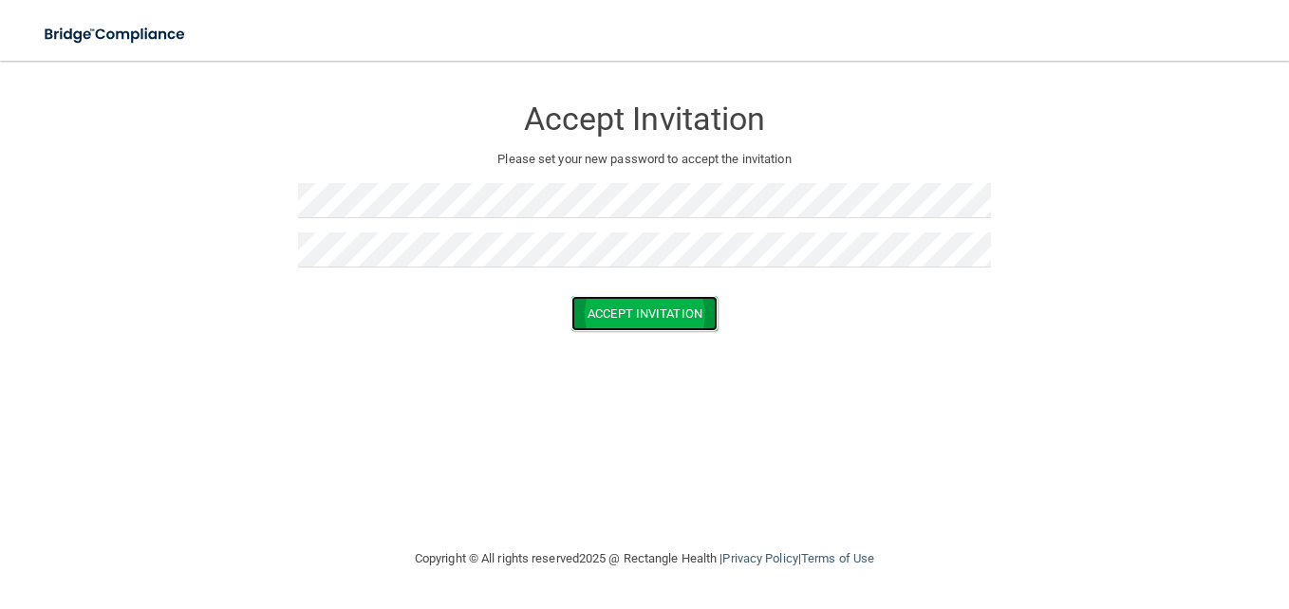
click at [652, 316] on button "Accept Invitation" at bounding box center [644, 313] width 146 height 35
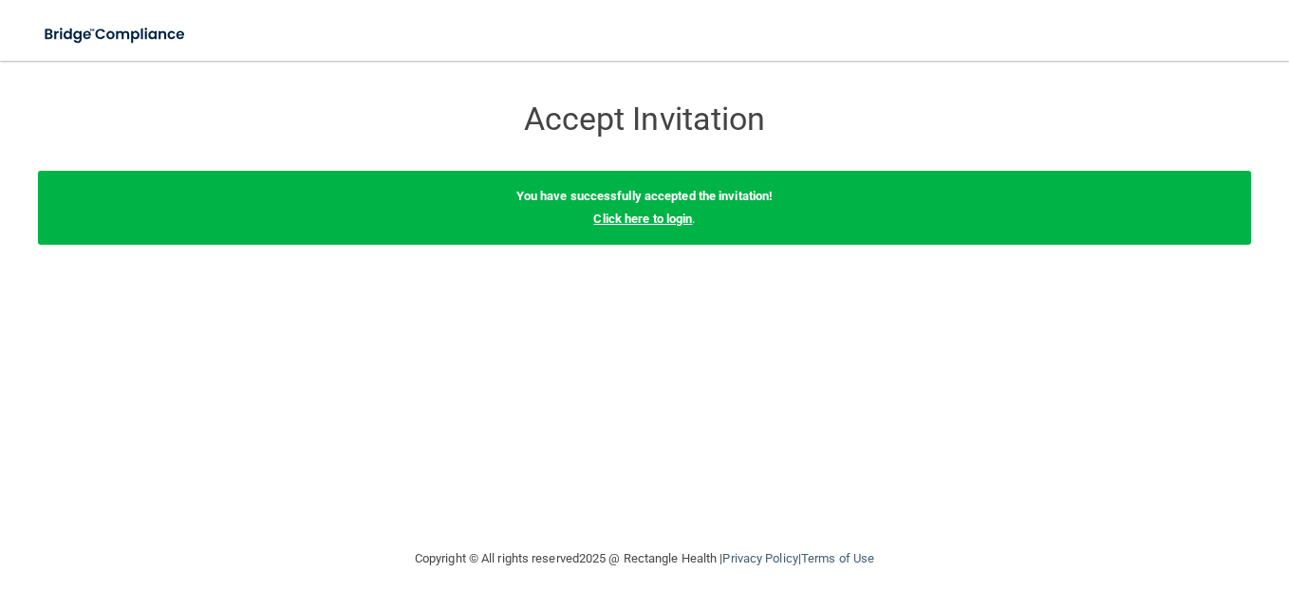
click at [651, 218] on link "Click here to login" at bounding box center [642, 219] width 99 height 14
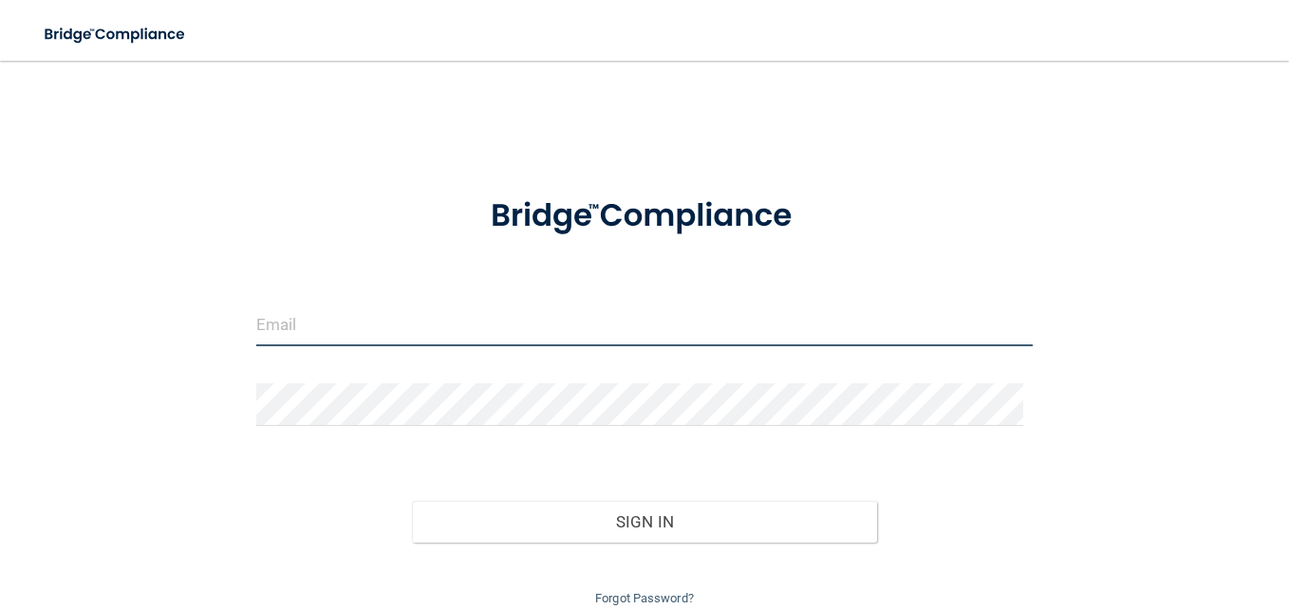
click at [604, 330] on input "email" at bounding box center [644, 325] width 776 height 43
type input "[EMAIL_ADDRESS][DOMAIN_NAME]"
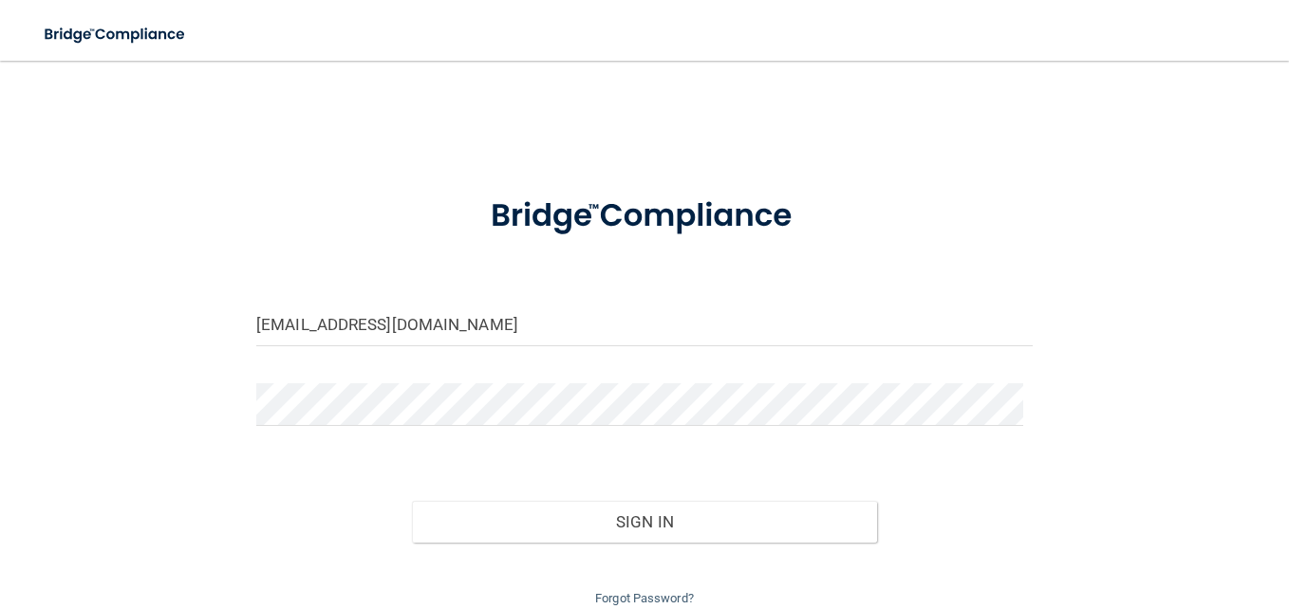
click at [575, 492] on div "Sign In" at bounding box center [644, 503] width 805 height 80
click at [562, 543] on div "Forgot Password?" at bounding box center [644, 577] width 805 height 68
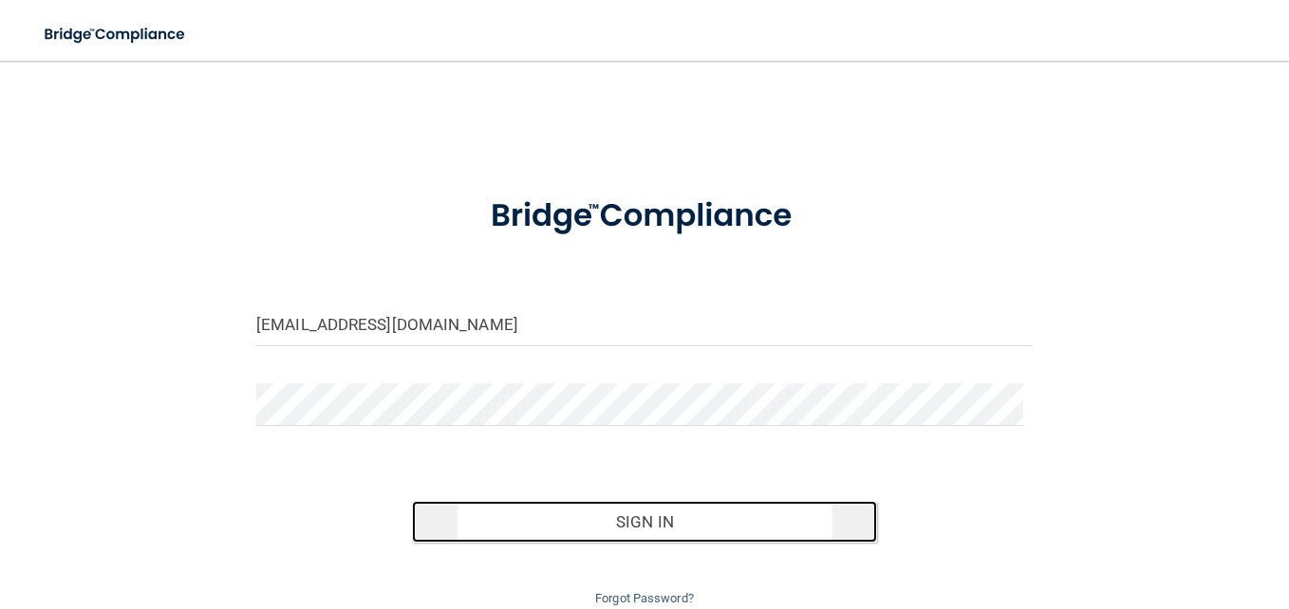
click at [598, 522] on button "Sign In" at bounding box center [645, 522] width 466 height 42
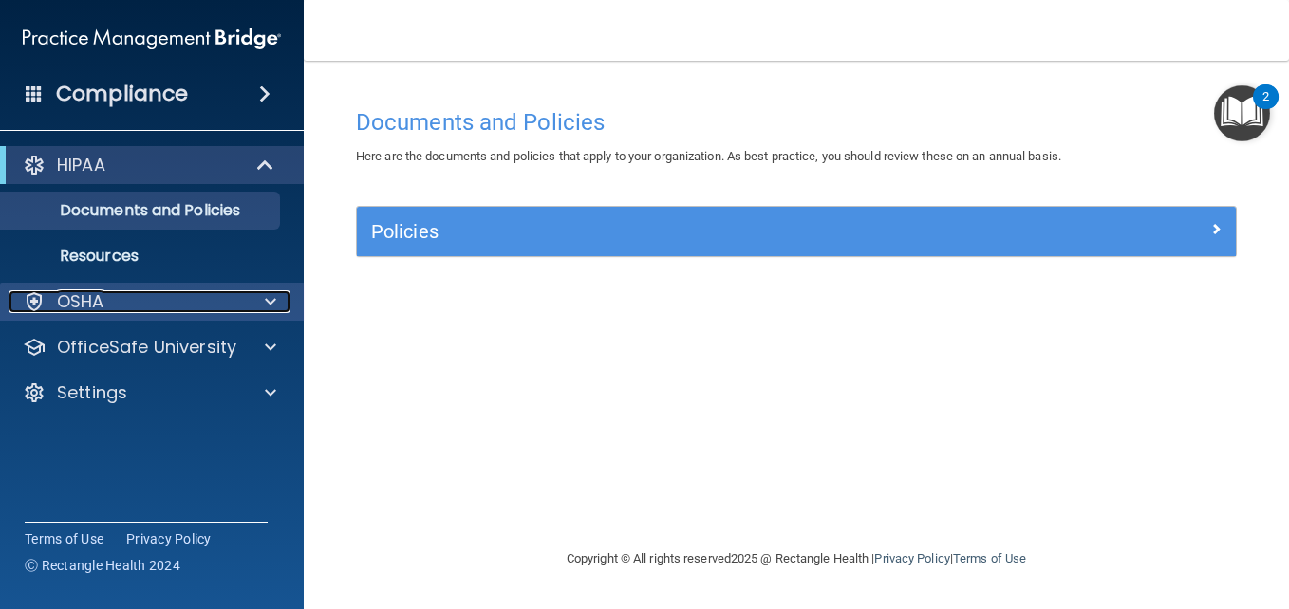
click at [254, 303] on div at bounding box center [267, 301] width 47 height 23
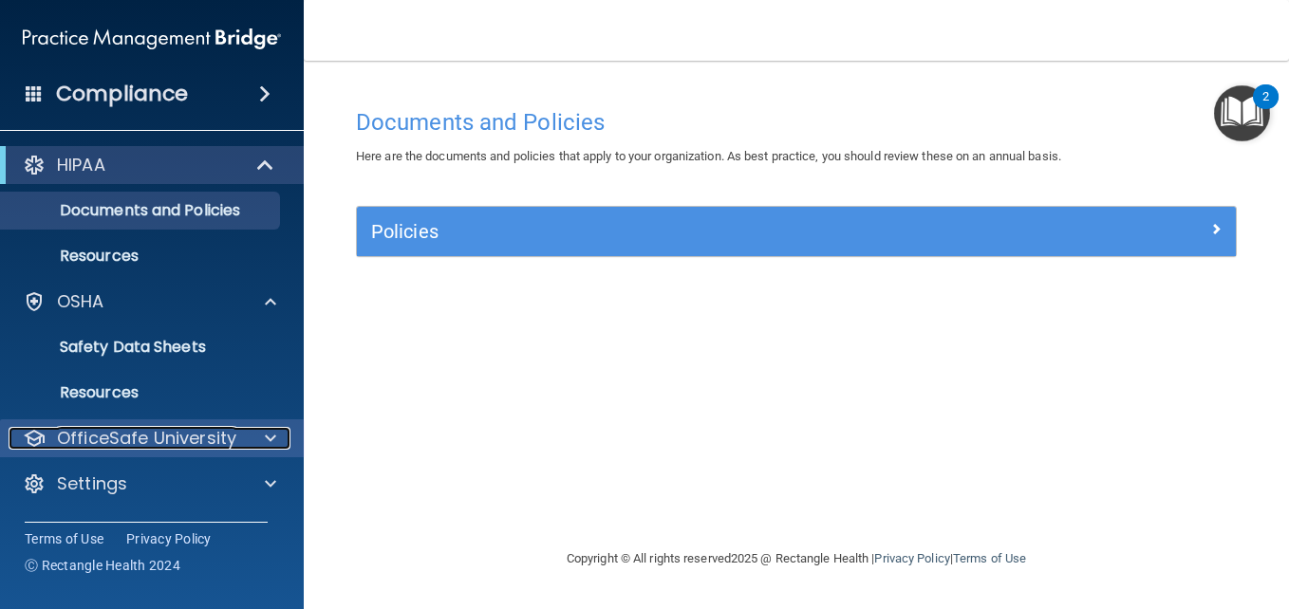
click at [262, 446] on div at bounding box center [267, 438] width 47 height 23
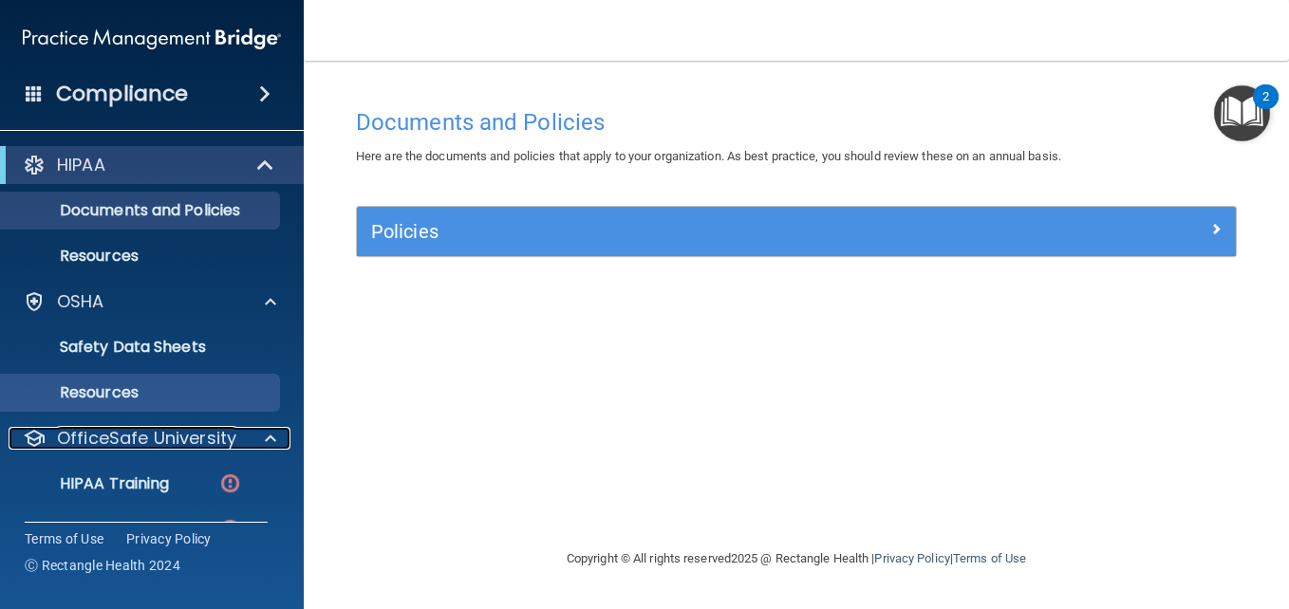
scroll to position [133, 0]
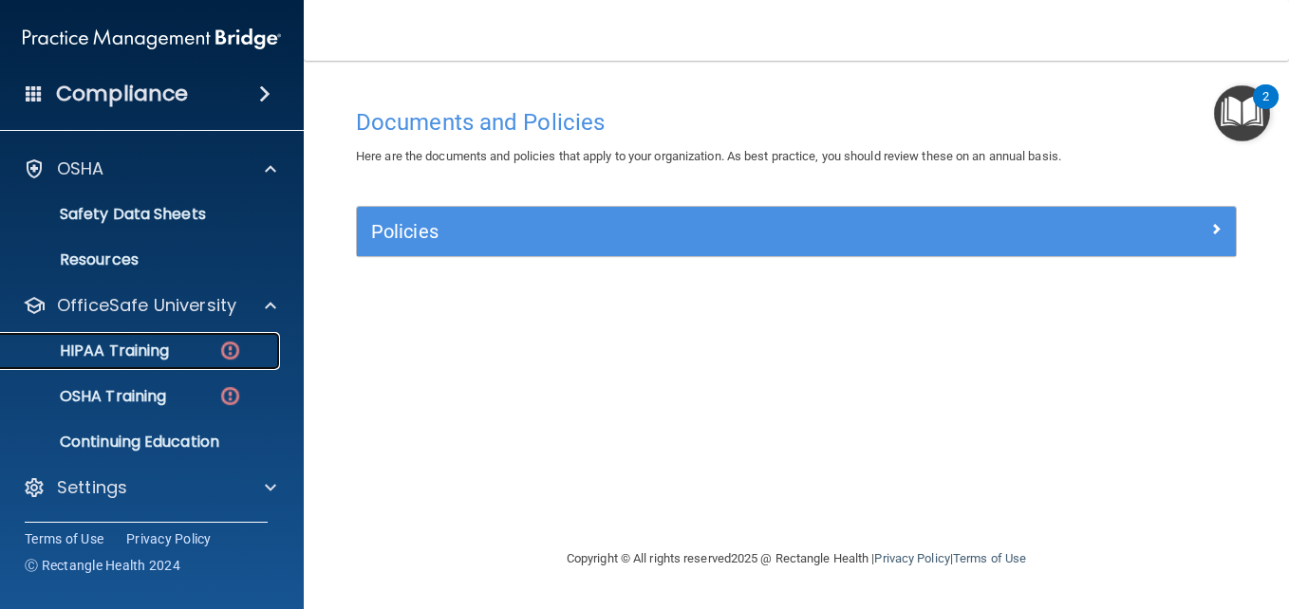
click at [163, 342] on p "HIPAA Training" at bounding box center [90, 351] width 157 height 19
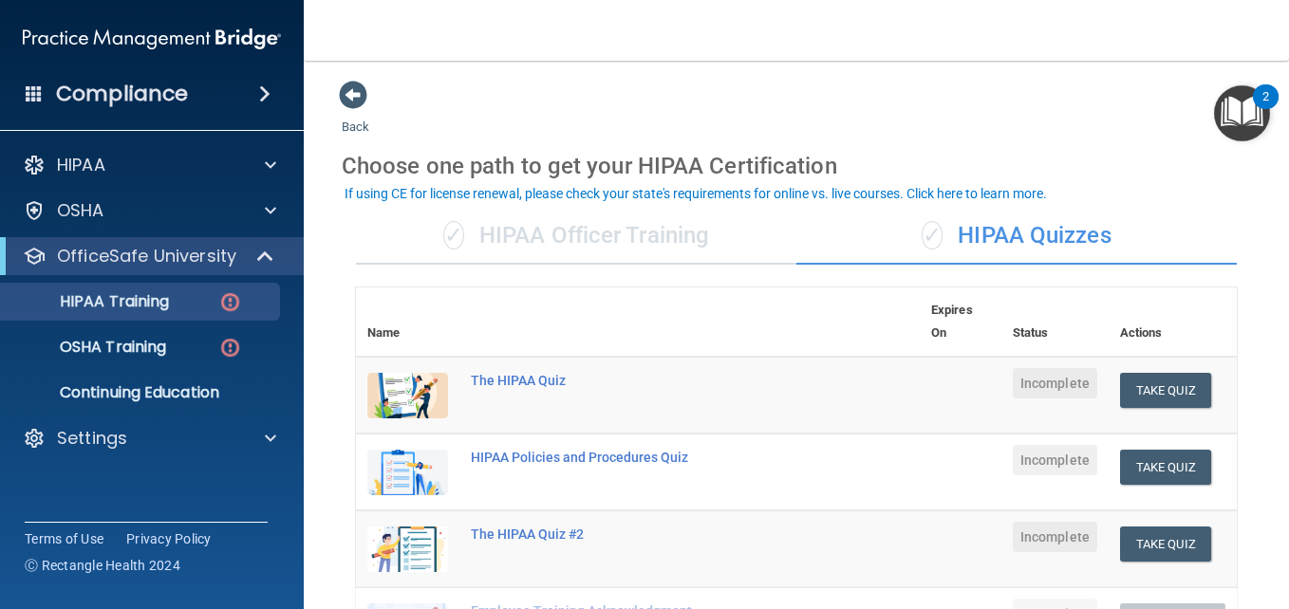
click at [540, 220] on div "✓ HIPAA Officer Training" at bounding box center [576, 236] width 440 height 57
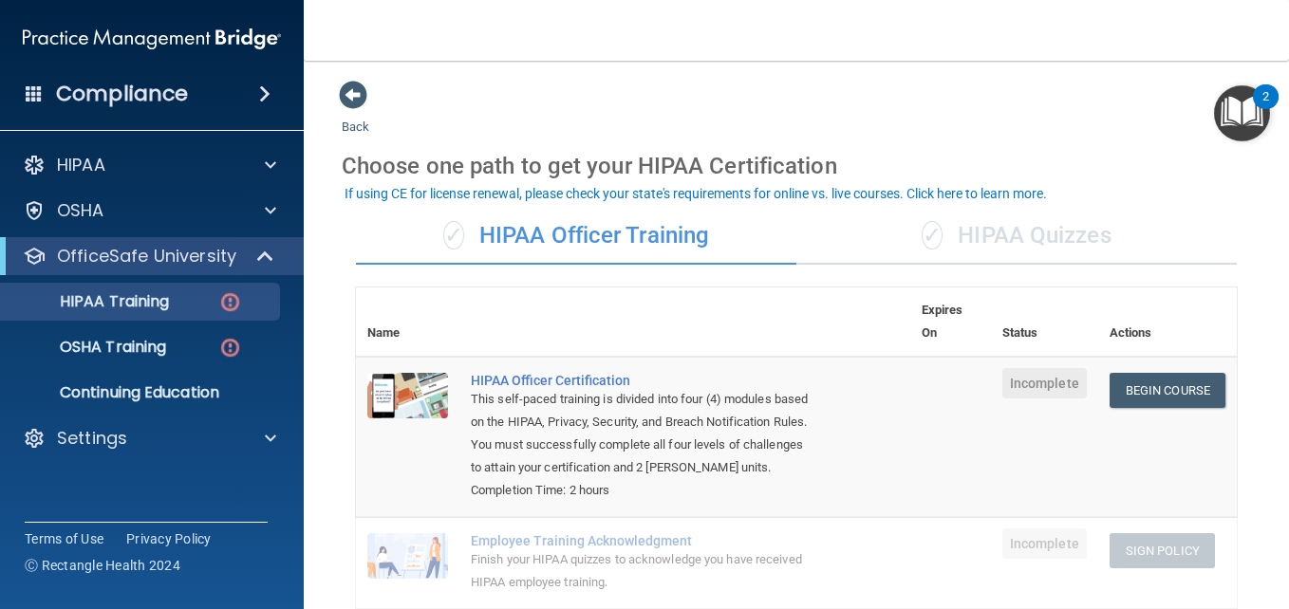
click at [1081, 244] on div "✓ HIPAA Quizzes" at bounding box center [1016, 236] width 440 height 57
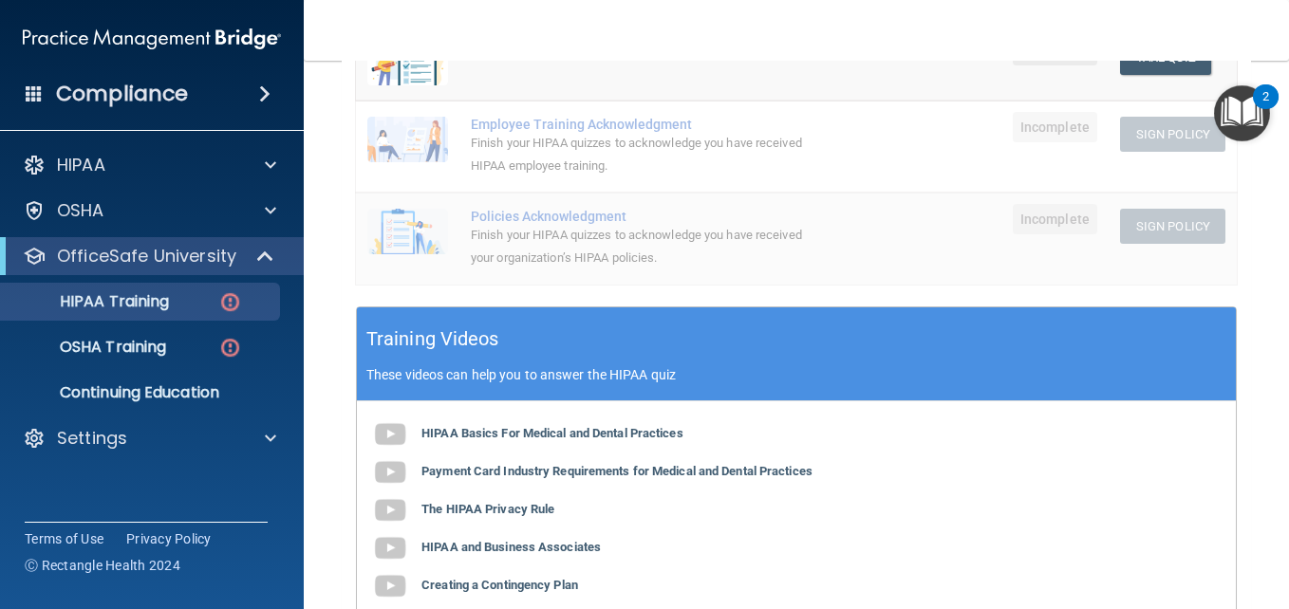
scroll to position [488, 0]
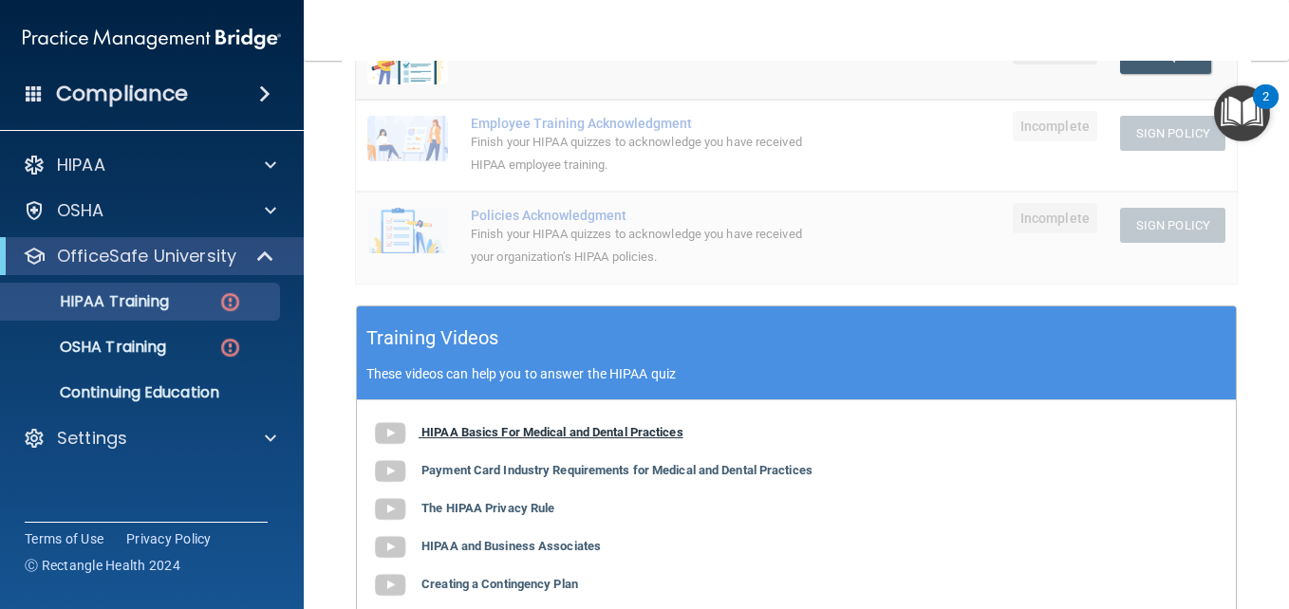
click at [550, 432] on b "HIPAA Basics For Medical and Dental Practices" at bounding box center [552, 432] width 262 height 14
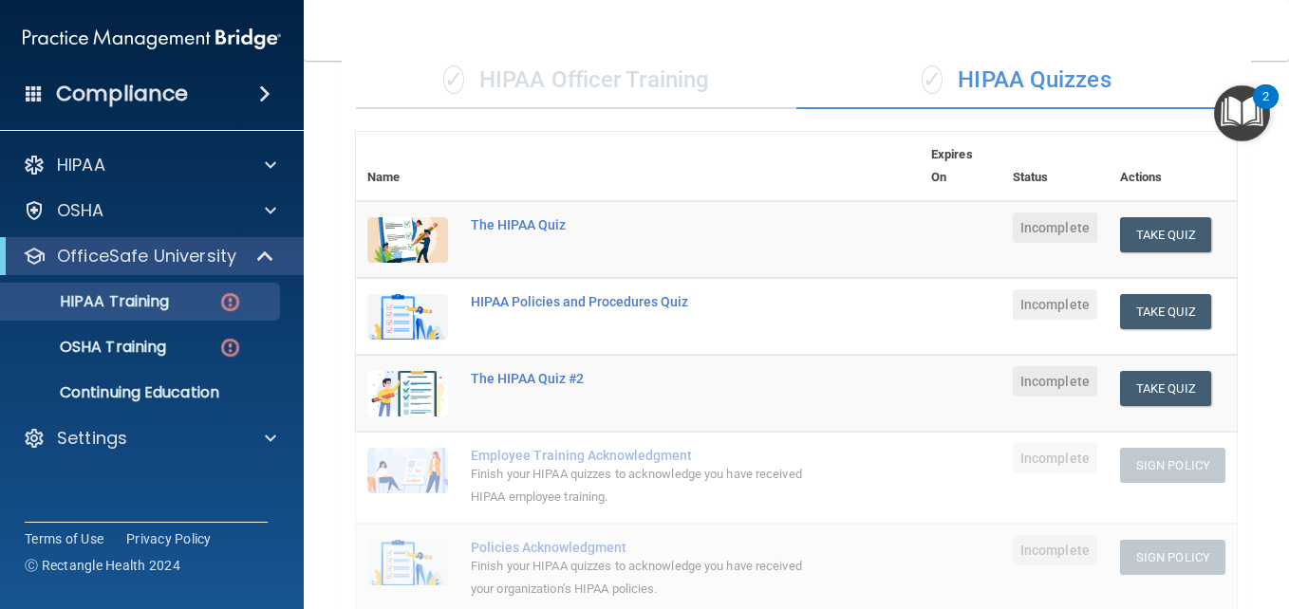
scroll to position [154, 0]
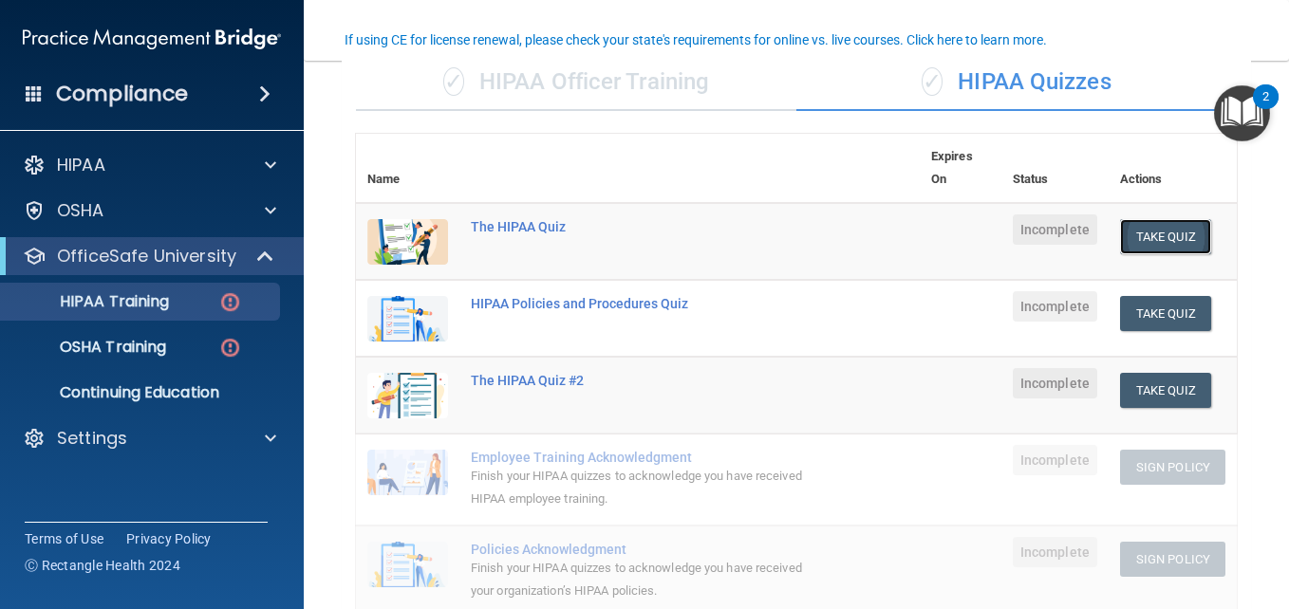
click at [1132, 235] on button "Take Quiz" at bounding box center [1165, 236] width 91 height 35
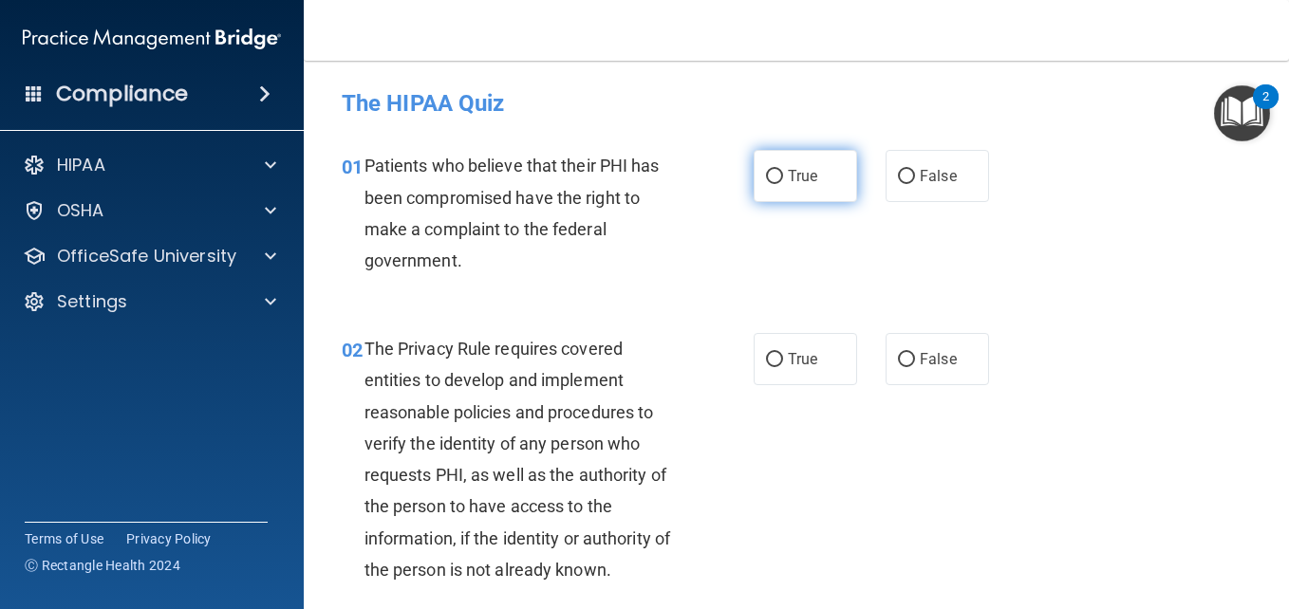
click at [804, 175] on span "True" at bounding box center [802, 176] width 29 height 18
click at [783, 175] on input "True" at bounding box center [774, 177] width 17 height 14
radio input "true"
click at [1238, 112] on img "Open Resource Center, 2 new notifications" at bounding box center [1242, 113] width 56 height 56
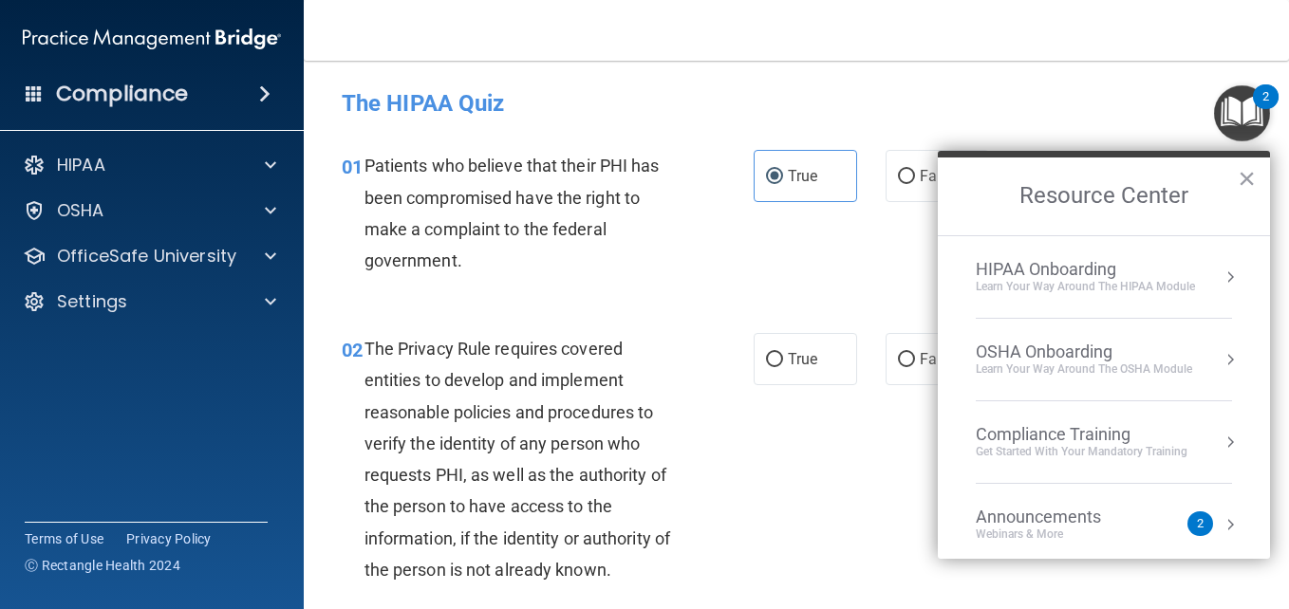
scroll to position [106, 0]
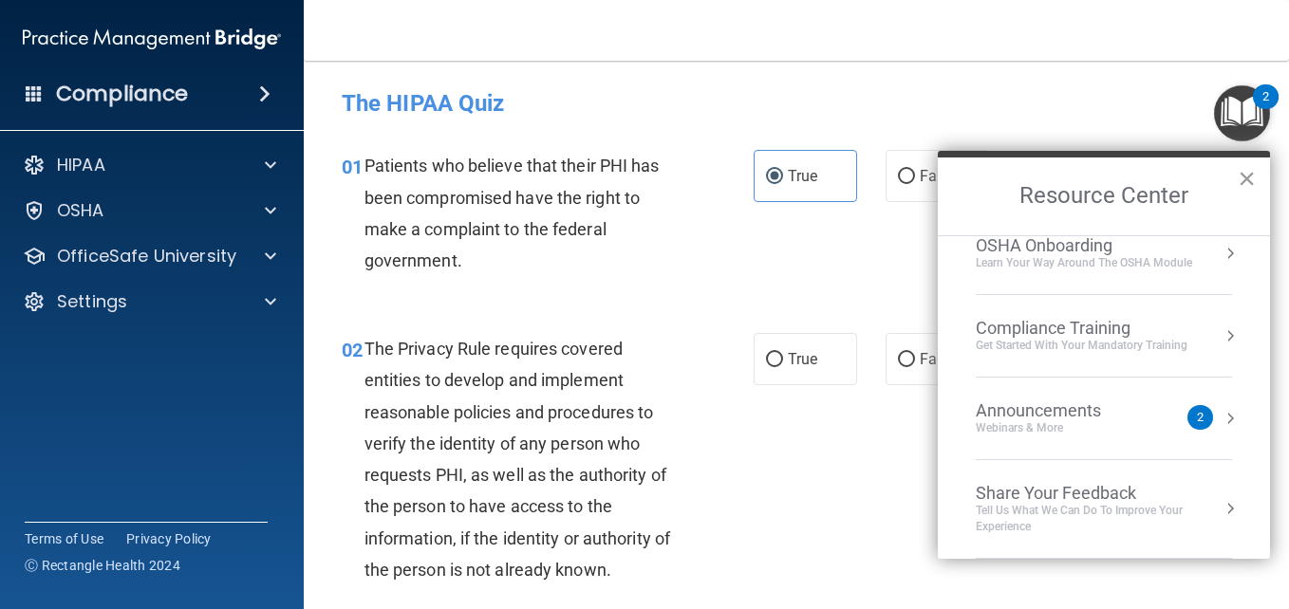
click at [1251, 176] on button "×" at bounding box center [1246, 178] width 18 height 30
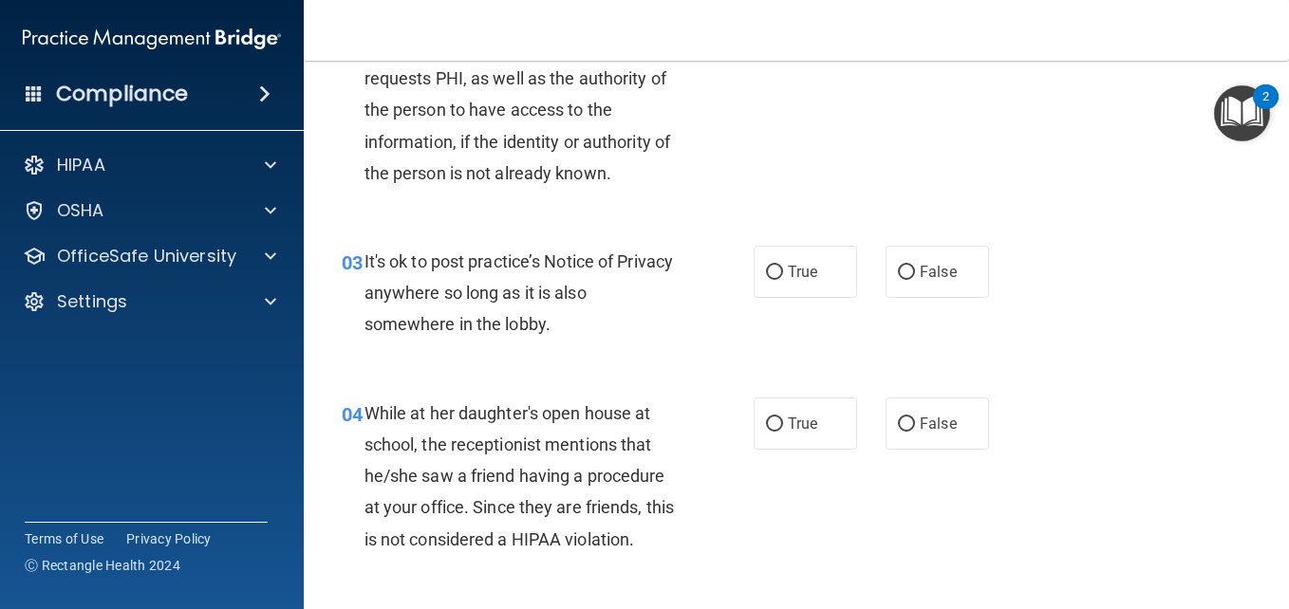
scroll to position [421, 0]
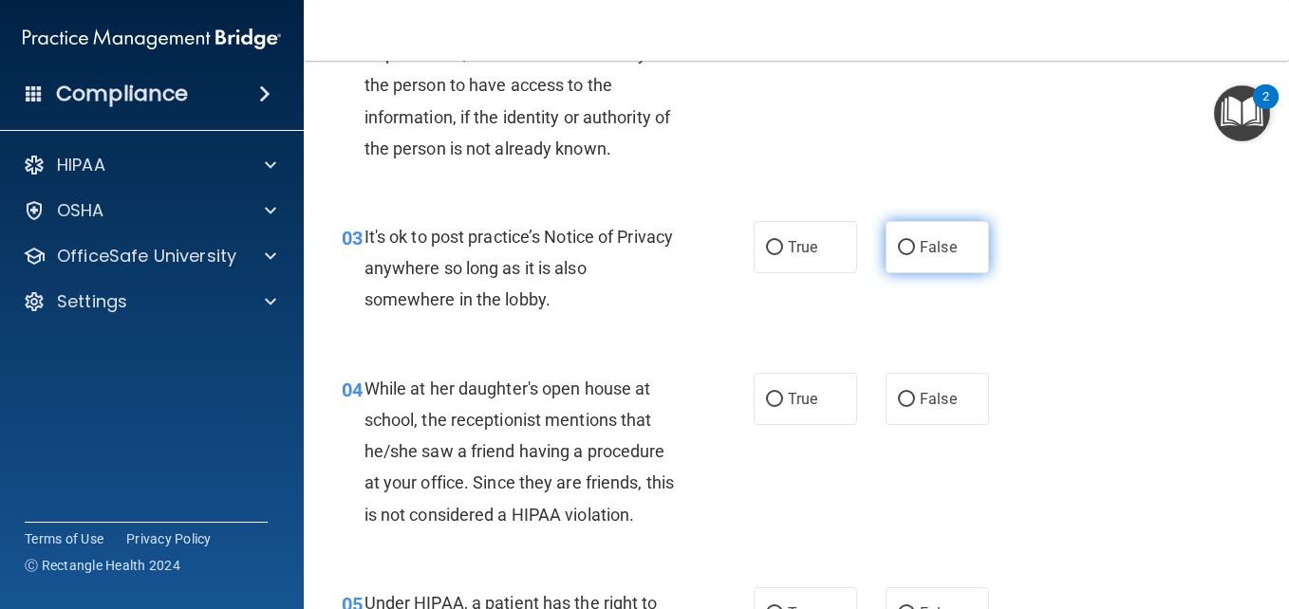
click at [903, 252] on input "False" at bounding box center [906, 248] width 17 height 14
radio input "true"
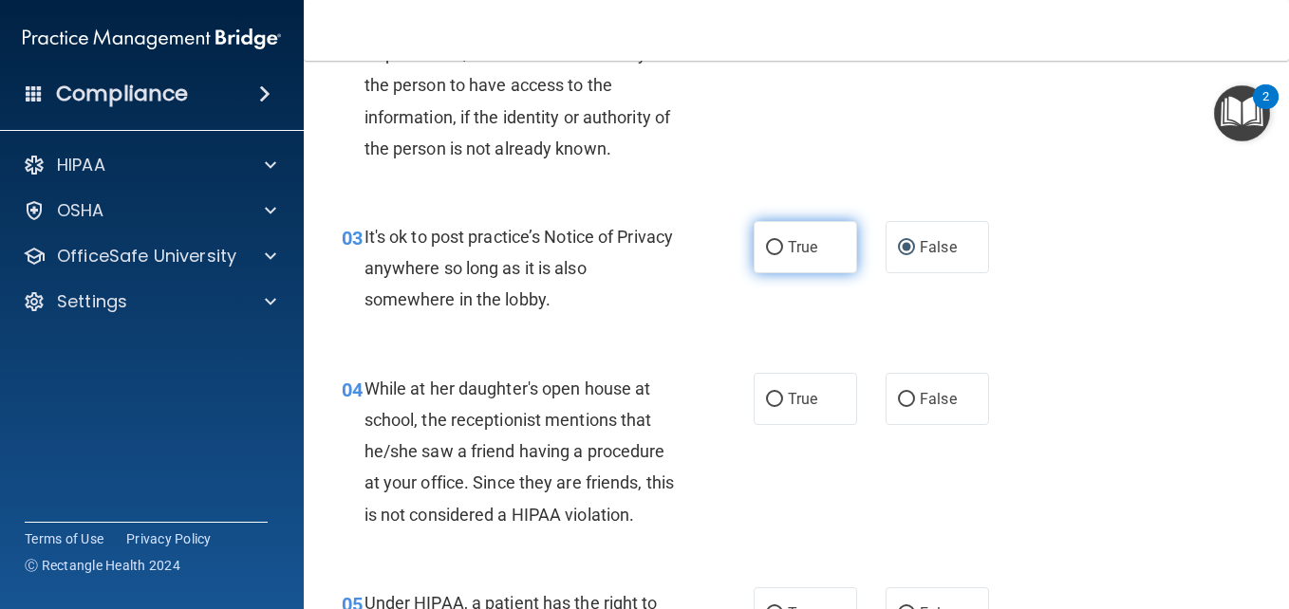
click at [769, 232] on label "True" at bounding box center [804, 247] width 103 height 52
click at [769, 241] on input "True" at bounding box center [774, 248] width 17 height 14
radio input "true"
radio input "false"
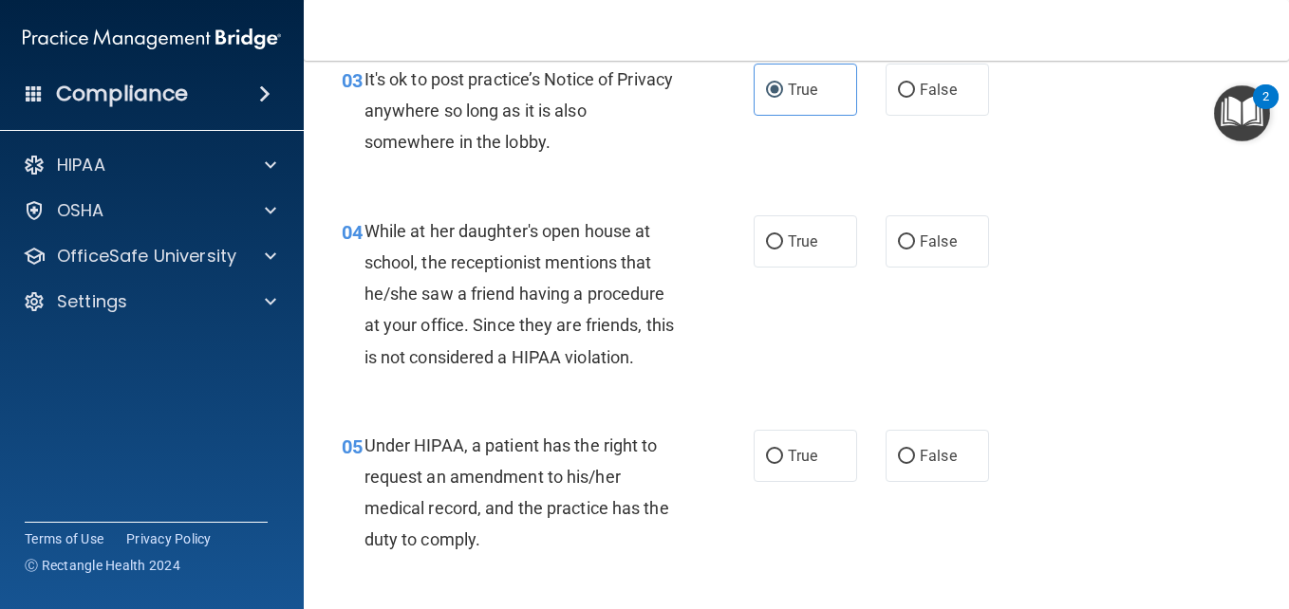
scroll to position [589, 0]
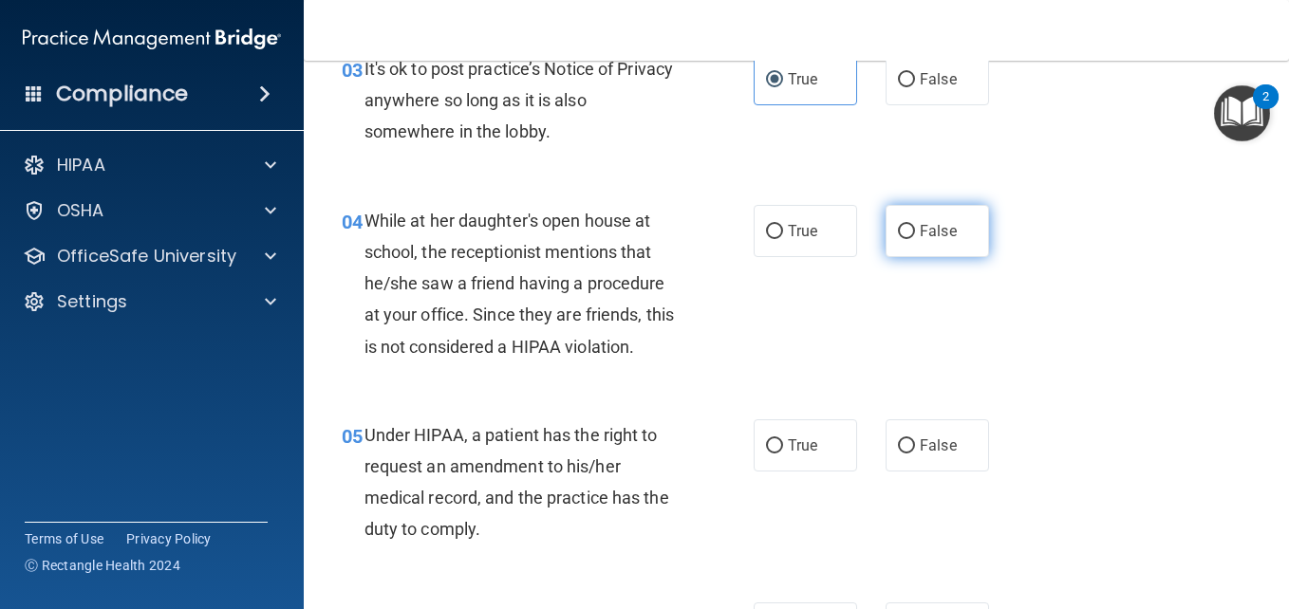
click at [891, 252] on label "False" at bounding box center [936, 231] width 103 height 52
click at [898, 239] on input "False" at bounding box center [906, 232] width 17 height 14
radio input "true"
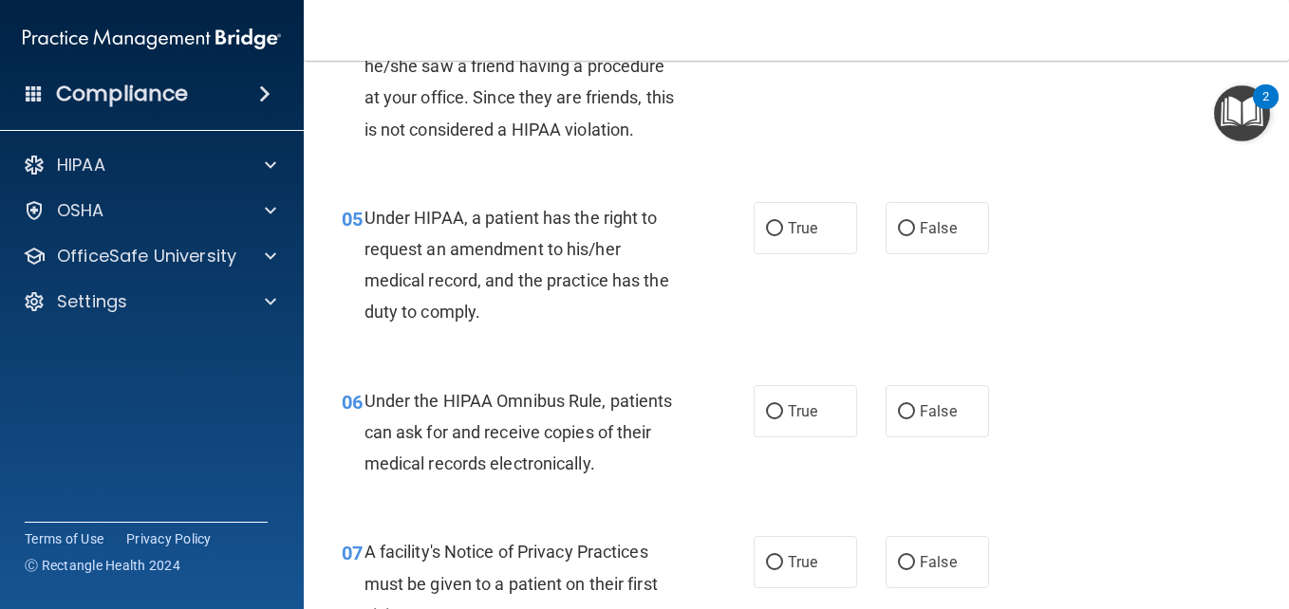
scroll to position [809, 0]
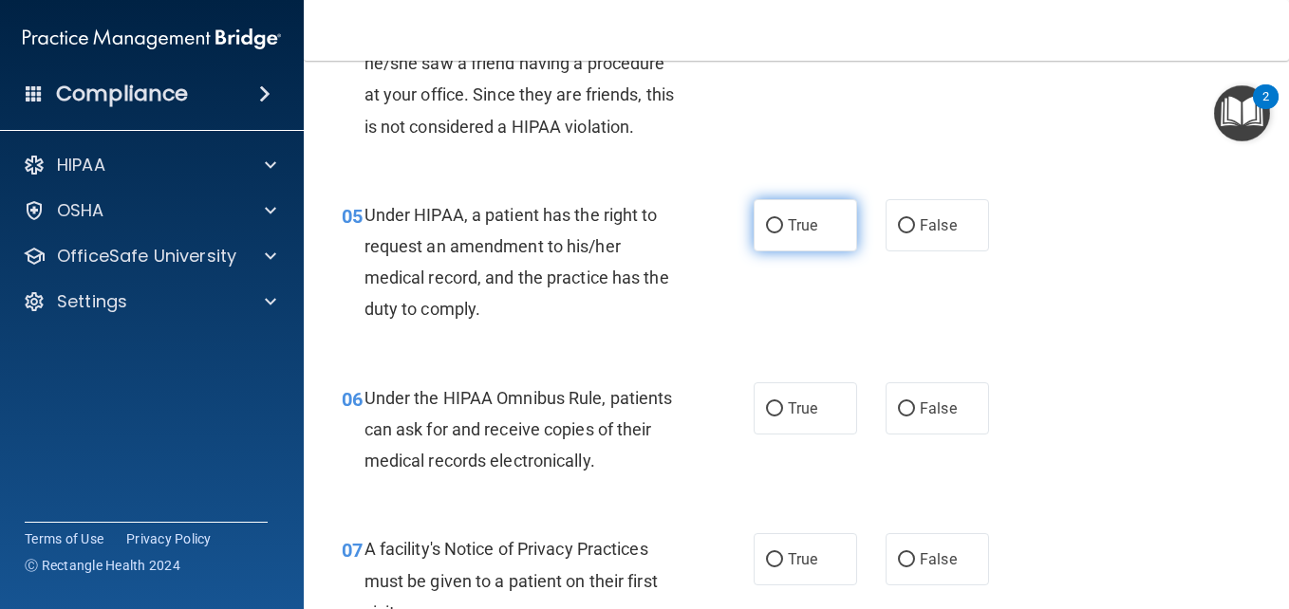
click at [795, 229] on span "True" at bounding box center [802, 225] width 29 height 18
click at [783, 229] on input "True" at bounding box center [774, 226] width 17 height 14
radio input "true"
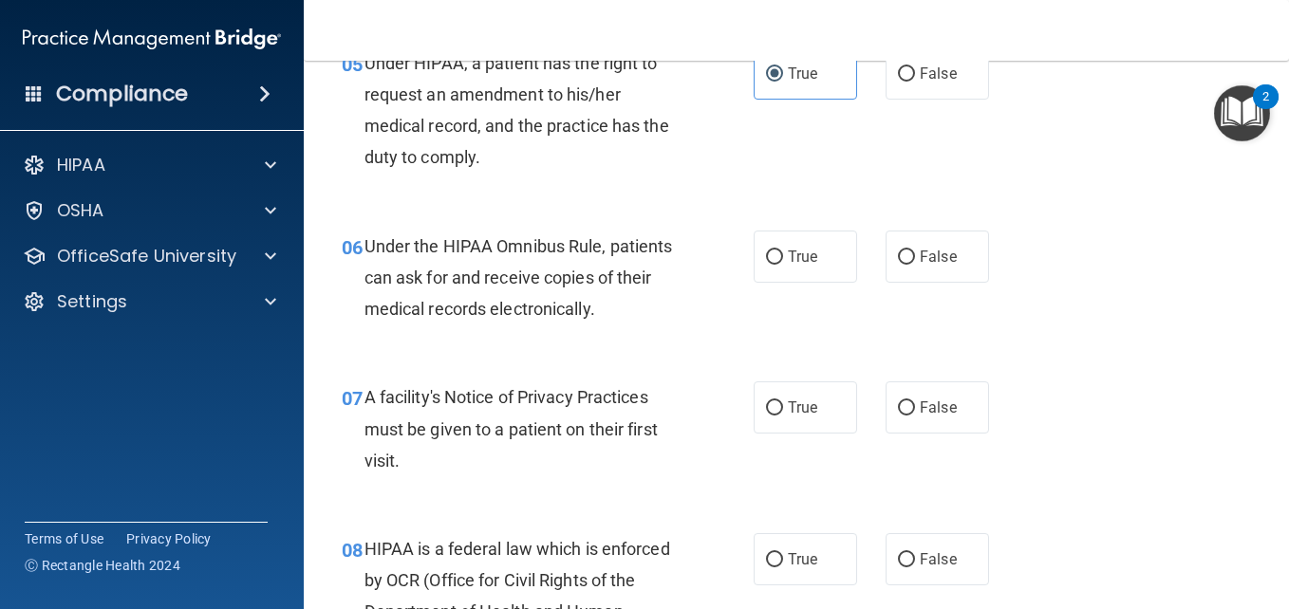
scroll to position [962, 0]
click at [822, 282] on div "06 Under the HIPAA Omnibus Rule, patients can ask for and receive copies of the…" at bounding box center [796, 282] width 938 height 152
click at [808, 267] on label "True" at bounding box center [804, 256] width 103 height 52
click at [783, 264] on input "True" at bounding box center [774, 257] width 17 height 14
radio input "true"
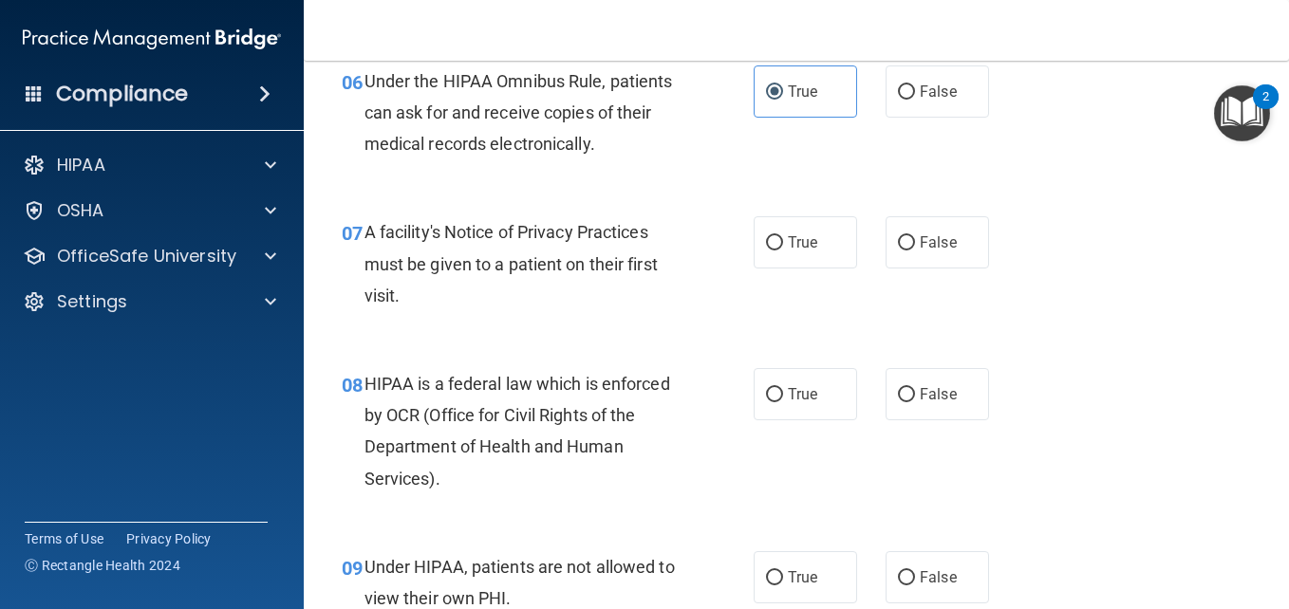
scroll to position [1128, 0]
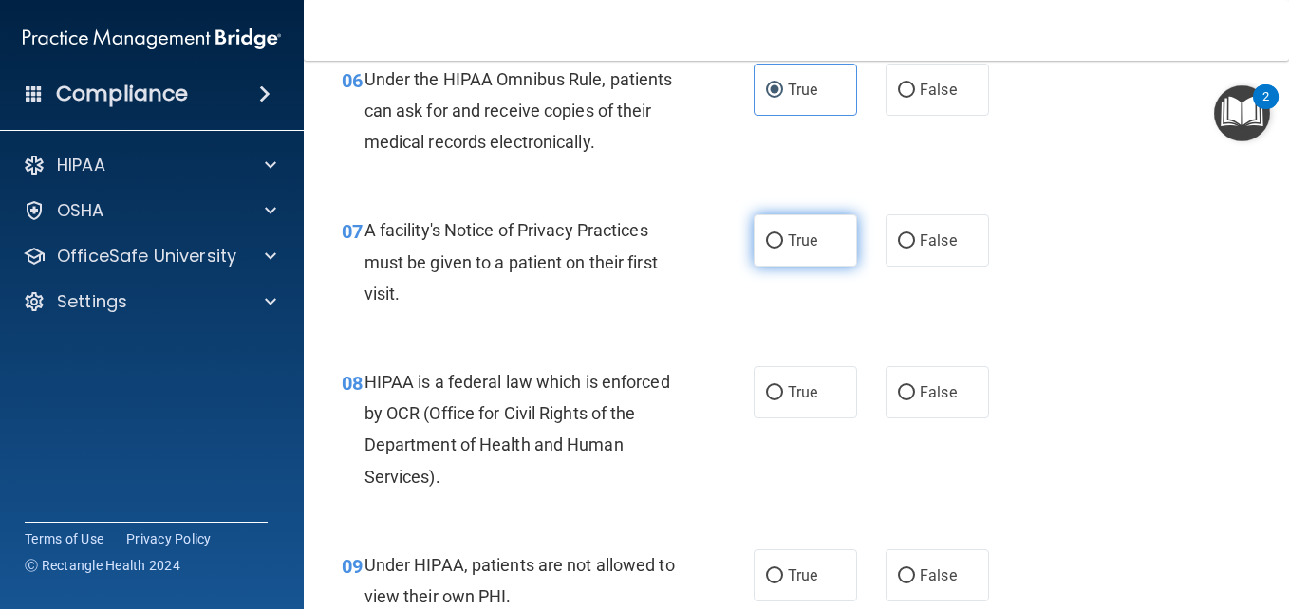
click at [806, 264] on label "True" at bounding box center [804, 240] width 103 height 52
click at [783, 249] on input "True" at bounding box center [774, 241] width 17 height 14
radio input "true"
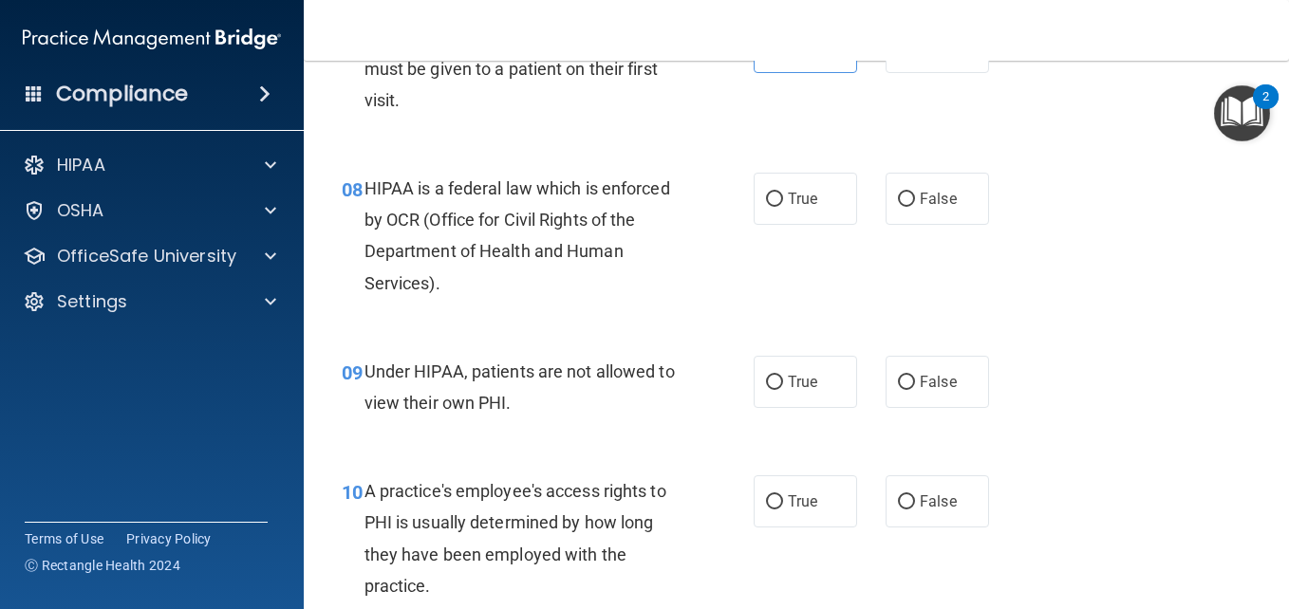
scroll to position [1340, 0]
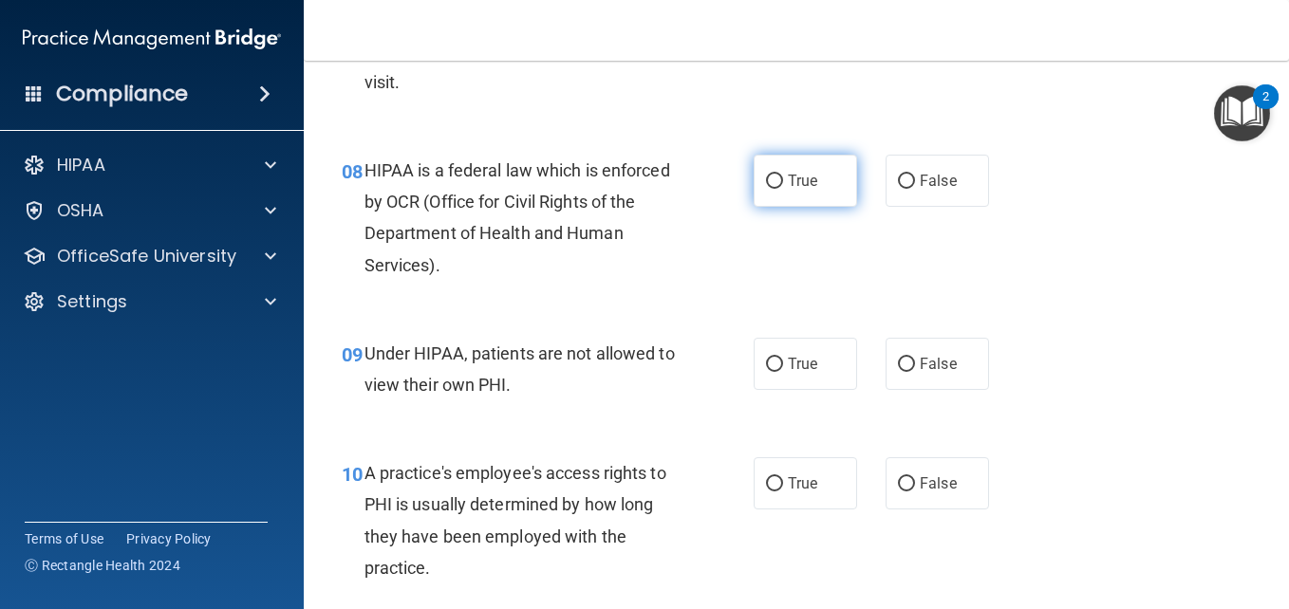
click at [803, 196] on label "True" at bounding box center [804, 181] width 103 height 52
click at [783, 189] on input "True" at bounding box center [774, 182] width 17 height 14
radio input "true"
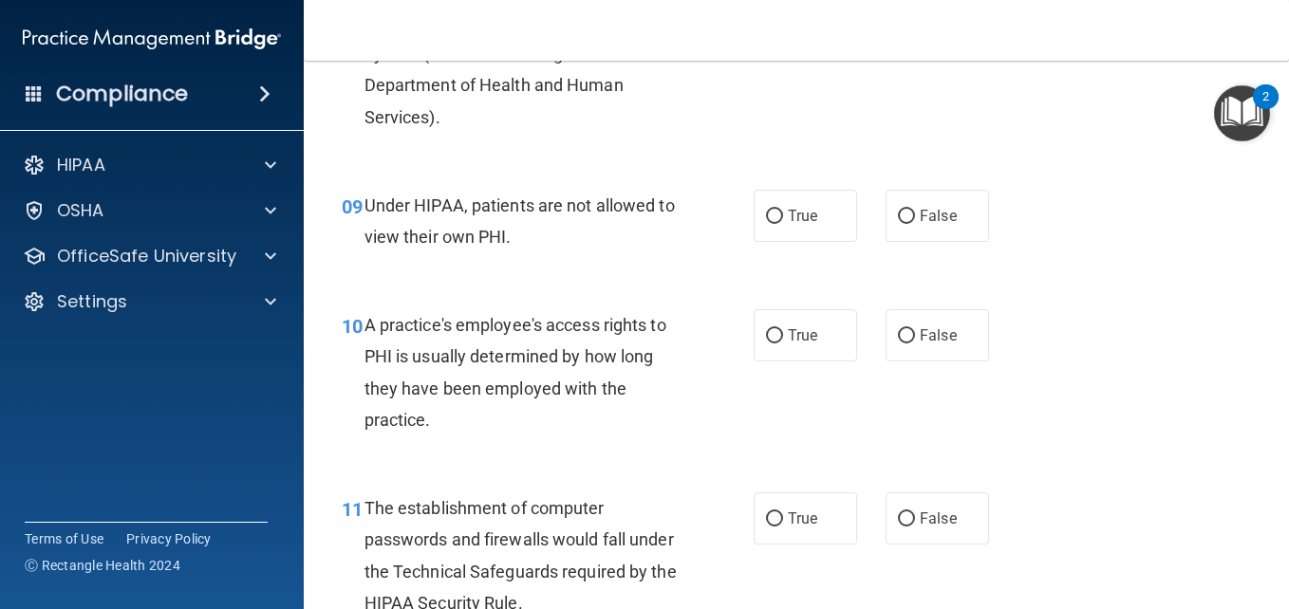
scroll to position [1520, 0]
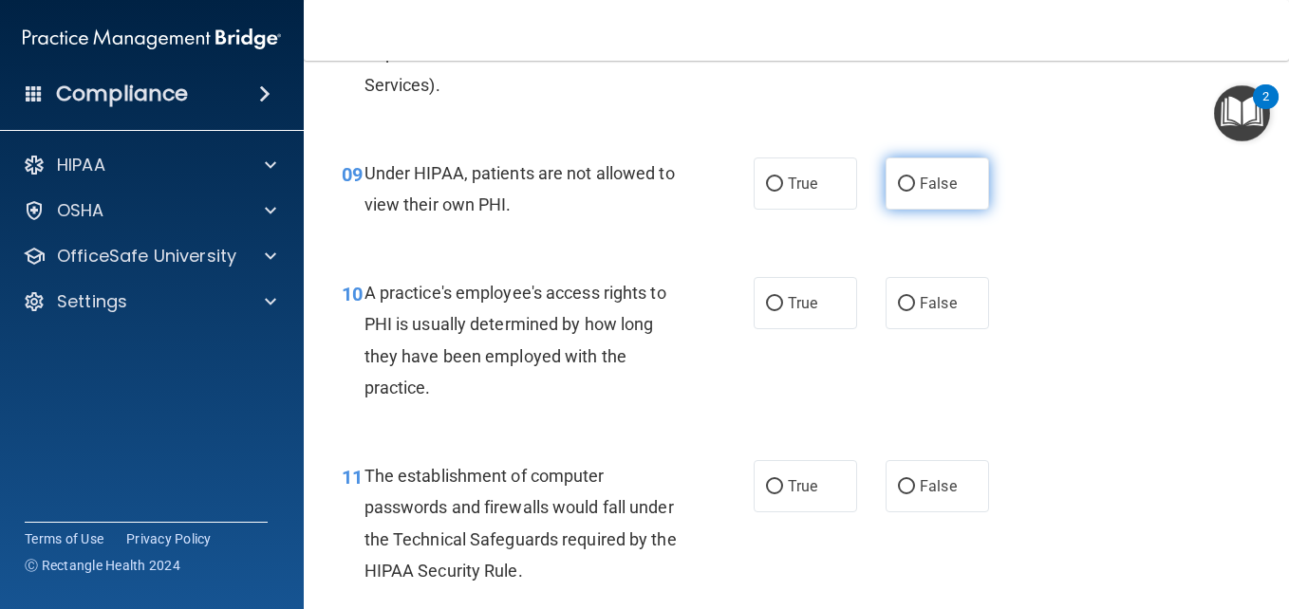
click at [906, 201] on label "False" at bounding box center [936, 184] width 103 height 52
click at [906, 192] on input "False" at bounding box center [906, 184] width 17 height 14
radio input "true"
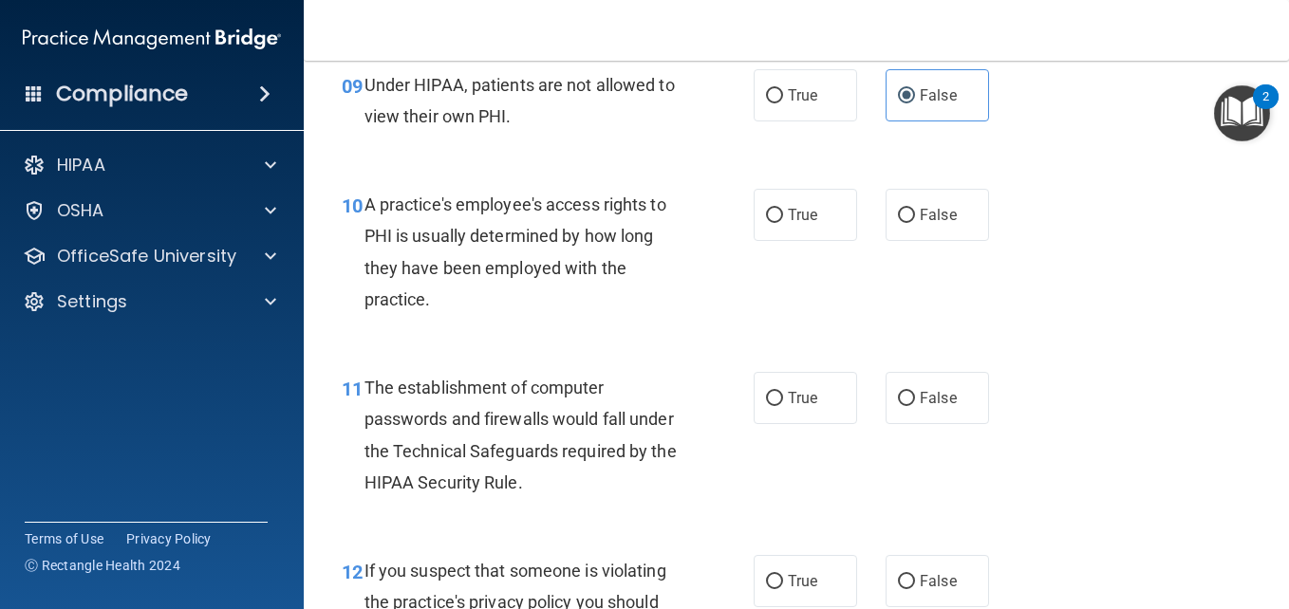
scroll to position [1609, 0]
click at [935, 206] on span "False" at bounding box center [938, 214] width 37 height 18
click at [915, 208] on input "False" at bounding box center [906, 215] width 17 height 14
radio input "true"
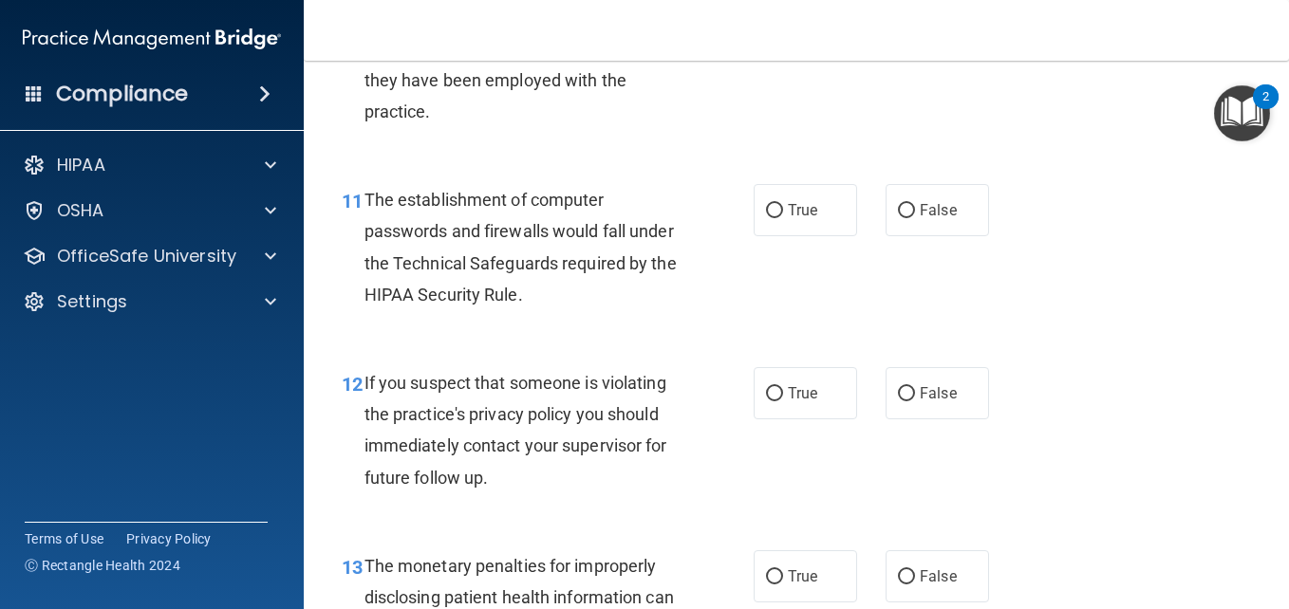
scroll to position [1801, 0]
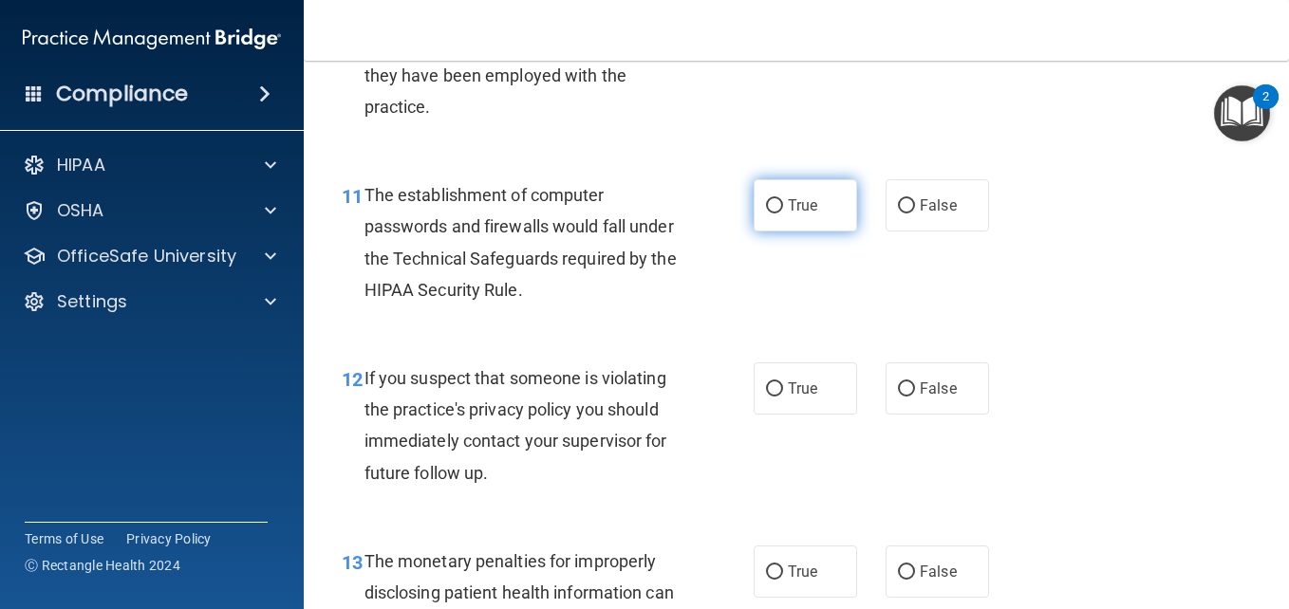
click at [788, 207] on span "True" at bounding box center [802, 205] width 29 height 18
click at [781, 207] on input "True" at bounding box center [774, 206] width 17 height 14
radio input "true"
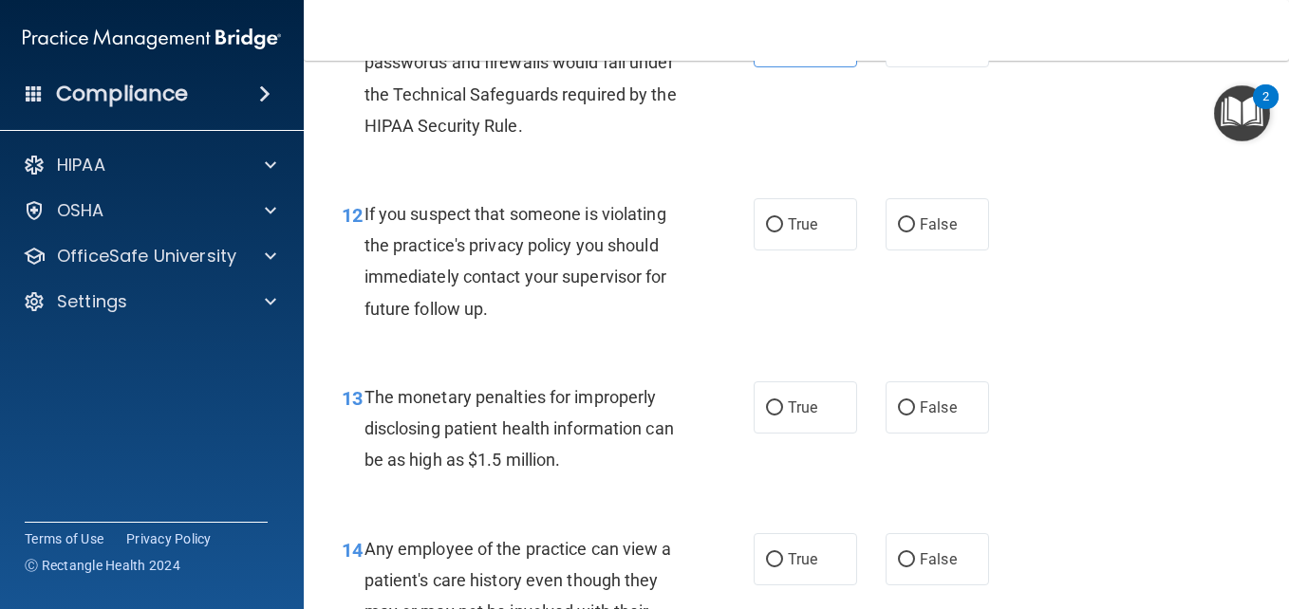
scroll to position [1970, 0]
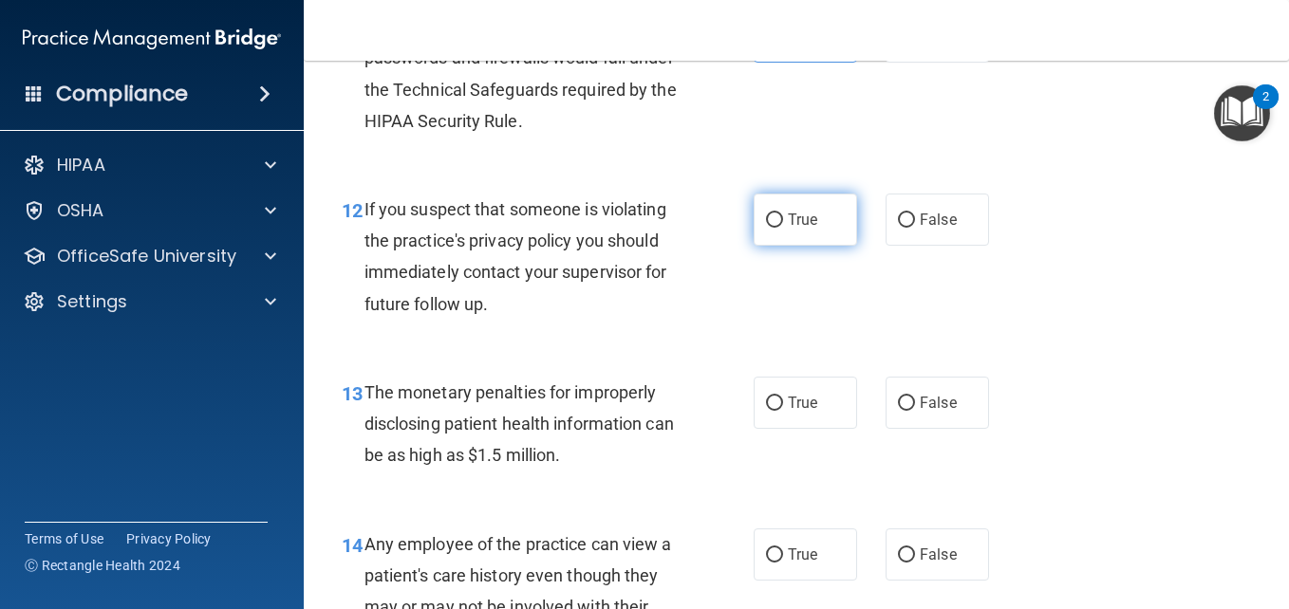
click at [805, 212] on span "True" at bounding box center [802, 220] width 29 height 18
click at [783, 214] on input "True" at bounding box center [774, 221] width 17 height 14
radio input "true"
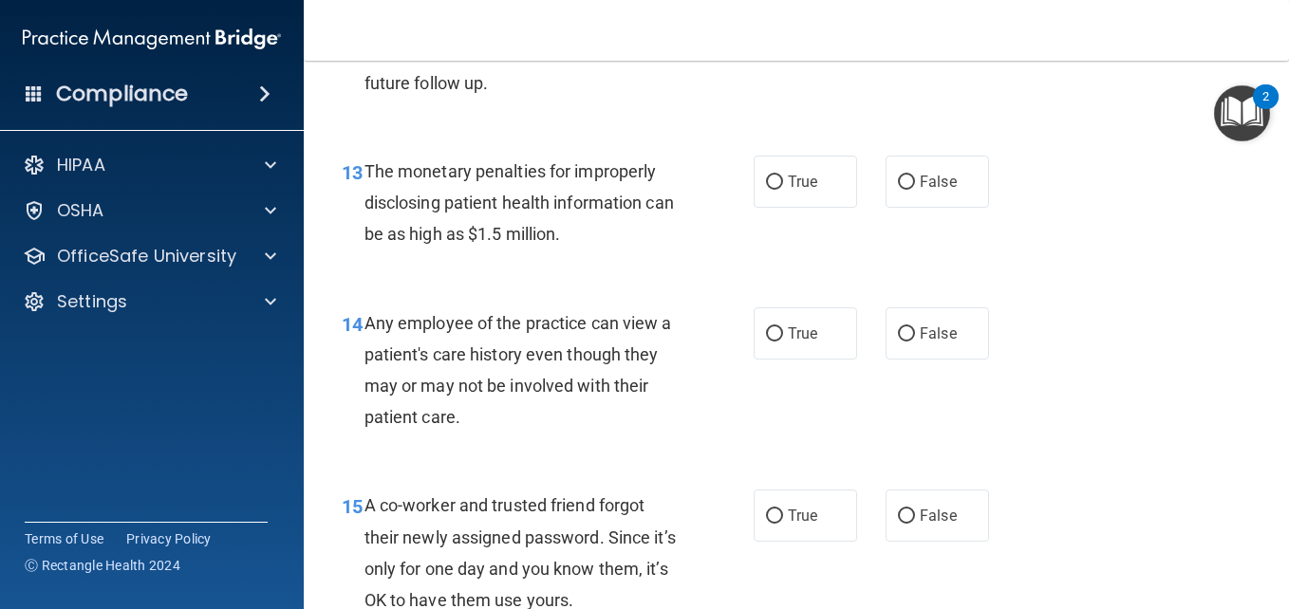
scroll to position [2192, 0]
click at [825, 182] on label "True" at bounding box center [804, 181] width 103 height 52
click at [783, 182] on input "True" at bounding box center [774, 182] width 17 height 14
radio input "true"
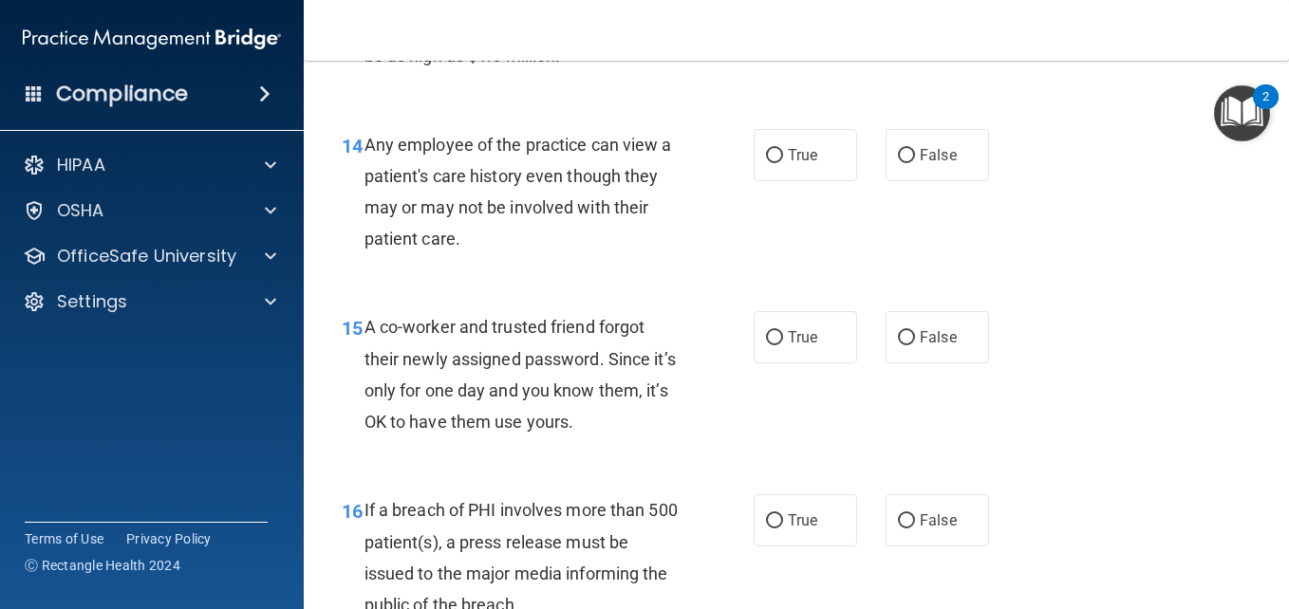
scroll to position [2377, 0]
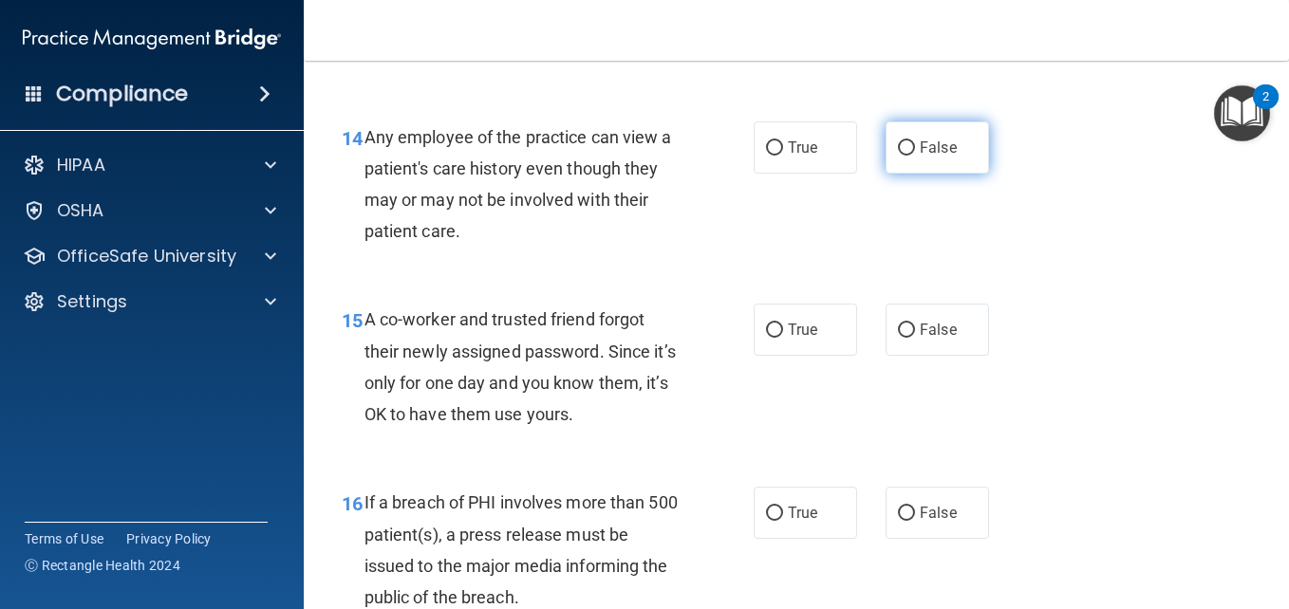
click at [954, 156] on label "False" at bounding box center [936, 147] width 103 height 52
click at [915, 156] on input "False" at bounding box center [906, 148] width 17 height 14
radio input "true"
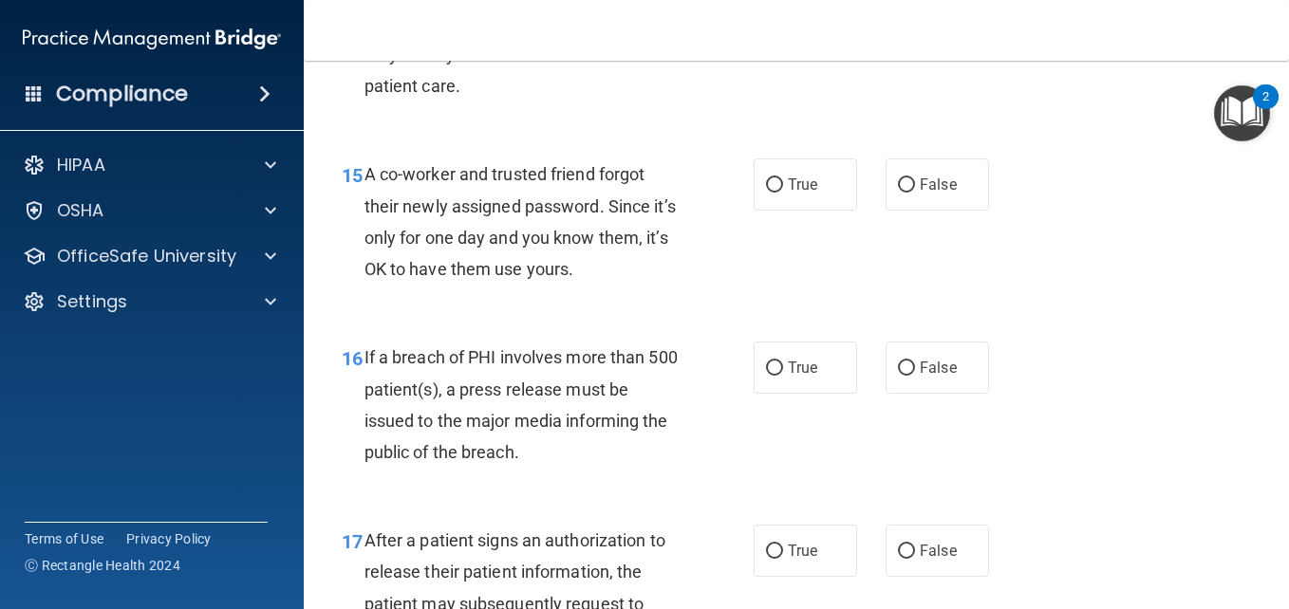
scroll to position [2528, 0]
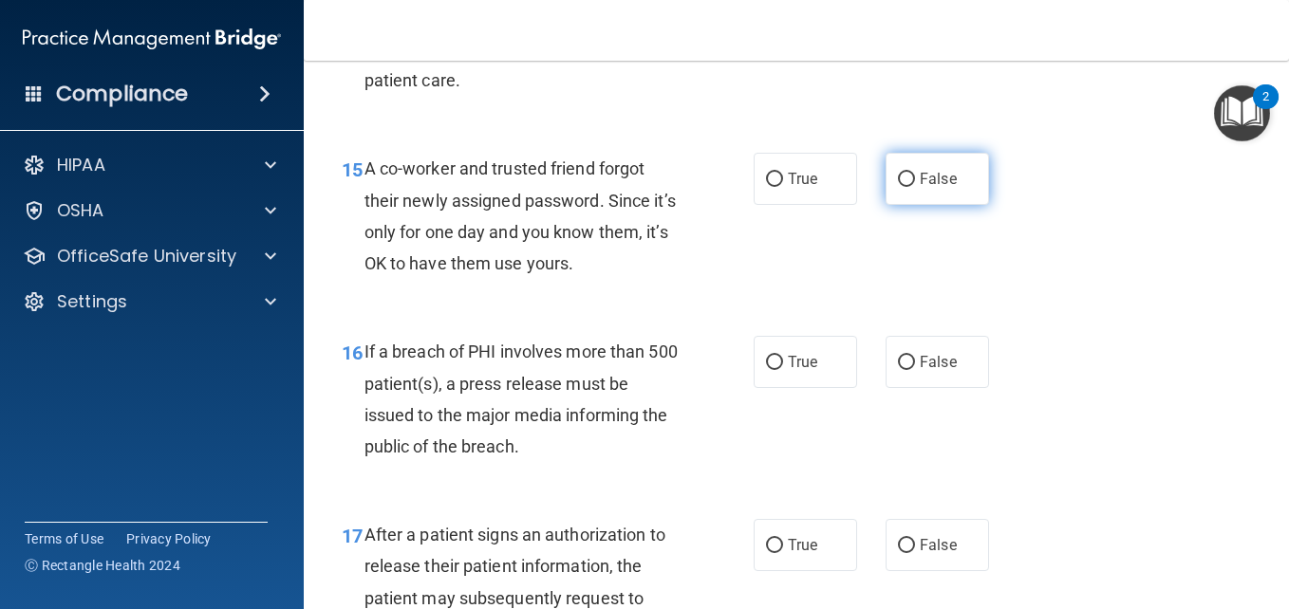
click at [941, 178] on span "False" at bounding box center [938, 179] width 37 height 18
click at [915, 178] on input "False" at bounding box center [906, 180] width 17 height 14
radio input "true"
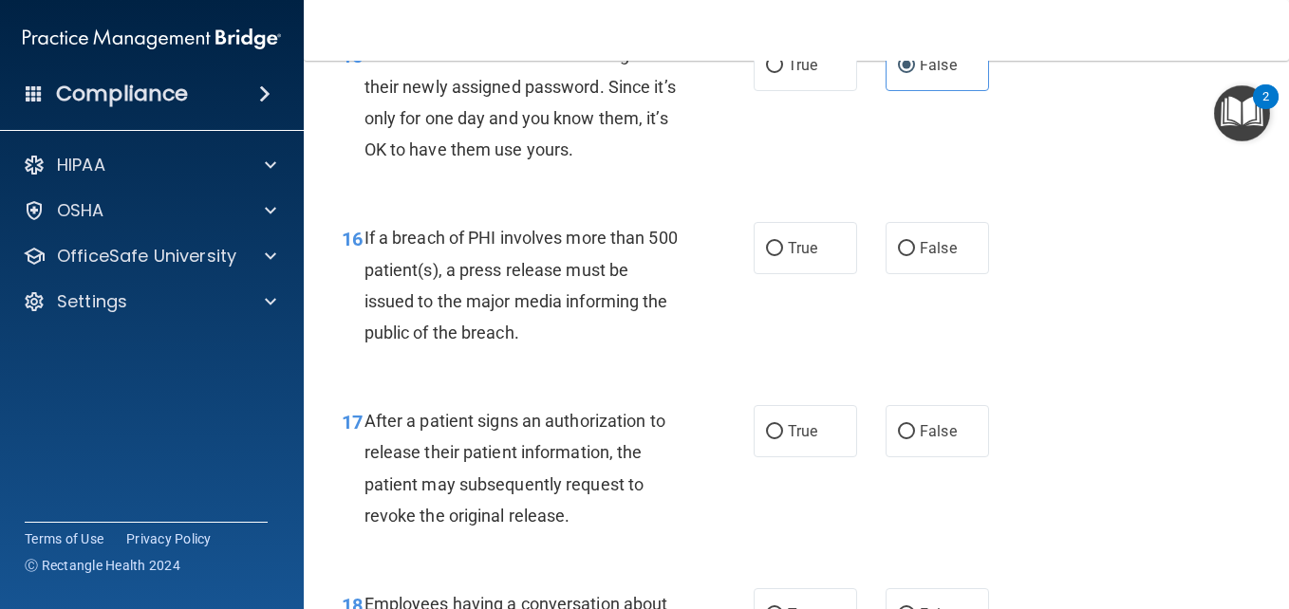
scroll to position [2644, 0]
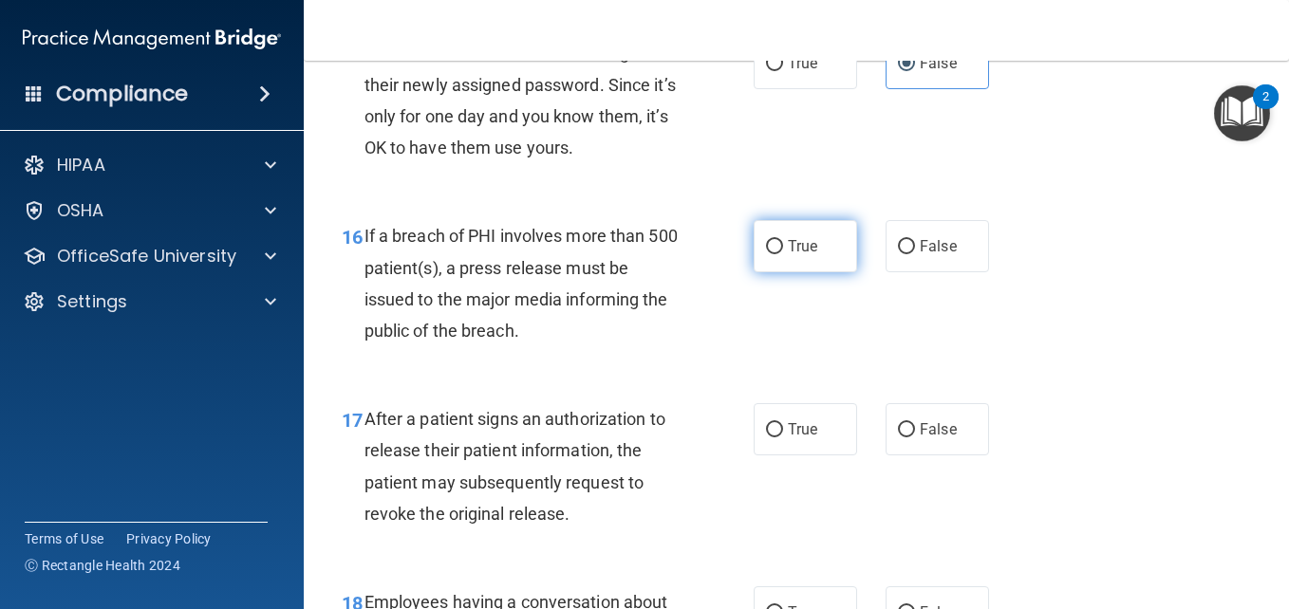
click at [824, 254] on label "True" at bounding box center [804, 246] width 103 height 52
click at [783, 254] on input "True" at bounding box center [774, 247] width 17 height 14
radio input "true"
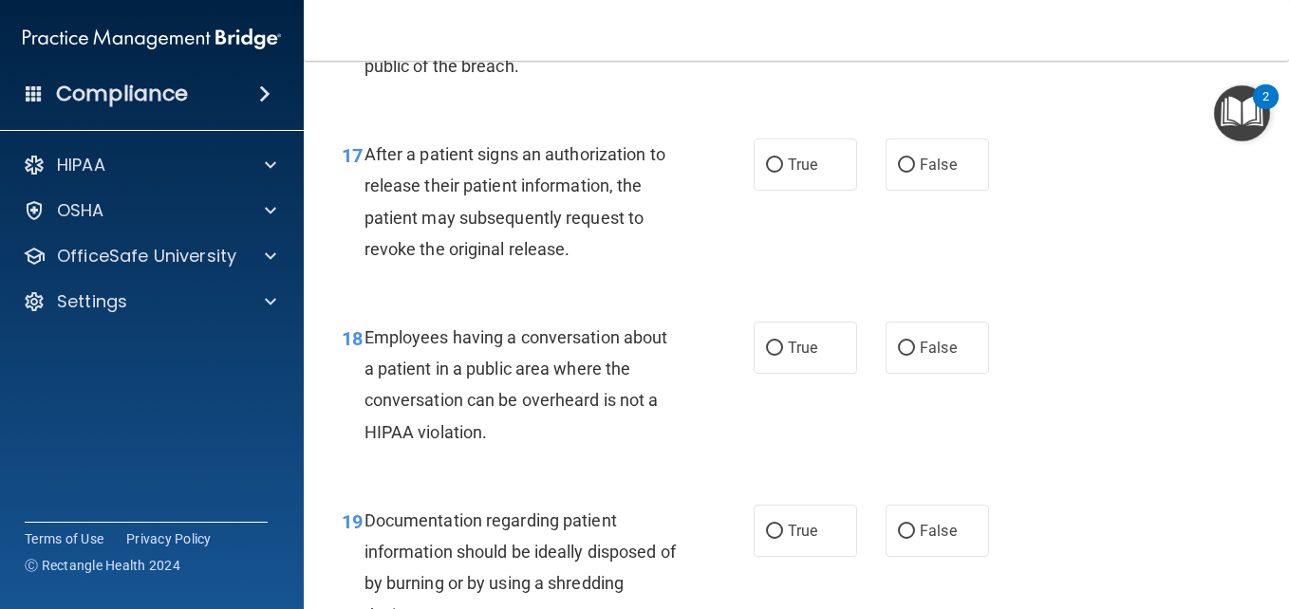
scroll to position [2909, 0]
click at [793, 165] on span "True" at bounding box center [802, 164] width 29 height 18
click at [783, 165] on input "True" at bounding box center [774, 165] width 17 height 14
radio input "true"
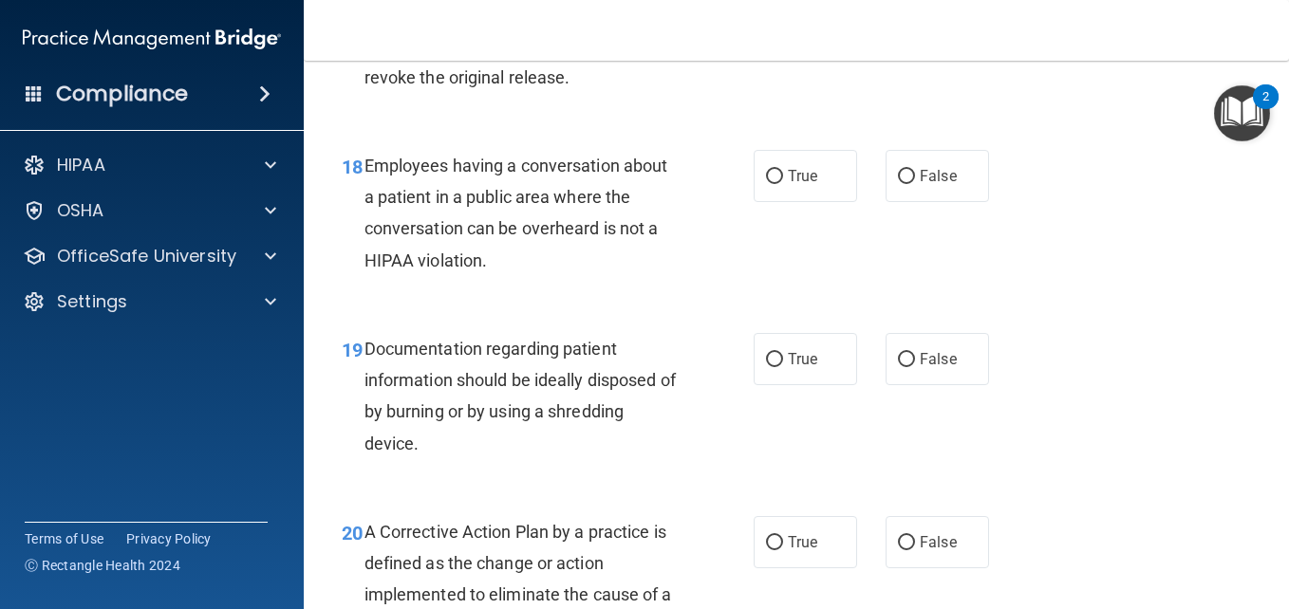
scroll to position [3081, 0]
click at [935, 168] on span "False" at bounding box center [938, 175] width 37 height 18
click at [915, 169] on input "False" at bounding box center [906, 176] width 17 height 14
radio input "true"
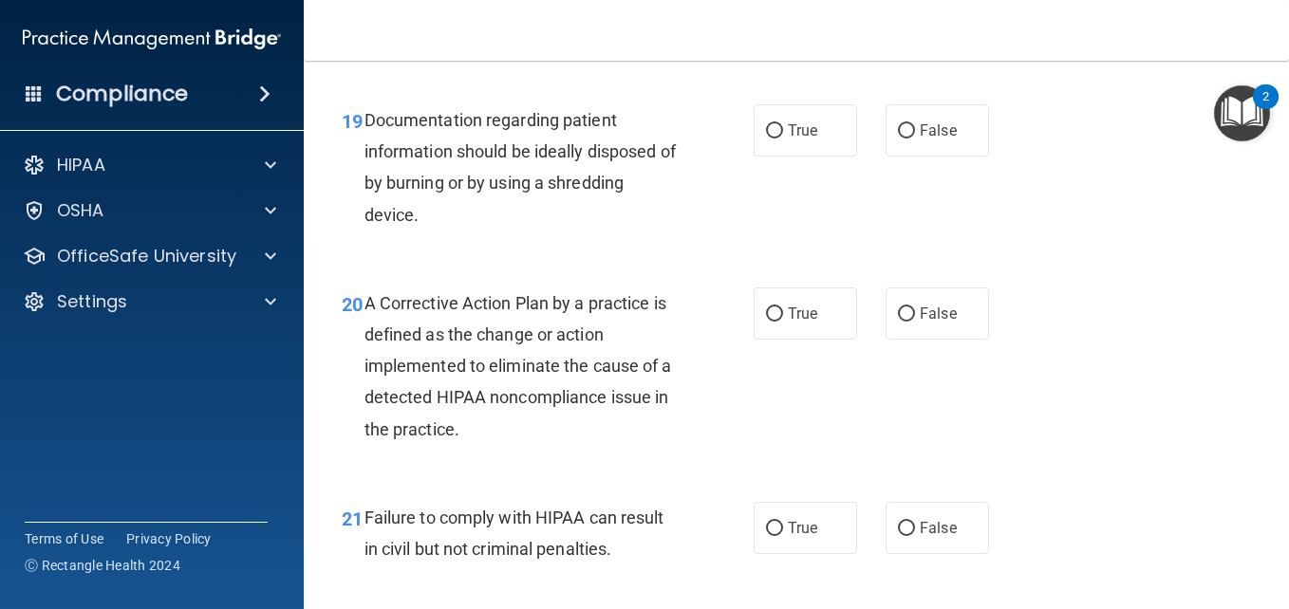
scroll to position [3310, 0]
click at [788, 137] on span "True" at bounding box center [802, 130] width 29 height 18
click at [783, 137] on input "True" at bounding box center [774, 130] width 17 height 14
radio input "true"
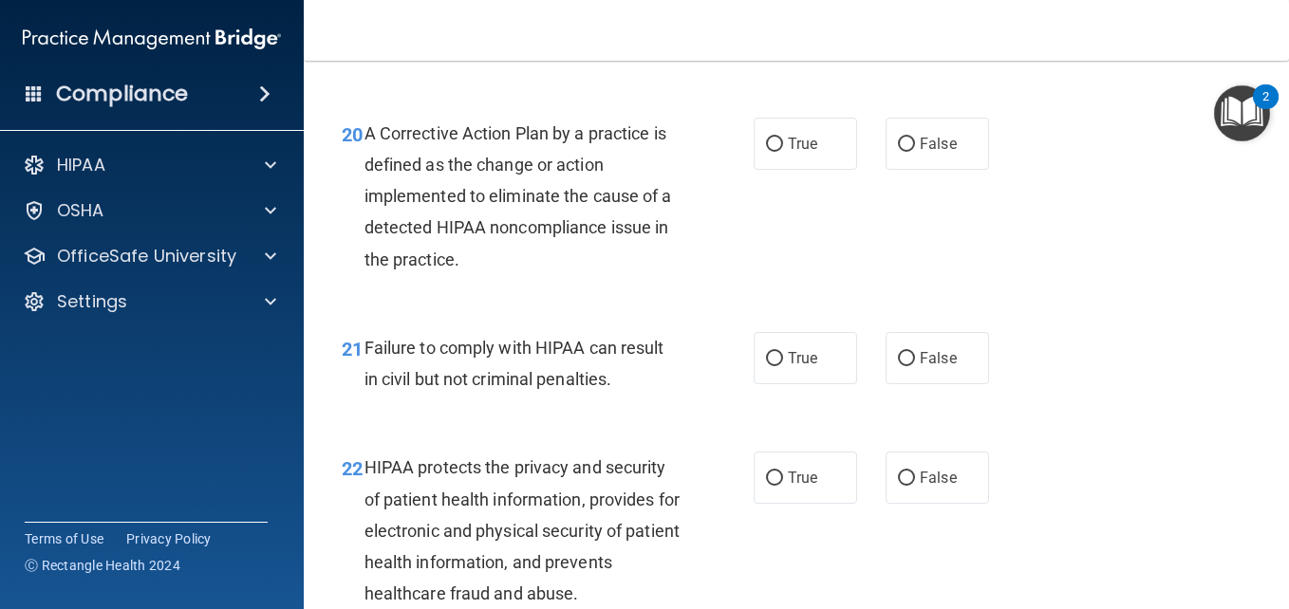
scroll to position [3488, 0]
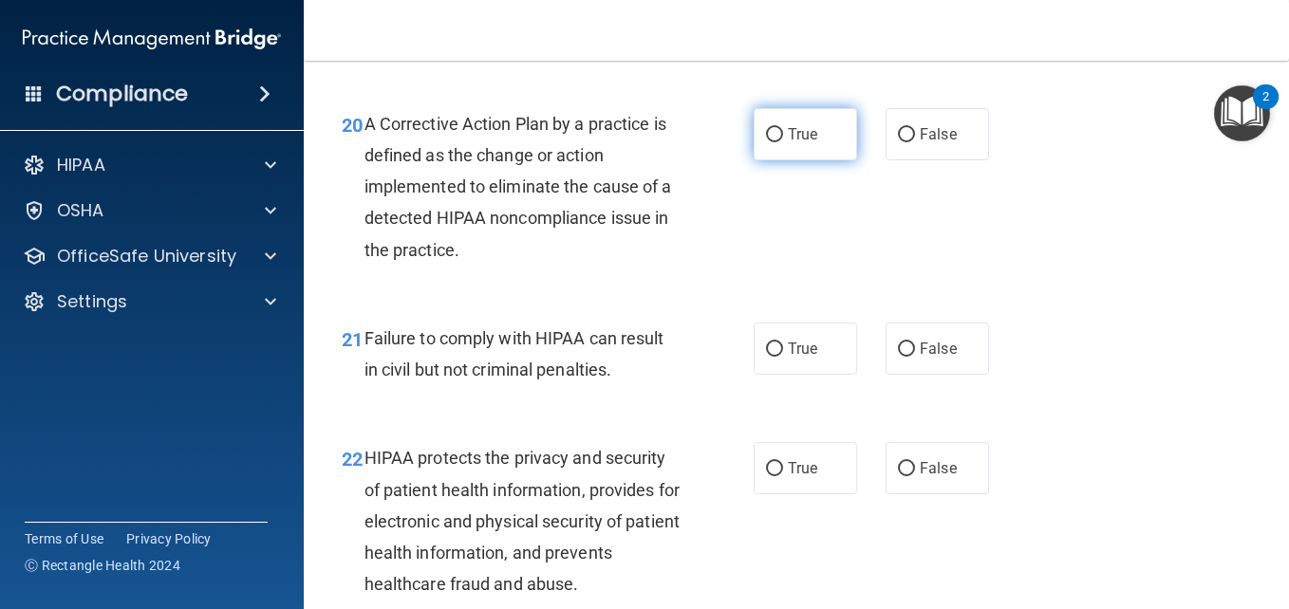
click at [785, 158] on label "True" at bounding box center [804, 134] width 103 height 52
click at [783, 142] on input "True" at bounding box center [774, 135] width 17 height 14
radio input "true"
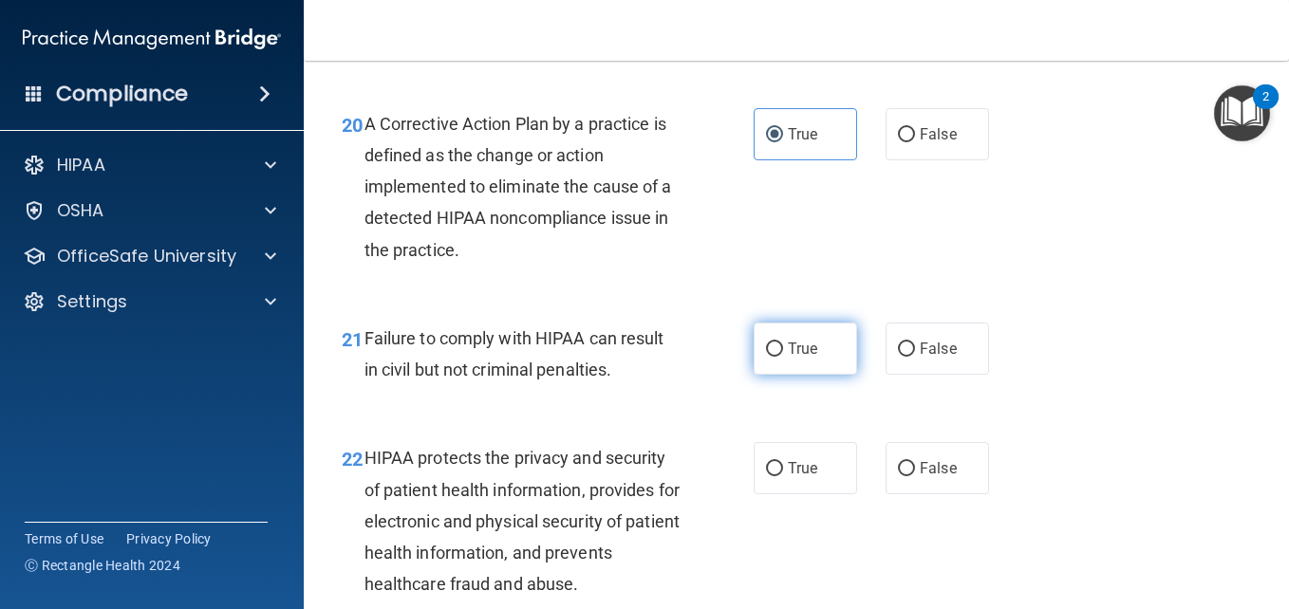
click at [813, 361] on label "True" at bounding box center [804, 349] width 103 height 52
click at [783, 357] on input "True" at bounding box center [774, 350] width 17 height 14
radio input "true"
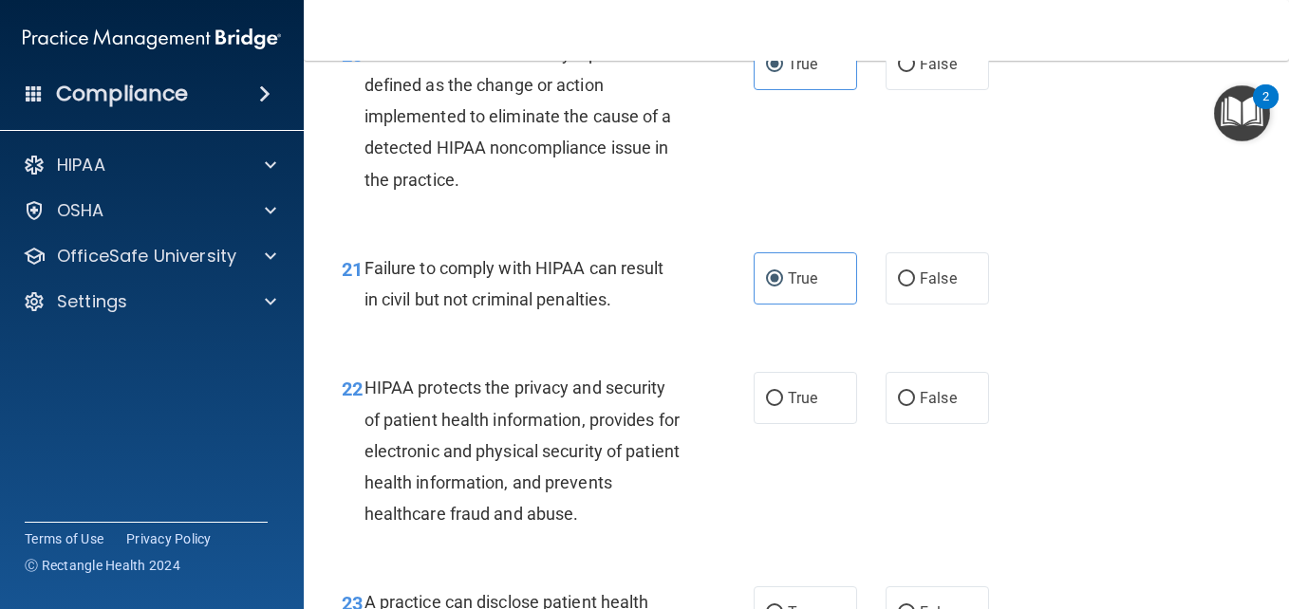
scroll to position [3565, 0]
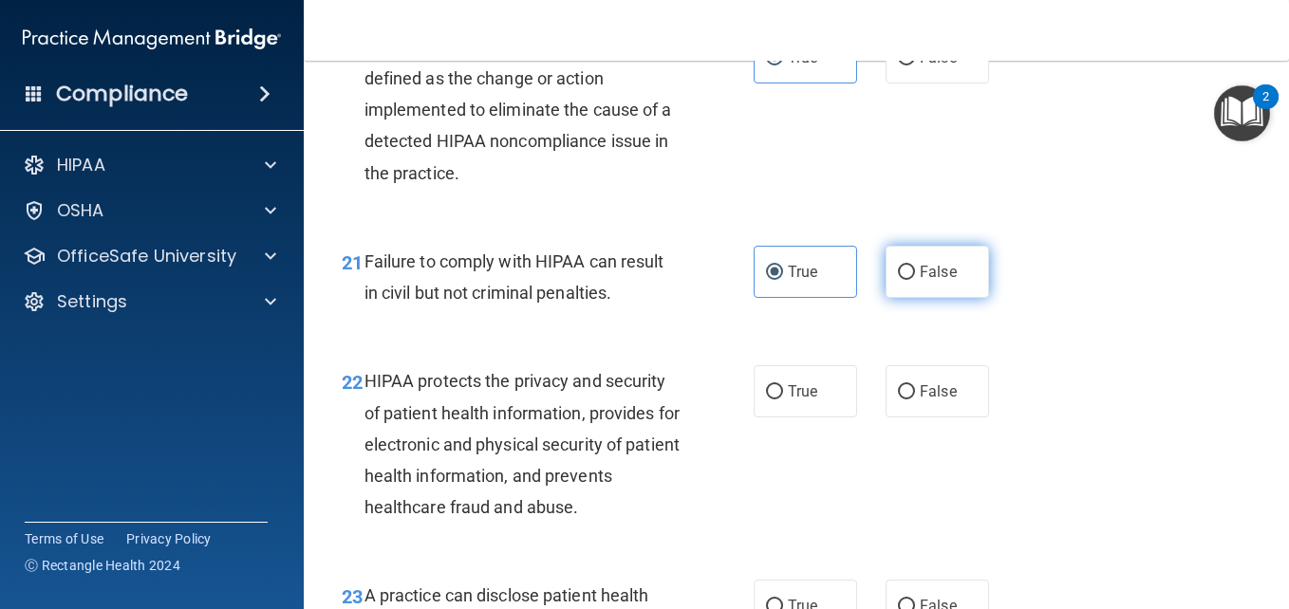
click at [909, 262] on label "False" at bounding box center [936, 272] width 103 height 52
click at [909, 266] on input "False" at bounding box center [906, 273] width 17 height 14
radio input "true"
radio input "false"
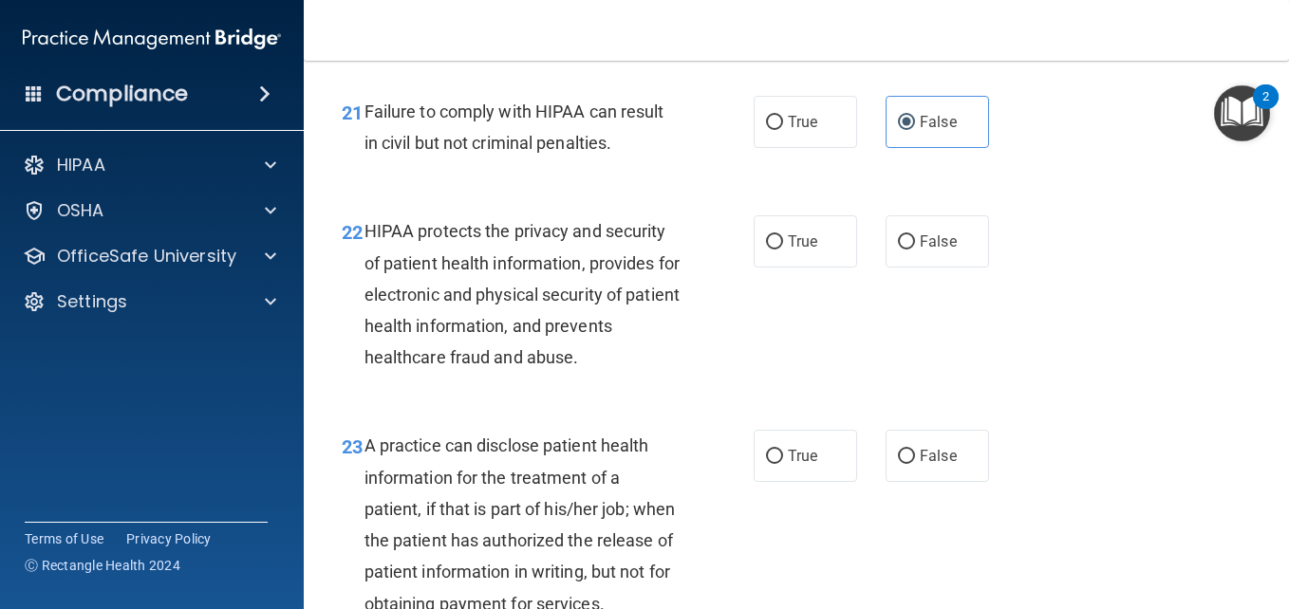
scroll to position [3718, 0]
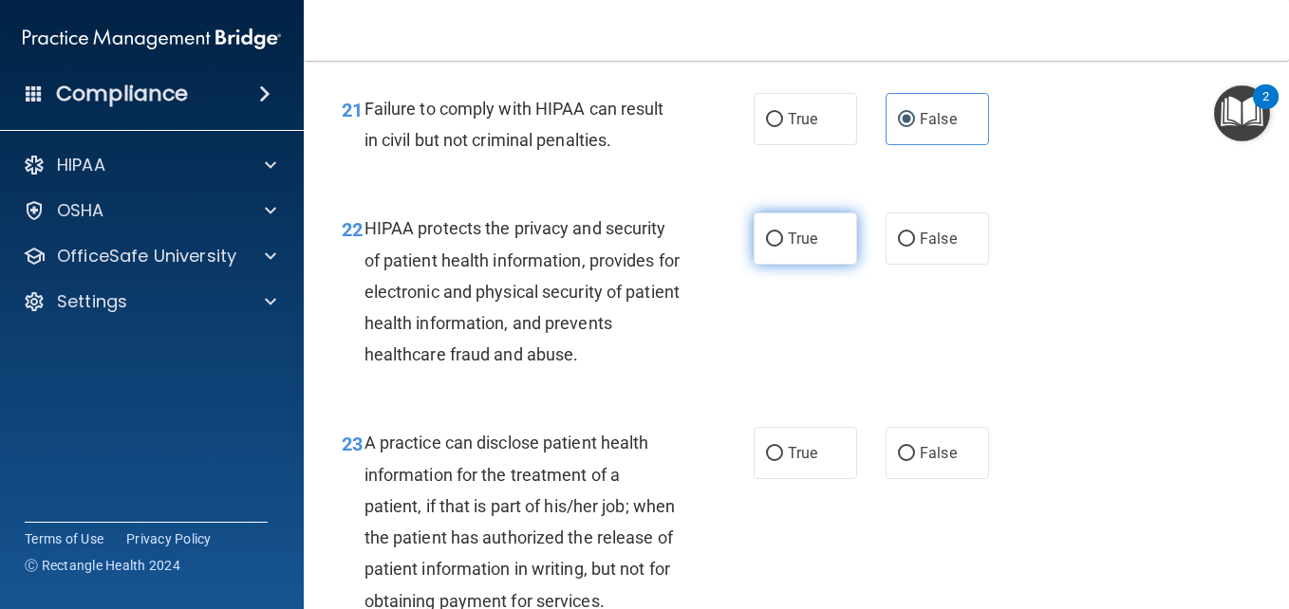
click at [789, 235] on span "True" at bounding box center [802, 239] width 29 height 18
click at [783, 235] on input "True" at bounding box center [774, 239] width 17 height 14
radio input "true"
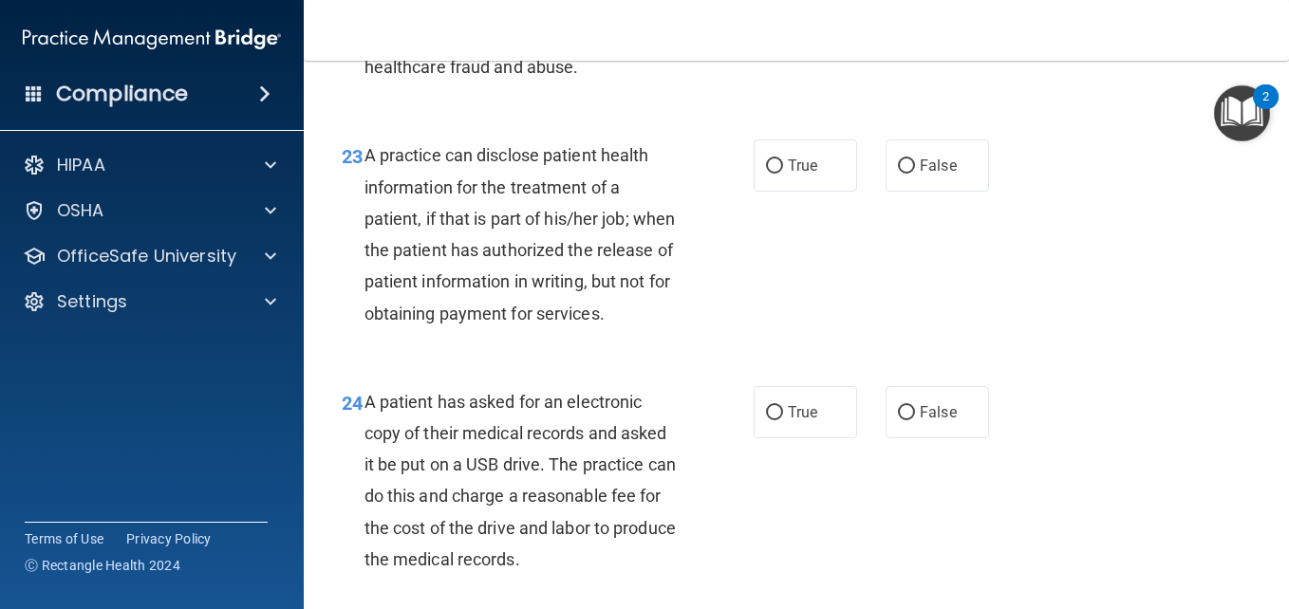
scroll to position [4014, 0]
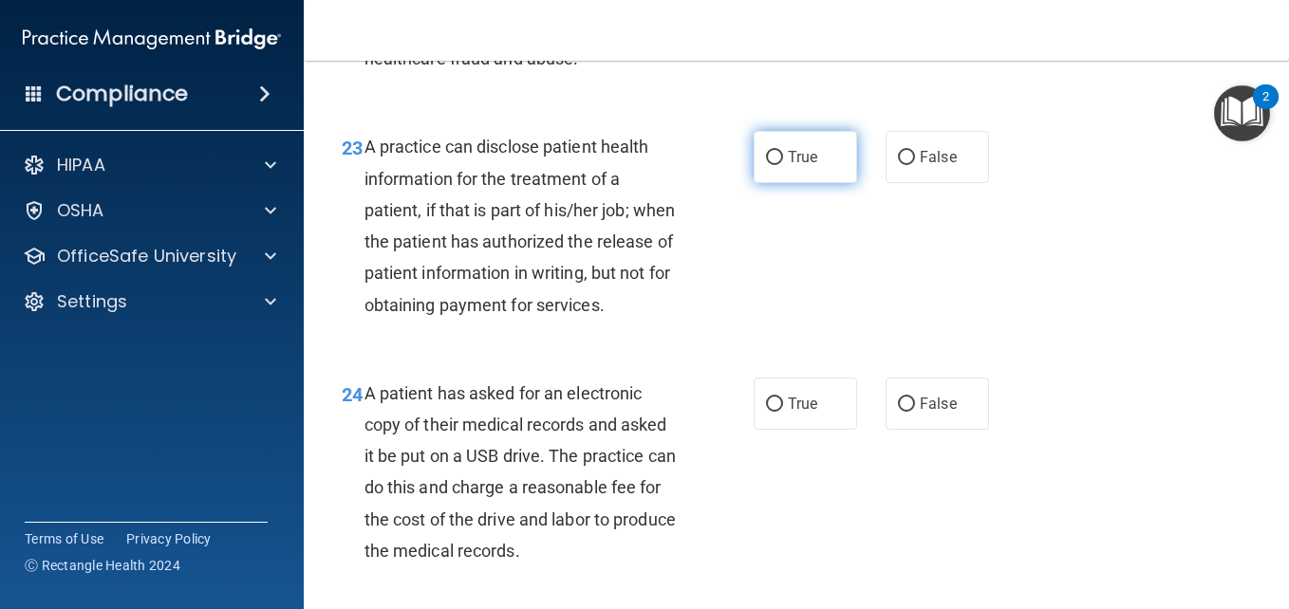
click at [770, 141] on label "True" at bounding box center [804, 157] width 103 height 52
click at [770, 151] on input "True" at bounding box center [774, 158] width 17 height 14
radio input "true"
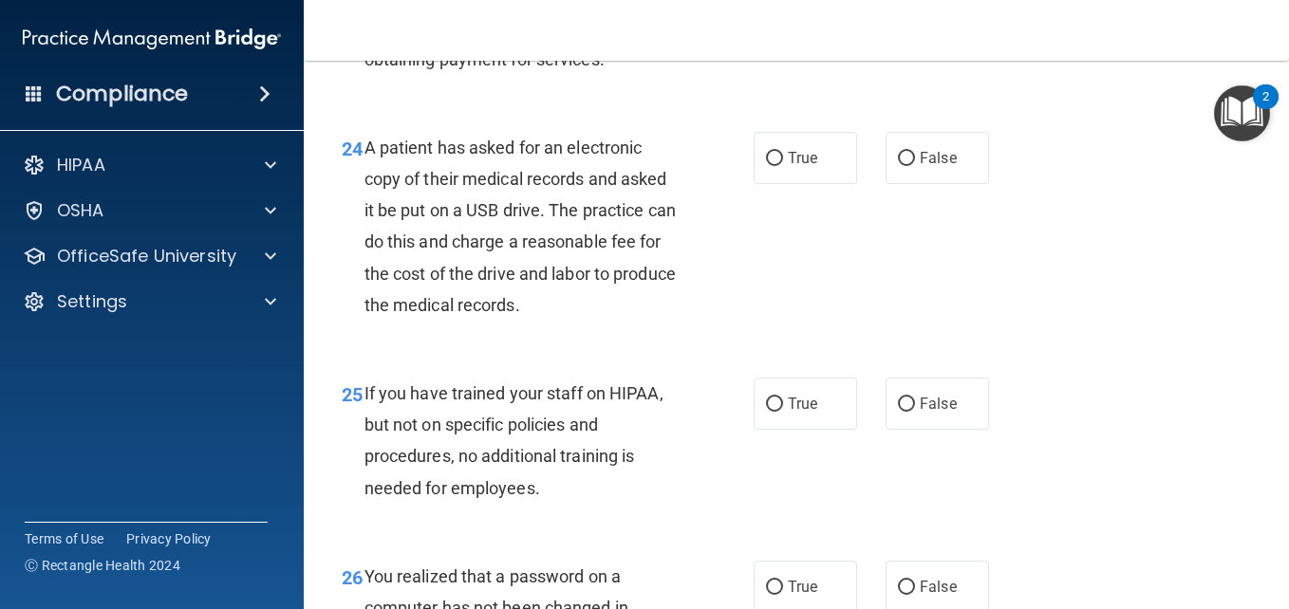
scroll to position [4261, 0]
click at [903, 183] on label "False" at bounding box center [936, 157] width 103 height 52
click at [903, 165] on input "False" at bounding box center [906, 158] width 17 height 14
radio input "true"
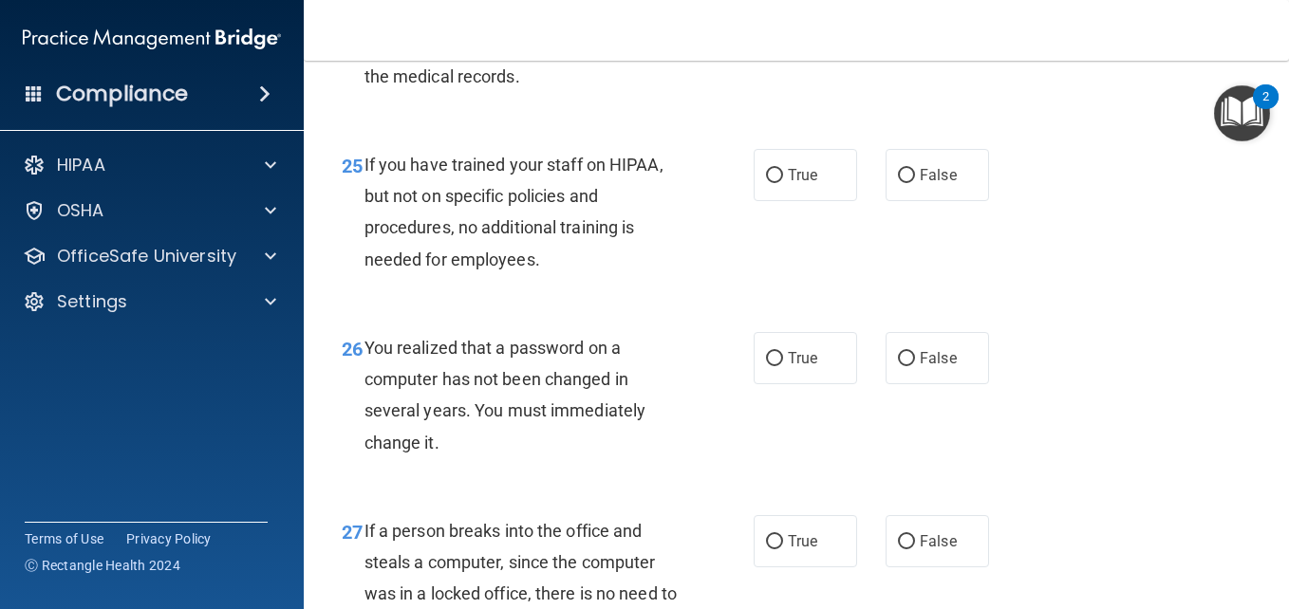
scroll to position [4489, 0]
click at [931, 200] on label "False" at bounding box center [936, 174] width 103 height 52
click at [915, 182] on input "False" at bounding box center [906, 175] width 17 height 14
radio input "true"
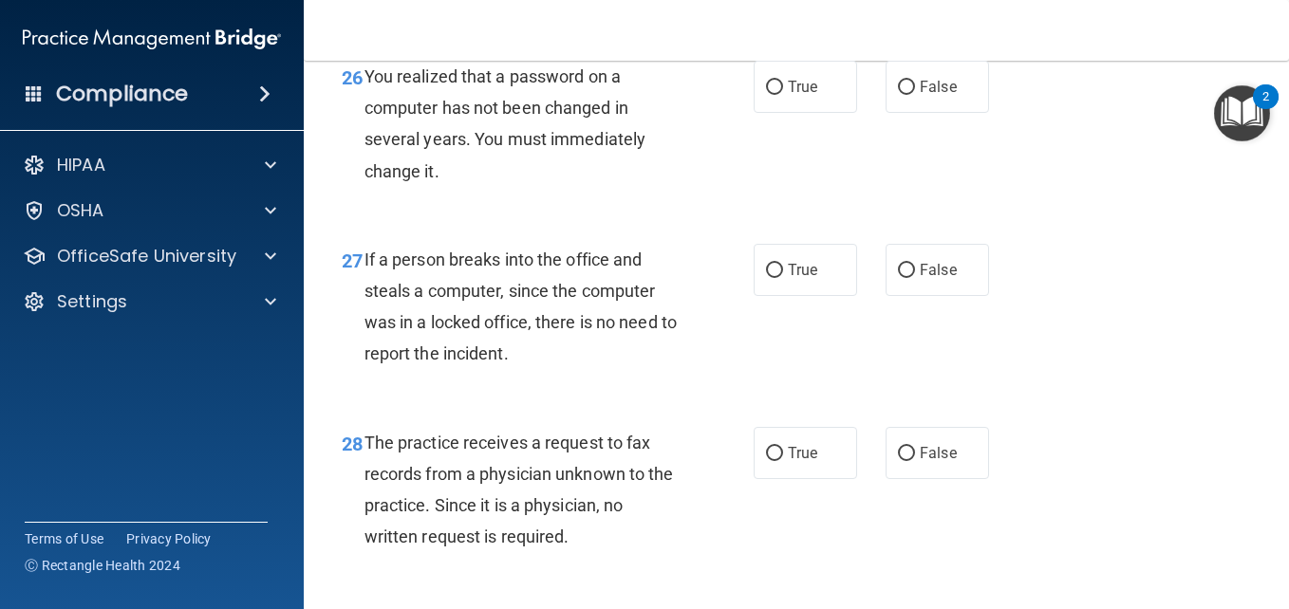
scroll to position [4761, 0]
click at [799, 101] on label "True" at bounding box center [804, 86] width 103 height 52
click at [783, 94] on input "True" at bounding box center [774, 87] width 17 height 14
radio input "true"
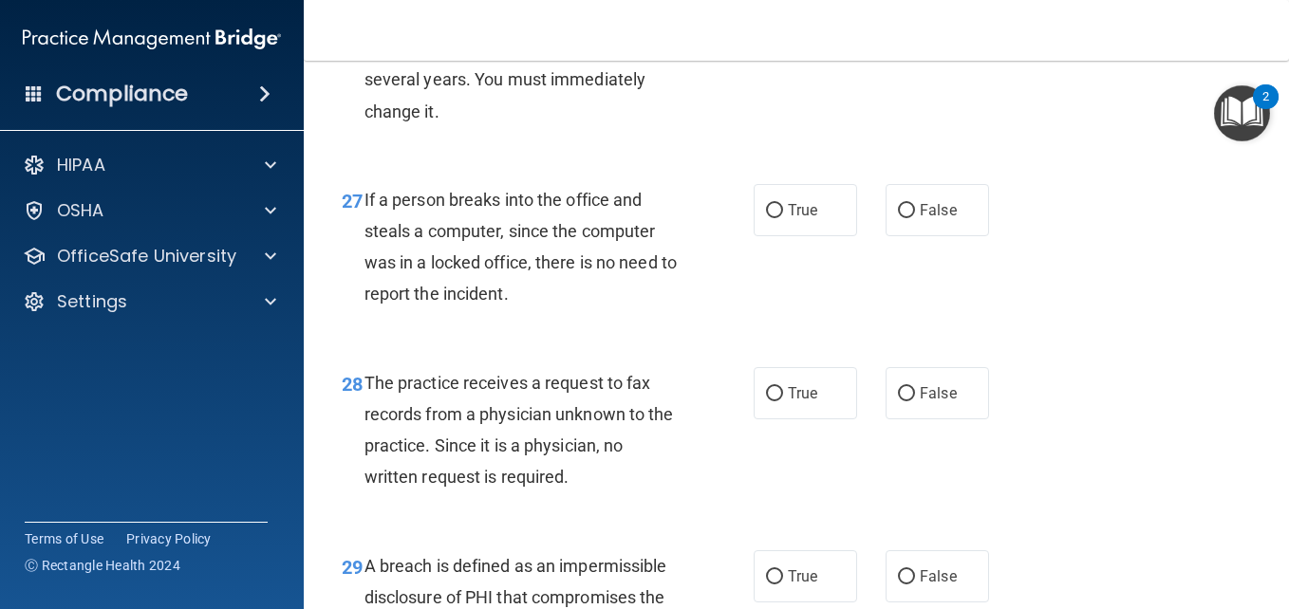
scroll to position [4823, 0]
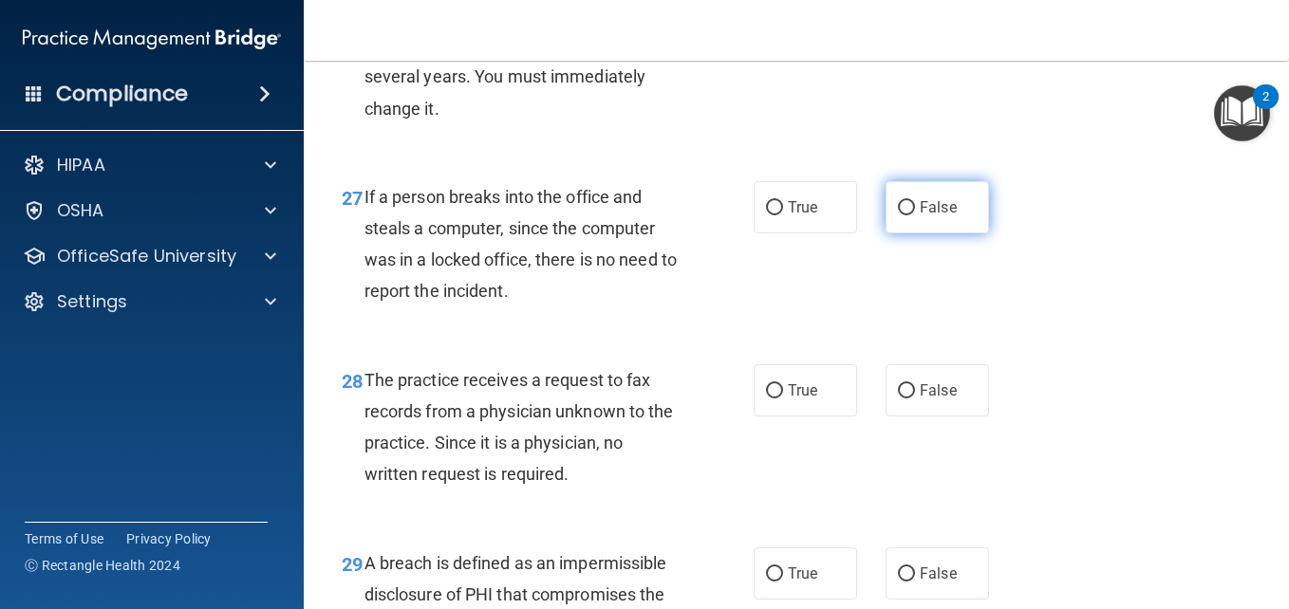
click at [926, 233] on label "False" at bounding box center [936, 207] width 103 height 52
click at [915, 215] on input "False" at bounding box center [906, 208] width 17 height 14
radio input "true"
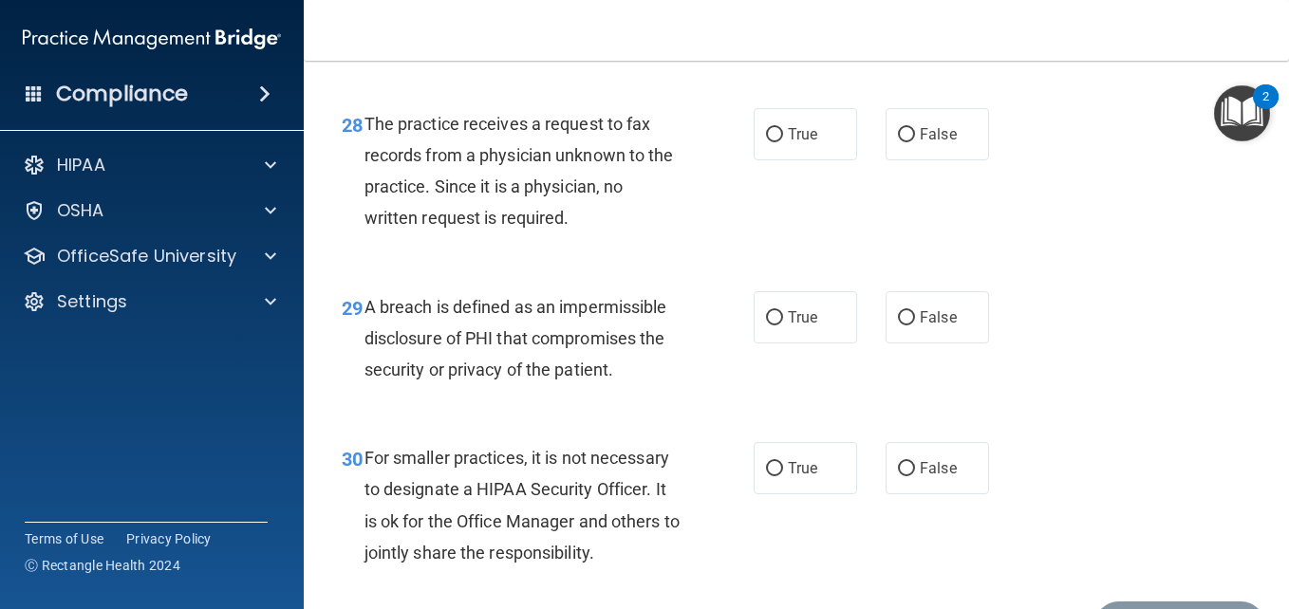
scroll to position [5103, 0]
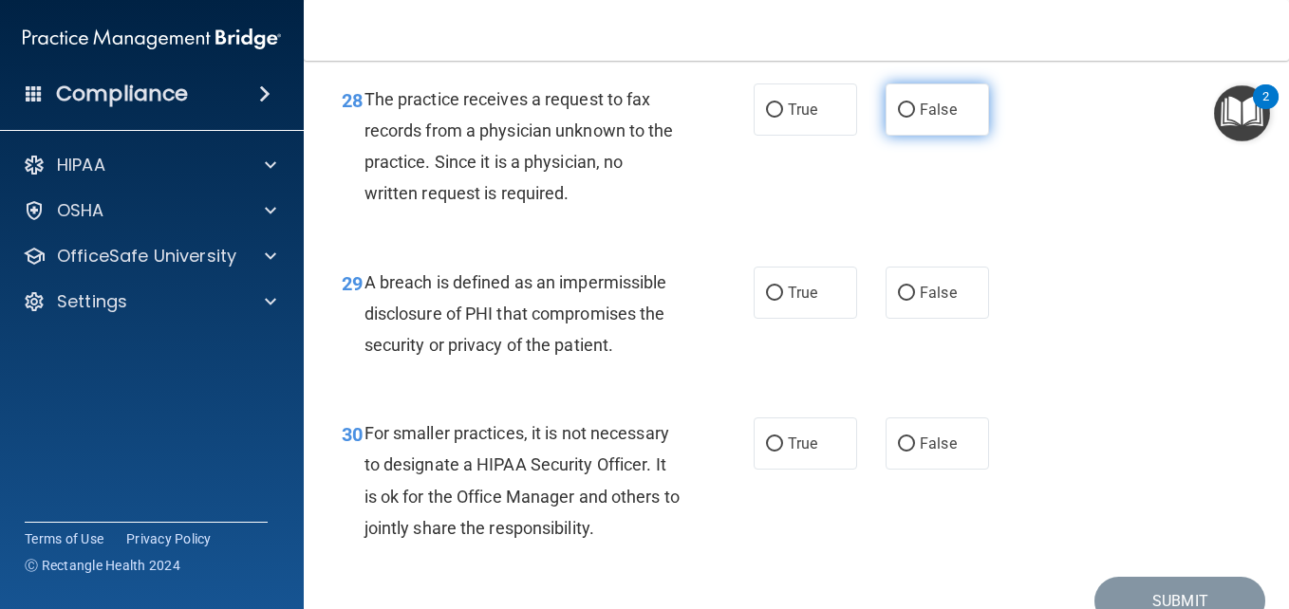
click at [905, 136] on label "False" at bounding box center [936, 110] width 103 height 52
click at [905, 118] on input "False" at bounding box center [906, 110] width 17 height 14
radio input "true"
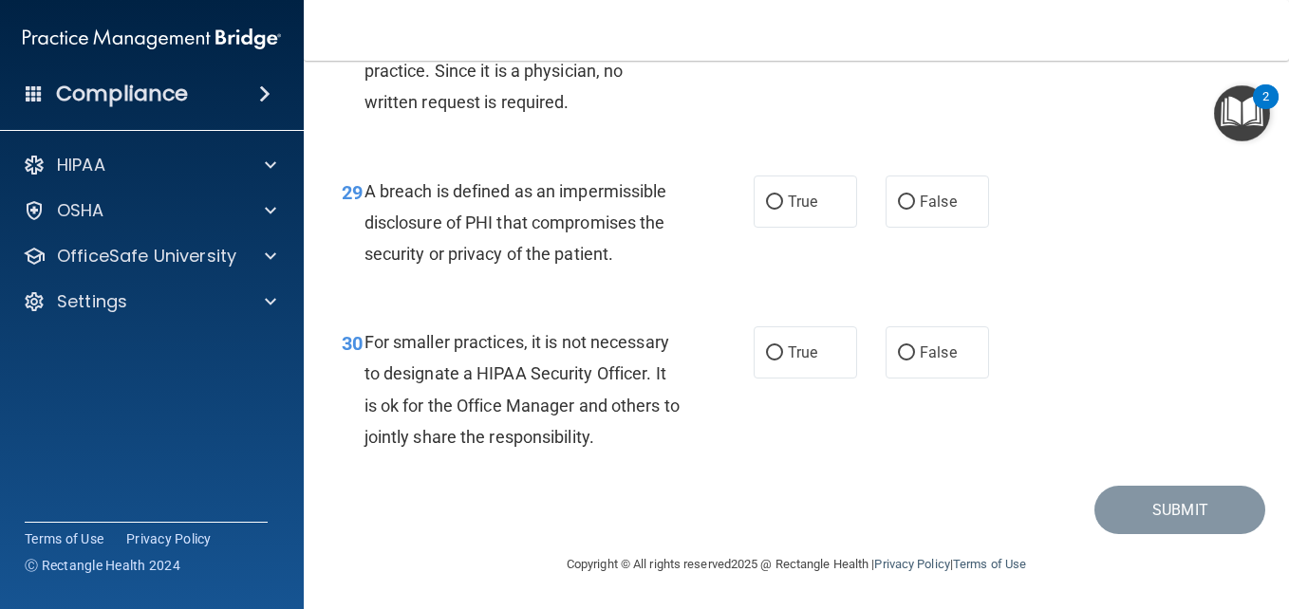
scroll to position [5227, 0]
click at [791, 199] on span "True" at bounding box center [802, 201] width 29 height 18
click at [783, 199] on input "True" at bounding box center [774, 202] width 17 height 14
radio input "true"
click at [911, 366] on label "False" at bounding box center [936, 351] width 103 height 52
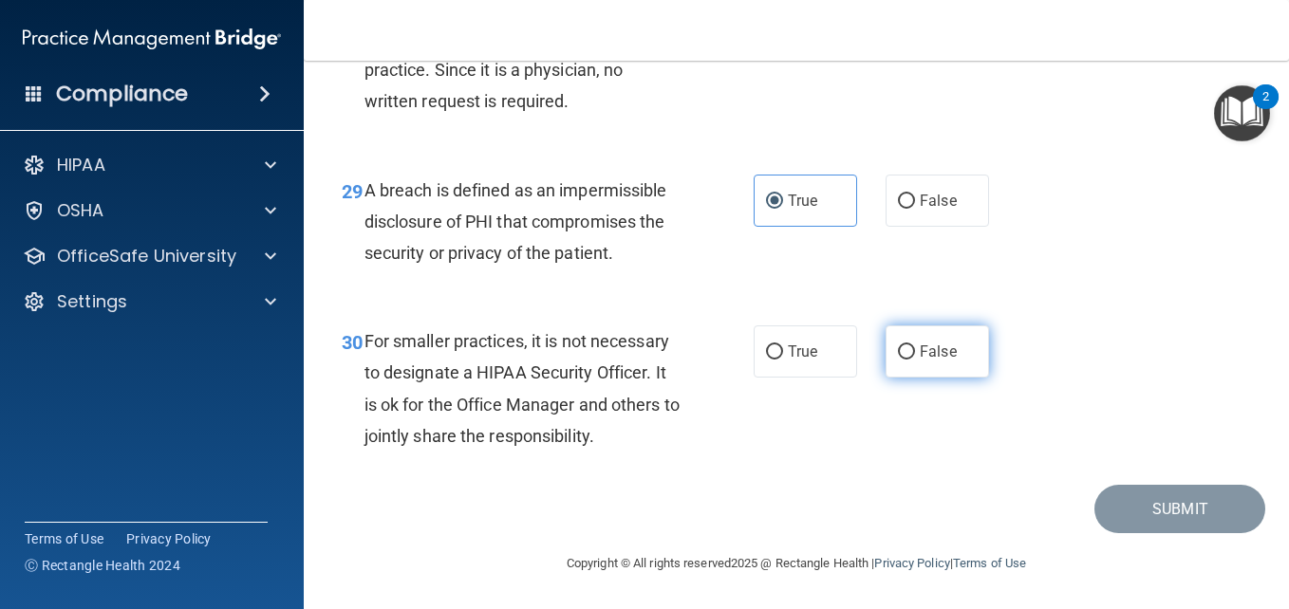
click at [911, 360] on input "False" at bounding box center [906, 352] width 17 height 14
radio input "true"
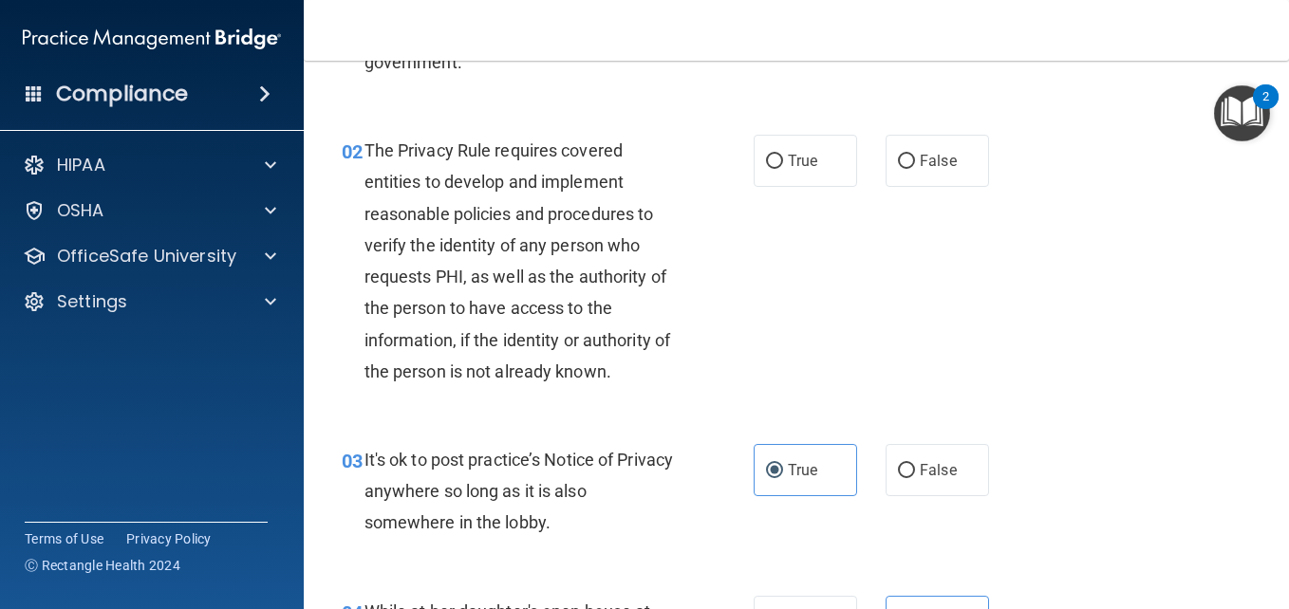
scroll to position [151, 0]
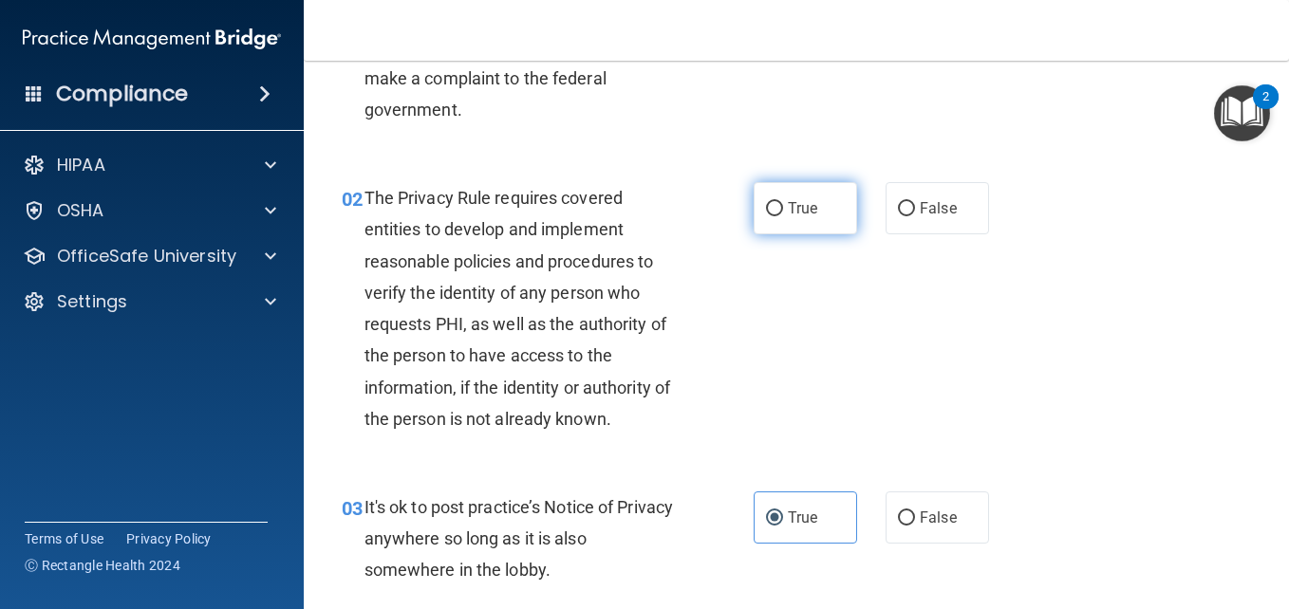
click at [815, 196] on label "True" at bounding box center [804, 208] width 103 height 52
click at [783, 202] on input "True" at bounding box center [774, 209] width 17 height 14
radio input "true"
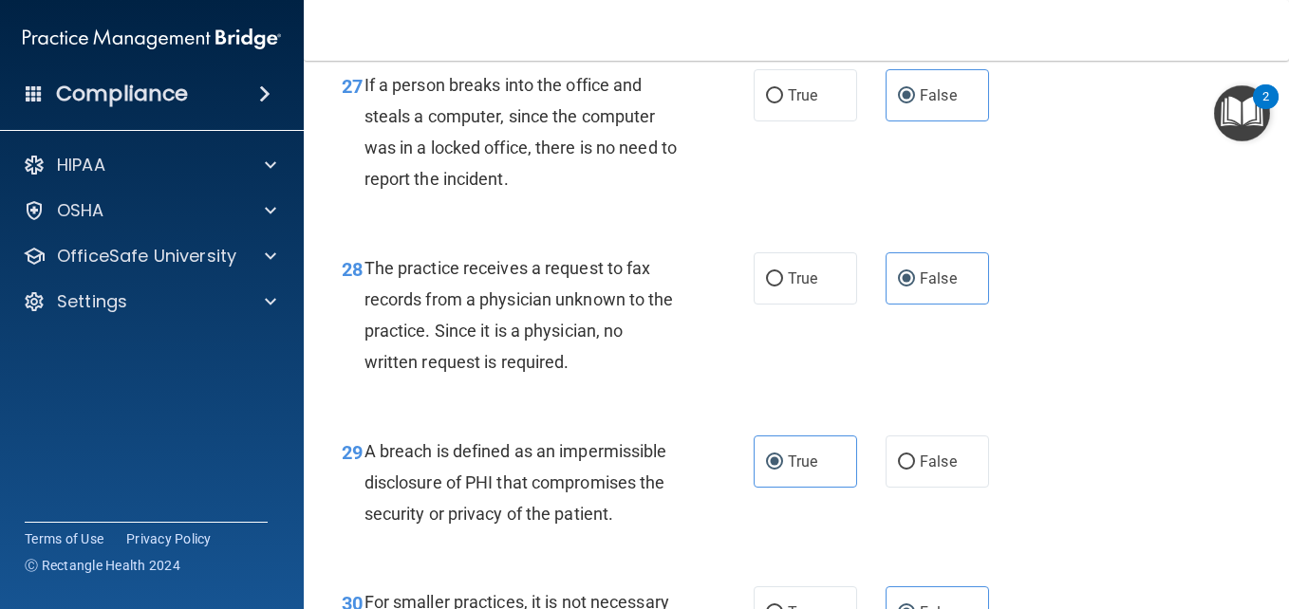
scroll to position [5227, 0]
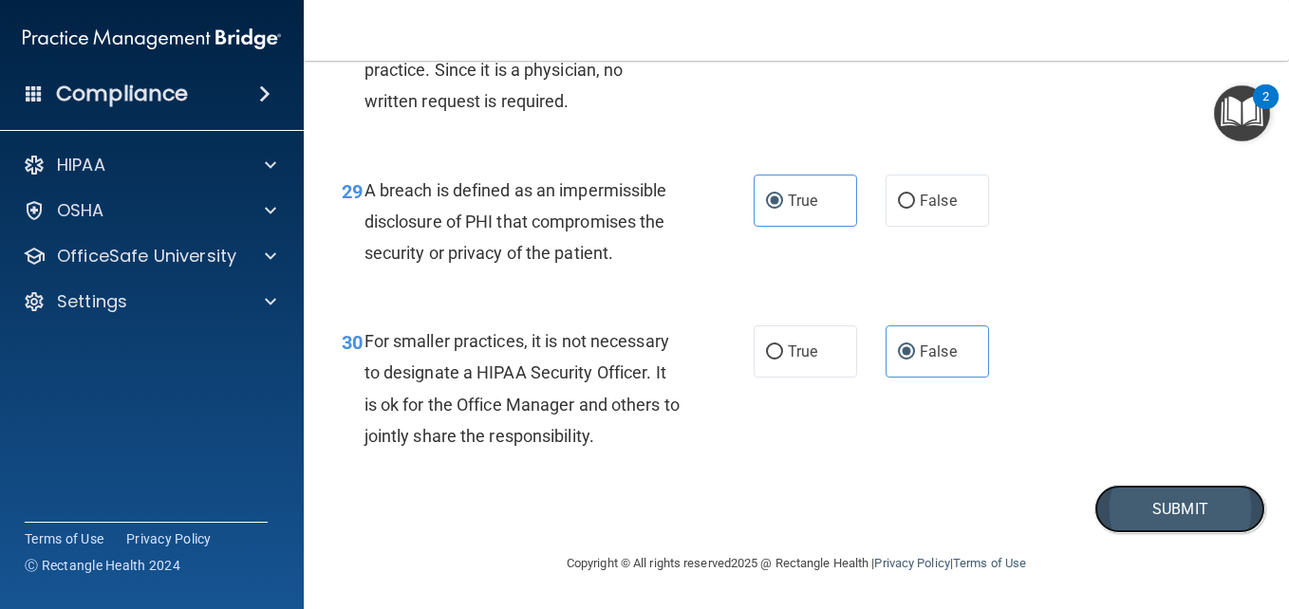
click at [1142, 501] on button "Submit" at bounding box center [1179, 509] width 171 height 48
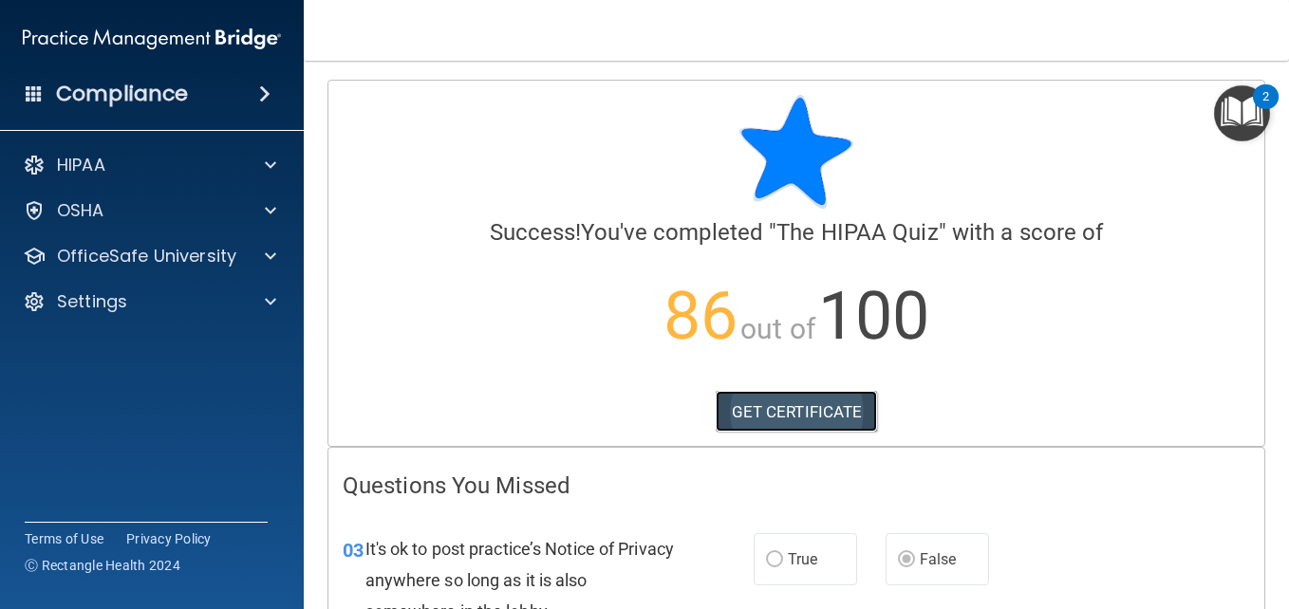
click at [827, 407] on link "GET CERTIFICATE" at bounding box center [797, 412] width 162 height 42
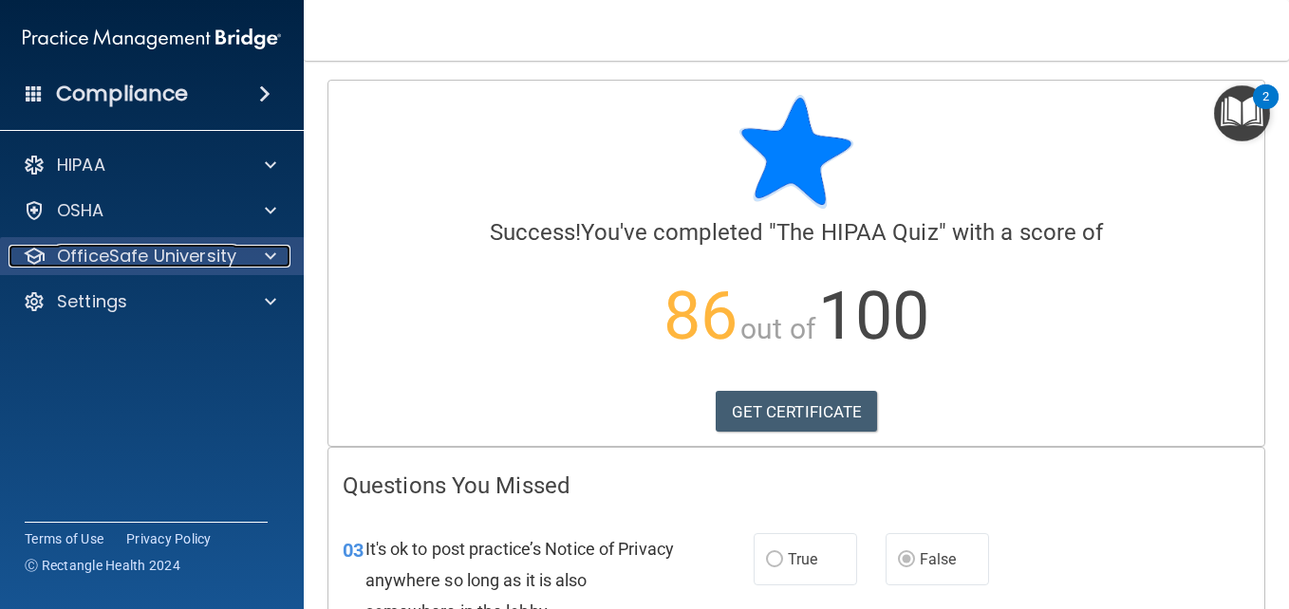
click at [280, 253] on div at bounding box center [267, 256] width 47 height 23
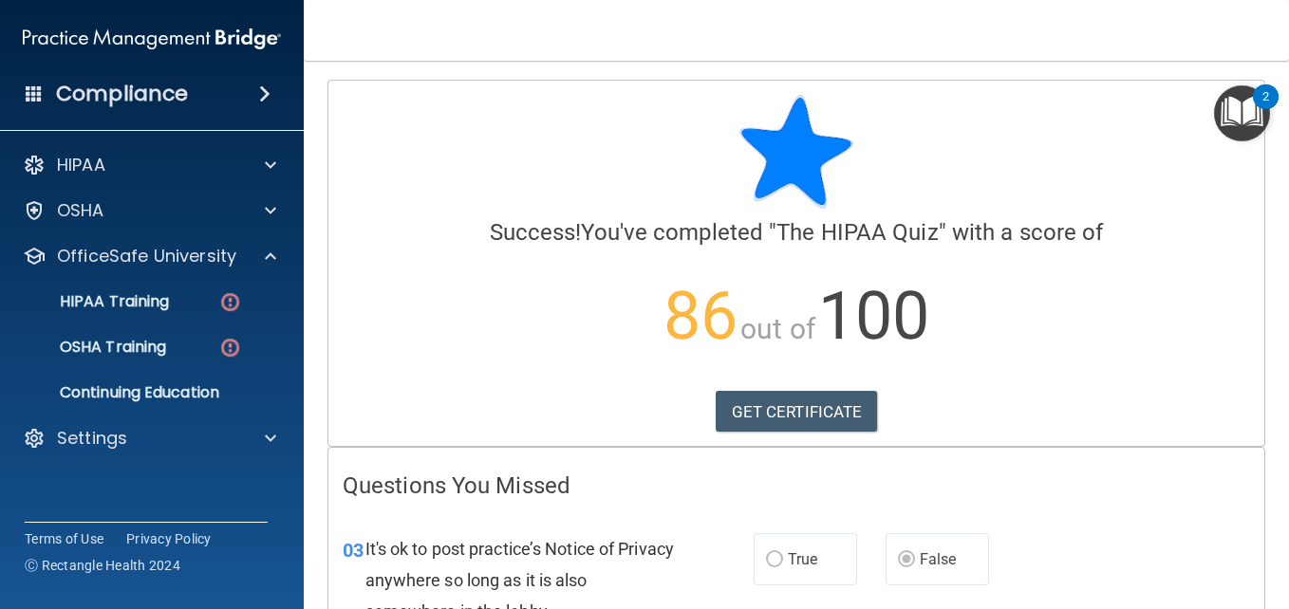
click at [144, 304] on p "HIPAA Training" at bounding box center [90, 301] width 157 height 19
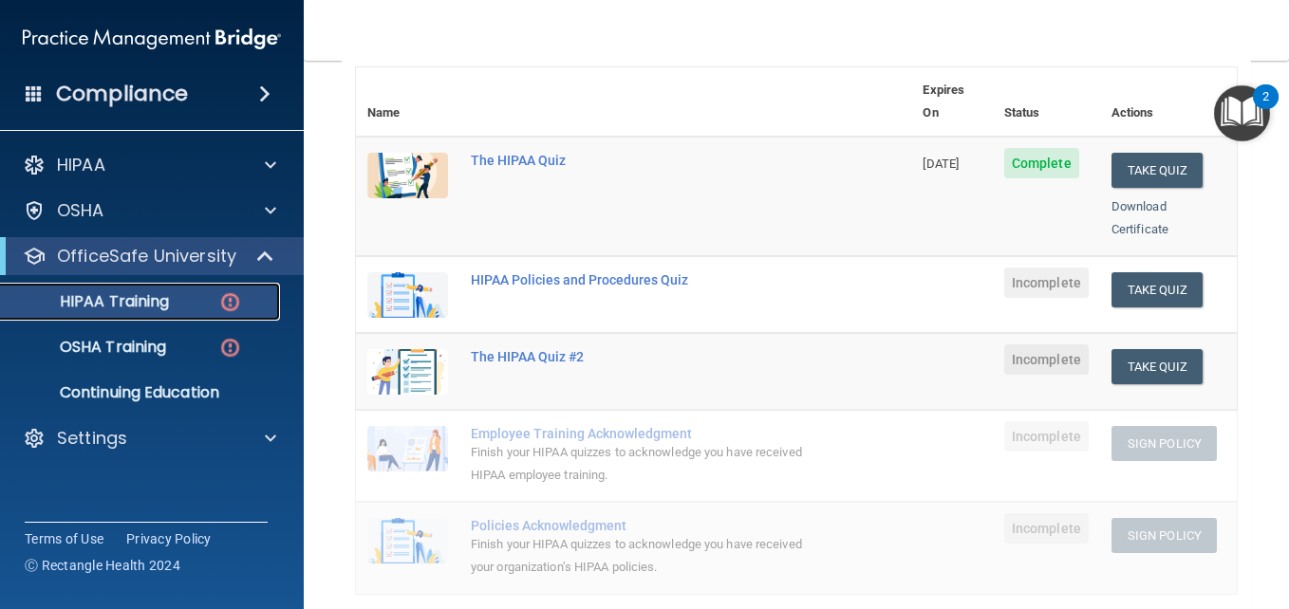
scroll to position [218, 0]
click at [1147, 274] on button "Take Quiz" at bounding box center [1156, 291] width 91 height 35
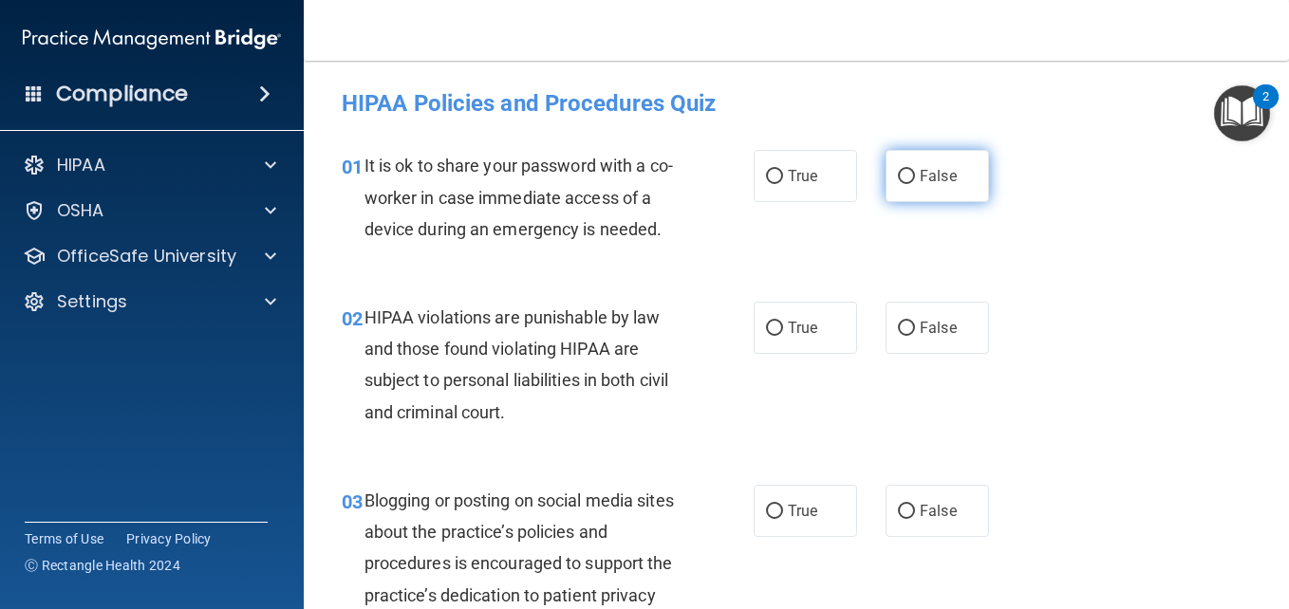
click at [920, 175] on span "False" at bounding box center [938, 176] width 37 height 18
click at [915, 175] on input "False" at bounding box center [906, 177] width 17 height 14
radio input "true"
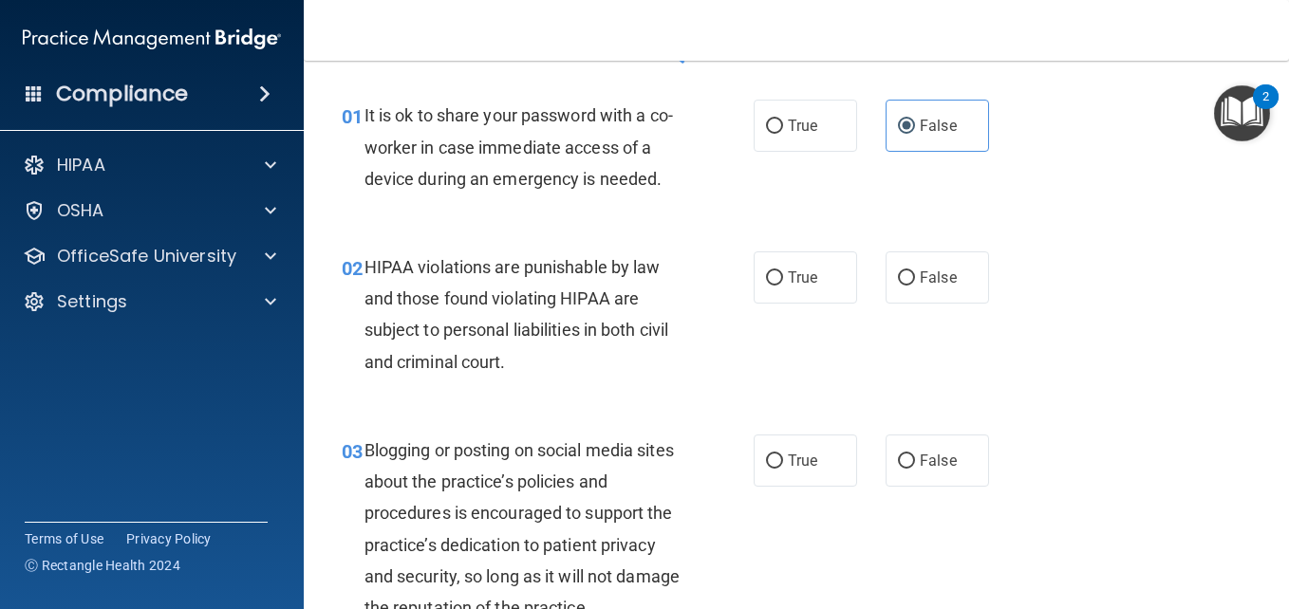
scroll to position [52, 0]
click at [769, 284] on input "True" at bounding box center [774, 277] width 17 height 14
radio input "true"
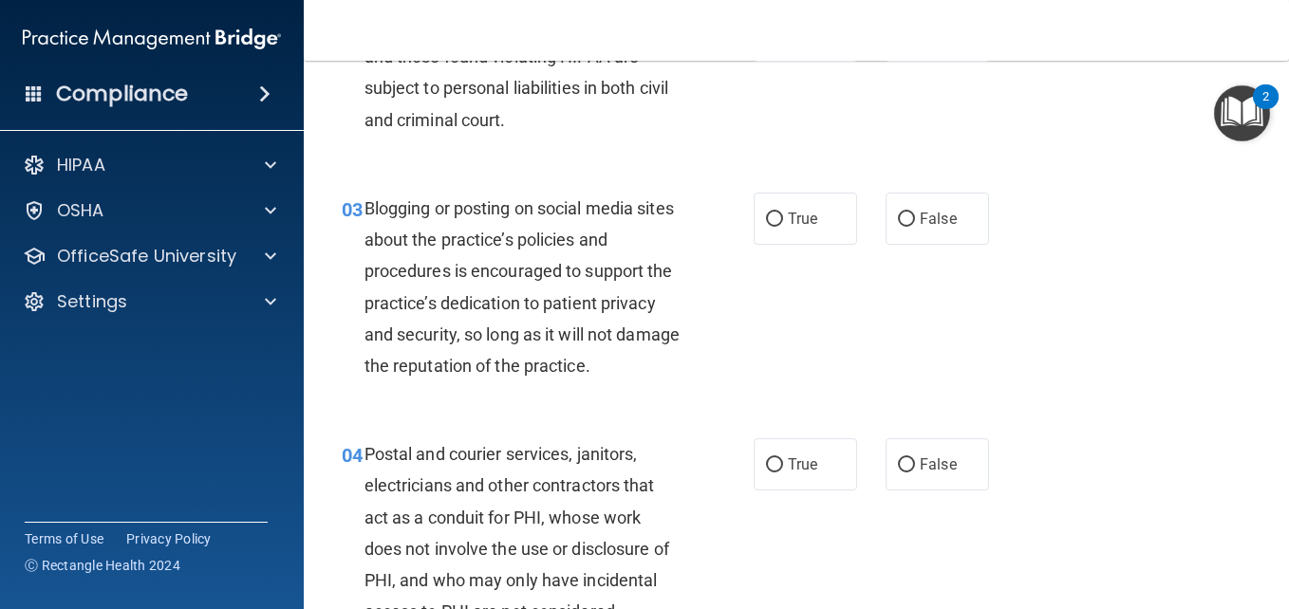
scroll to position [325, 0]
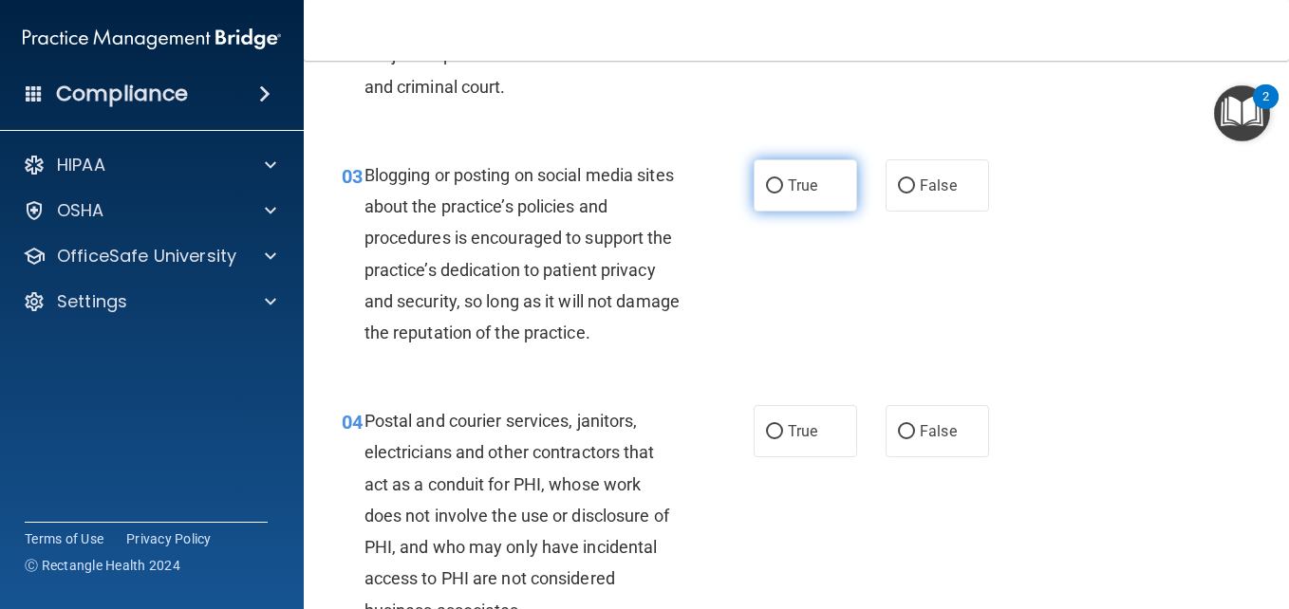
click at [762, 212] on label "True" at bounding box center [804, 185] width 103 height 52
click at [766, 194] on input "True" at bounding box center [774, 186] width 17 height 14
radio input "true"
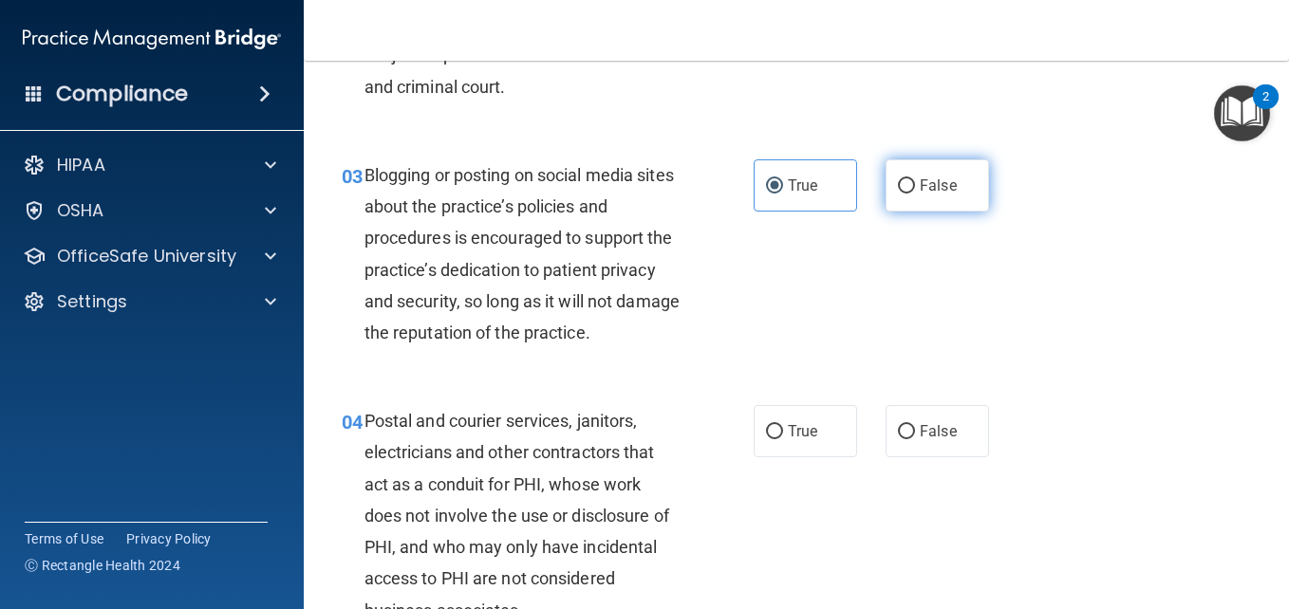
click at [920, 195] on span "False" at bounding box center [938, 186] width 37 height 18
click at [915, 194] on input "False" at bounding box center [906, 186] width 17 height 14
radio input "true"
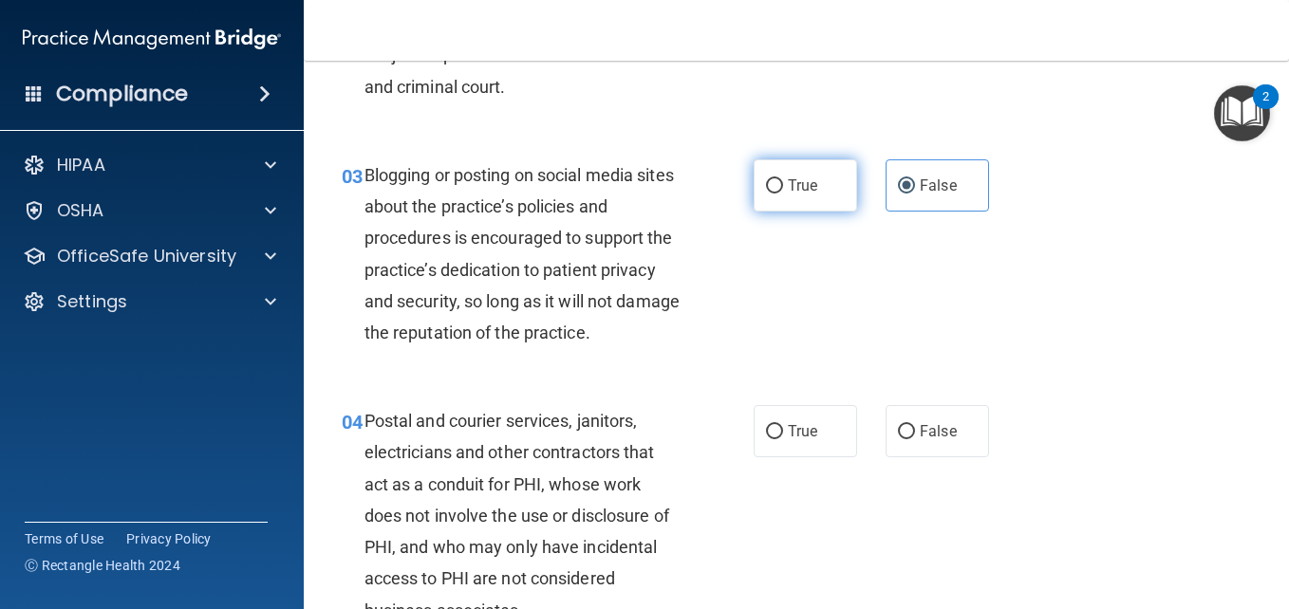
click at [809, 195] on span "True" at bounding box center [802, 186] width 29 height 18
click at [783, 194] on input "True" at bounding box center [774, 186] width 17 height 14
radio input "true"
radio input "false"
click at [851, 308] on div "03 Blogging or posting on social media sites about the practice’s policies and …" at bounding box center [796, 259] width 938 height 246
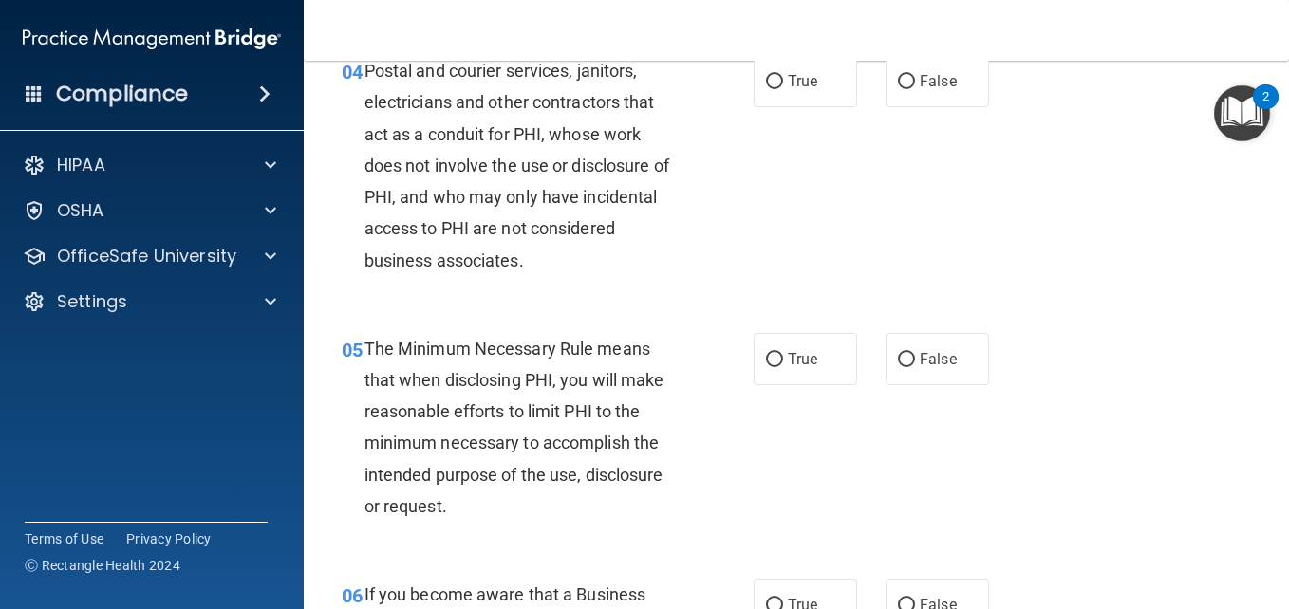
scroll to position [669, 0]
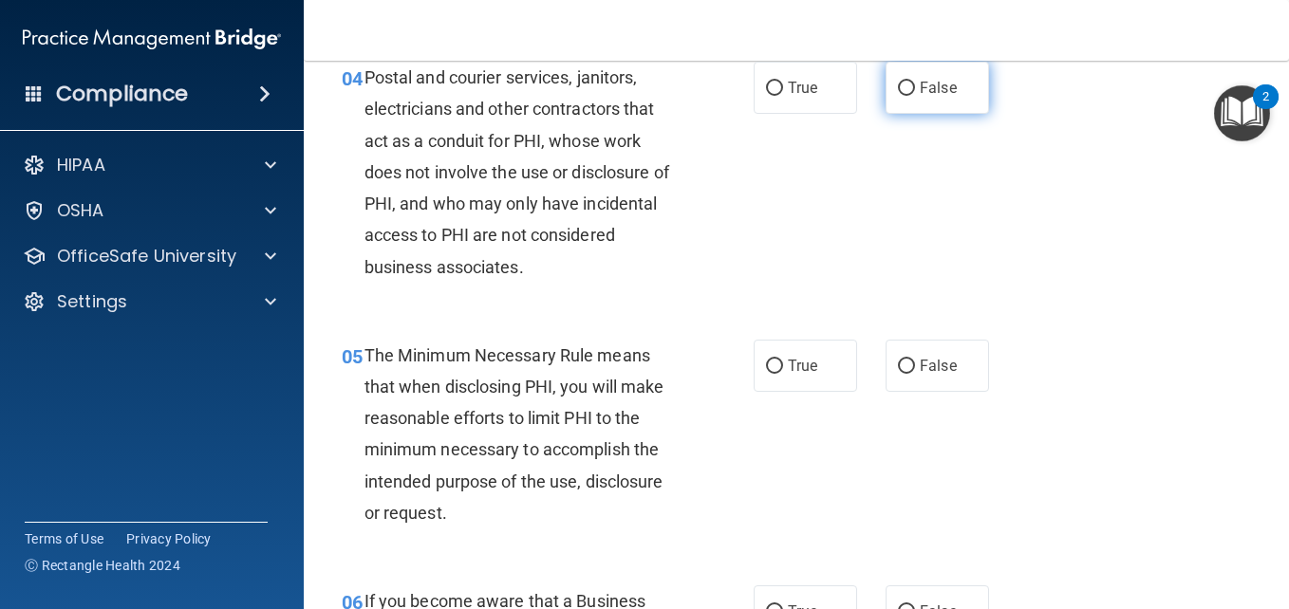
click at [920, 97] on span "False" at bounding box center [938, 88] width 37 height 18
click at [915, 96] on input "False" at bounding box center [906, 89] width 17 height 14
radio input "true"
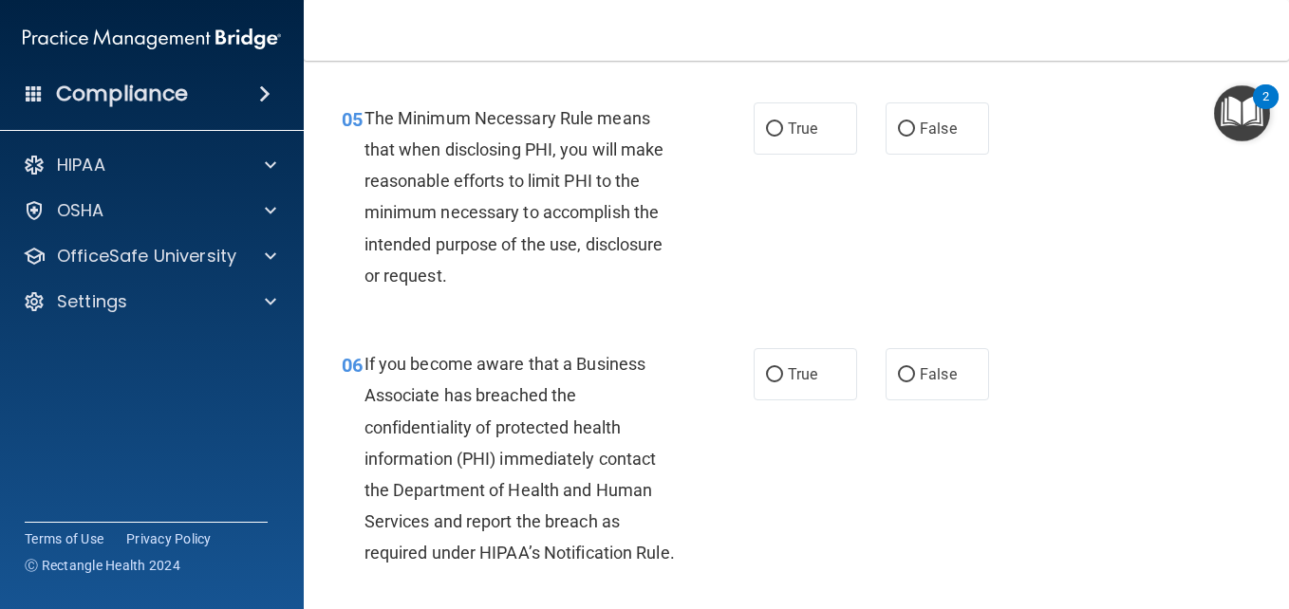
scroll to position [937, 0]
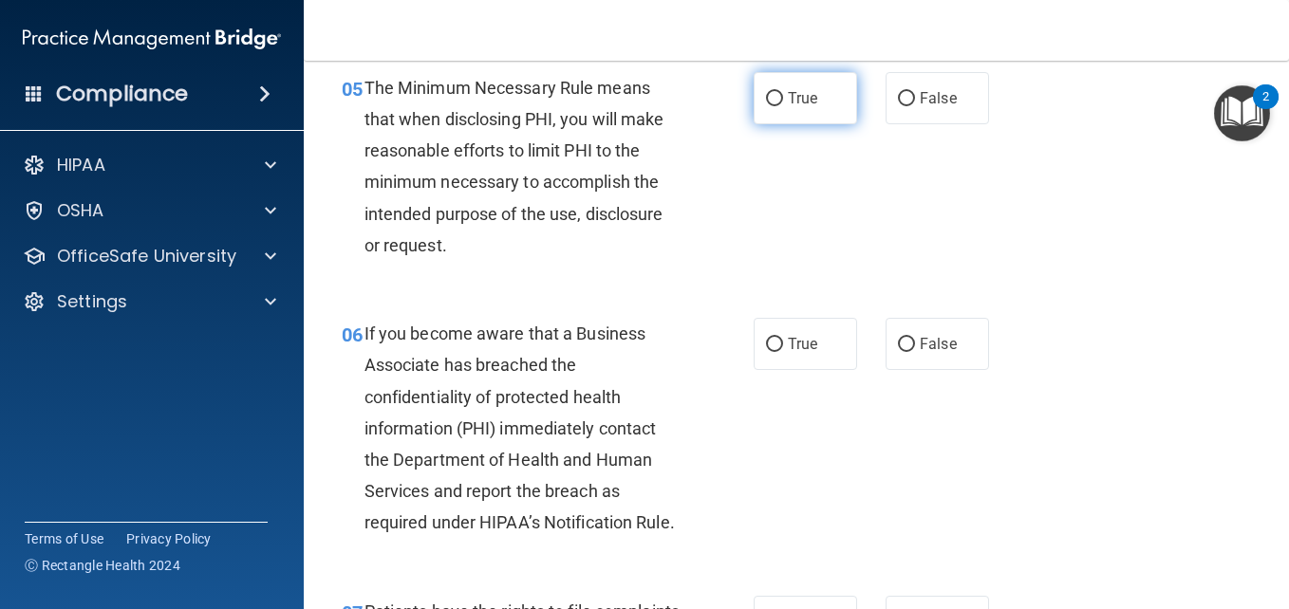
click at [802, 107] on span "True" at bounding box center [802, 98] width 29 height 18
click at [783, 106] on input "True" at bounding box center [774, 99] width 17 height 14
radio input "true"
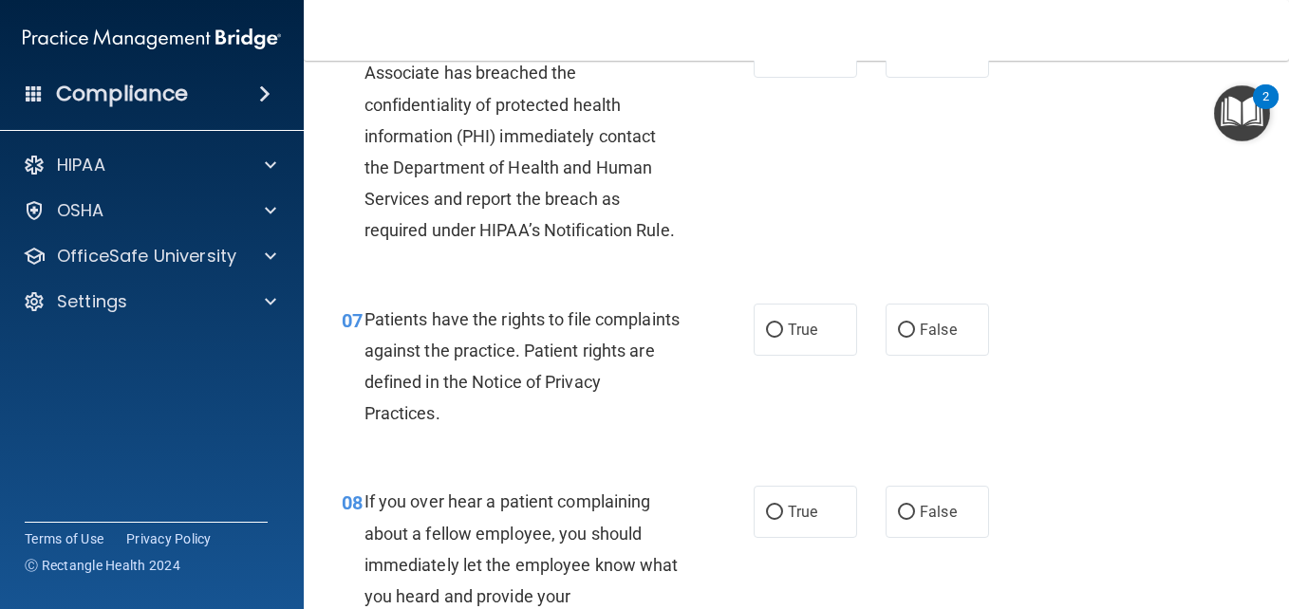
scroll to position [1230, 0]
click at [770, 77] on label "True" at bounding box center [804, 51] width 103 height 52
click at [770, 59] on input "True" at bounding box center [774, 52] width 17 height 14
radio input "true"
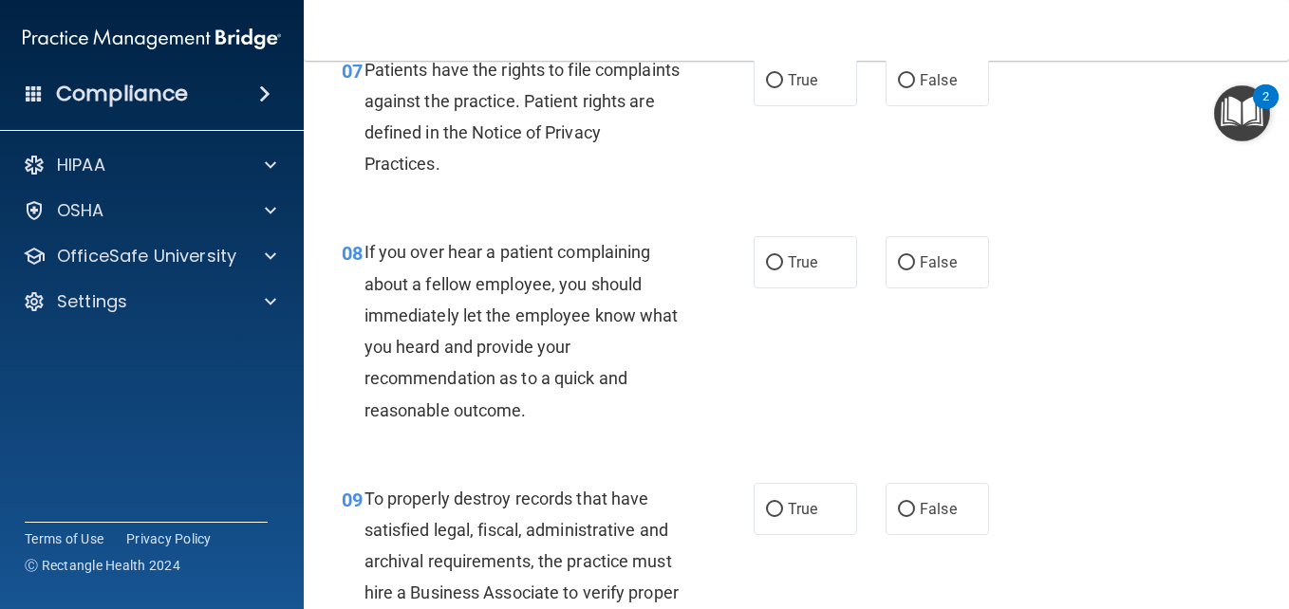
scroll to position [1480, 0]
click at [781, 104] on label "True" at bounding box center [804, 78] width 103 height 52
click at [781, 86] on input "True" at bounding box center [774, 79] width 17 height 14
radio input "true"
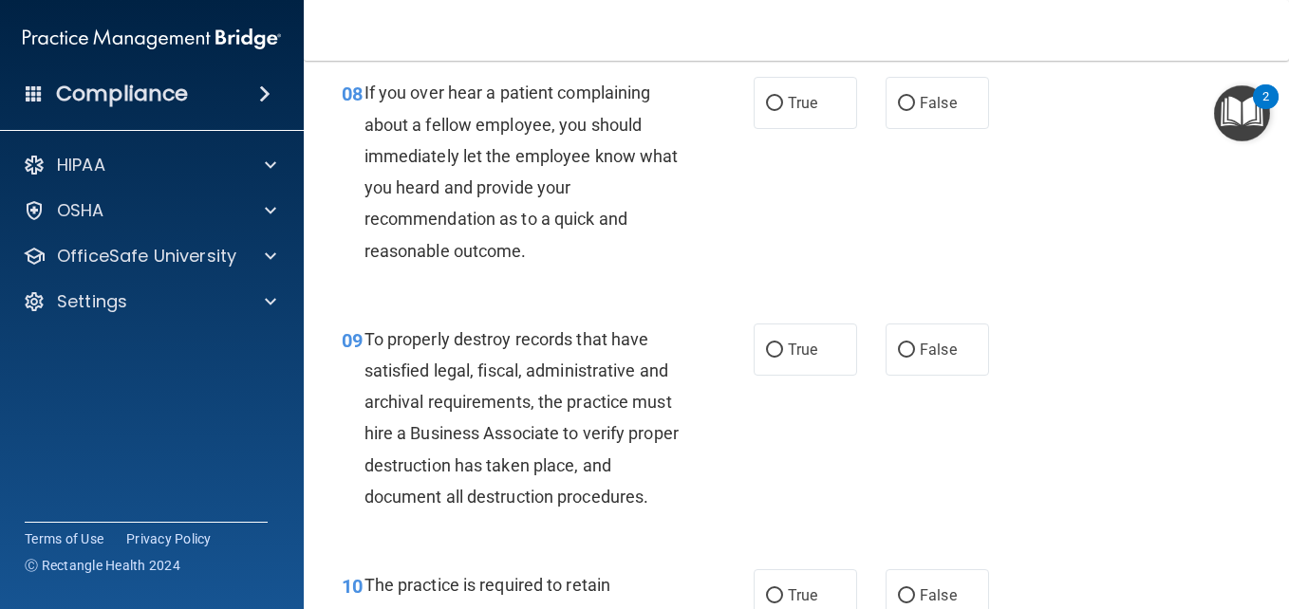
scroll to position [1644, 0]
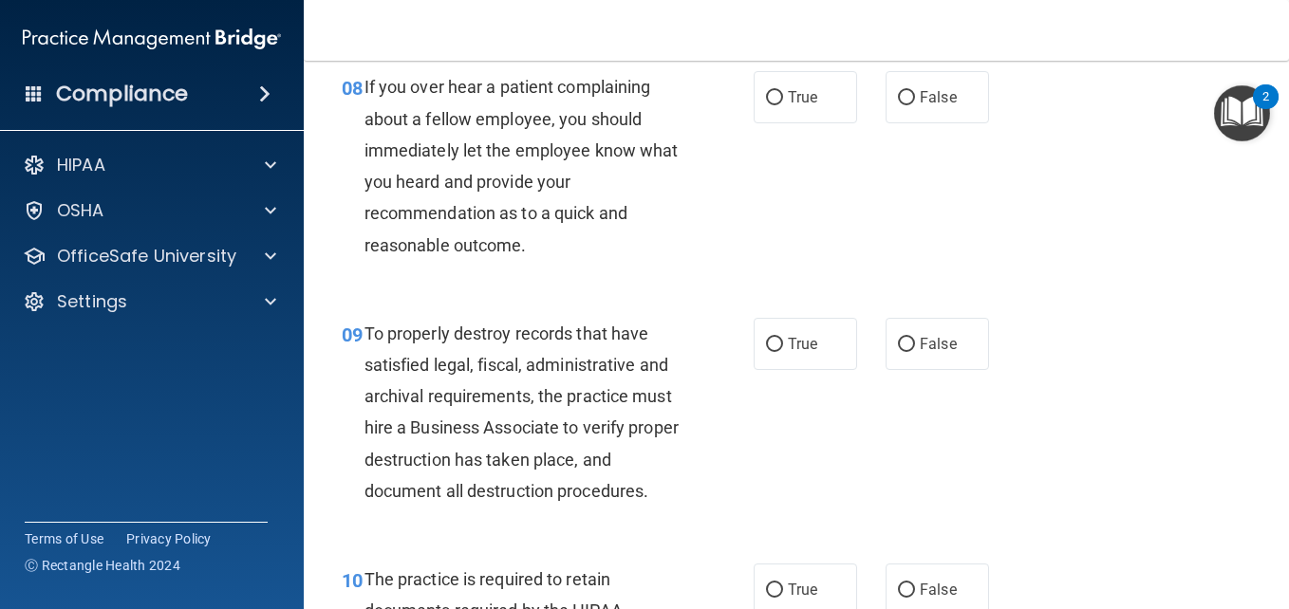
click at [931, 165] on div "08 If you over hear a patient complaining about a fellow employee, you should i…" at bounding box center [796, 170] width 938 height 246
click at [926, 106] on span "False" at bounding box center [938, 97] width 37 height 18
click at [915, 105] on input "False" at bounding box center [906, 98] width 17 height 14
radio input "true"
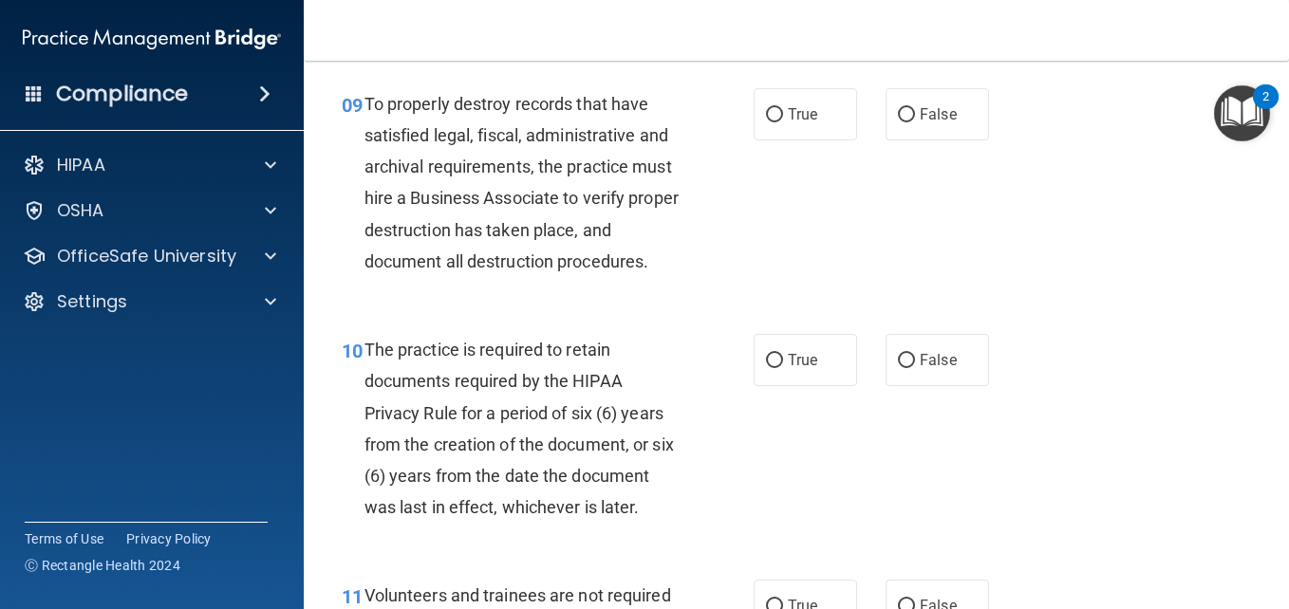
scroll to position [1914, 0]
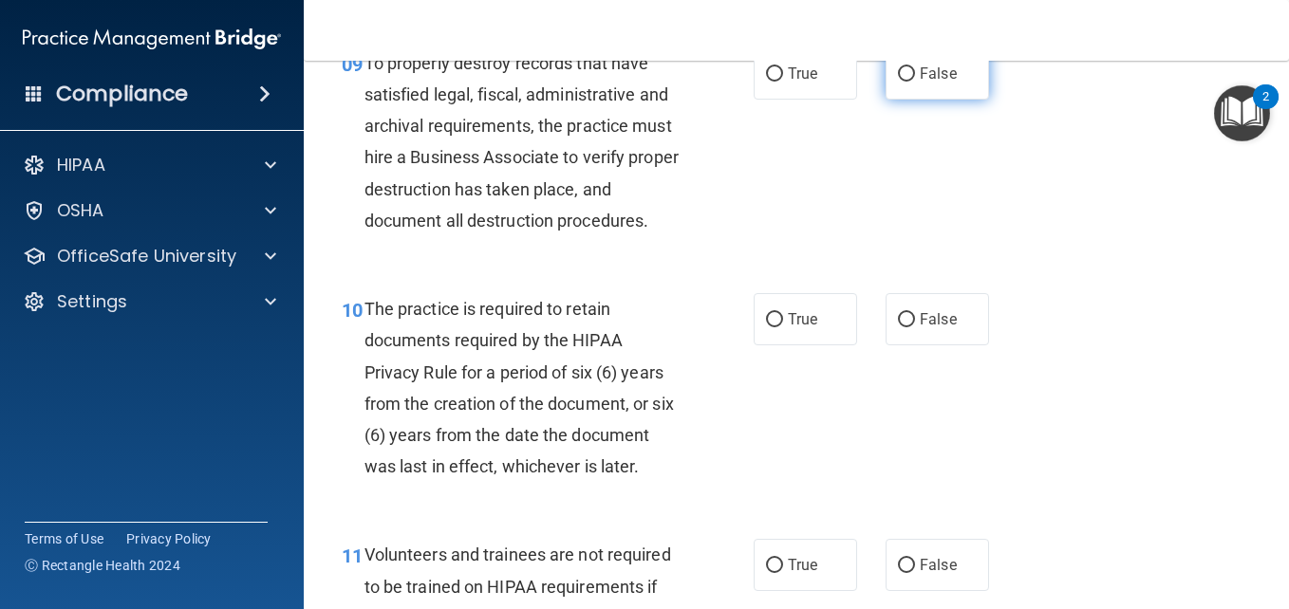
click at [914, 100] on label "False" at bounding box center [936, 73] width 103 height 52
click at [914, 82] on input "False" at bounding box center [906, 74] width 17 height 14
radio input "true"
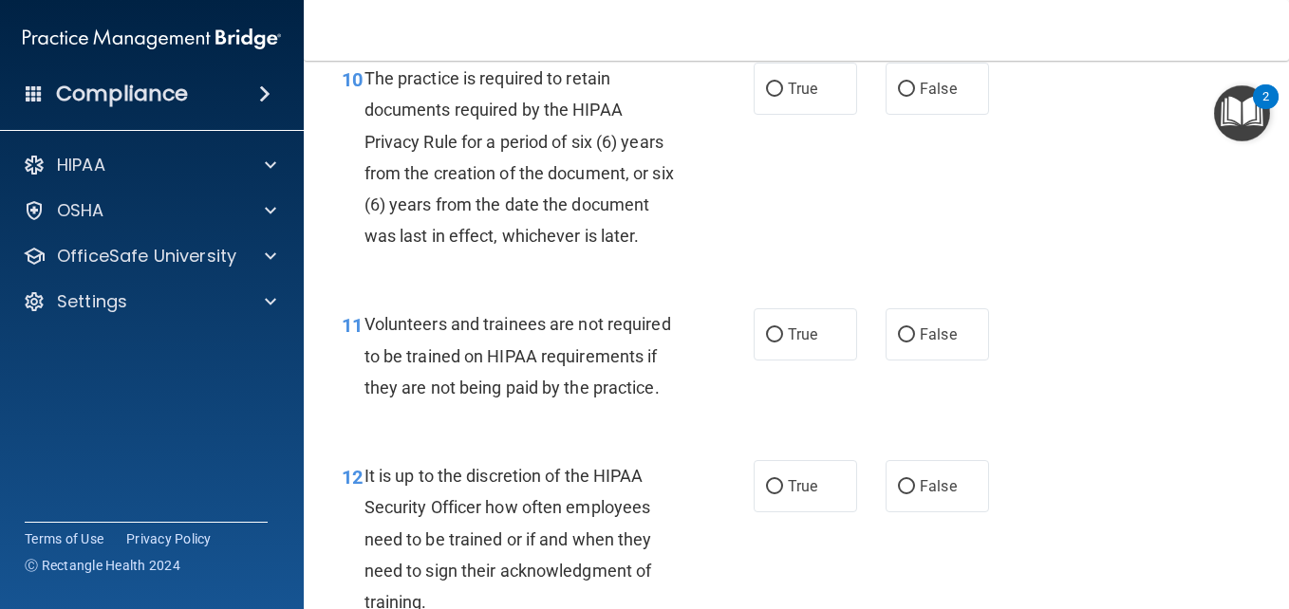
scroll to position [2146, 0]
click at [779, 114] on label "True" at bounding box center [804, 88] width 103 height 52
click at [779, 96] on input "True" at bounding box center [774, 89] width 17 height 14
radio input "true"
click at [832, 284] on div "10 The practice is required to retain documents required by the HIPAA Privacy R…" at bounding box center [796, 161] width 938 height 246
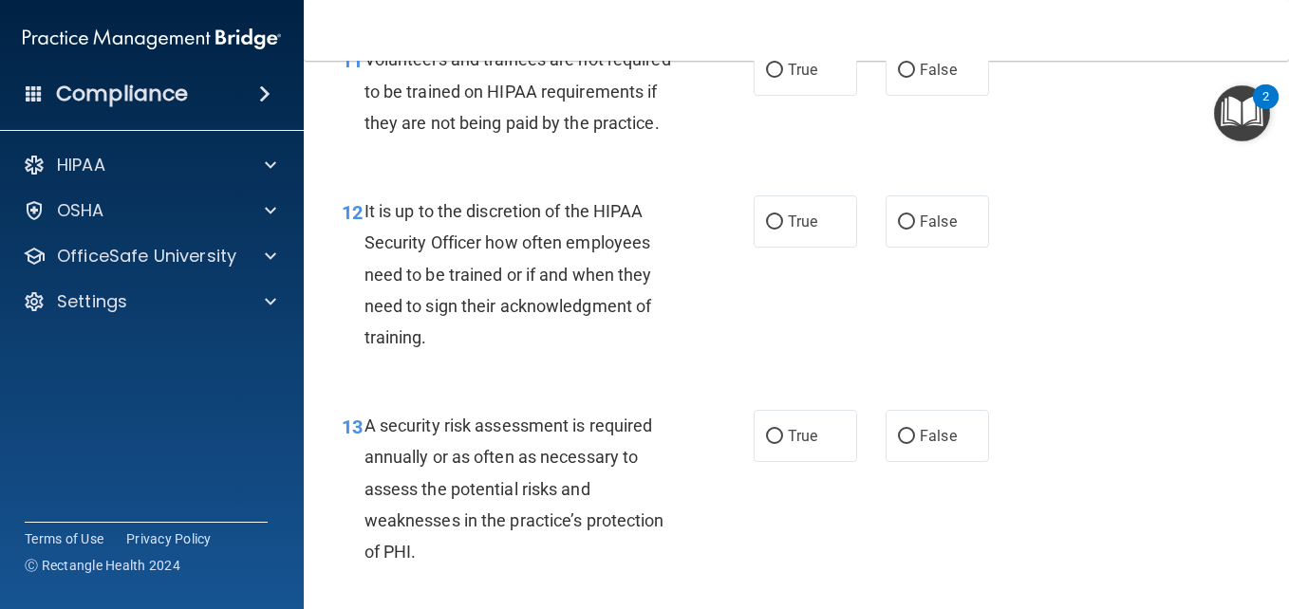
scroll to position [2410, 0]
click at [936, 78] on span "False" at bounding box center [938, 69] width 37 height 18
click at [915, 77] on input "False" at bounding box center [906, 70] width 17 height 14
radio input "true"
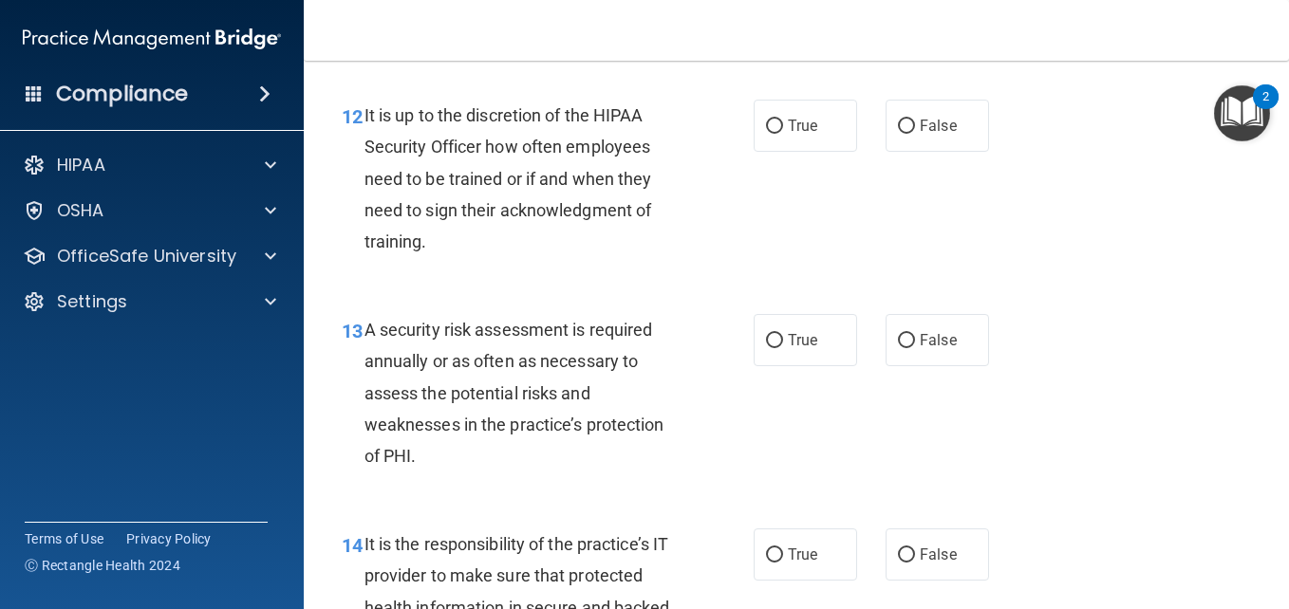
scroll to position [2506, 0]
click at [790, 134] on span "True" at bounding box center [802, 125] width 29 height 18
click at [783, 133] on input "True" at bounding box center [774, 126] width 17 height 14
radio input "true"
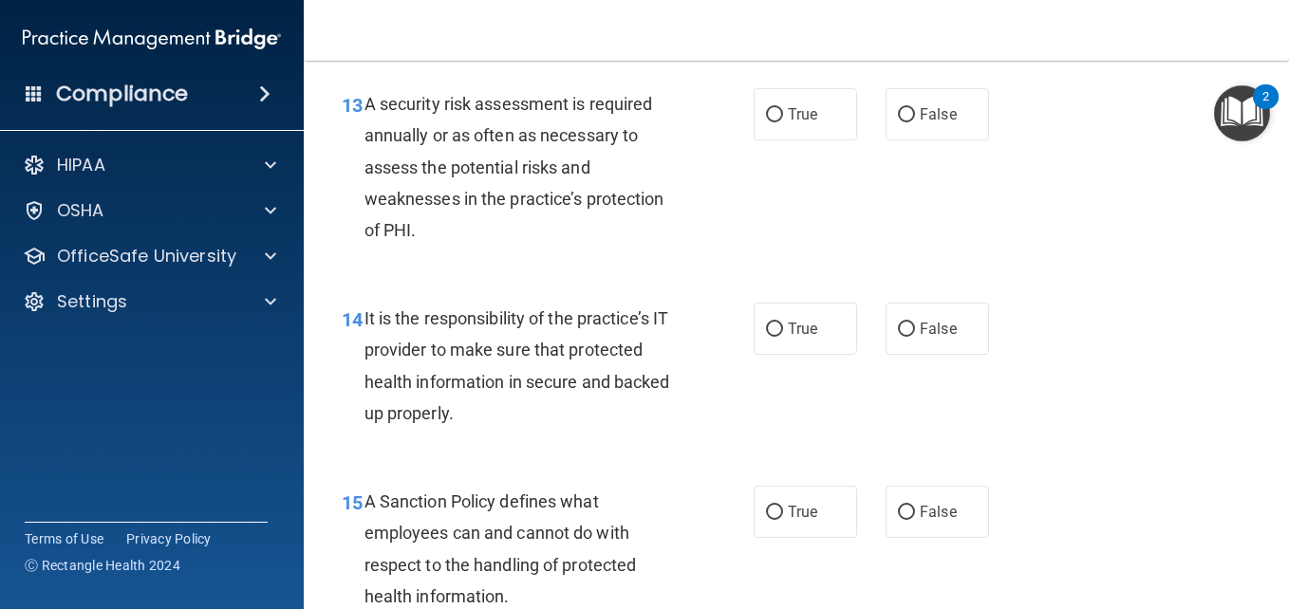
scroll to position [2732, 0]
click at [812, 139] on label "True" at bounding box center [804, 113] width 103 height 52
click at [783, 121] on input "True" at bounding box center [774, 114] width 17 height 14
radio input "true"
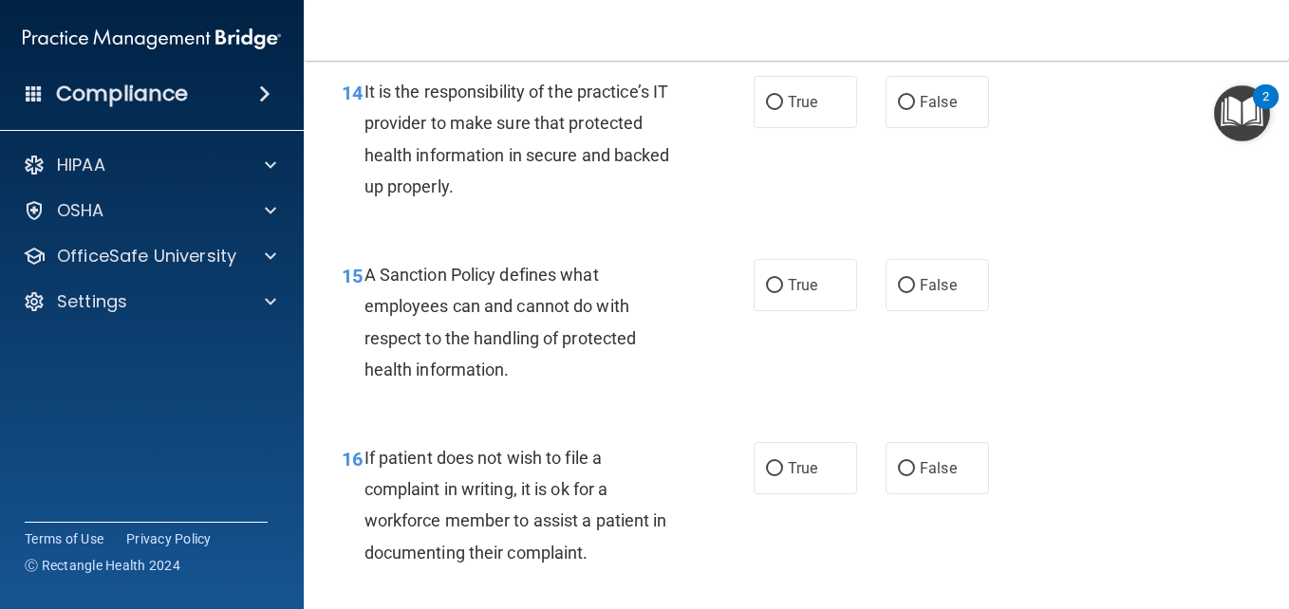
scroll to position [2959, 0]
click at [775, 127] on label "True" at bounding box center [804, 101] width 103 height 52
click at [775, 109] on input "True" at bounding box center [774, 102] width 17 height 14
radio input "true"
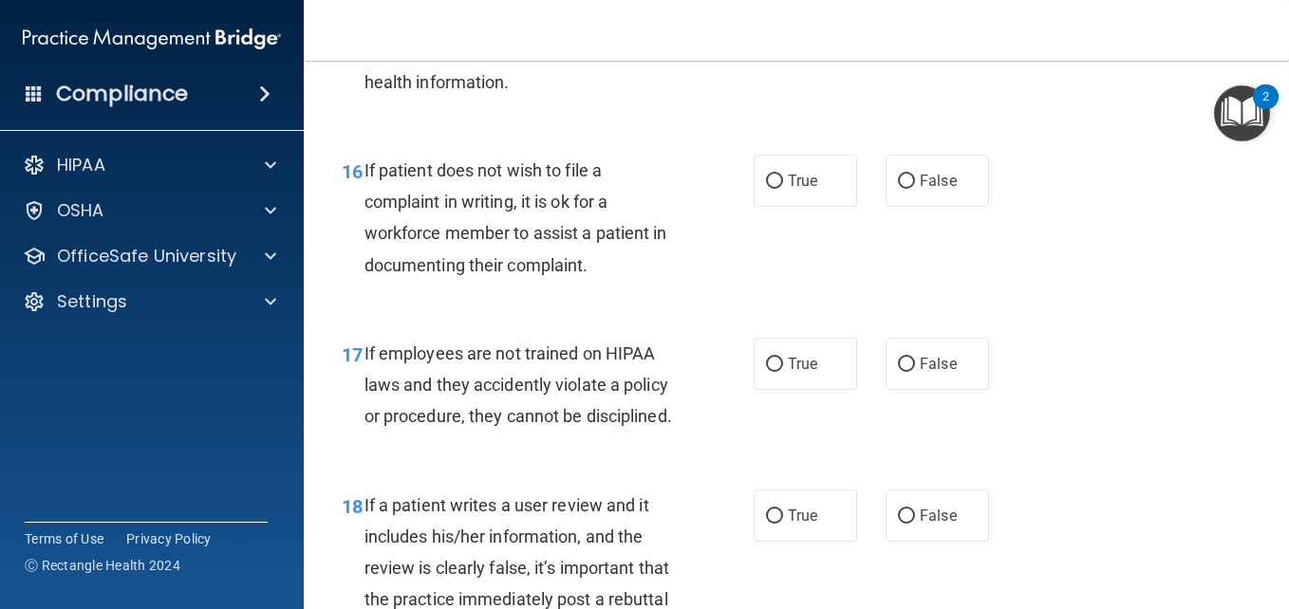
scroll to position [3246, 0]
radio input "true"
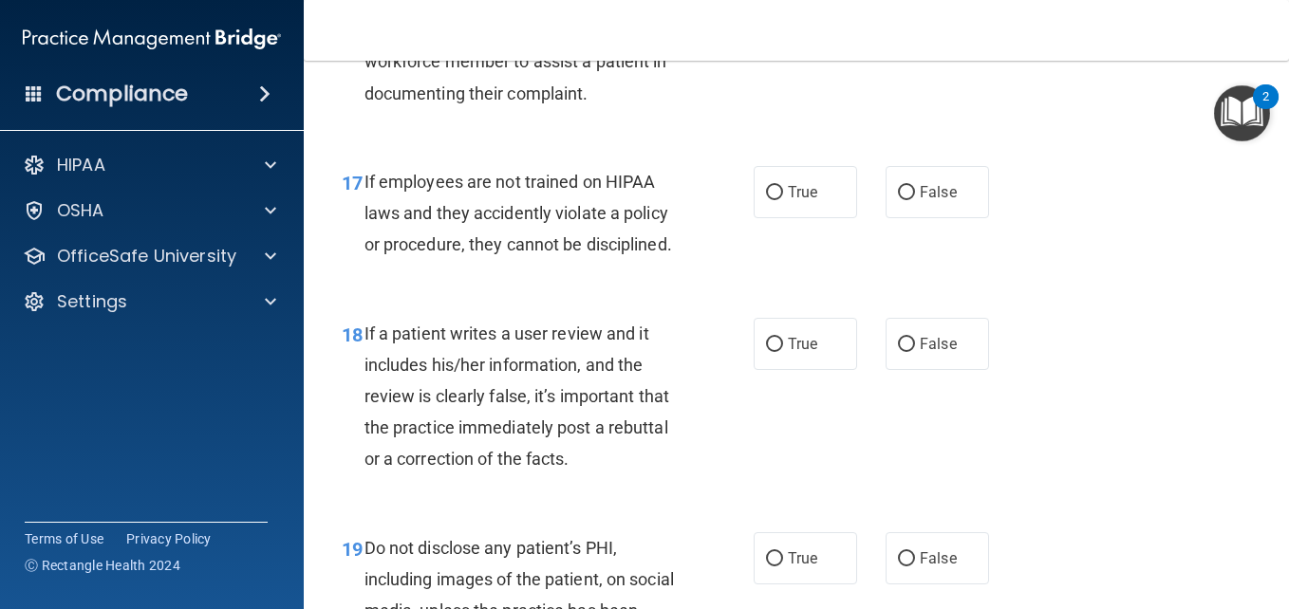
scroll to position [3418, 0]
click at [830, 34] on label "True" at bounding box center [804, 8] width 103 height 52
click at [783, 16] on input "True" at bounding box center [774, 9] width 17 height 14
radio input "true"
click at [903, 34] on label "False" at bounding box center [936, 8] width 103 height 52
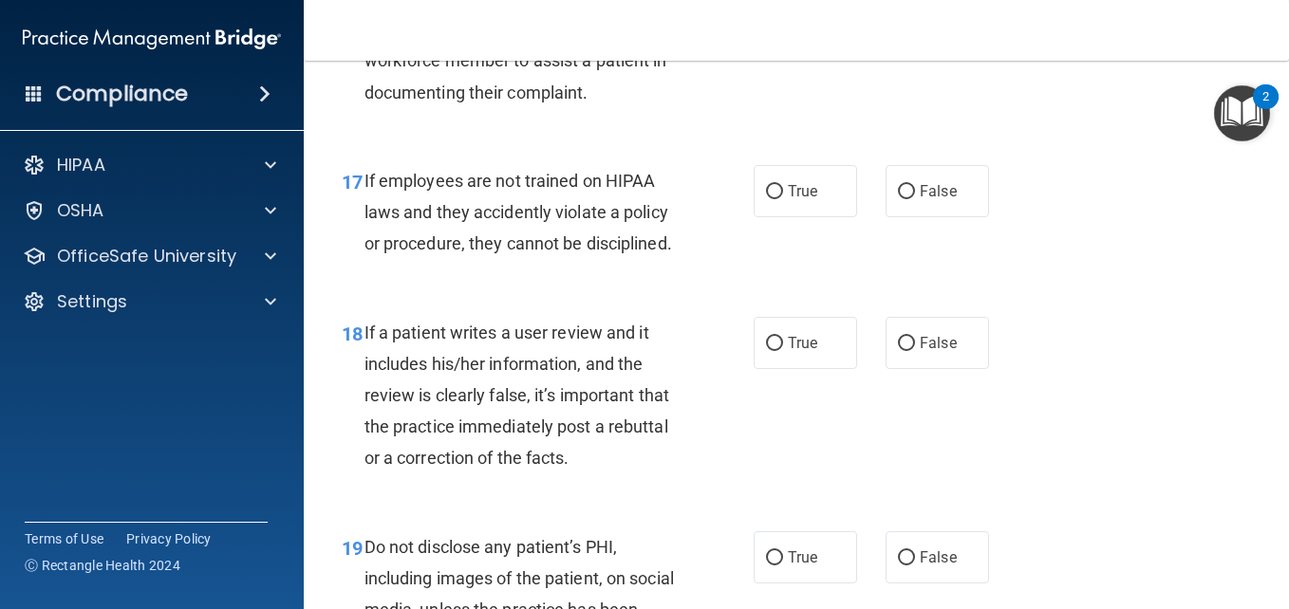
click at [903, 16] on input "False" at bounding box center [906, 9] width 17 height 14
radio input "true"
radio input "false"
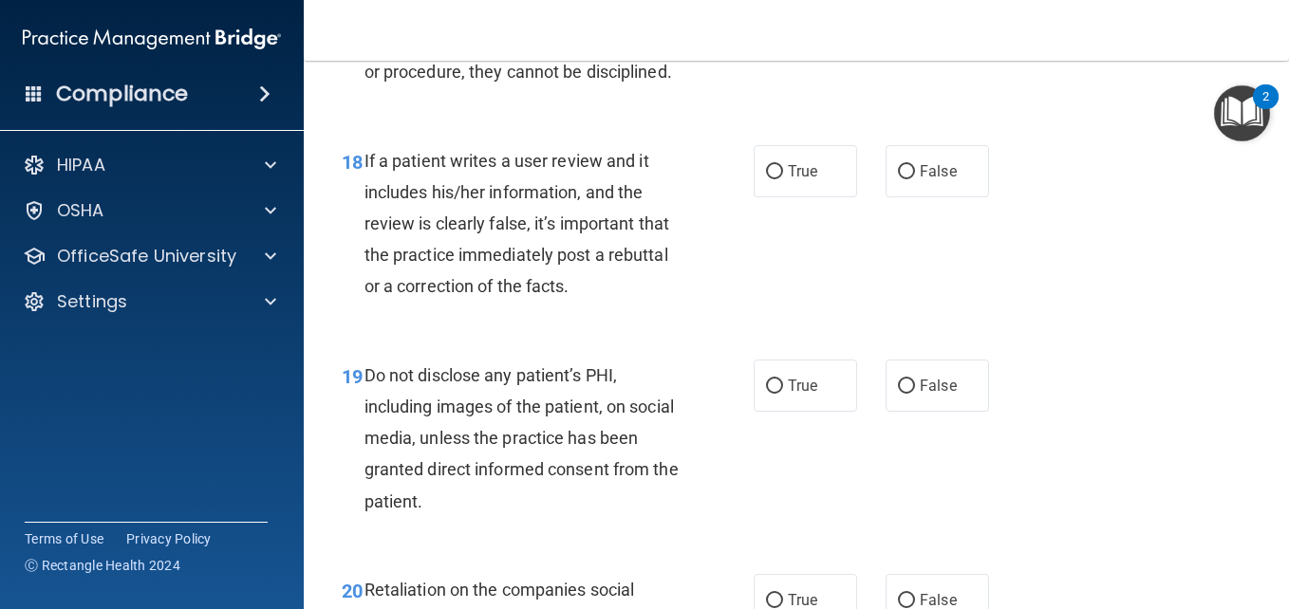
scroll to position [3597, 0]
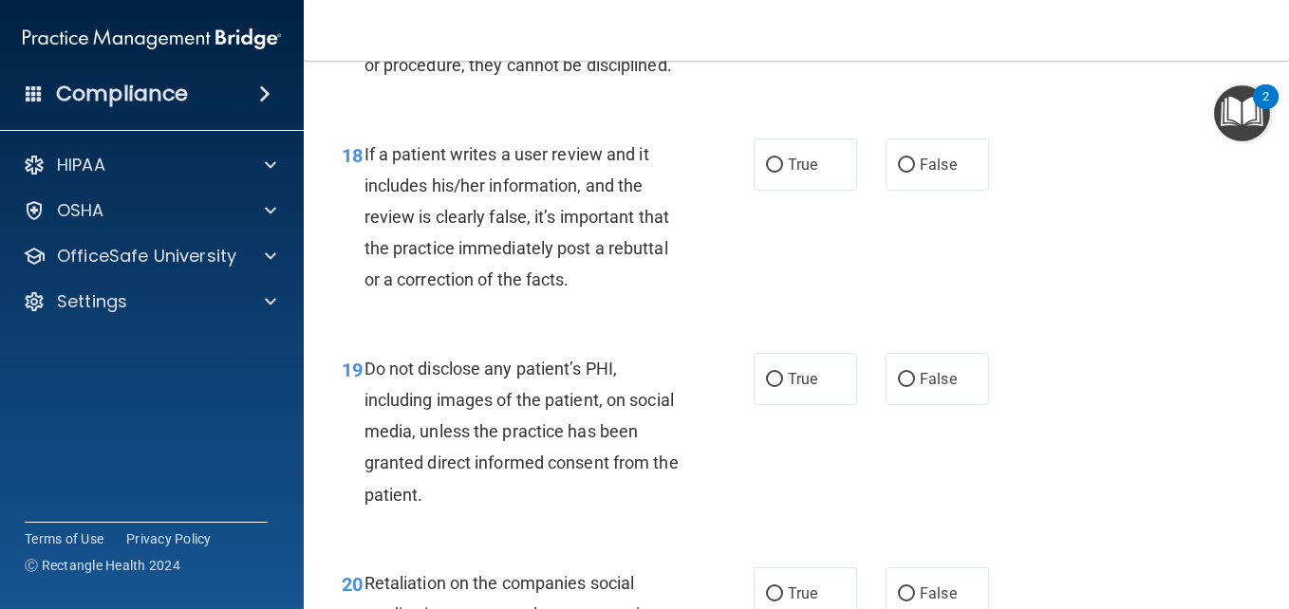
click at [892, 39] on label "False" at bounding box center [936, 13] width 103 height 52
click at [898, 21] on input "False" at bounding box center [906, 14] width 17 height 14
radio input "true"
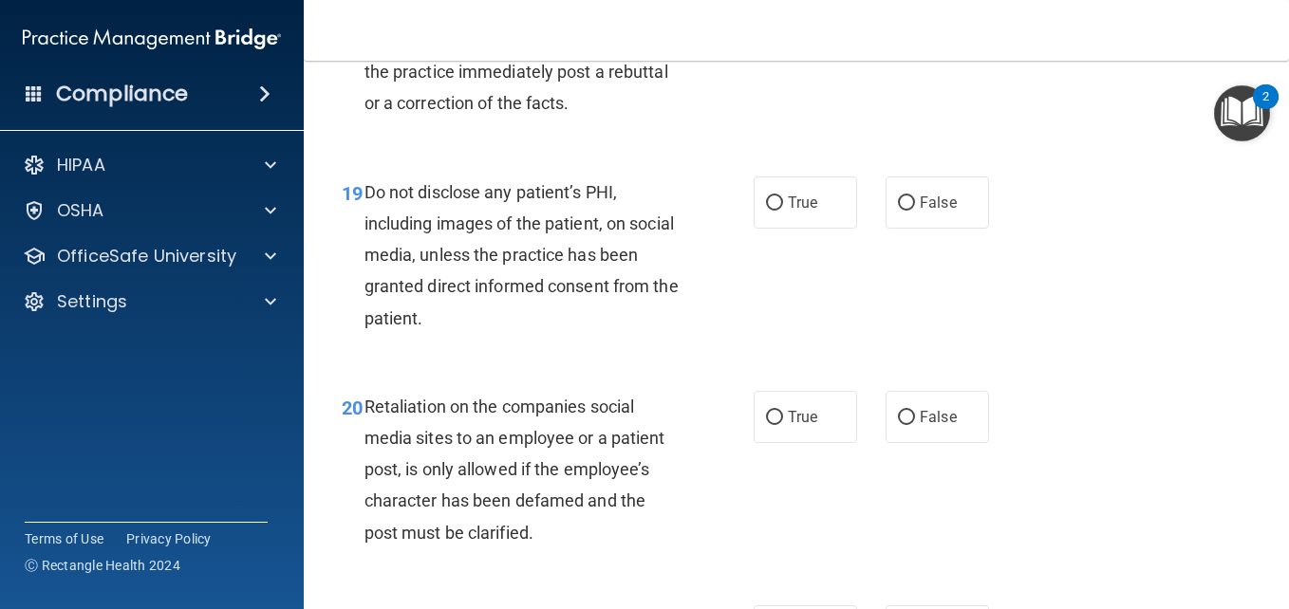
scroll to position [3777, 0]
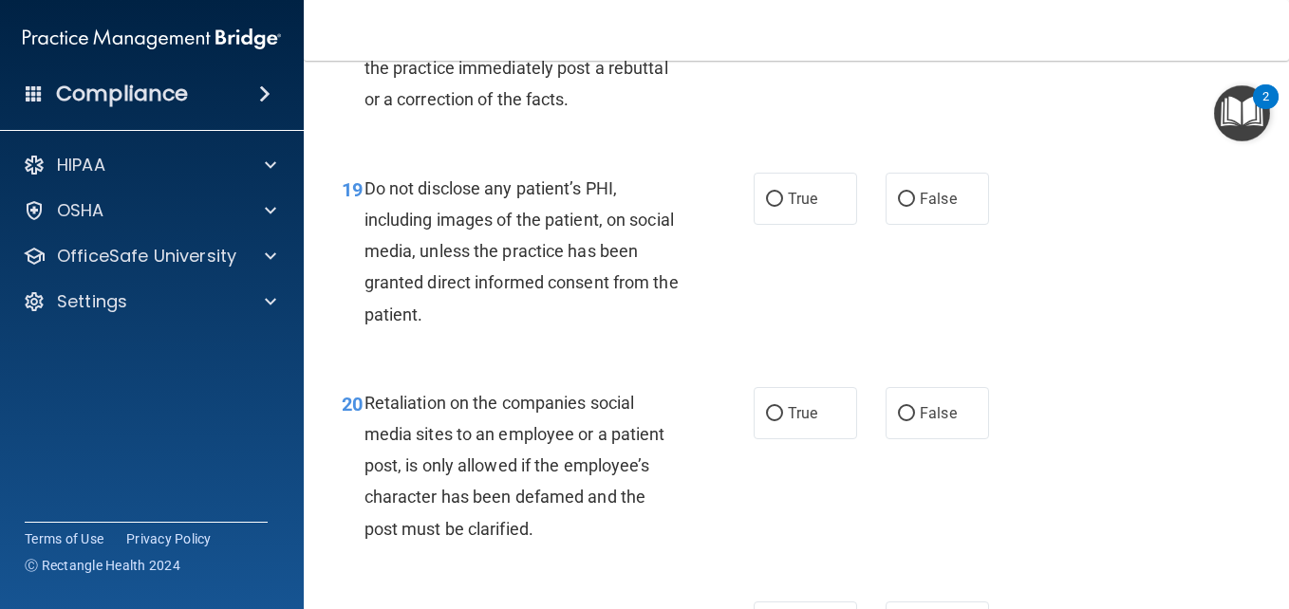
radio input "true"
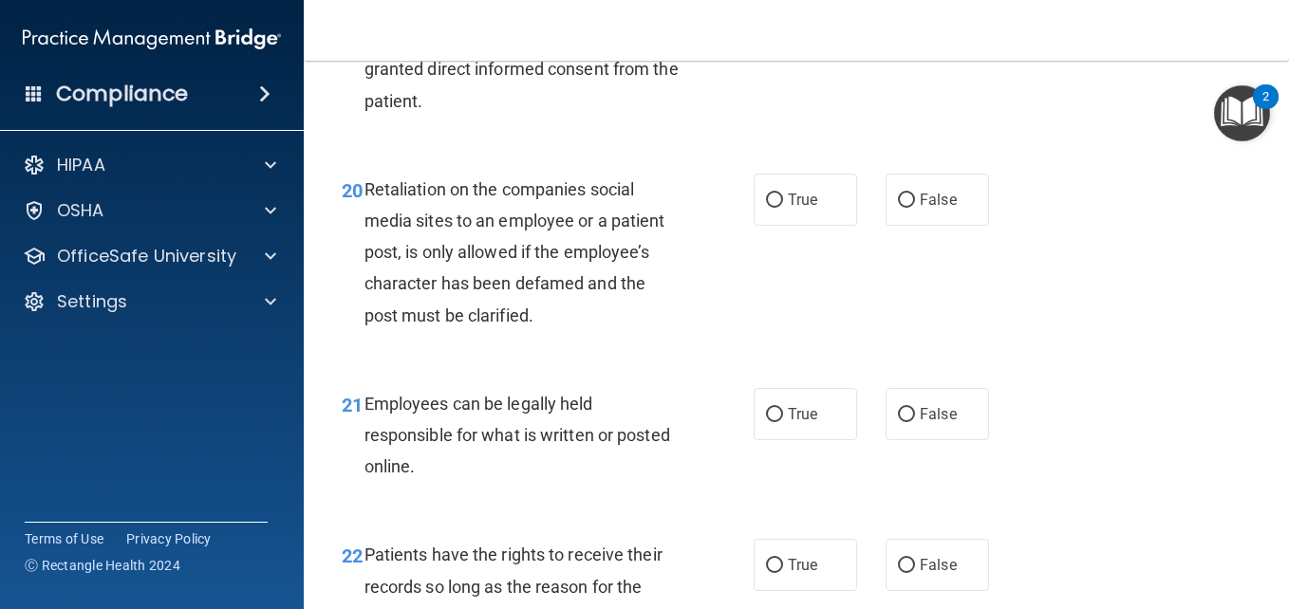
scroll to position [3992, 0]
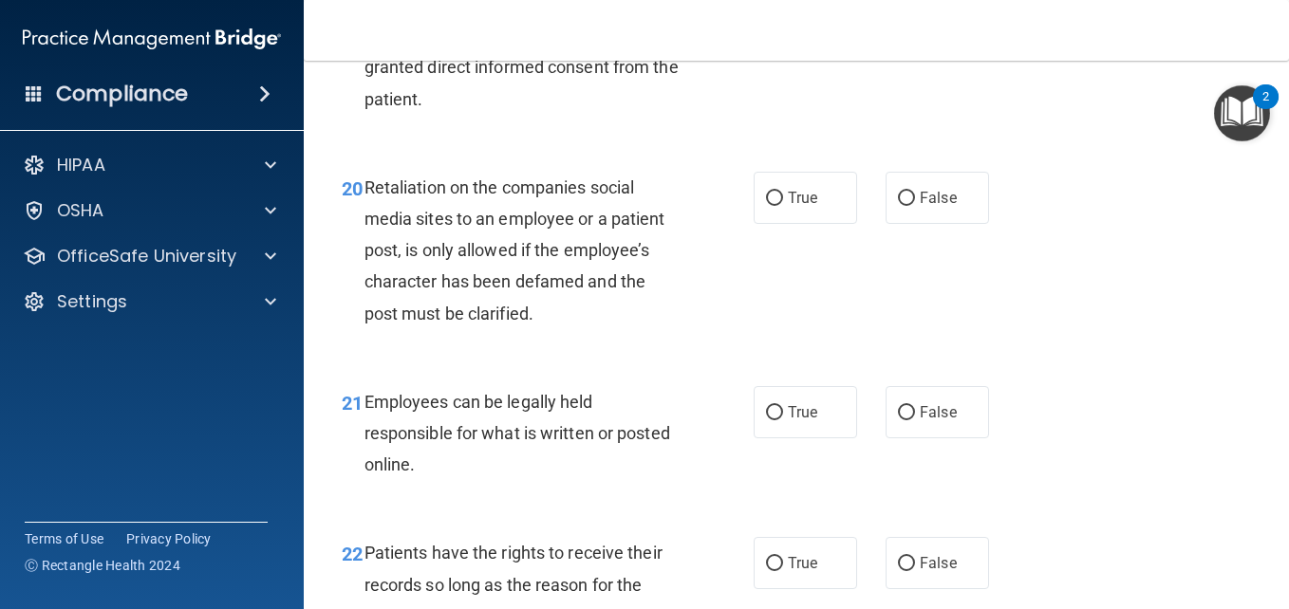
radio input "true"
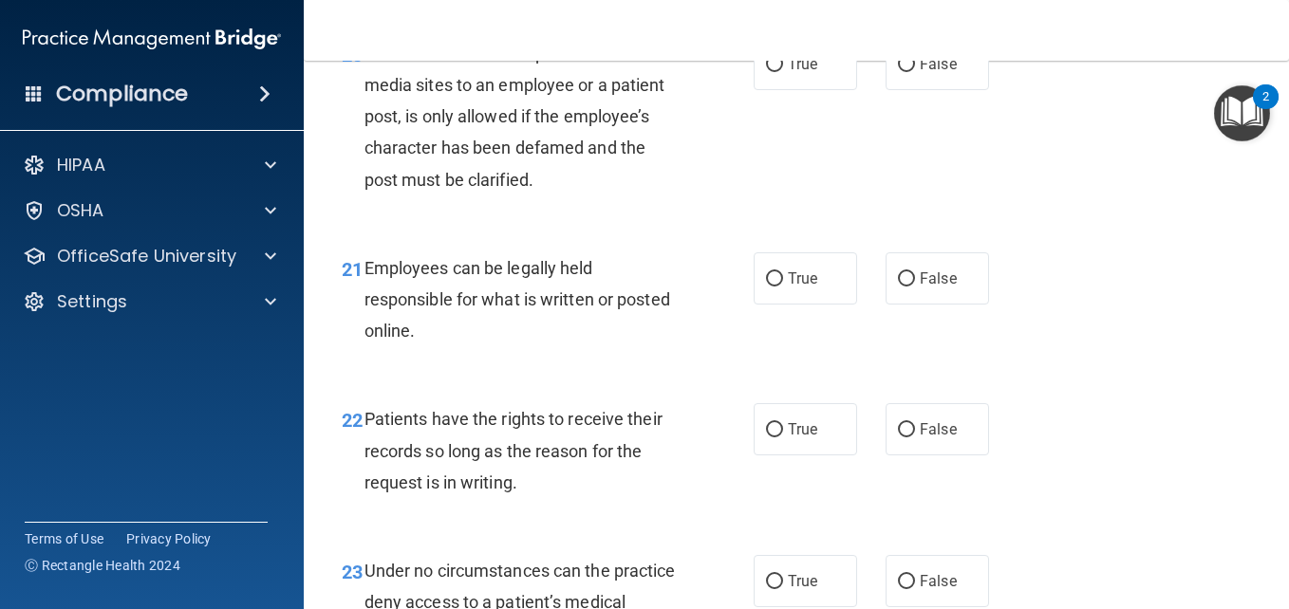
scroll to position [4136, 0]
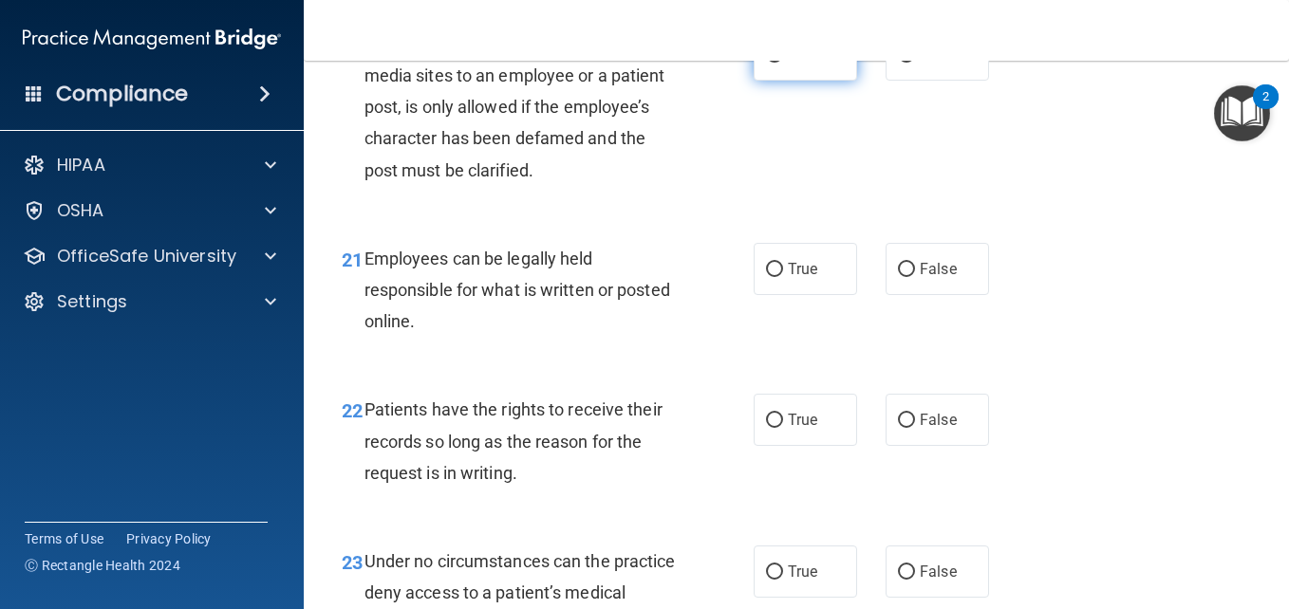
click at [794, 64] on span "True" at bounding box center [802, 55] width 29 height 18
click at [783, 63] on input "True" at bounding box center [774, 55] width 17 height 14
radio input "true"
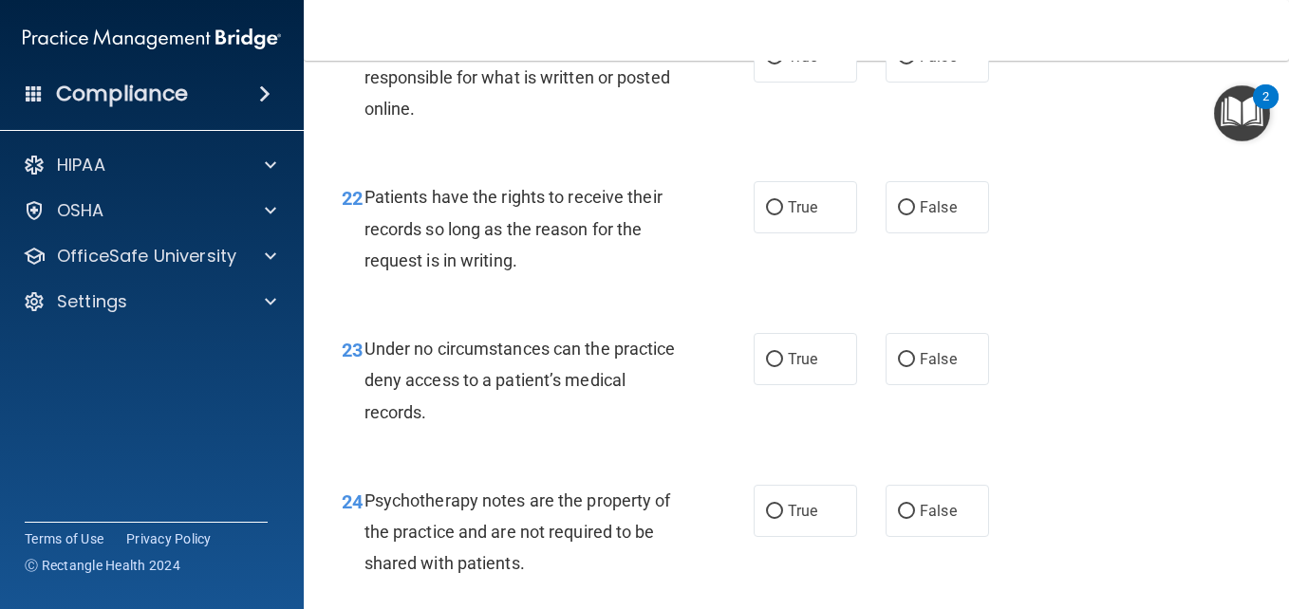
scroll to position [4365, 0]
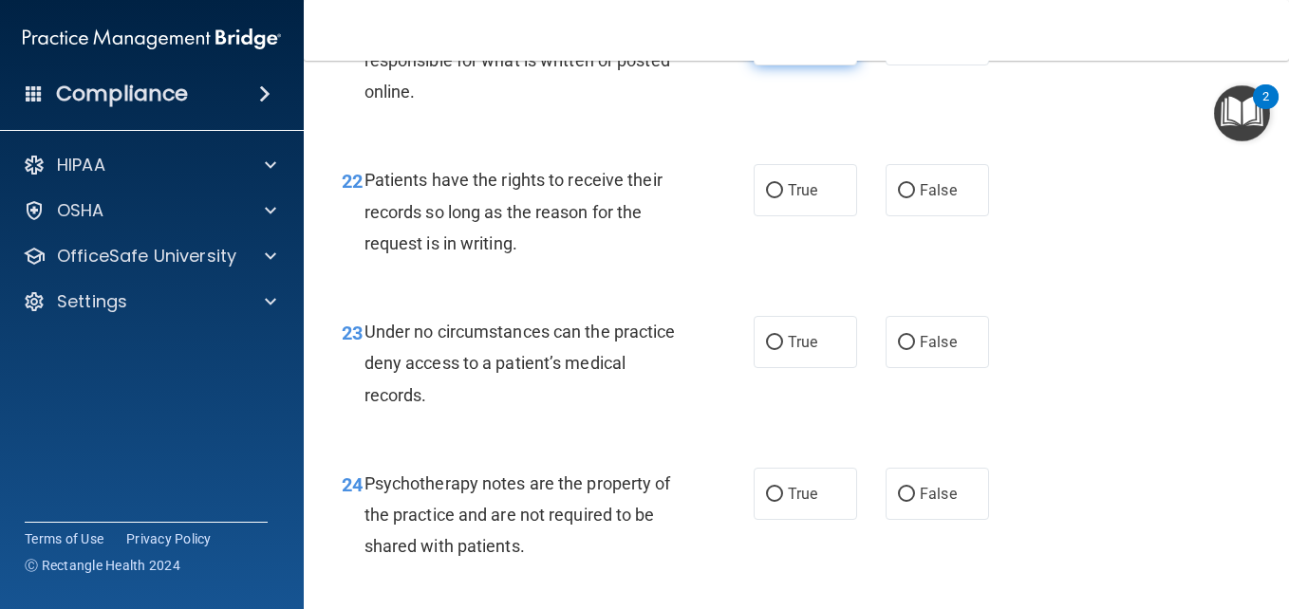
click at [780, 65] on label "True" at bounding box center [804, 39] width 103 height 52
click at [780, 47] on input "True" at bounding box center [774, 40] width 17 height 14
radio input "true"
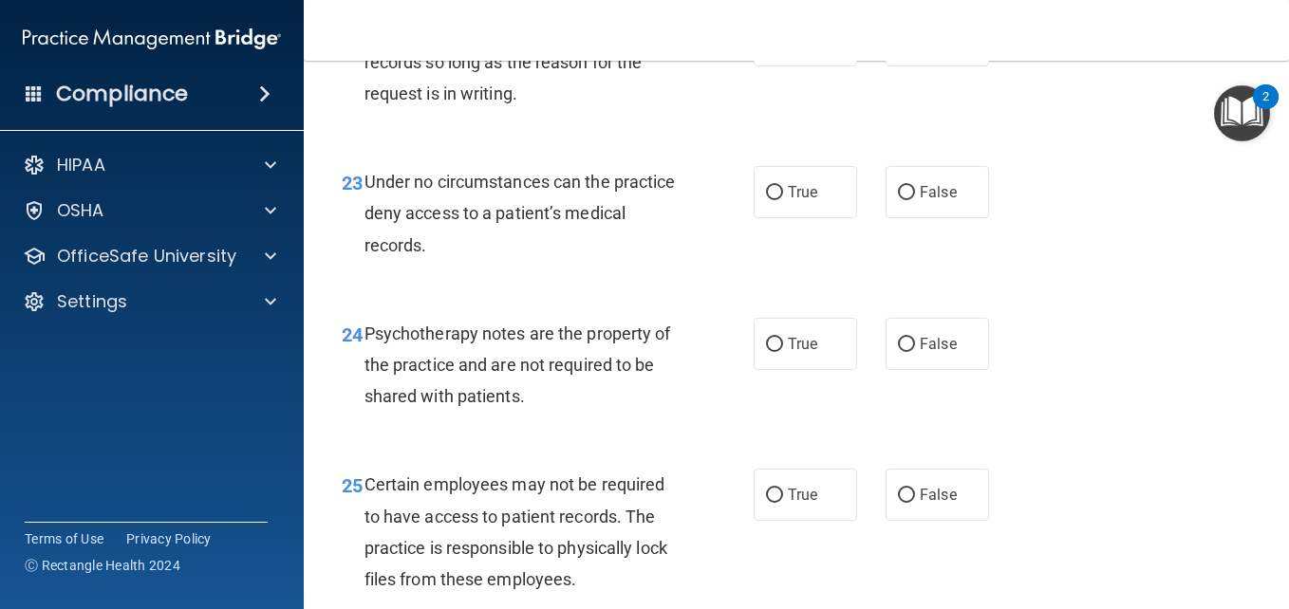
scroll to position [4516, 0]
click at [788, 48] on span "True" at bounding box center [802, 39] width 29 height 18
click at [782, 47] on input "True" at bounding box center [774, 40] width 17 height 14
radio input "true"
click at [847, 141] on div "22 Patients have the rights to receive their records so long as the reason for …" at bounding box center [796, 66] width 938 height 152
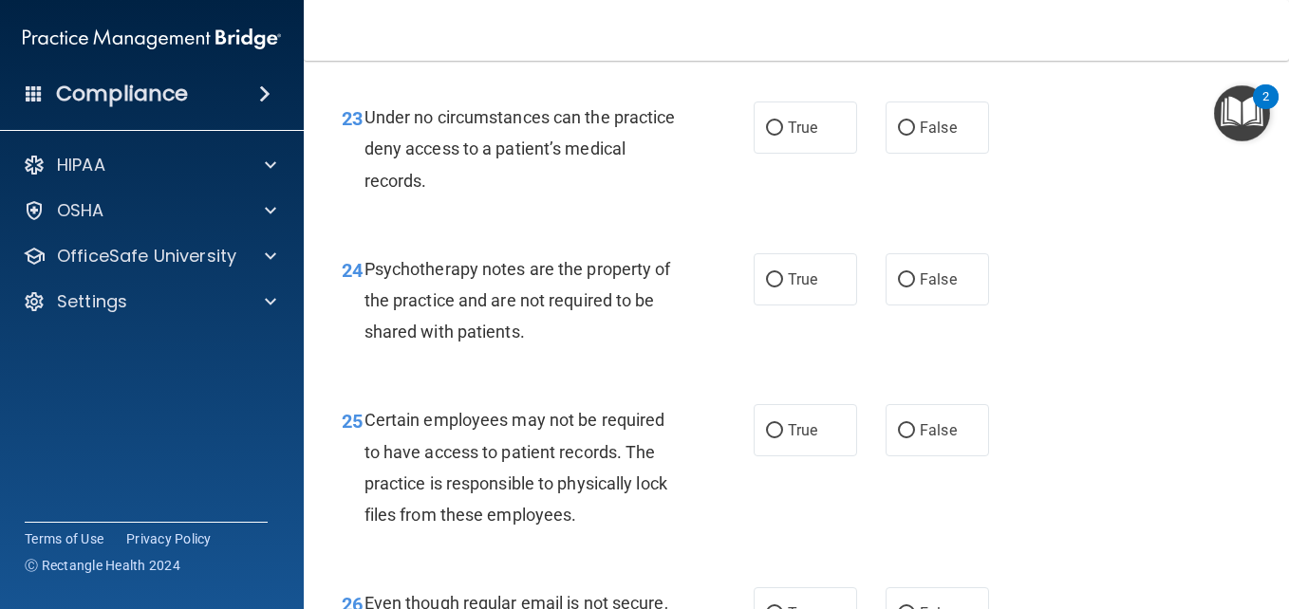
scroll to position [4606, 0]
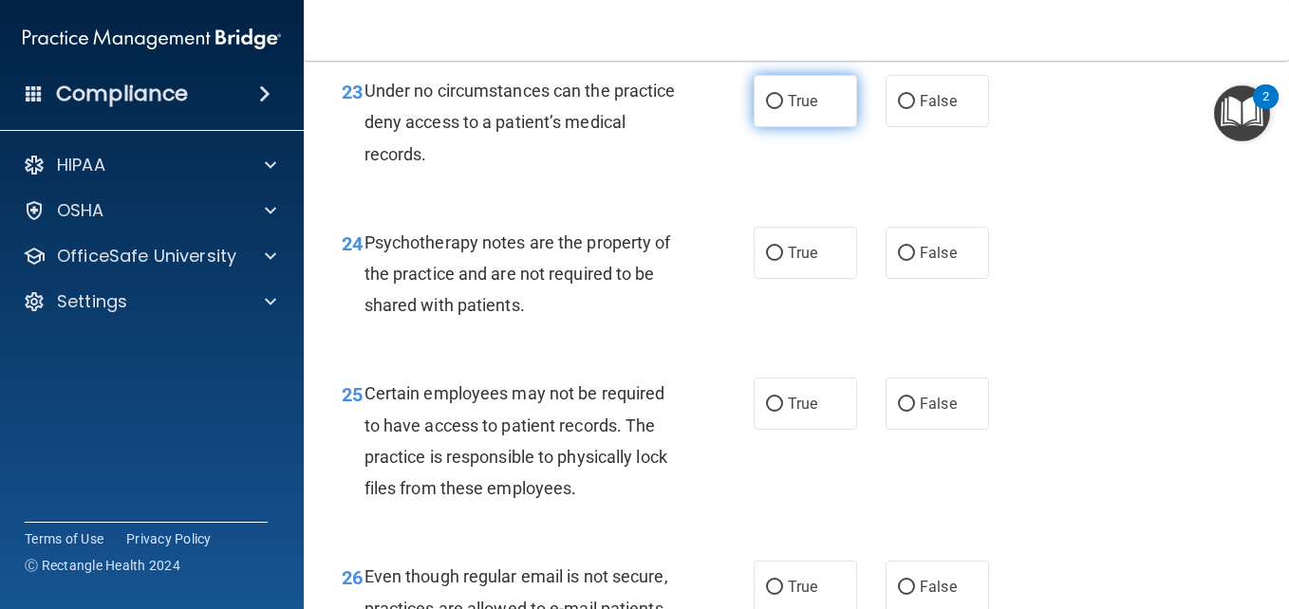
click at [812, 127] on label "True" at bounding box center [804, 101] width 103 height 52
click at [783, 109] on input "True" at bounding box center [774, 102] width 17 height 14
radio input "true"
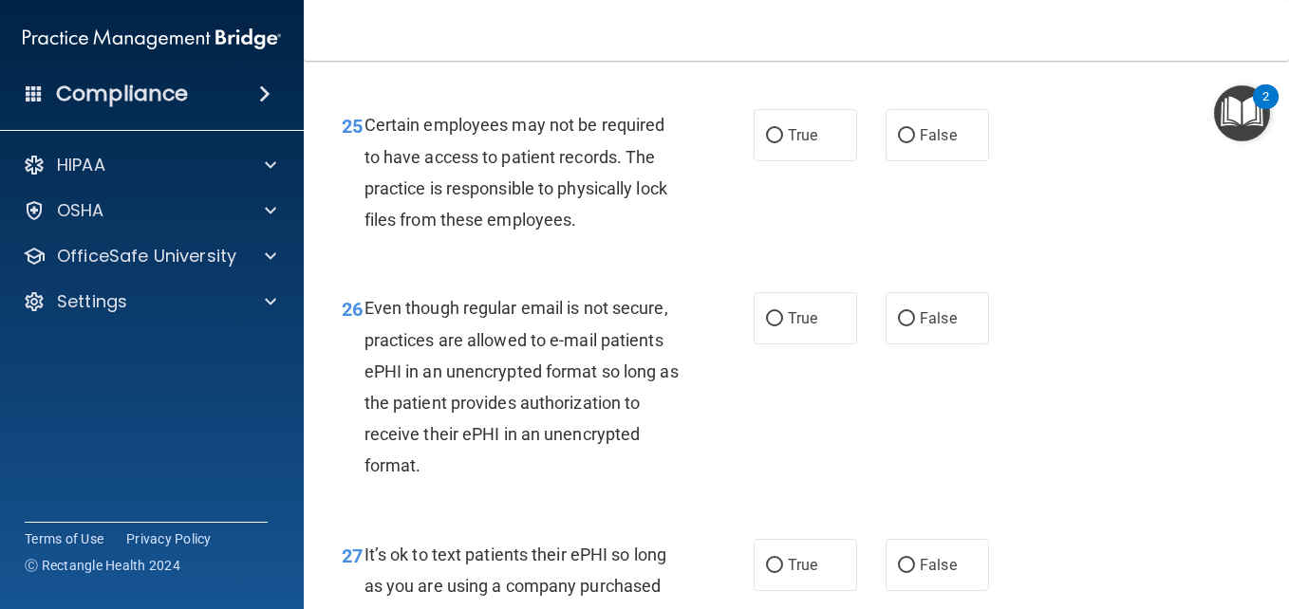
scroll to position [4876, 0]
radio input "true"
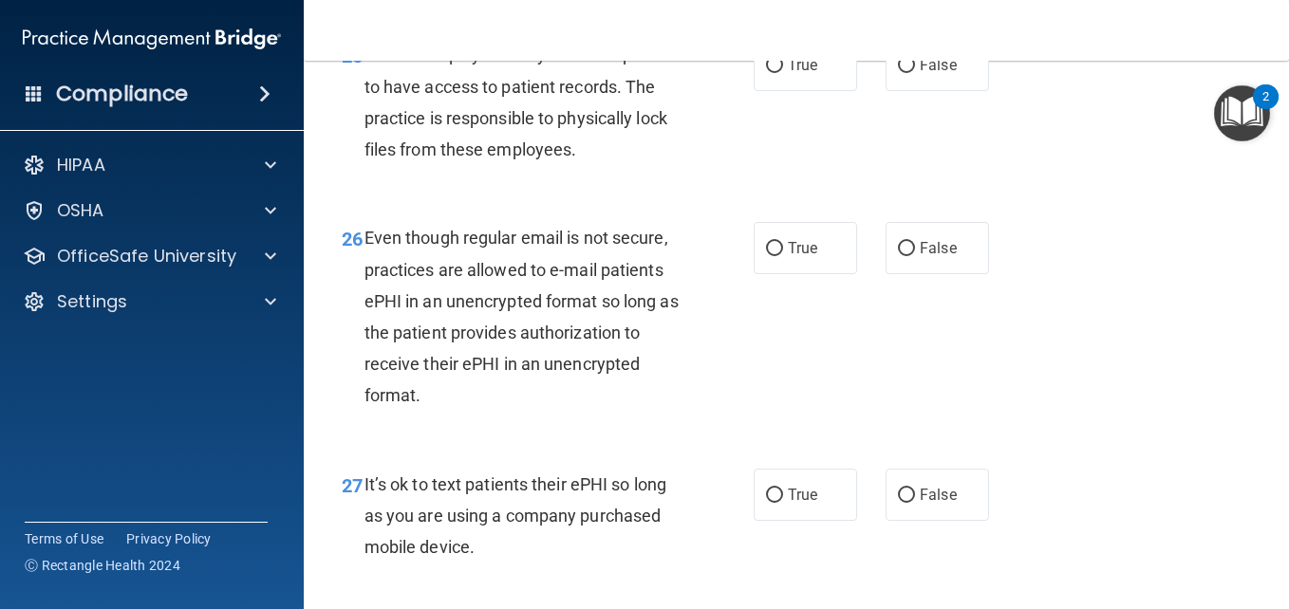
scroll to position [4947, 0]
click at [828, 89] on label "True" at bounding box center [804, 63] width 103 height 52
click at [783, 71] on input "True" at bounding box center [774, 64] width 17 height 14
radio input "true"
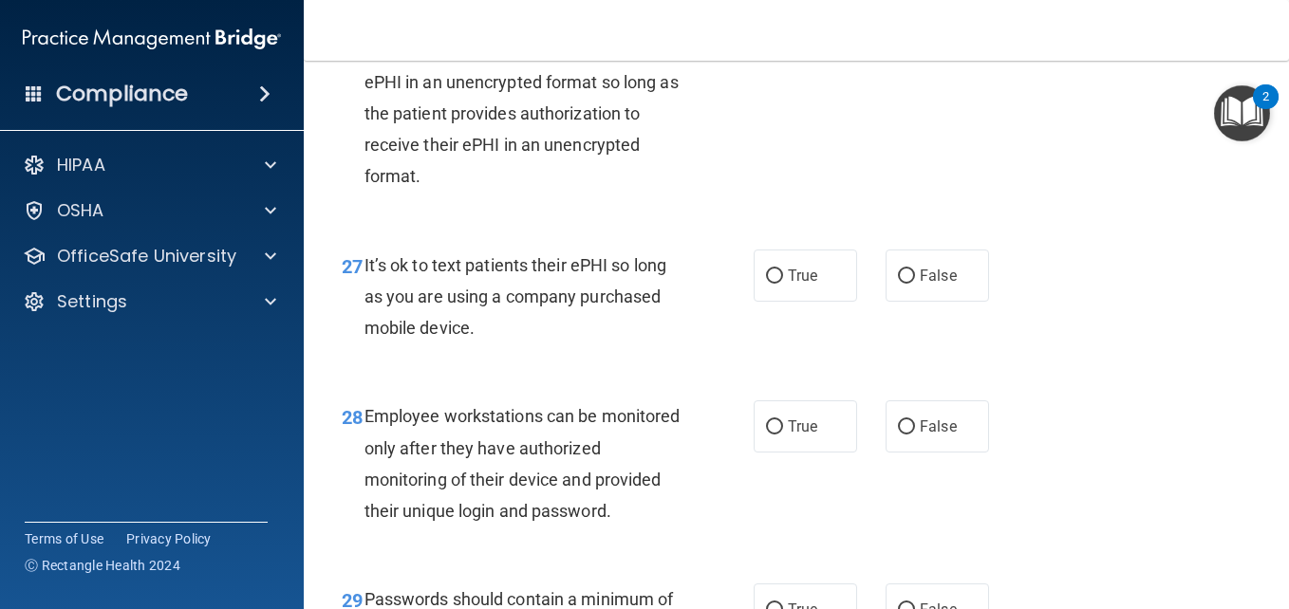
scroll to position [5166, 0]
click at [794, 36] on span "True" at bounding box center [802, 27] width 29 height 18
click at [783, 35] on input "True" at bounding box center [774, 28] width 17 height 14
radio input "true"
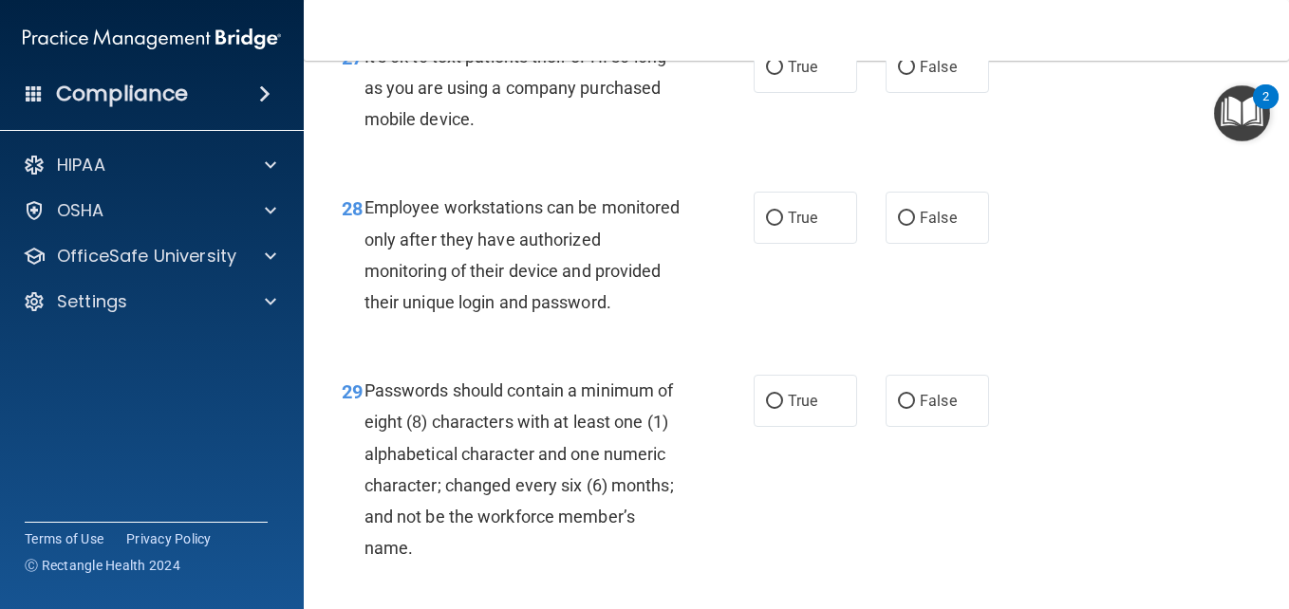
scroll to position [5374, 0]
click at [911, 92] on label "False" at bounding box center [936, 66] width 103 height 52
click at [911, 74] on input "False" at bounding box center [906, 67] width 17 height 14
radio input "true"
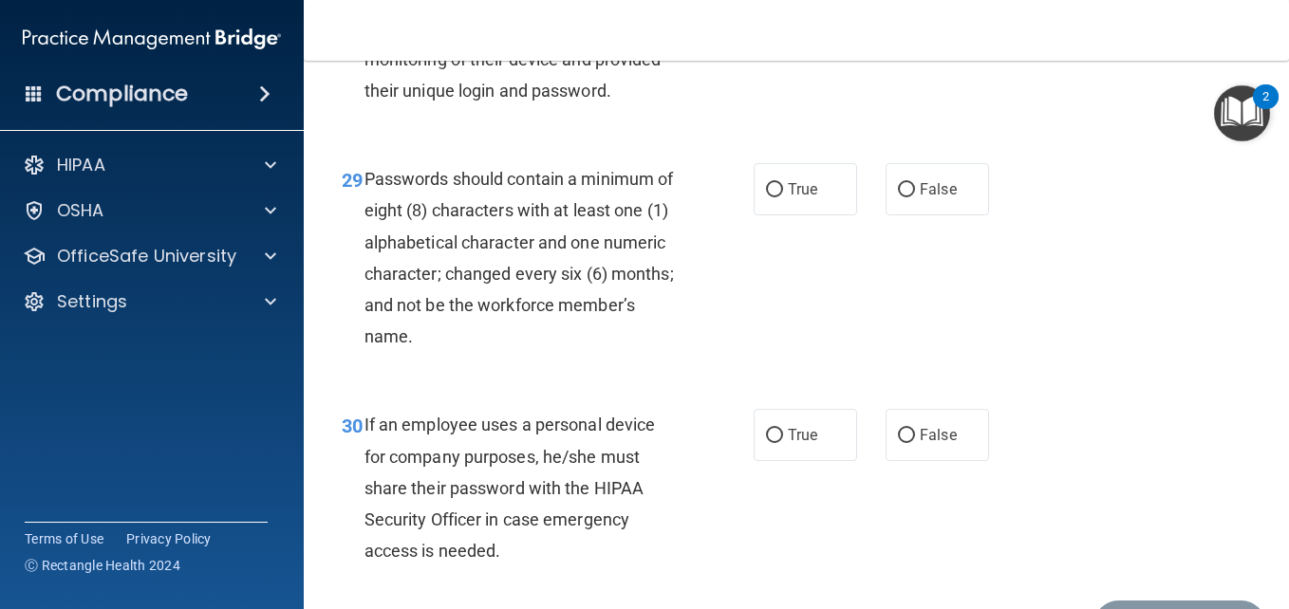
scroll to position [5591, 0]
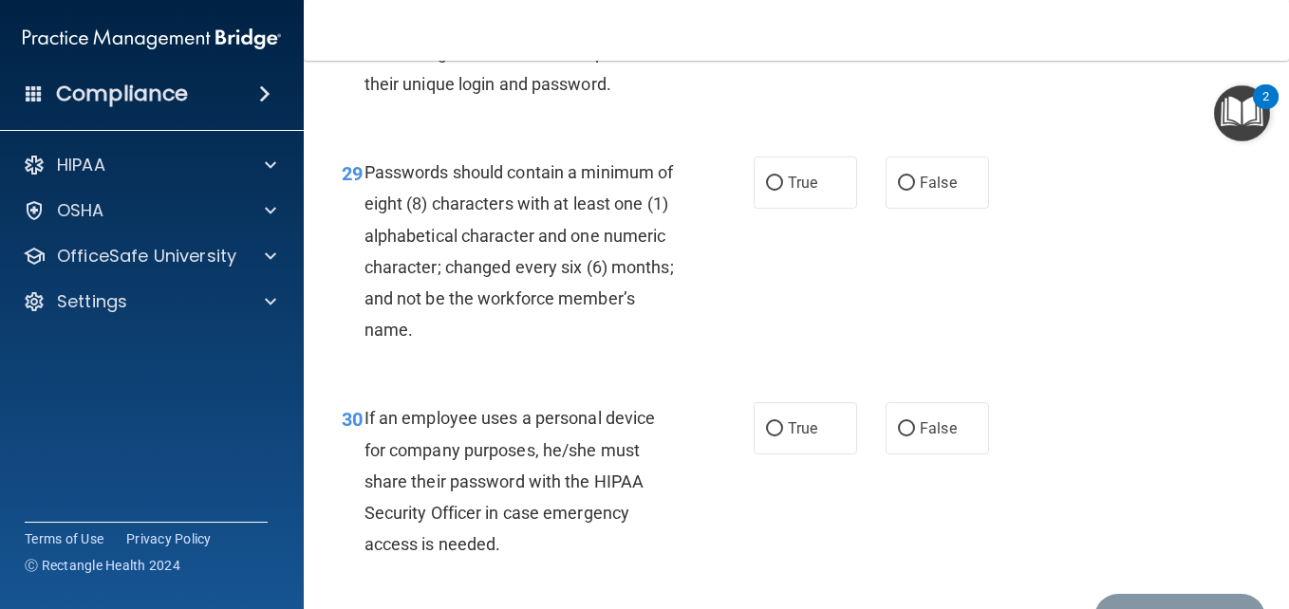
click at [934, 9] on span "False" at bounding box center [938, 0] width 37 height 18
click at [915, 8] on input "False" at bounding box center [906, 0] width 17 height 14
radio input "true"
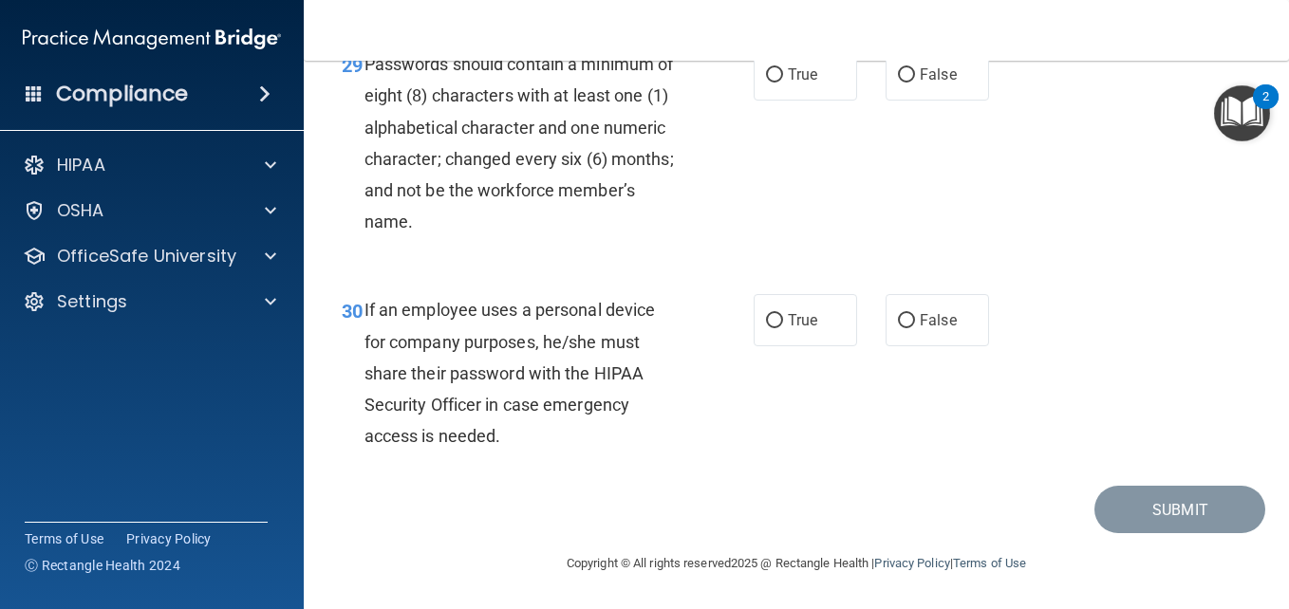
scroll to position [5815, 0]
click at [790, 101] on label "True" at bounding box center [804, 74] width 103 height 52
click at [783, 83] on input "True" at bounding box center [774, 75] width 17 height 14
radio input "true"
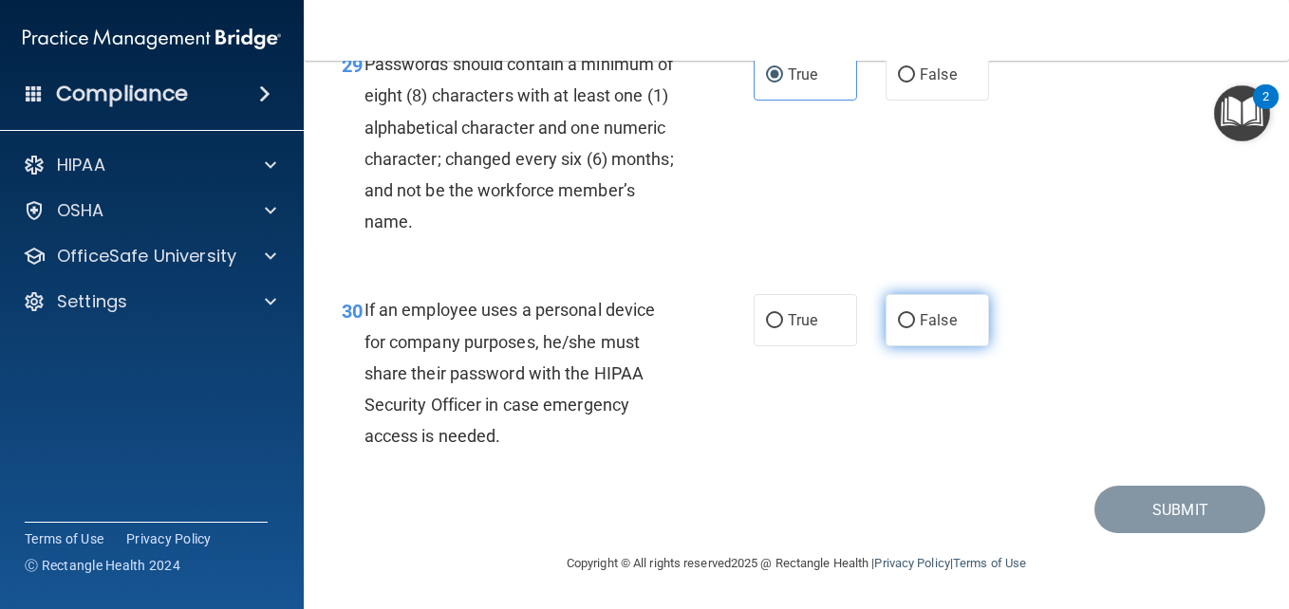
click at [954, 303] on label "False" at bounding box center [936, 320] width 103 height 52
click at [915, 314] on input "False" at bounding box center [906, 321] width 17 height 14
radio input "true"
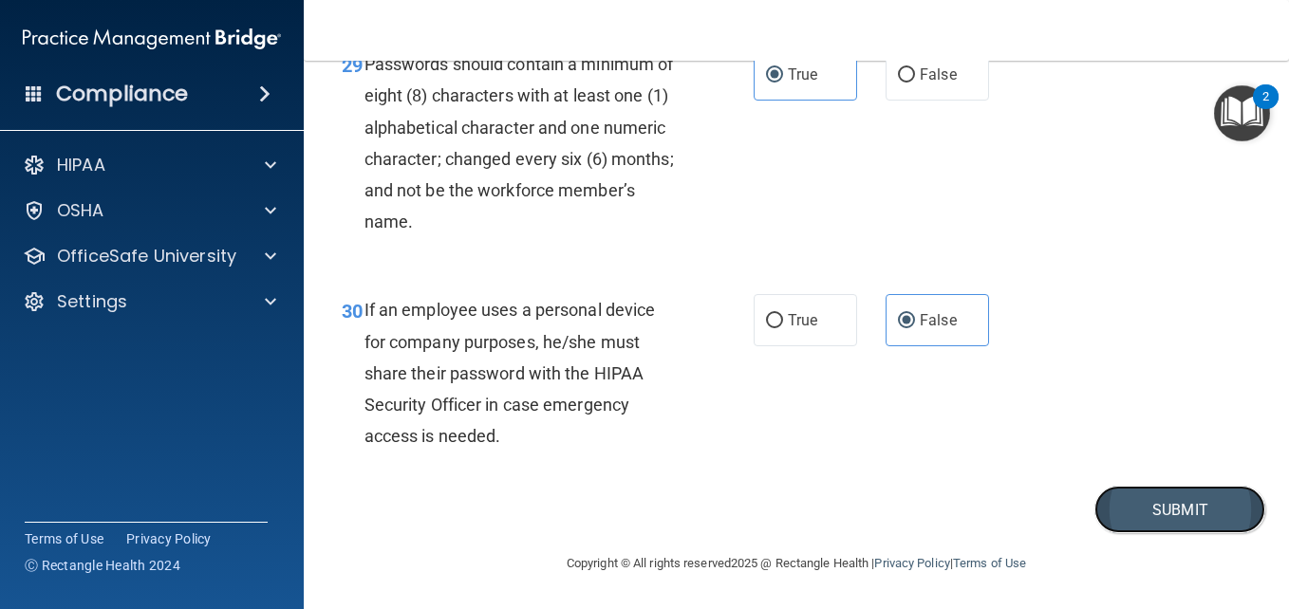
click at [1149, 516] on button "Submit" at bounding box center [1179, 510] width 171 height 48
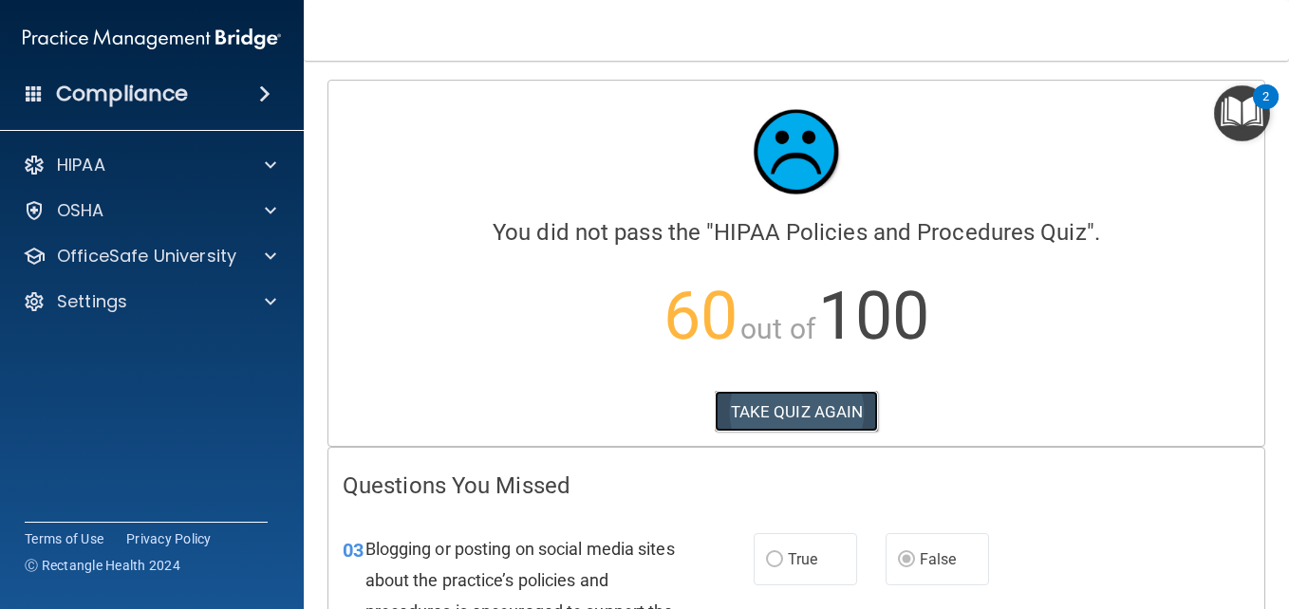
click at [814, 396] on button "TAKE QUIZ AGAIN" at bounding box center [797, 412] width 164 height 42
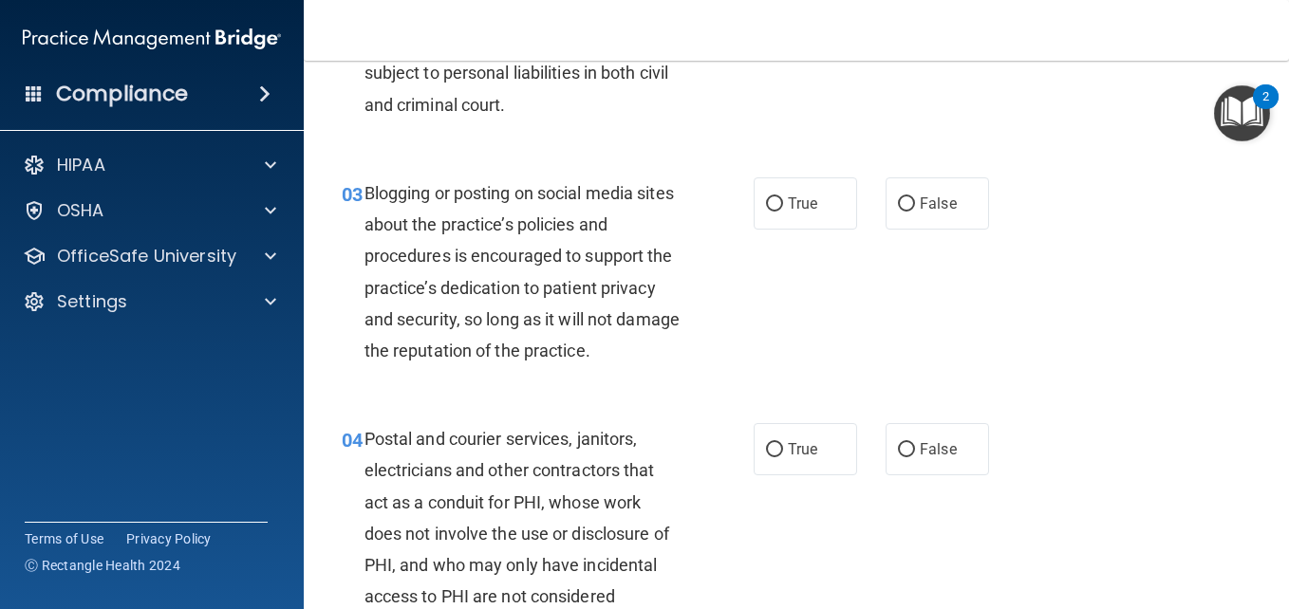
scroll to position [308, 0]
click at [943, 229] on label "False" at bounding box center [936, 203] width 103 height 52
click at [915, 211] on input "False" at bounding box center [906, 203] width 17 height 14
radio input "true"
click at [827, 229] on label "True" at bounding box center [804, 203] width 103 height 52
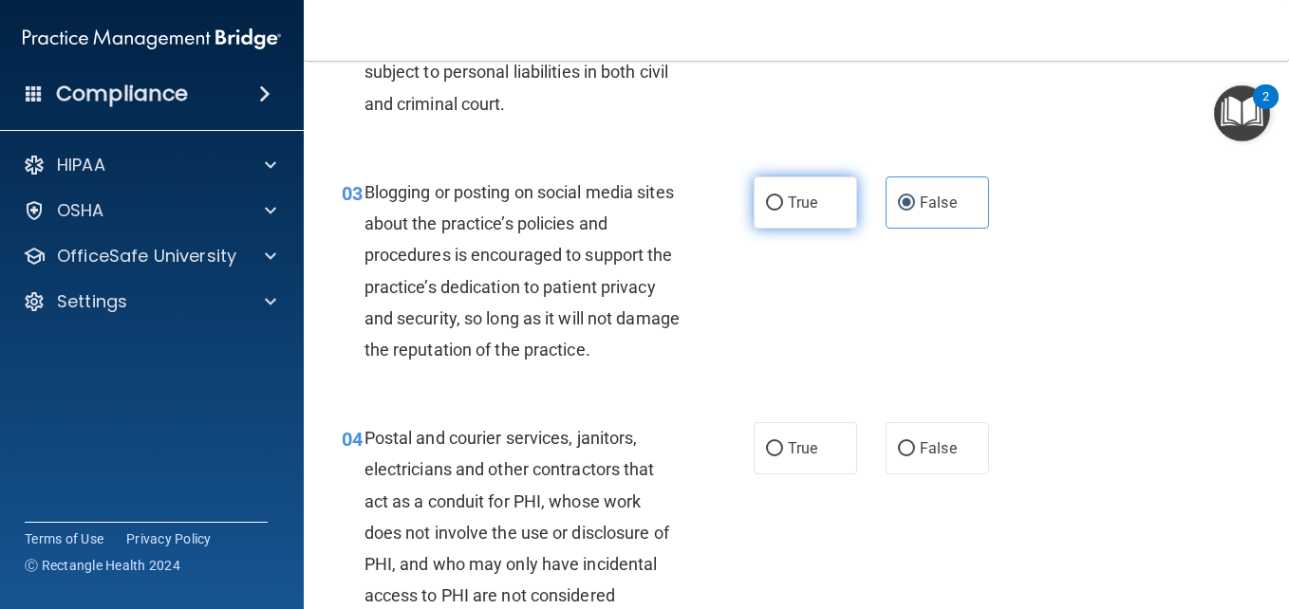
click at [783, 211] on input "True" at bounding box center [774, 203] width 17 height 14
radio input "true"
radio input "false"
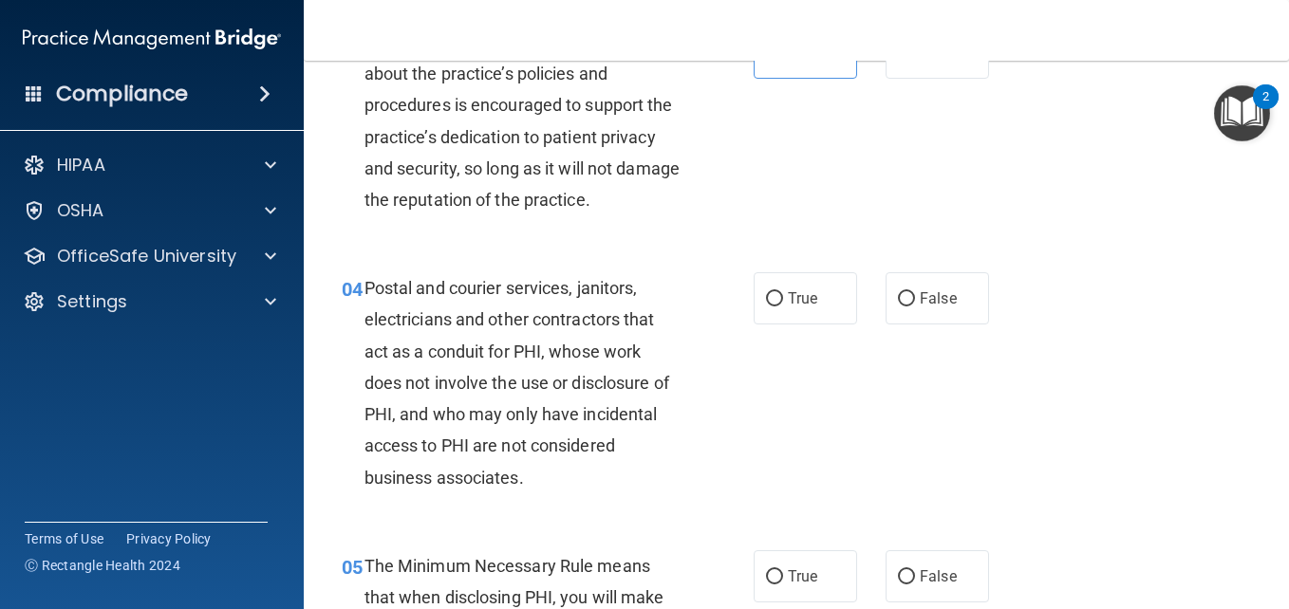
scroll to position [462, 0]
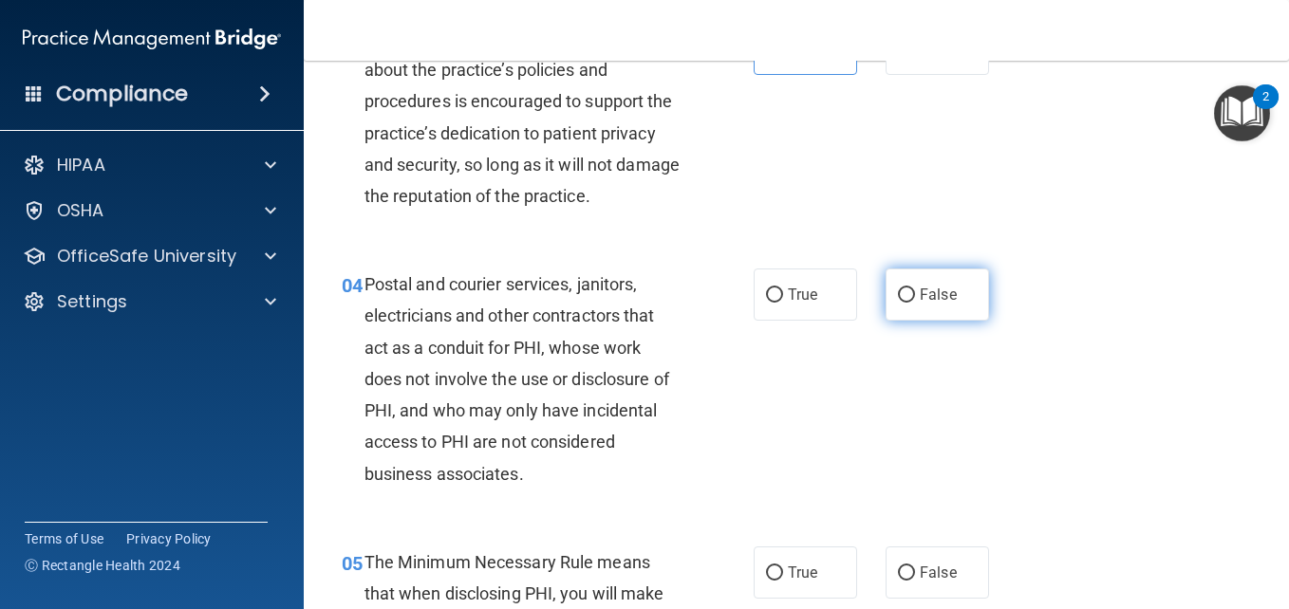
click at [920, 304] on span "False" at bounding box center [938, 295] width 37 height 18
click at [915, 303] on input "False" at bounding box center [906, 295] width 17 height 14
radio input "true"
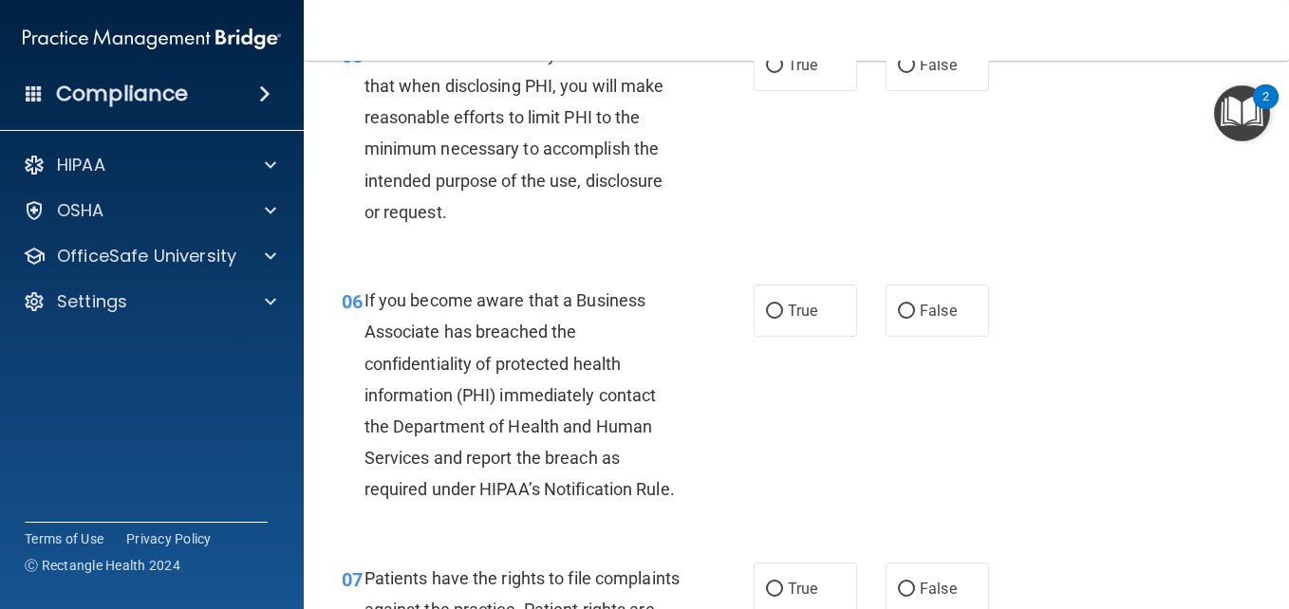
scroll to position [974, 0]
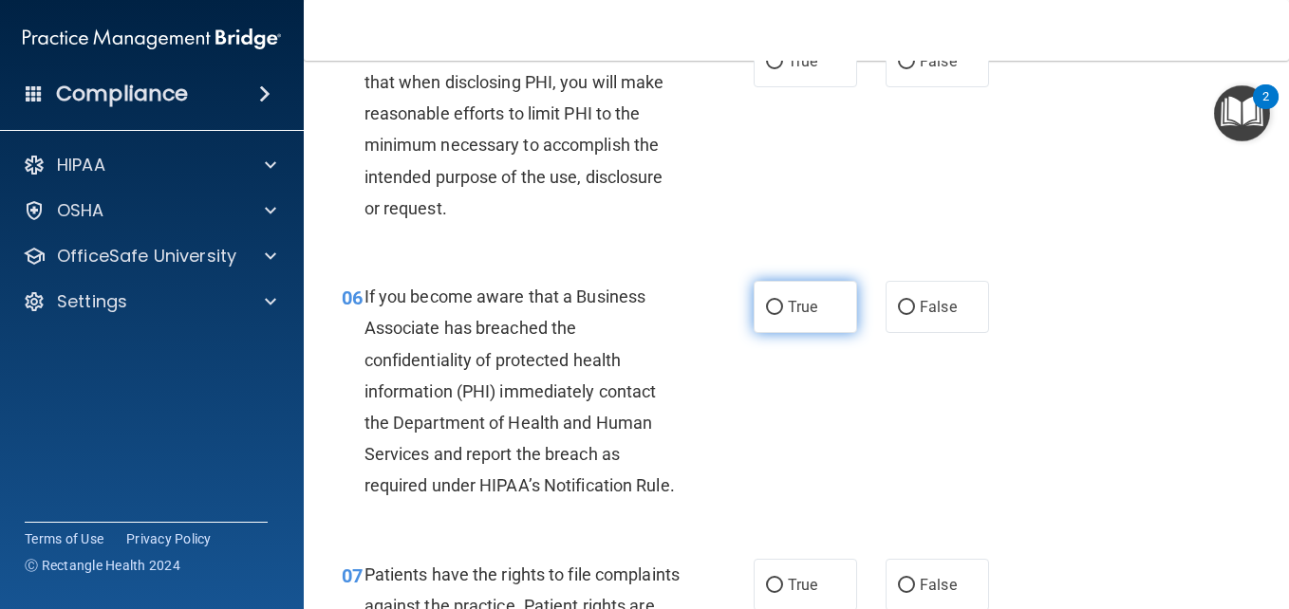
click at [814, 333] on label "True" at bounding box center [804, 307] width 103 height 52
click at [783, 315] on input "True" at bounding box center [774, 308] width 17 height 14
radio input "true"
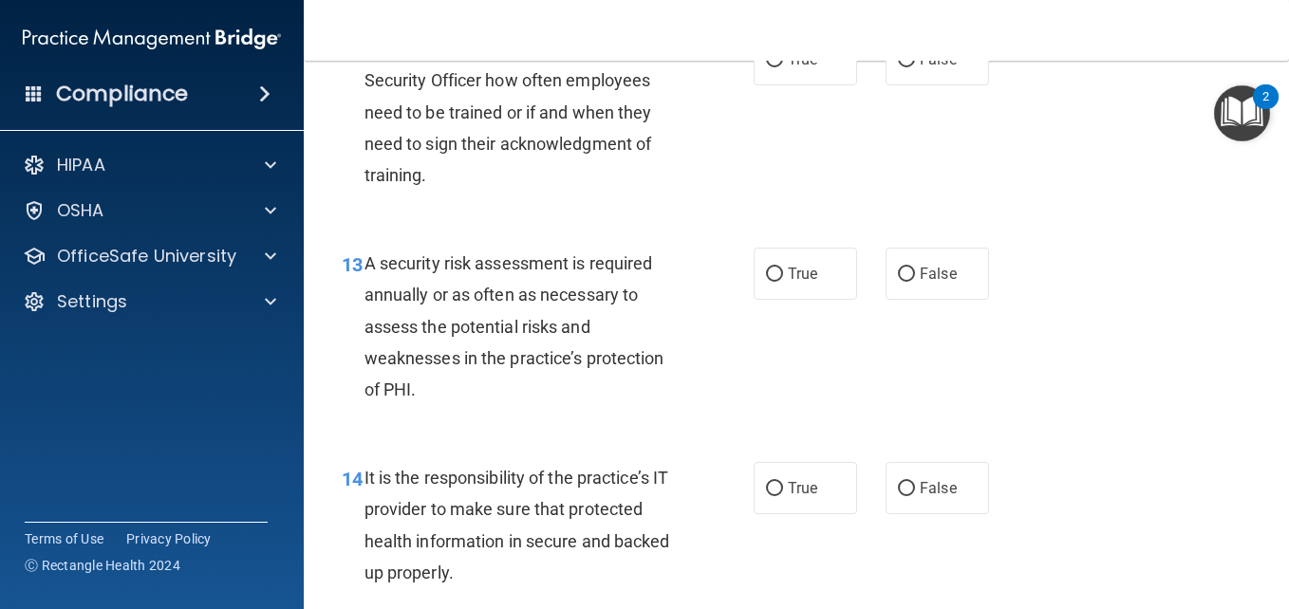
scroll to position [2573, 0]
click at [780, 84] on label "True" at bounding box center [804, 58] width 103 height 52
click at [780, 66] on input "True" at bounding box center [774, 59] width 17 height 14
radio input "true"
click at [786, 223] on div "12 It is up to the discretion of the HIPAA Security Officer how often employees…" at bounding box center [796, 116] width 938 height 214
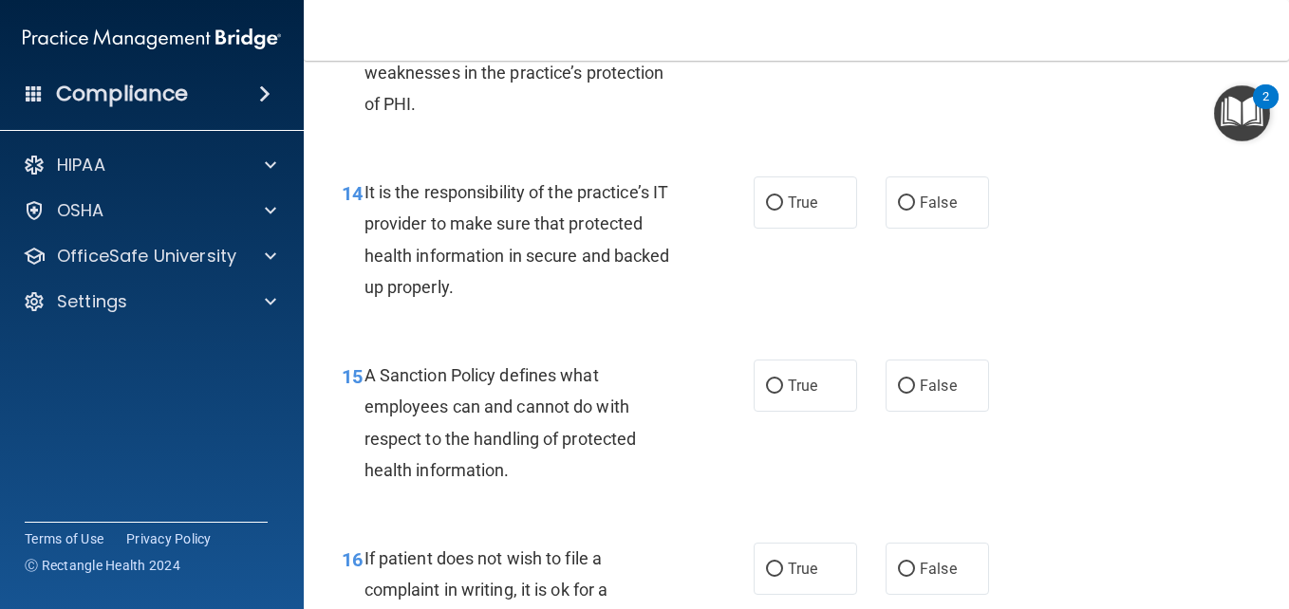
scroll to position [2861, 0]
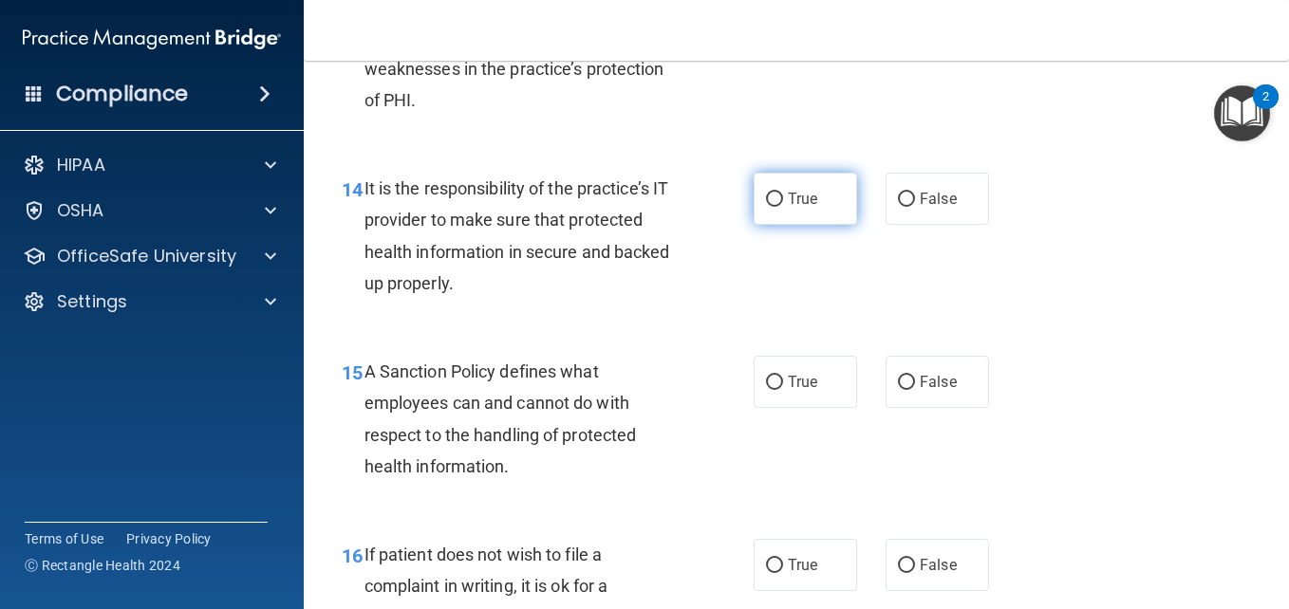
click at [806, 208] on span "True" at bounding box center [802, 199] width 29 height 18
click at [783, 207] on input "True" at bounding box center [774, 200] width 17 height 14
radio input "true"
click at [745, 308] on div "14 It is the responsibility of the practice’s IT provider to make sure that pro…" at bounding box center [547, 241] width 469 height 136
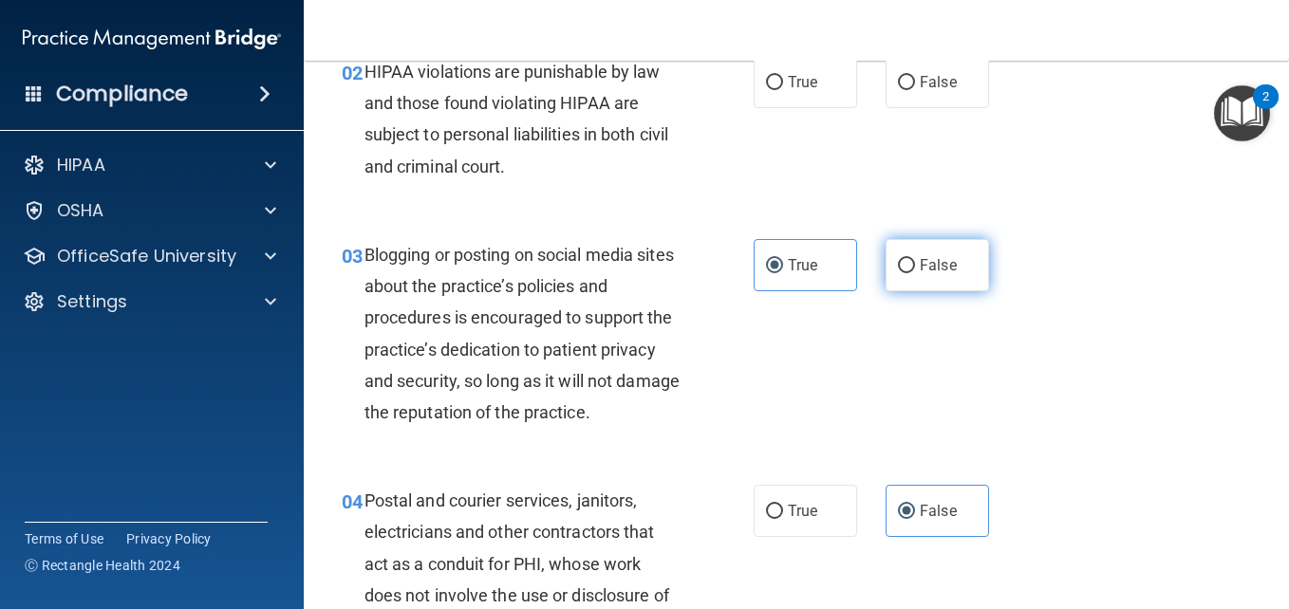
scroll to position [245, 0]
click at [864, 292] on div "True False" at bounding box center [877, 266] width 249 height 52
click at [958, 292] on label "False" at bounding box center [936, 266] width 103 height 52
click at [915, 274] on input "False" at bounding box center [906, 267] width 17 height 14
radio input "true"
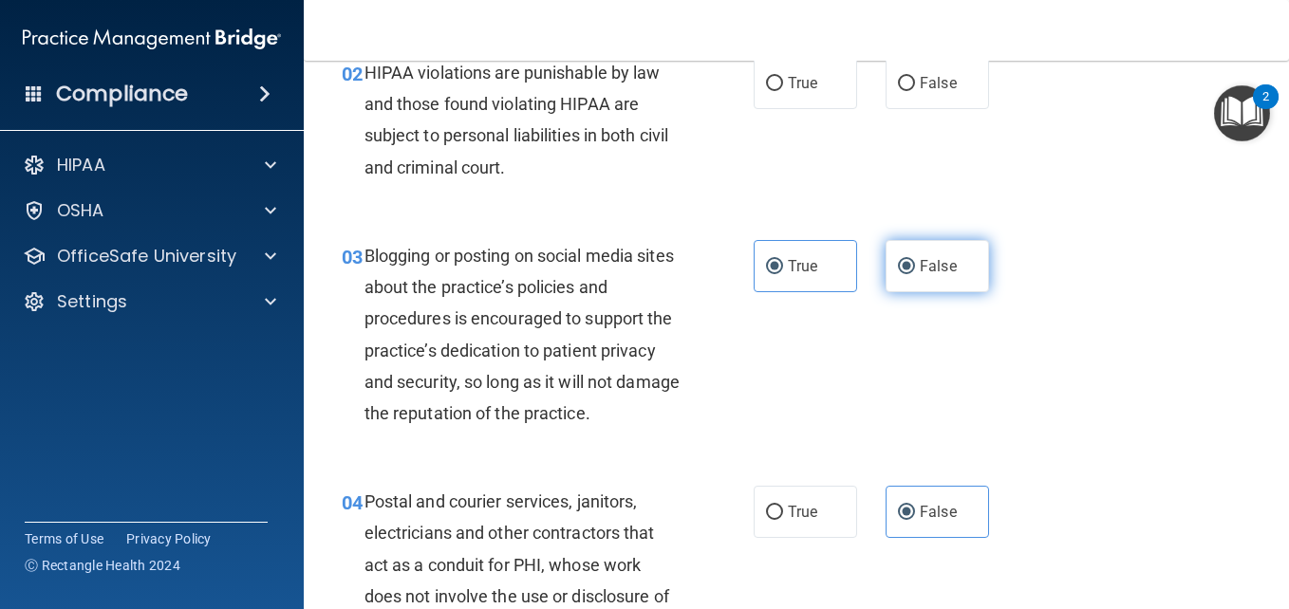
radio input "false"
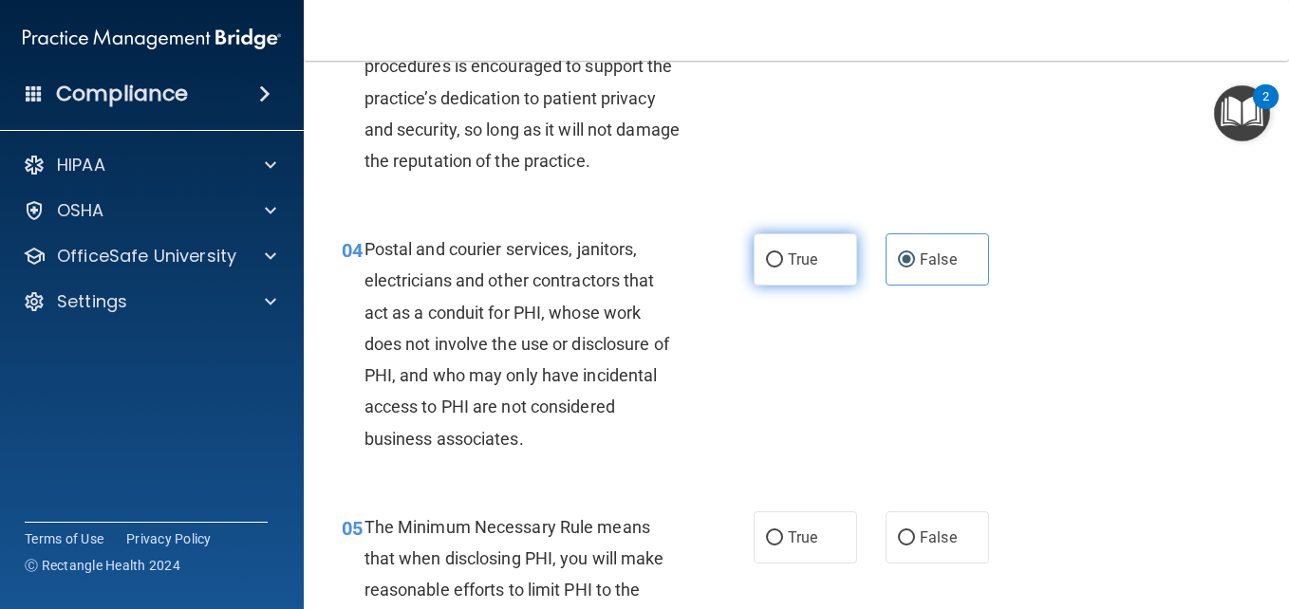
scroll to position [499, 0]
click at [789, 267] on span "True" at bounding box center [802, 258] width 29 height 18
click at [783, 266] on input "True" at bounding box center [774, 258] width 17 height 14
radio input "true"
radio input "false"
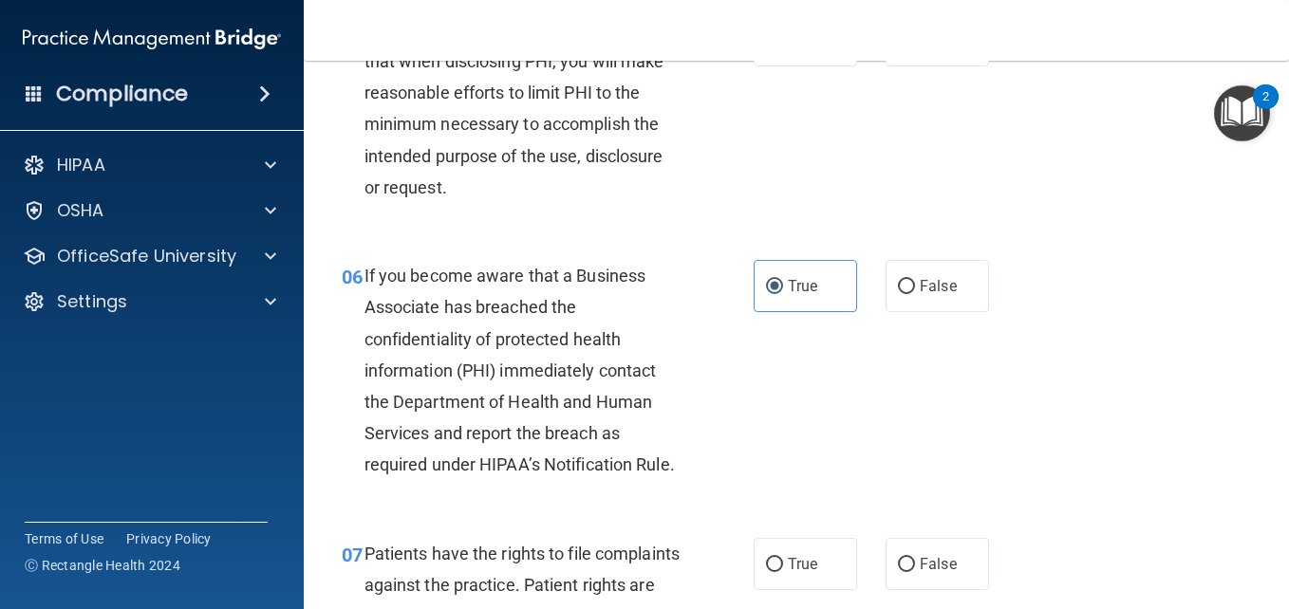
scroll to position [1009, 0]
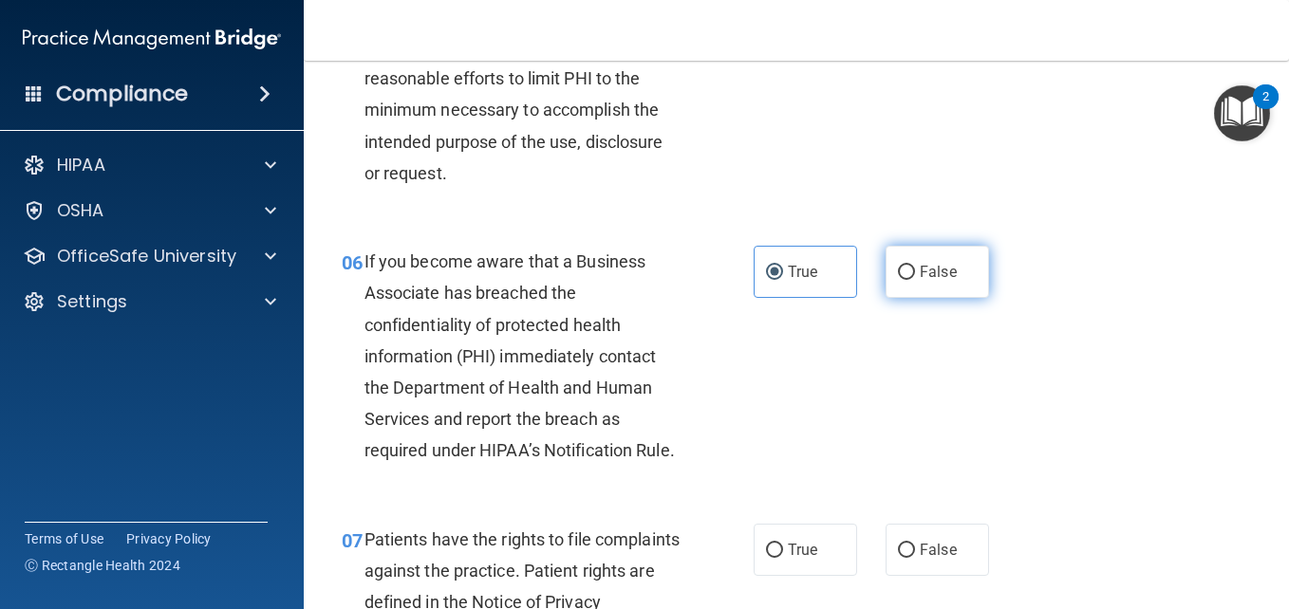
click at [921, 281] on span "False" at bounding box center [938, 272] width 37 height 18
click at [915, 280] on input "False" at bounding box center [906, 273] width 17 height 14
radio input "true"
radio input "false"
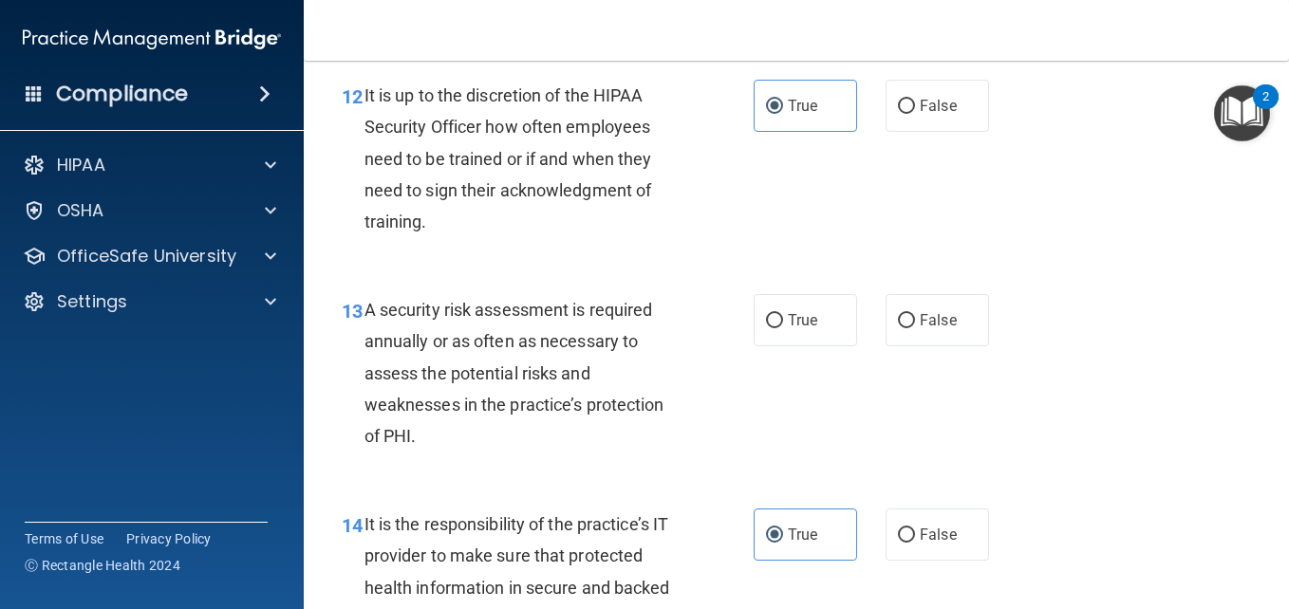
scroll to position [2526, 0]
click at [922, 131] on label "False" at bounding box center [936, 105] width 103 height 52
click at [915, 113] on input "False" at bounding box center [906, 106] width 17 height 14
radio input "true"
radio input "false"
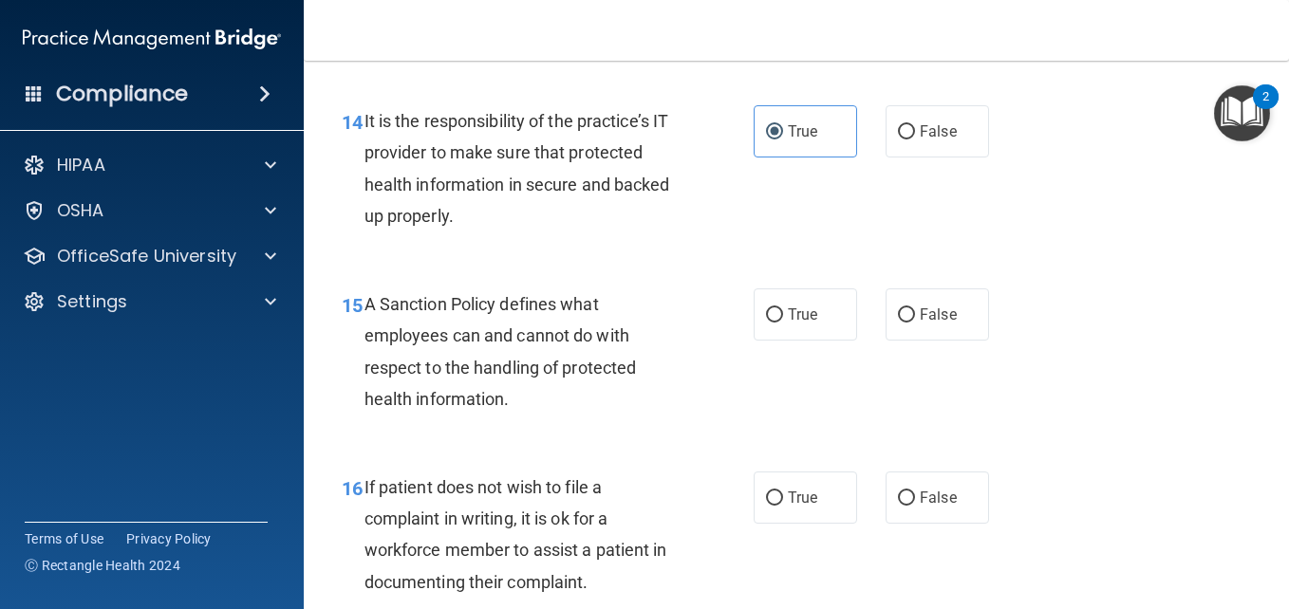
scroll to position [2933, 0]
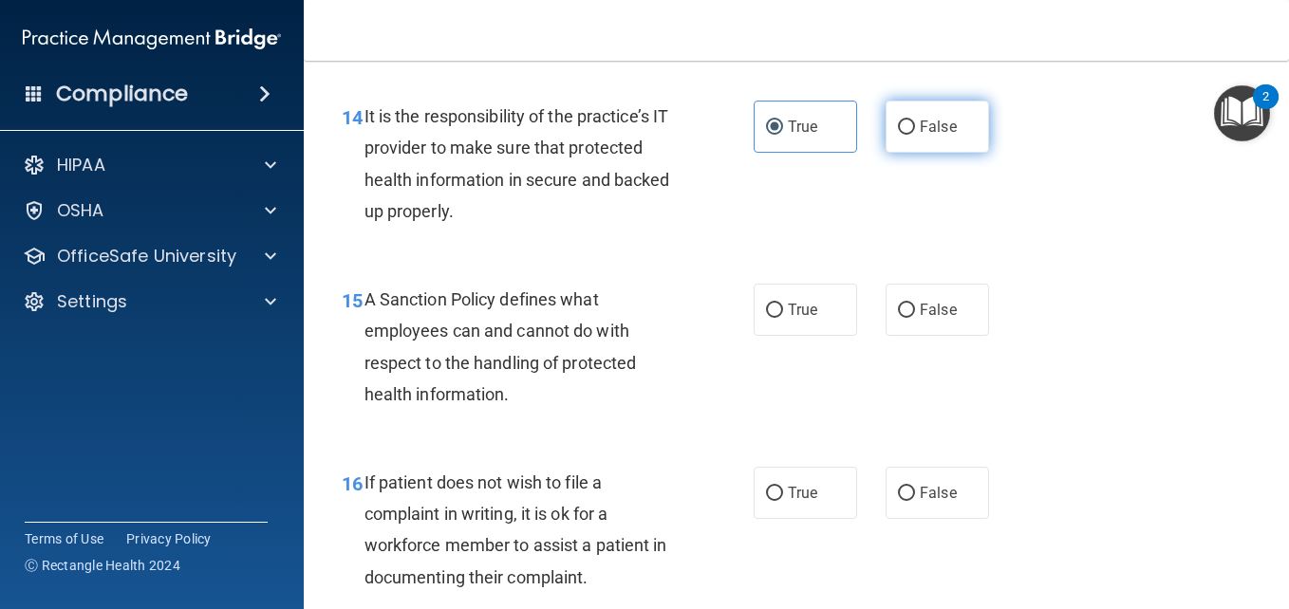
click at [924, 153] on label "False" at bounding box center [936, 127] width 103 height 52
click at [915, 135] on input "False" at bounding box center [906, 128] width 17 height 14
radio input "true"
radio input "false"
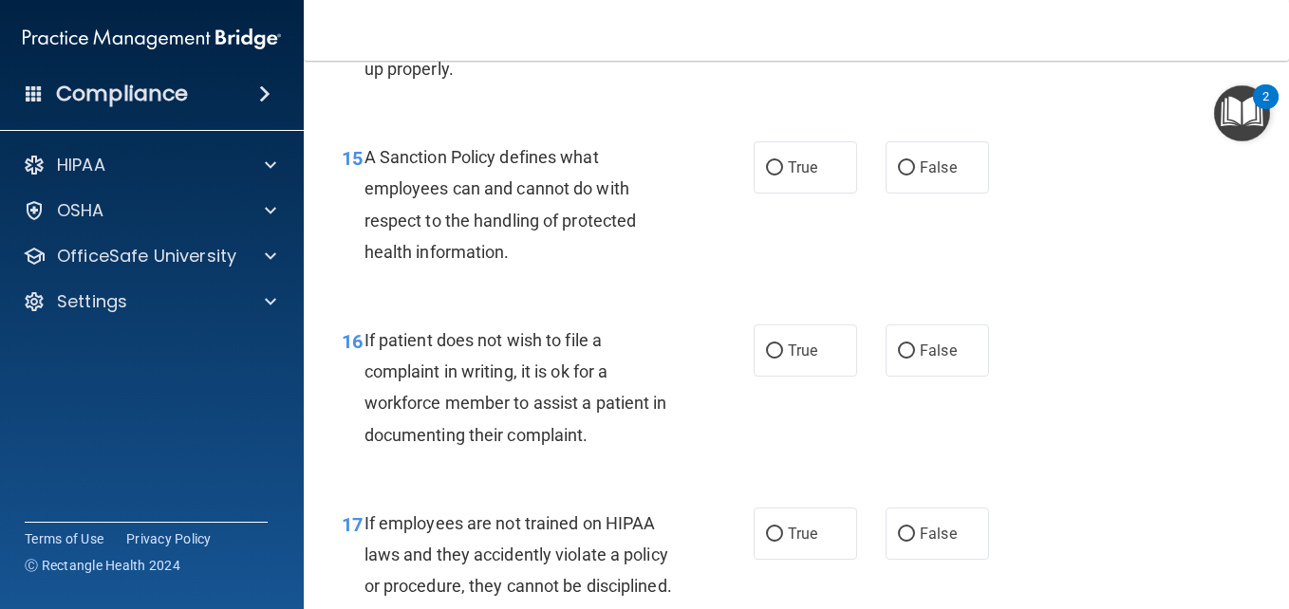
scroll to position [3077, 0]
click at [919, 266] on div "15 A Sanction Policy defines what employees can and cannot do with respect to t…" at bounding box center [796, 208] width 938 height 183
click at [923, 176] on span "False" at bounding box center [938, 167] width 37 height 18
click at [915, 175] on input "False" at bounding box center [906, 167] width 17 height 14
radio input "true"
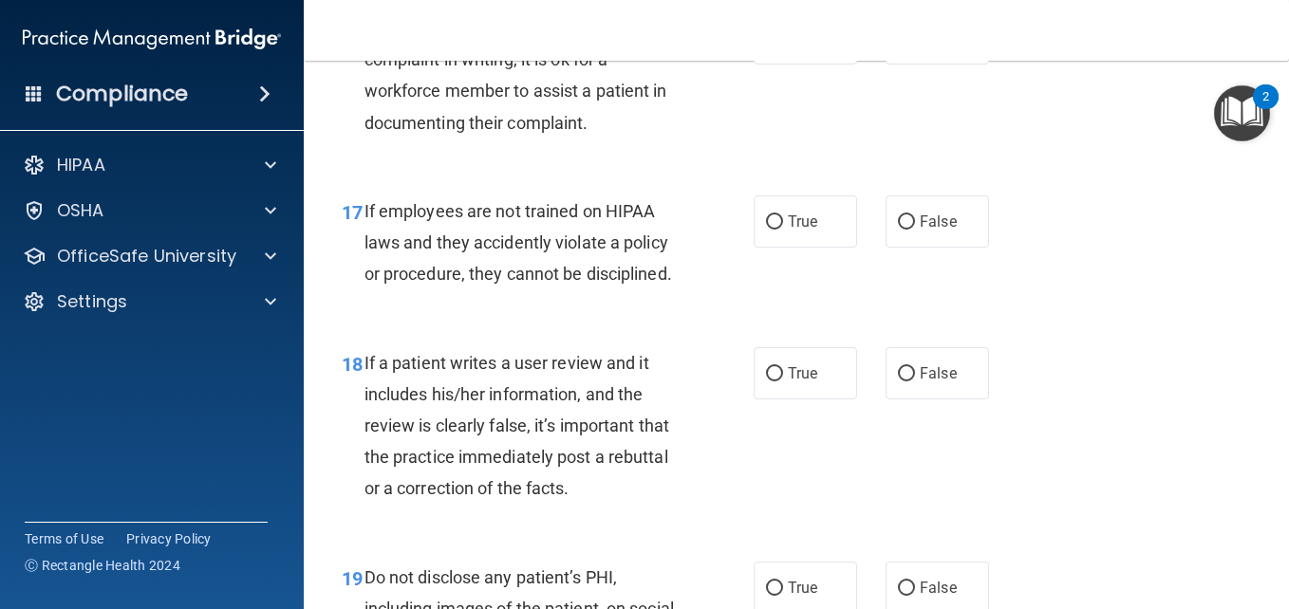
scroll to position [3393, 0]
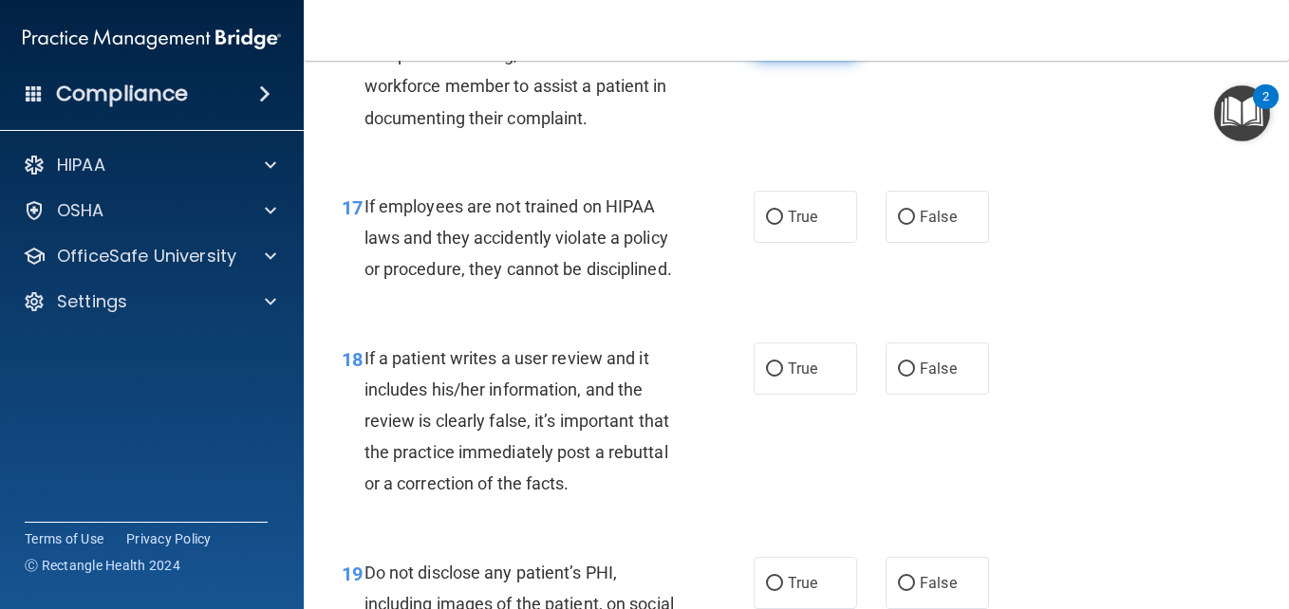
click at [753, 60] on label "True" at bounding box center [804, 34] width 103 height 52
click at [766, 42] on input "True" at bounding box center [774, 35] width 17 height 14
radio input "true"
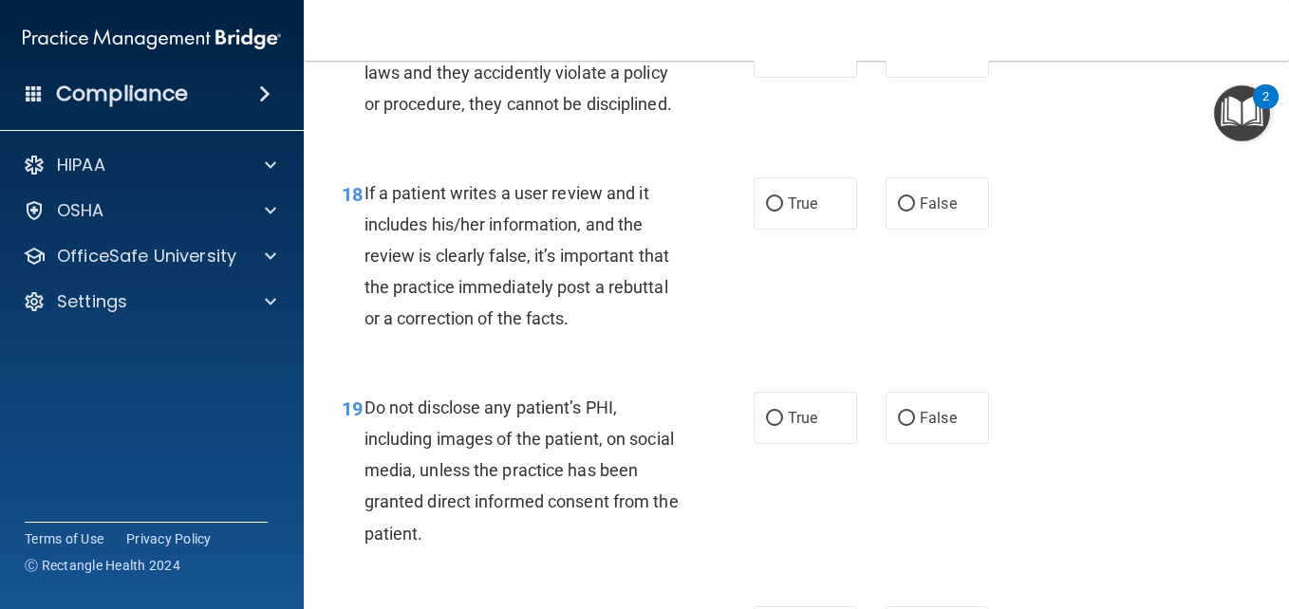
scroll to position [3560, 0]
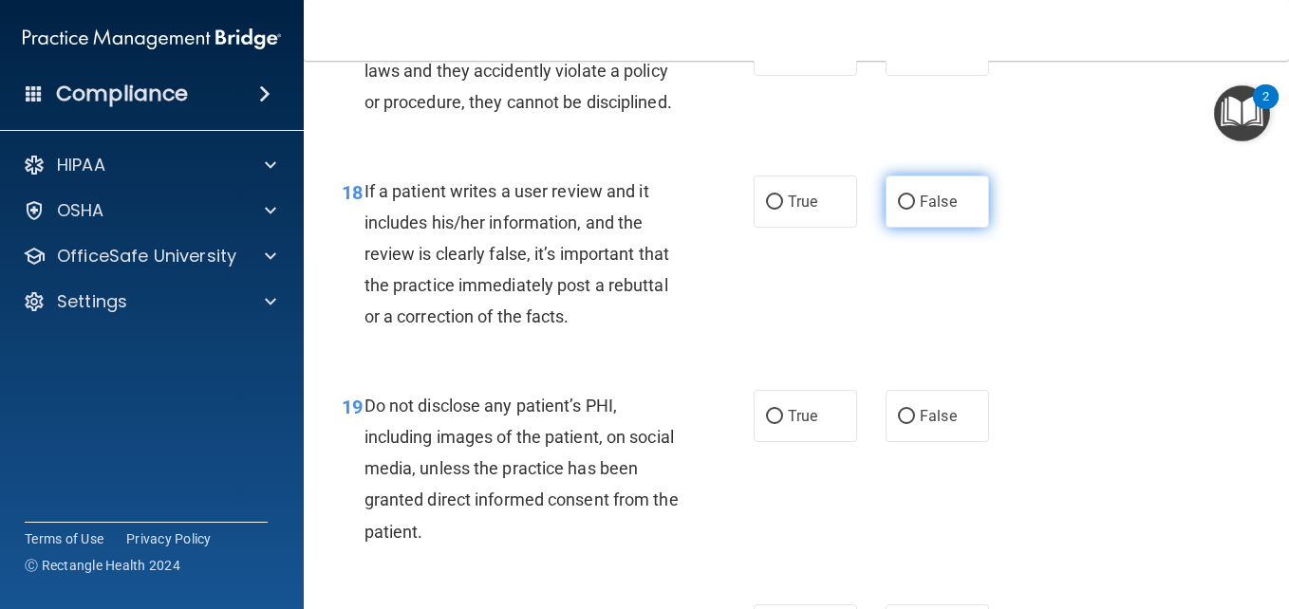
click at [935, 211] on span "False" at bounding box center [938, 202] width 37 height 18
click at [915, 210] on input "False" at bounding box center [906, 202] width 17 height 14
radio input "true"
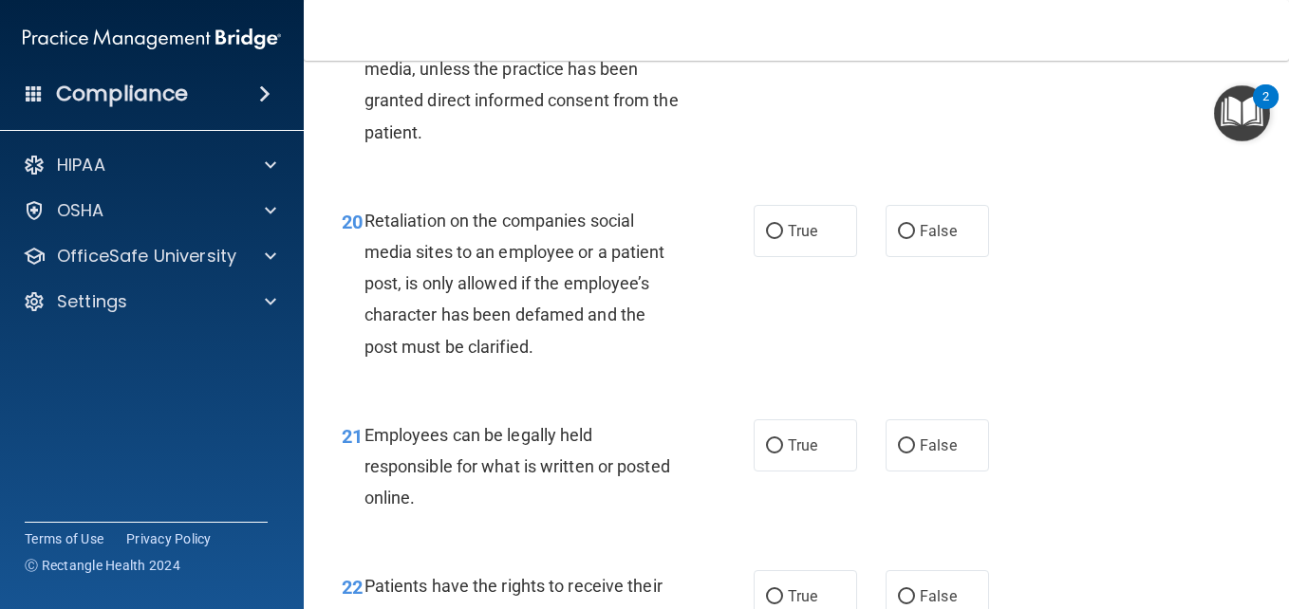
scroll to position [3962, 0]
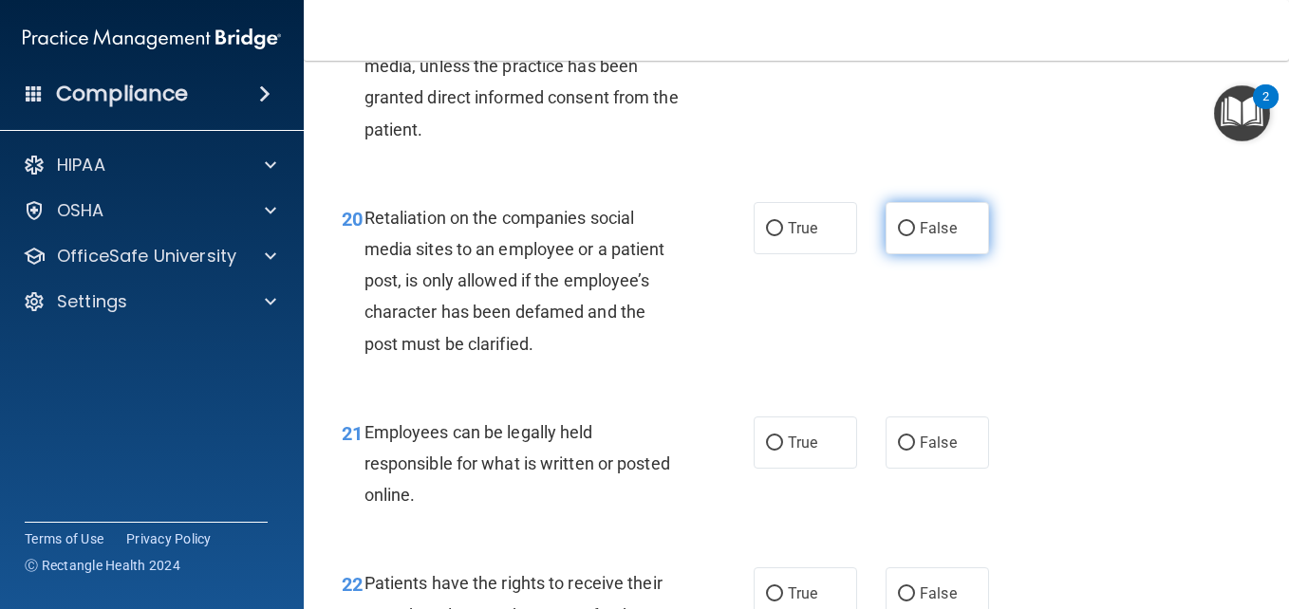
click at [933, 237] on span "False" at bounding box center [938, 228] width 37 height 18
click at [915, 236] on input "False" at bounding box center [906, 229] width 17 height 14
radio input "true"
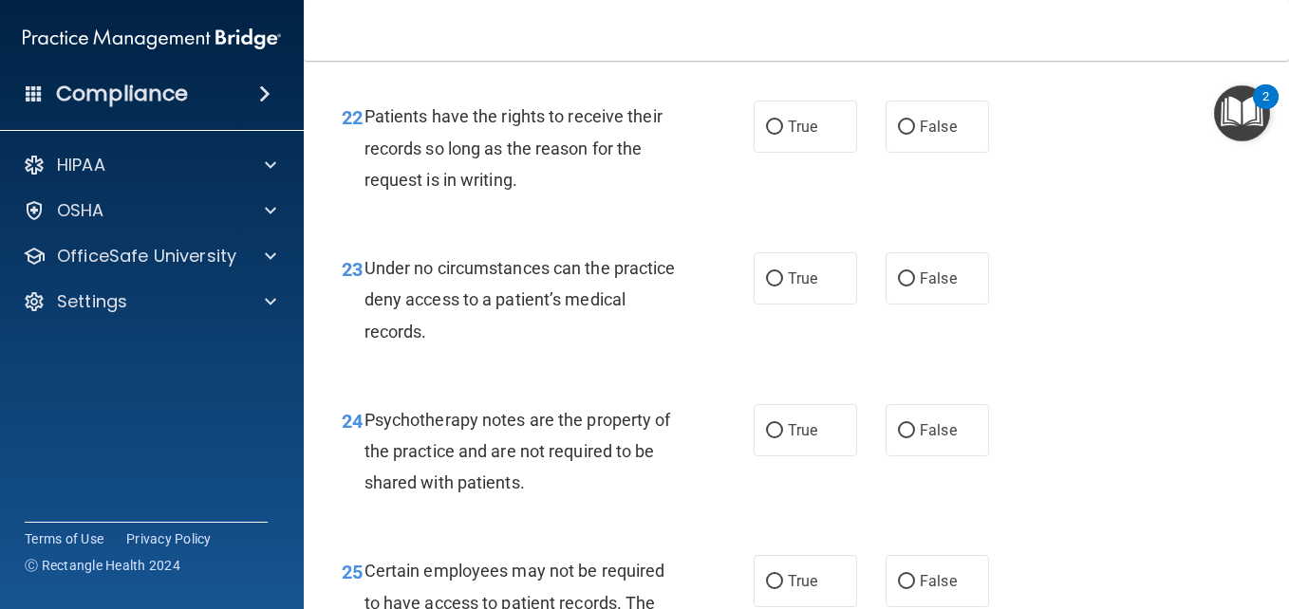
scroll to position [4430, 0]
click at [939, 135] on span "False" at bounding box center [938, 126] width 37 height 18
click at [915, 134] on input "False" at bounding box center [906, 127] width 17 height 14
radio input "true"
click at [921, 304] on label "False" at bounding box center [936, 277] width 103 height 52
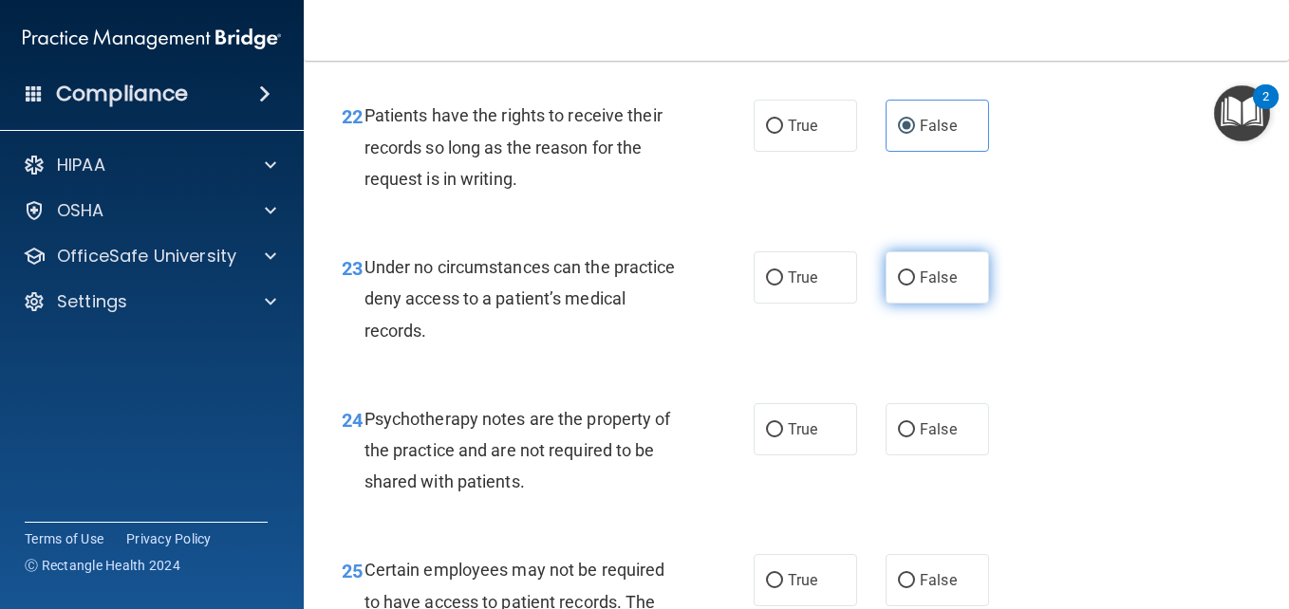
click at [915, 286] on input "False" at bounding box center [906, 278] width 17 height 14
radio input "true"
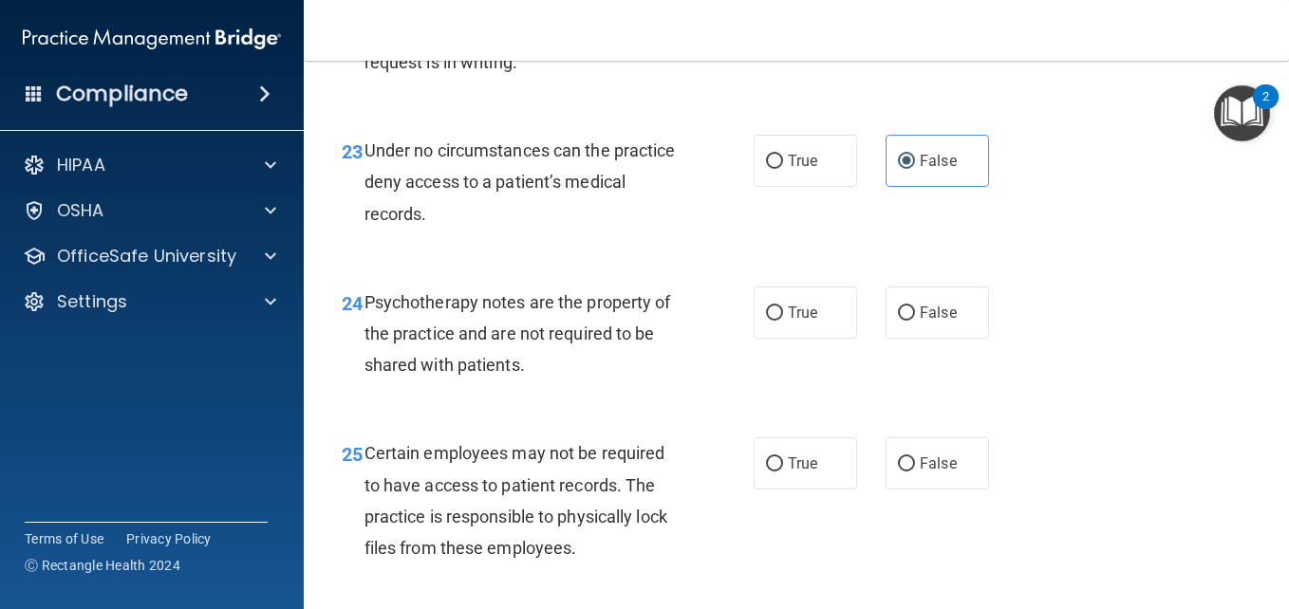
scroll to position [4547, 0]
click at [798, 338] on label "True" at bounding box center [804, 312] width 103 height 52
click at [783, 320] on input "True" at bounding box center [774, 313] width 17 height 14
radio input "true"
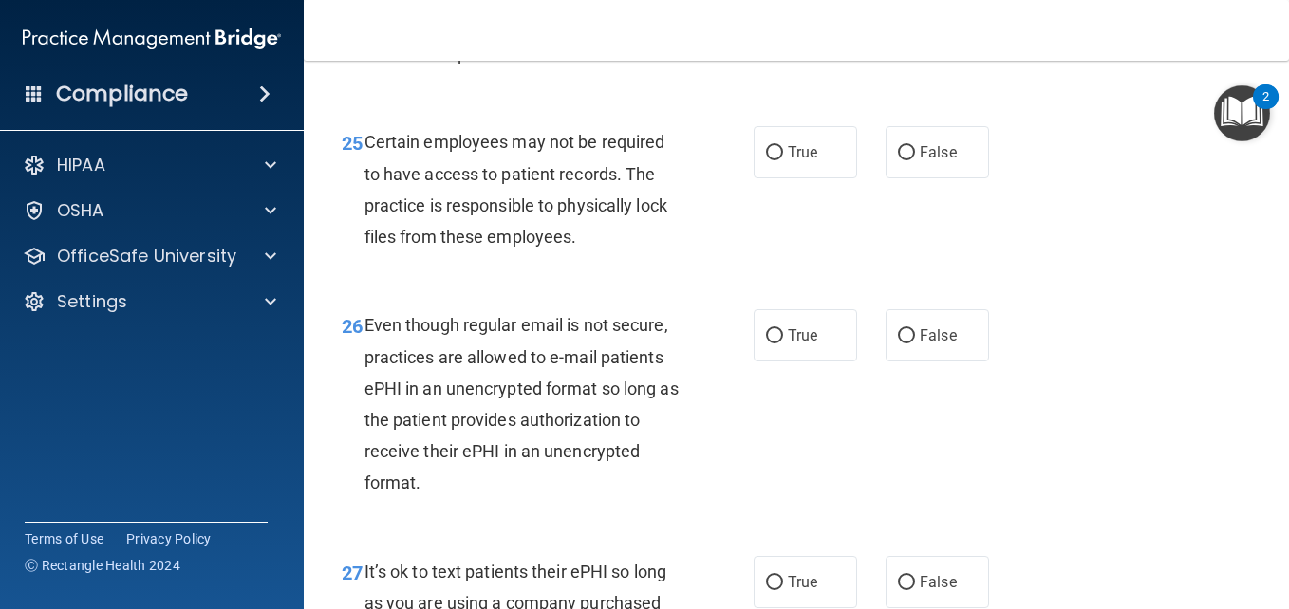
scroll to position [4859, 0]
click at [794, 177] on label "True" at bounding box center [804, 151] width 103 height 52
click at [783, 159] on input "True" at bounding box center [774, 152] width 17 height 14
radio input "true"
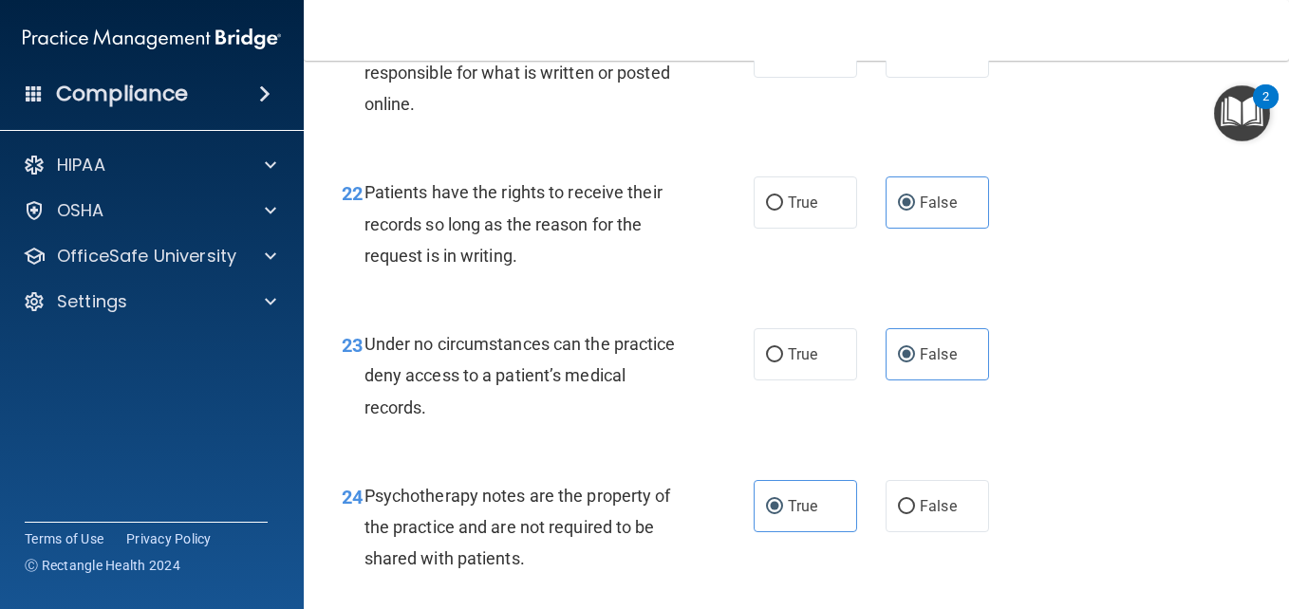
scroll to position [4350, 0]
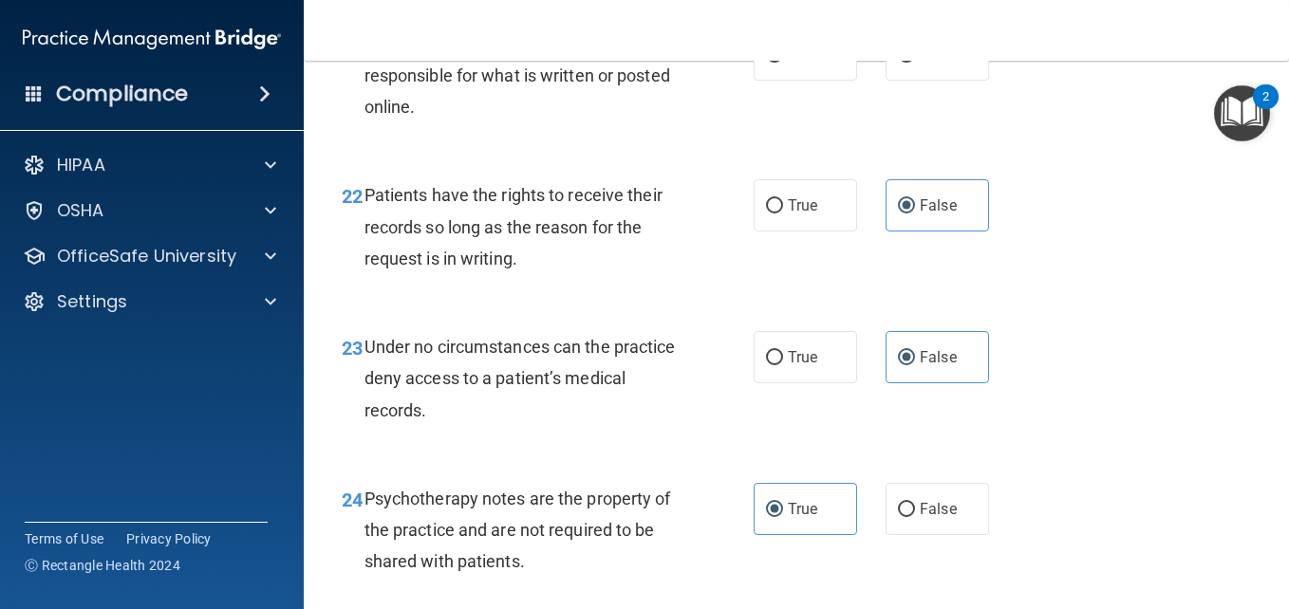
click at [1032, 285] on div "22 Patients have the rights to receive their records so long as the reason for …" at bounding box center [796, 232] width 938 height 152
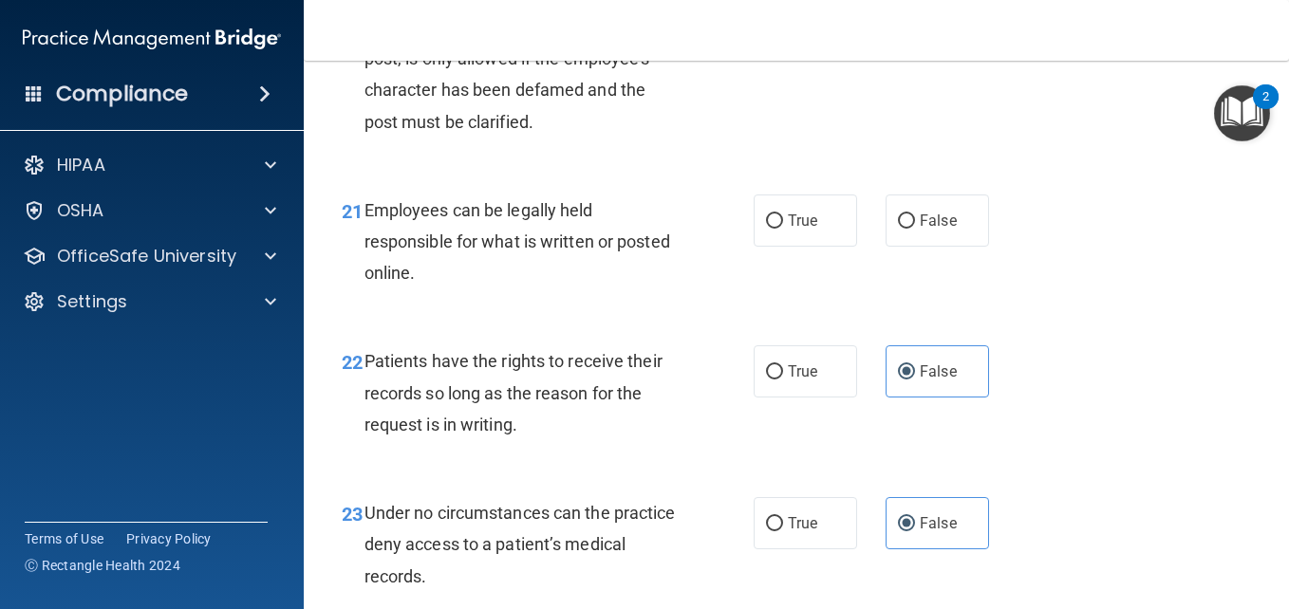
scroll to position [4150, 0]
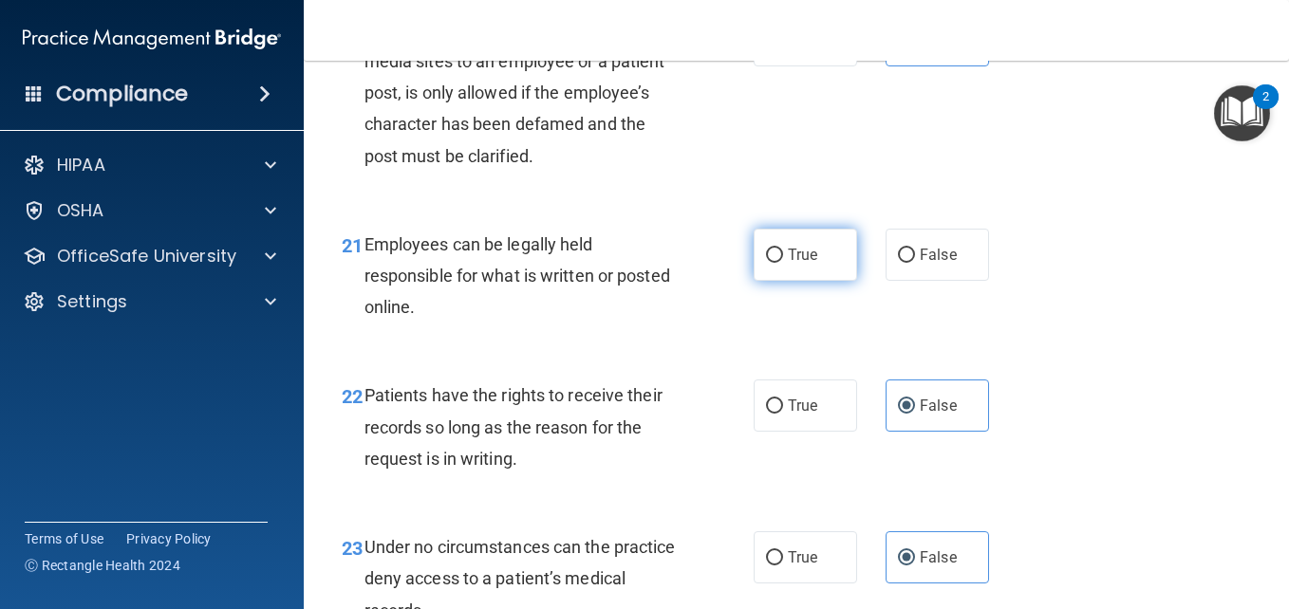
click at [804, 281] on label "True" at bounding box center [804, 255] width 103 height 52
click at [783, 263] on input "True" at bounding box center [774, 256] width 17 height 14
radio input "true"
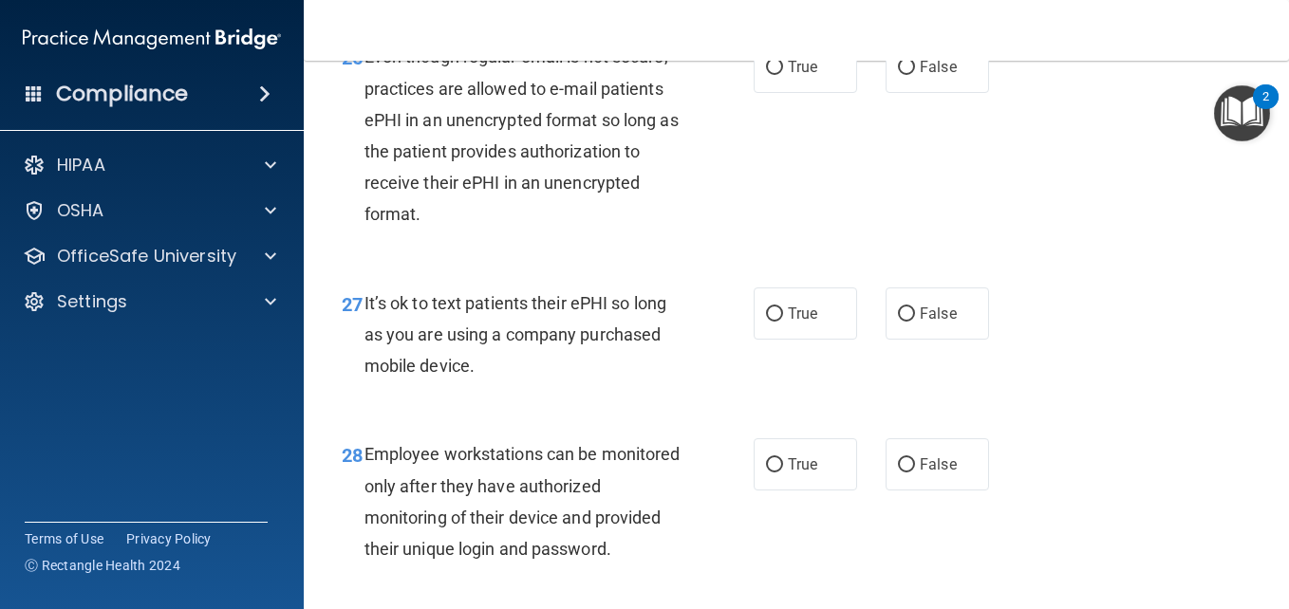
scroll to position [5118, 0]
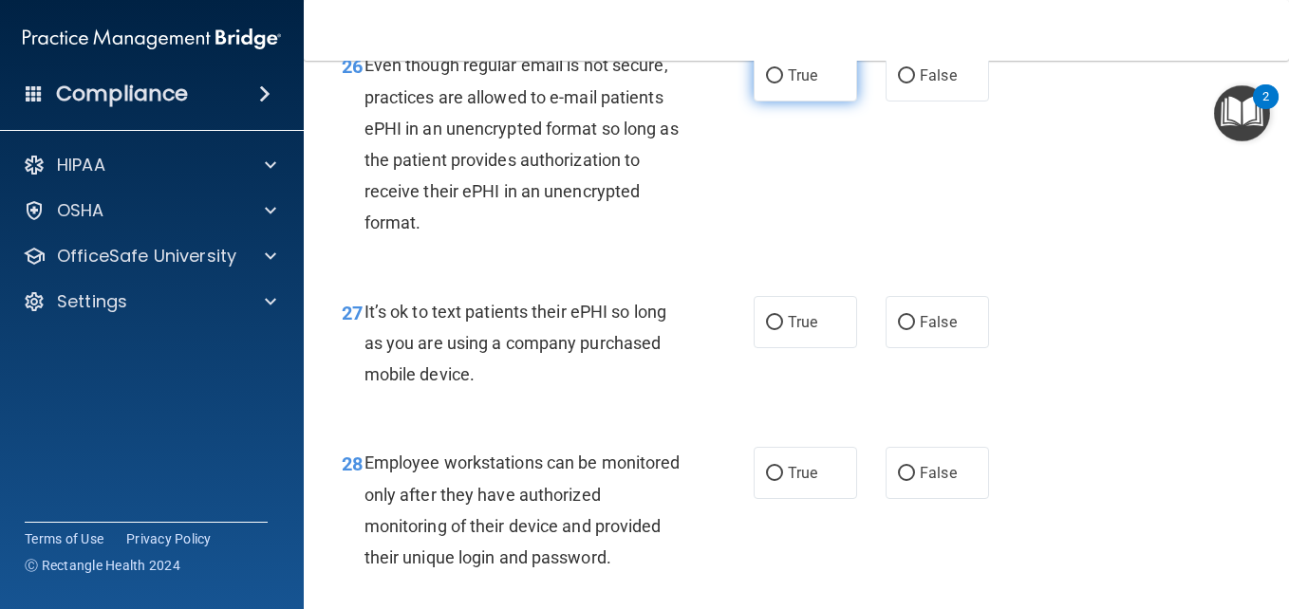
click at [816, 102] on label "True" at bounding box center [804, 75] width 103 height 52
click at [783, 84] on input "True" at bounding box center [774, 76] width 17 height 14
radio input "true"
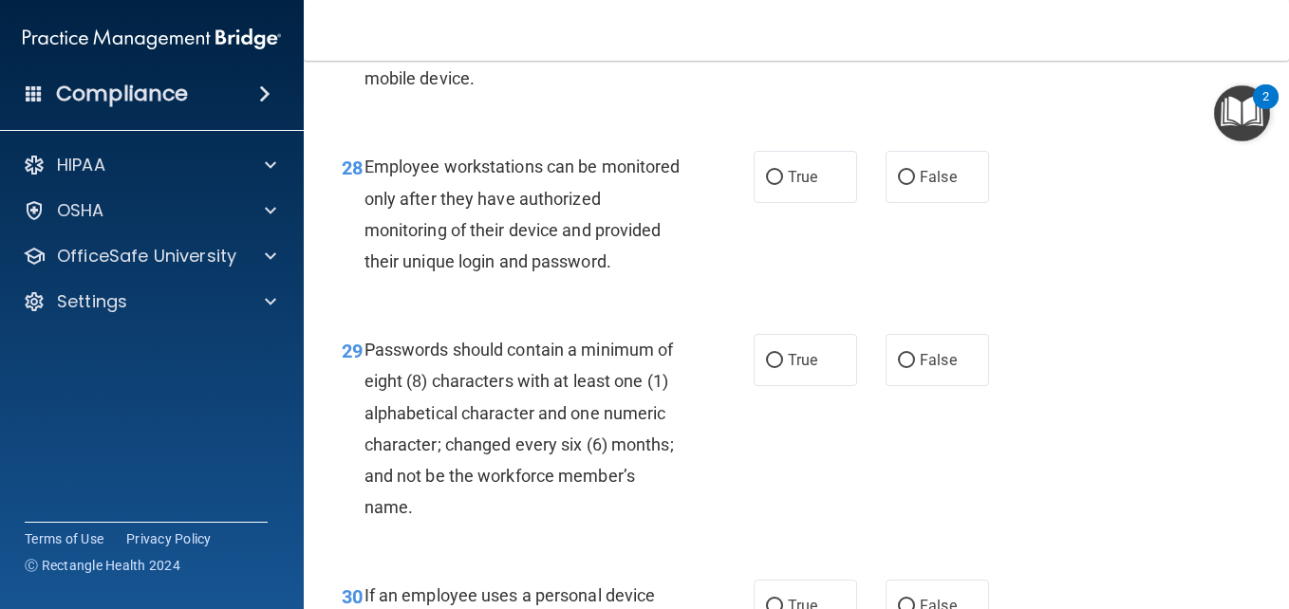
scroll to position [5415, 0]
click at [935, 34] on span "False" at bounding box center [938, 25] width 37 height 18
click at [915, 33] on input "False" at bounding box center [906, 26] width 17 height 14
radio input "true"
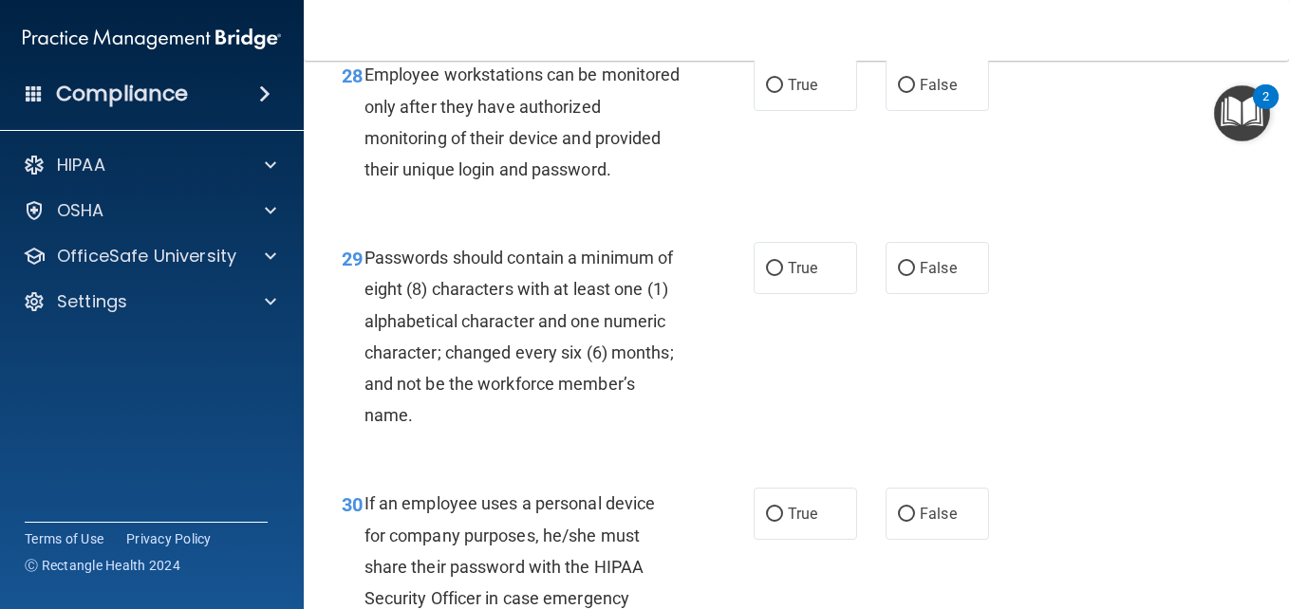
scroll to position [5531, 0]
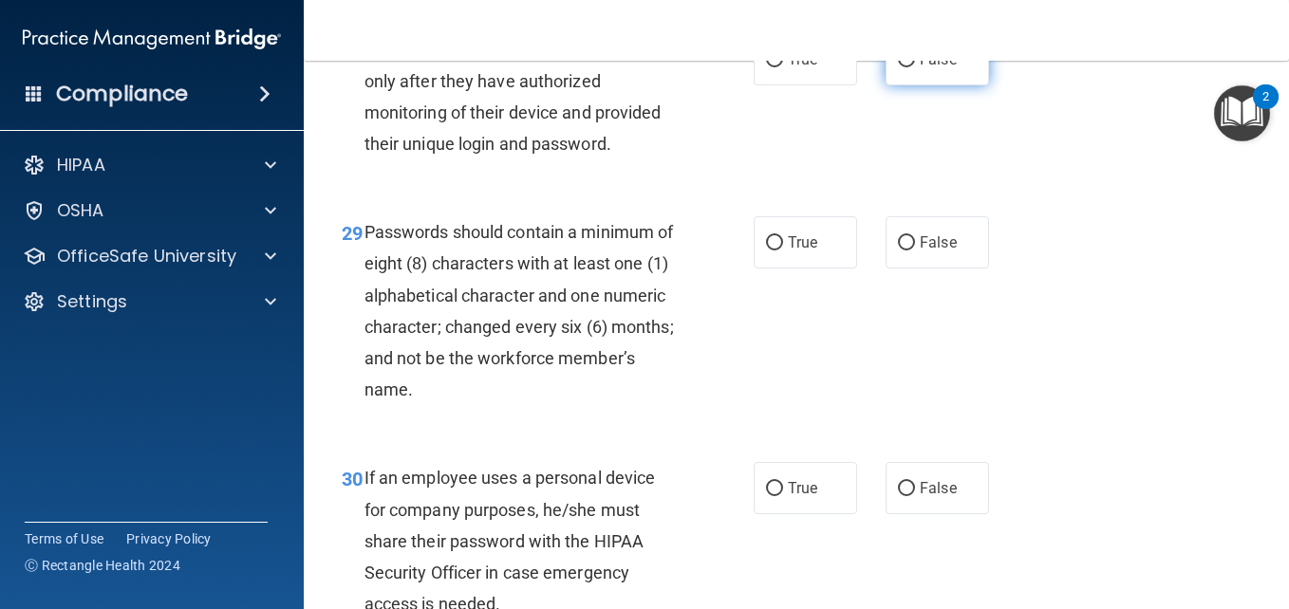
click at [902, 67] on input "False" at bounding box center [906, 60] width 17 height 14
radio input "true"
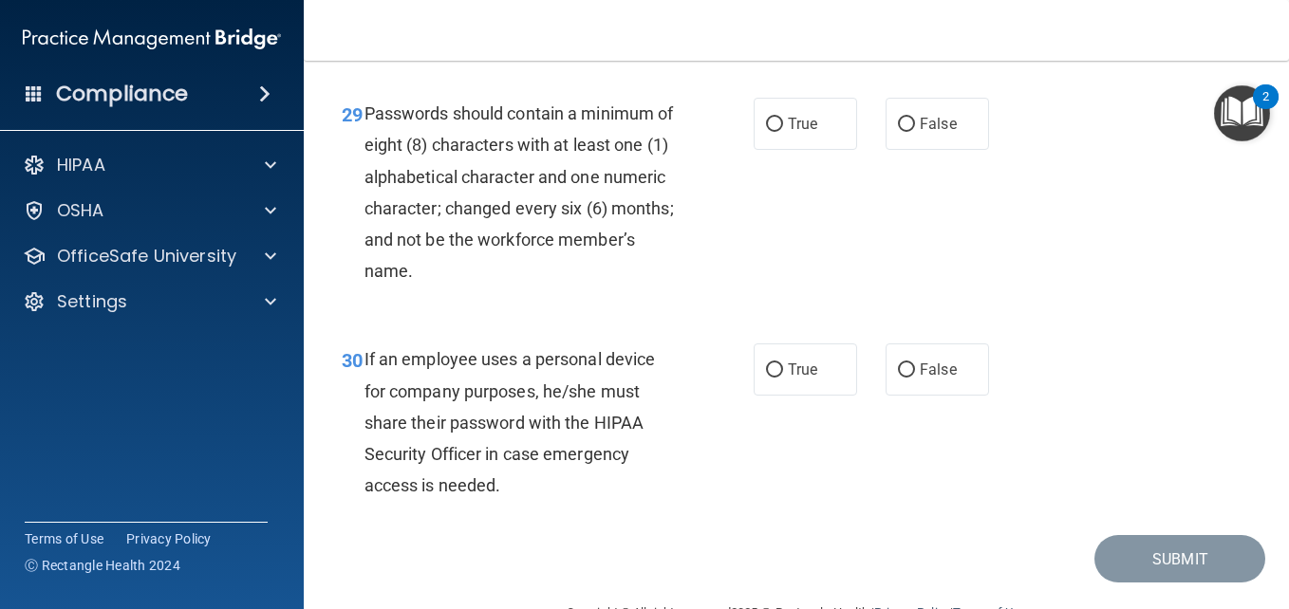
scroll to position [5653, 0]
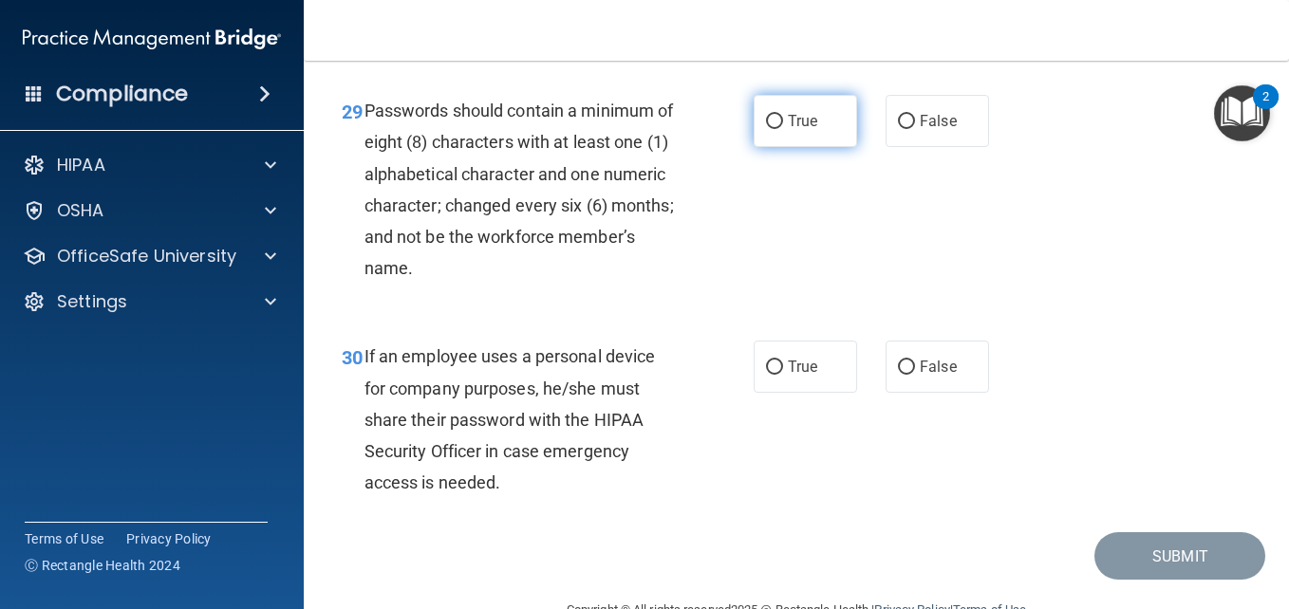
click at [802, 130] on span "True" at bounding box center [802, 121] width 29 height 18
click at [783, 129] on input "True" at bounding box center [774, 122] width 17 height 14
radio input "true"
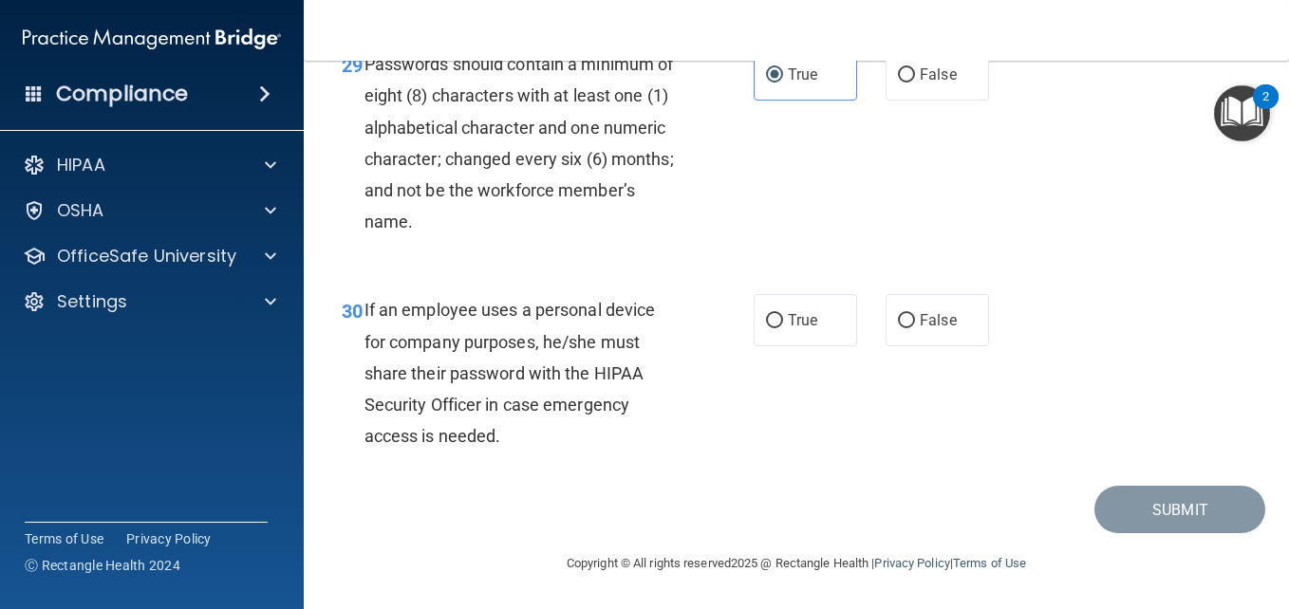
scroll to position [5857, 0]
click at [931, 305] on label "False" at bounding box center [936, 320] width 103 height 52
click at [915, 314] on input "False" at bounding box center [906, 321] width 17 height 14
radio input "true"
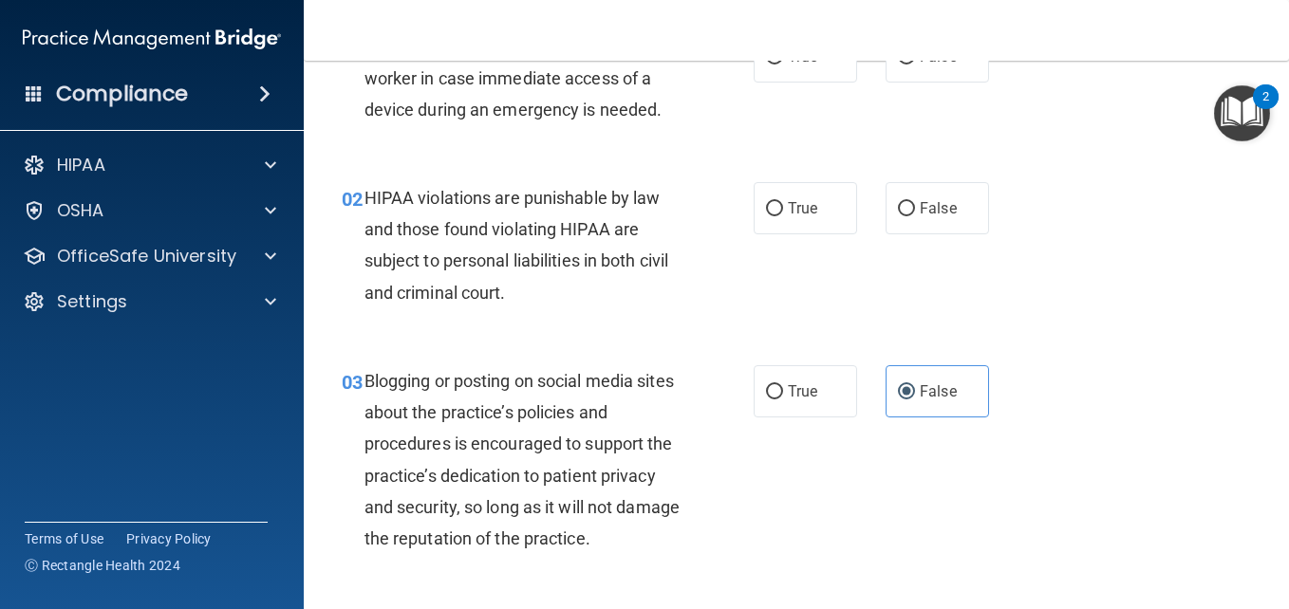
scroll to position [0, 0]
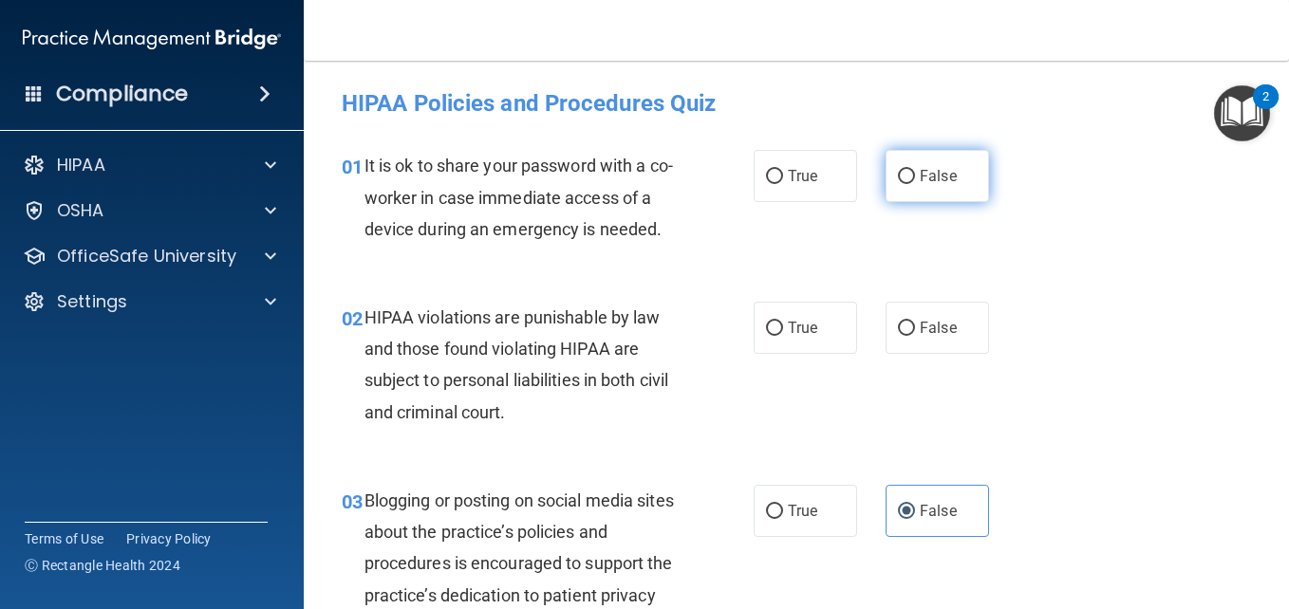
click at [928, 169] on span "False" at bounding box center [938, 176] width 37 height 18
click at [915, 170] on input "False" at bounding box center [906, 177] width 17 height 14
radio input "true"
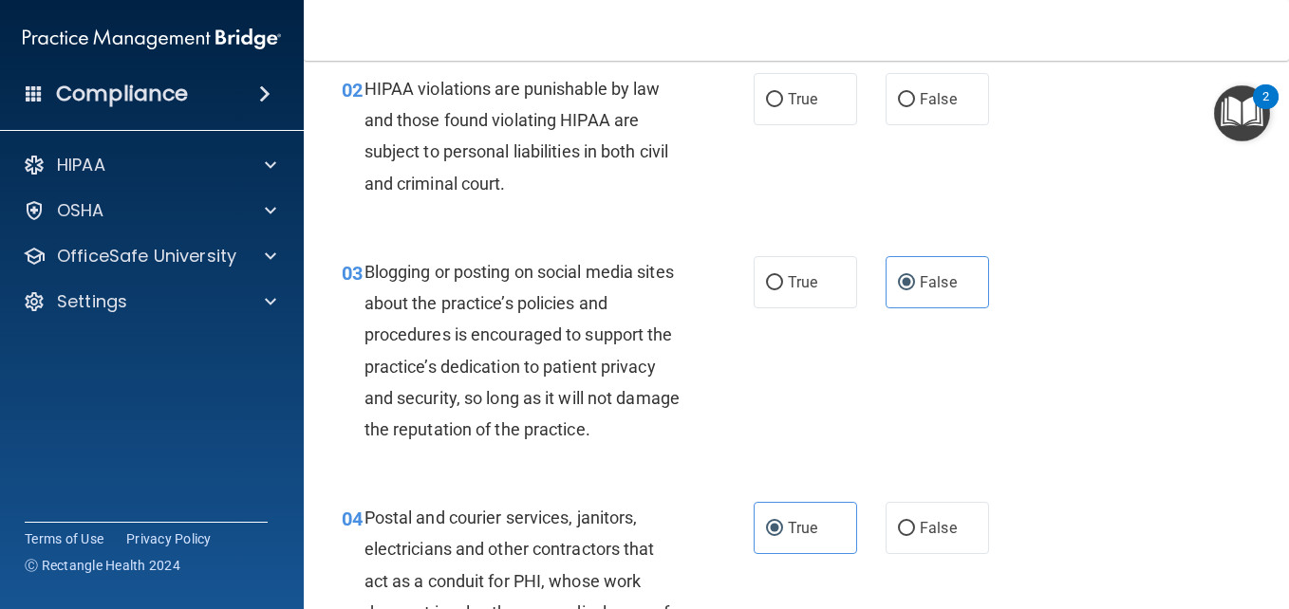
scroll to position [230, 0]
click at [790, 124] on label "True" at bounding box center [804, 98] width 103 height 52
click at [783, 106] on input "True" at bounding box center [774, 99] width 17 height 14
radio input "true"
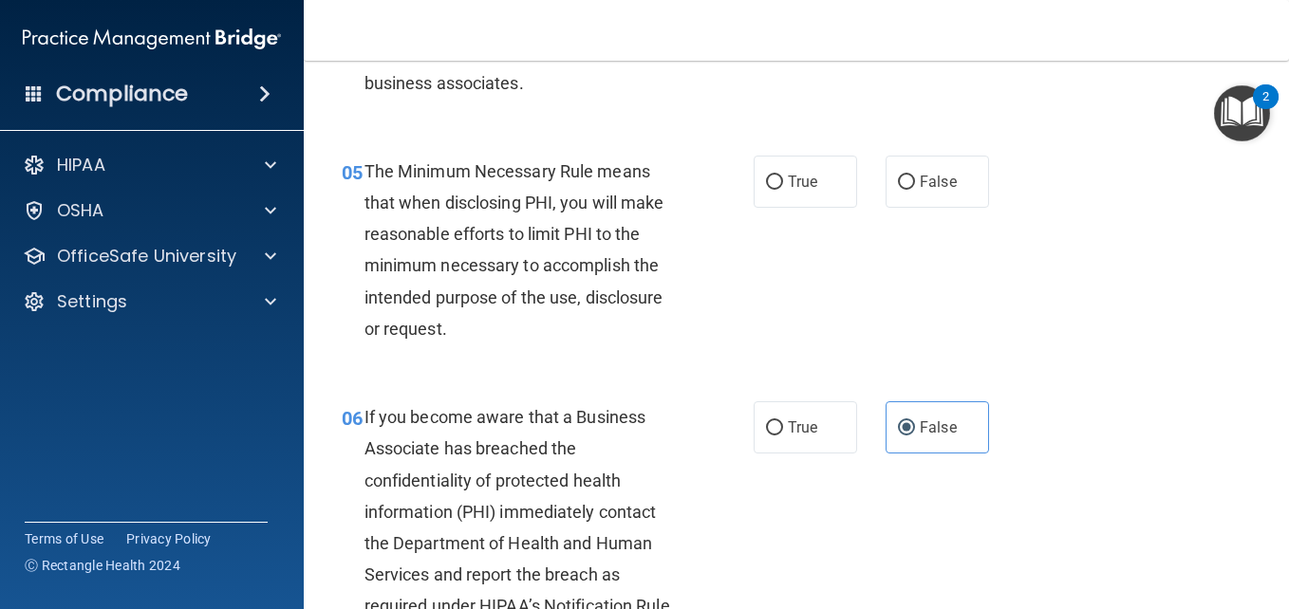
scroll to position [869, 0]
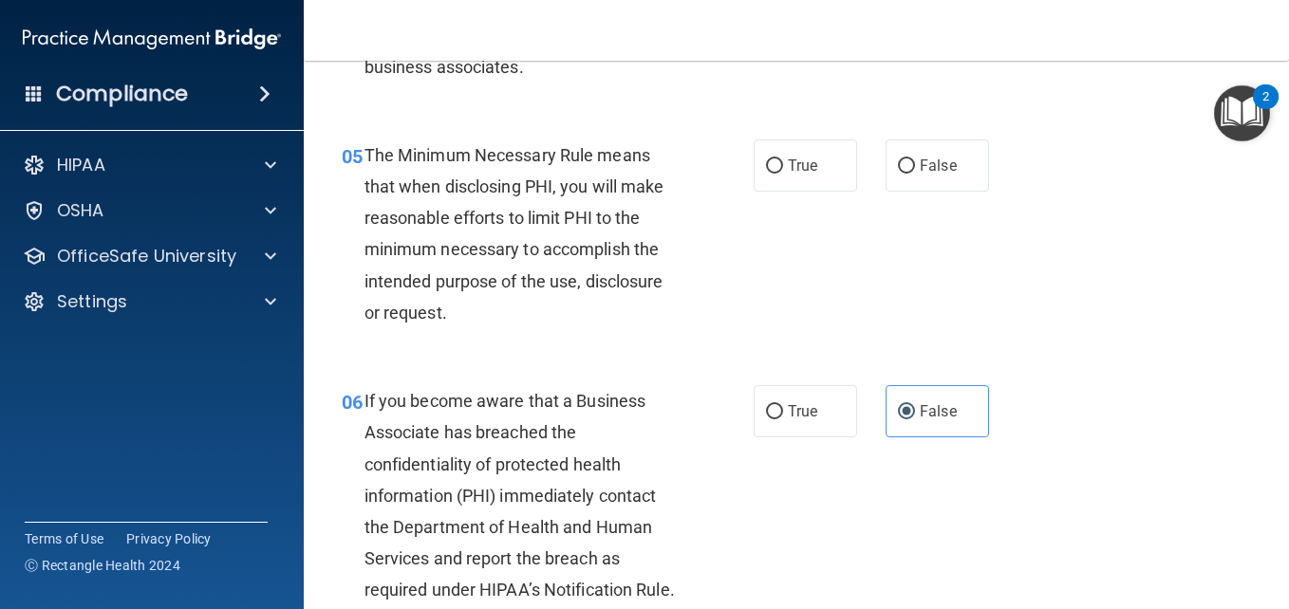
click at [1117, 276] on div "05 The Minimum Necessary Rule means that when disclosing PHI, you will make rea…" at bounding box center [796, 239] width 938 height 246
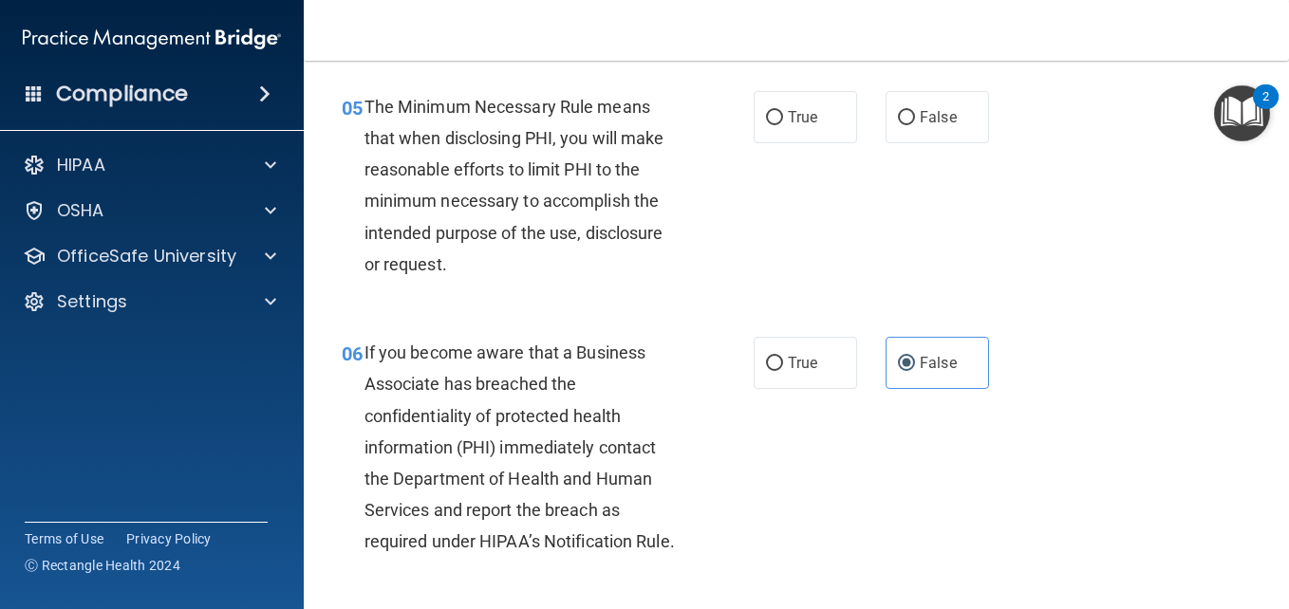
scroll to position [932, 0]
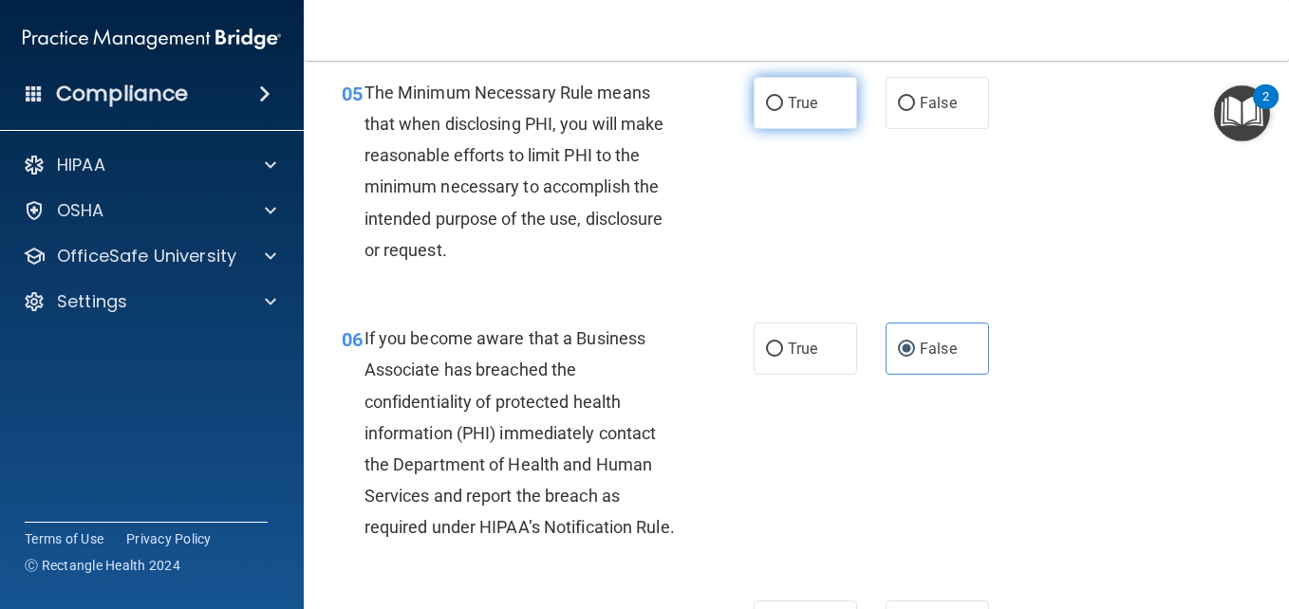
click at [801, 129] on label "True" at bounding box center [804, 103] width 103 height 52
click at [783, 111] on input "True" at bounding box center [774, 104] width 17 height 14
radio input "true"
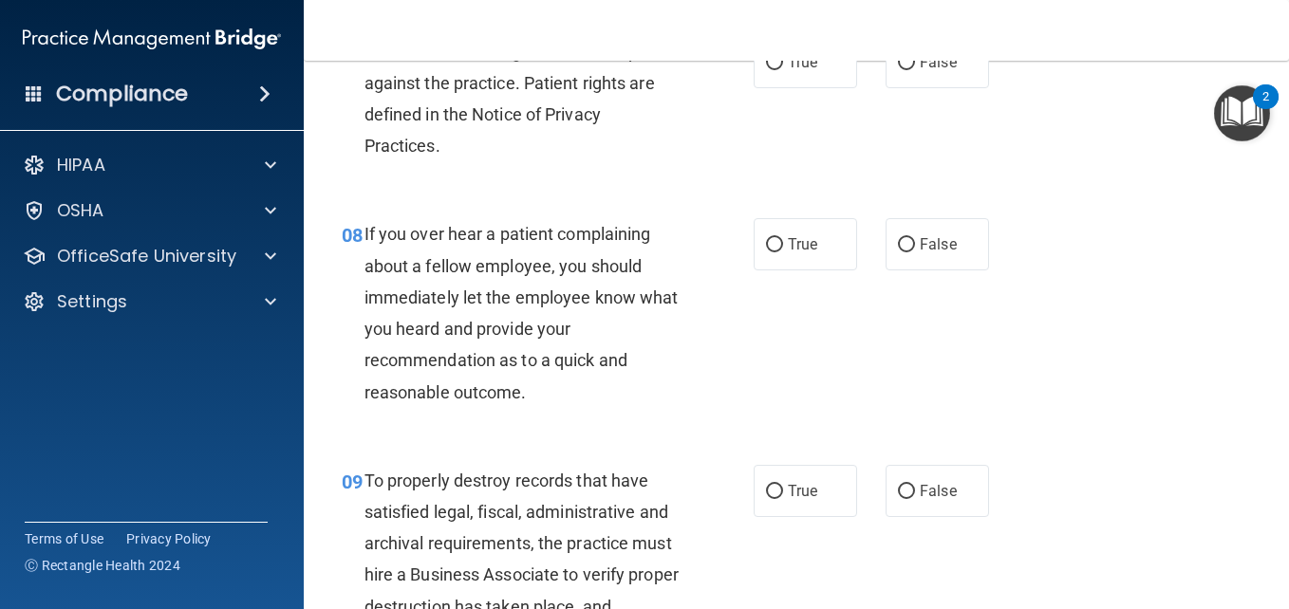
scroll to position [1500, 0]
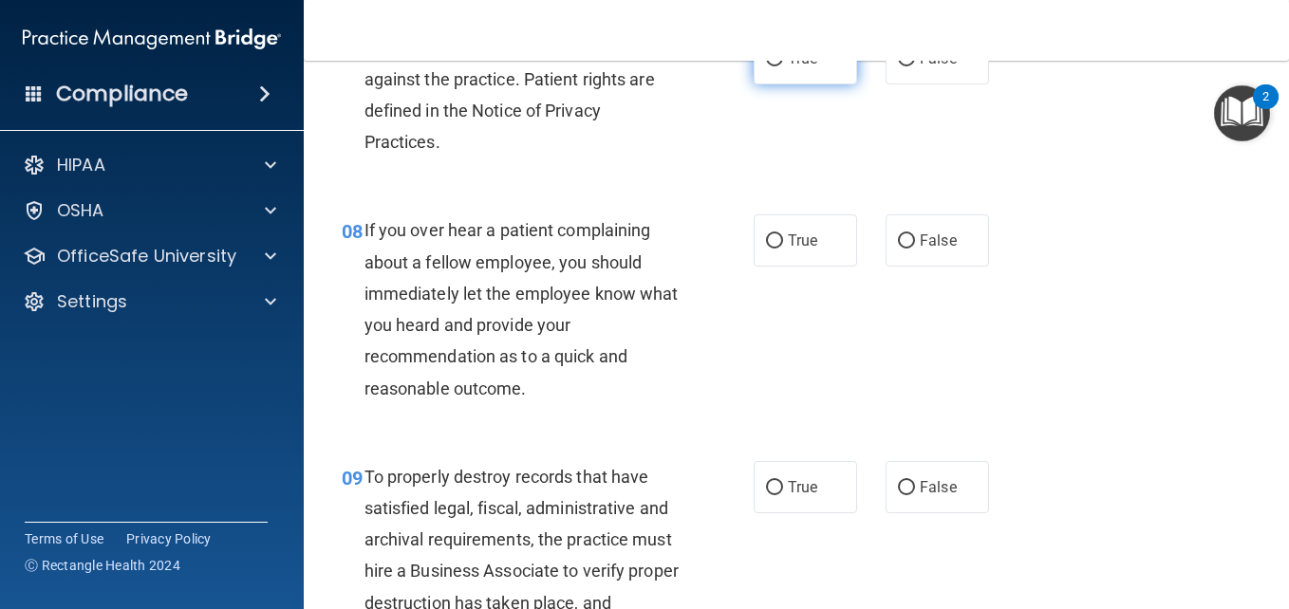
click at [796, 67] on span "True" at bounding box center [802, 58] width 29 height 18
click at [783, 66] on input "True" at bounding box center [774, 59] width 17 height 14
radio input "true"
click at [1024, 192] on div "07 Patients have the rights to file complaints against the practice. Patient ri…" at bounding box center [796, 100] width 938 height 183
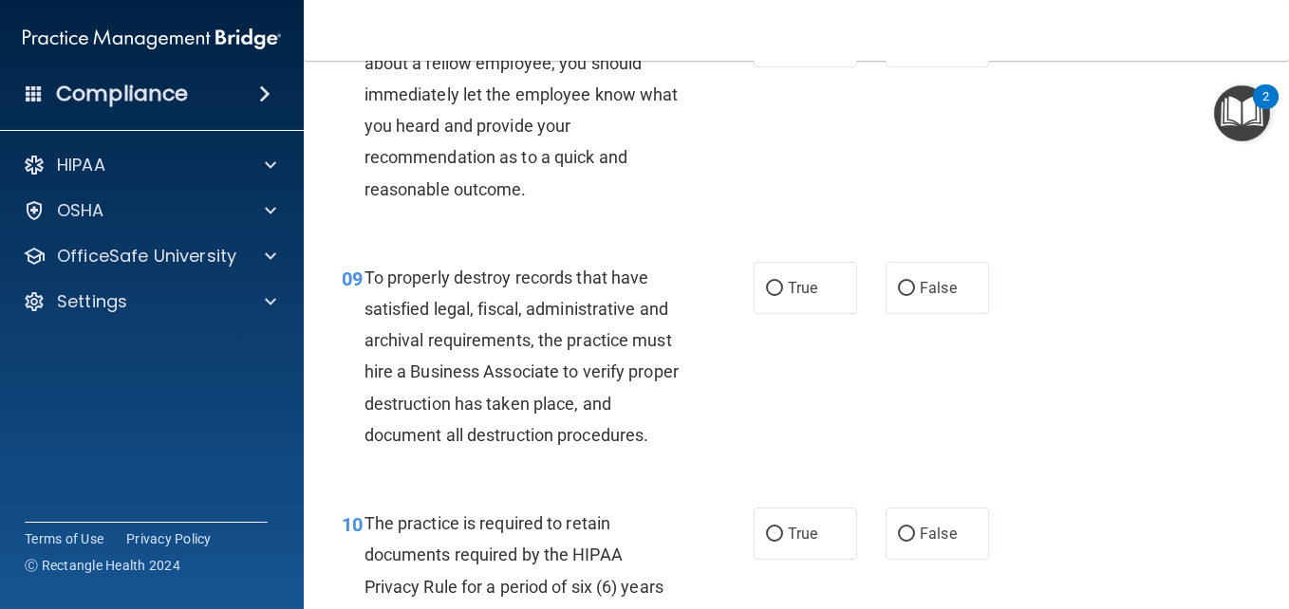
scroll to position [1702, 0]
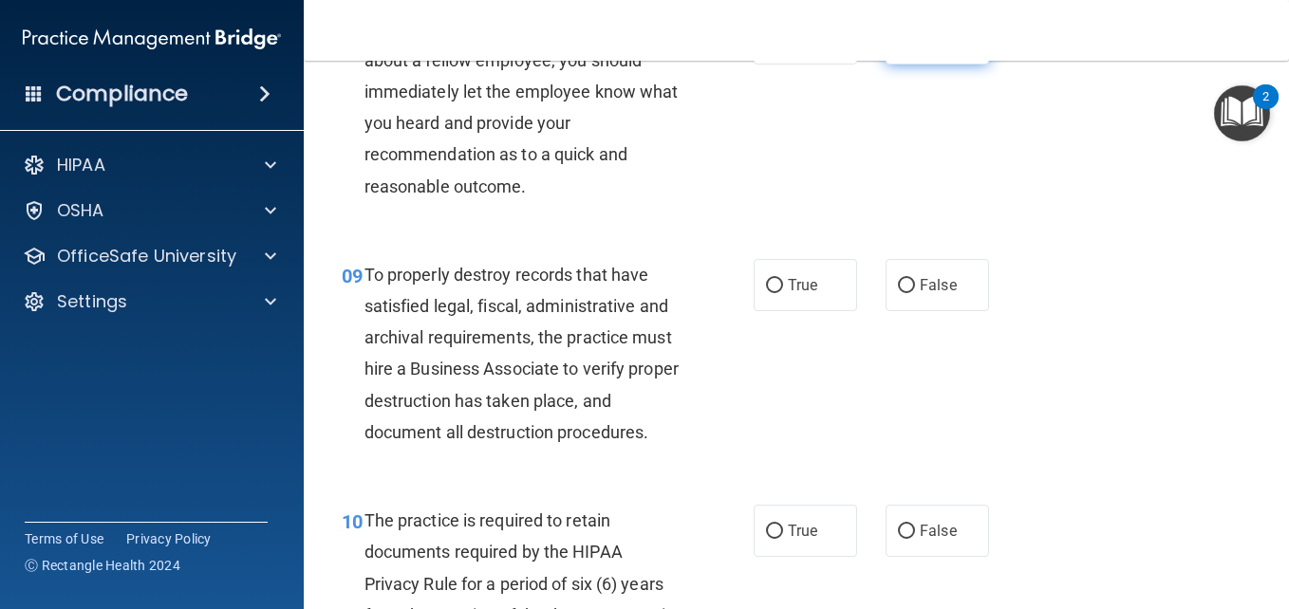
click at [903, 65] on label "False" at bounding box center [936, 38] width 103 height 52
click at [903, 46] on input "False" at bounding box center [906, 39] width 17 height 14
radio input "true"
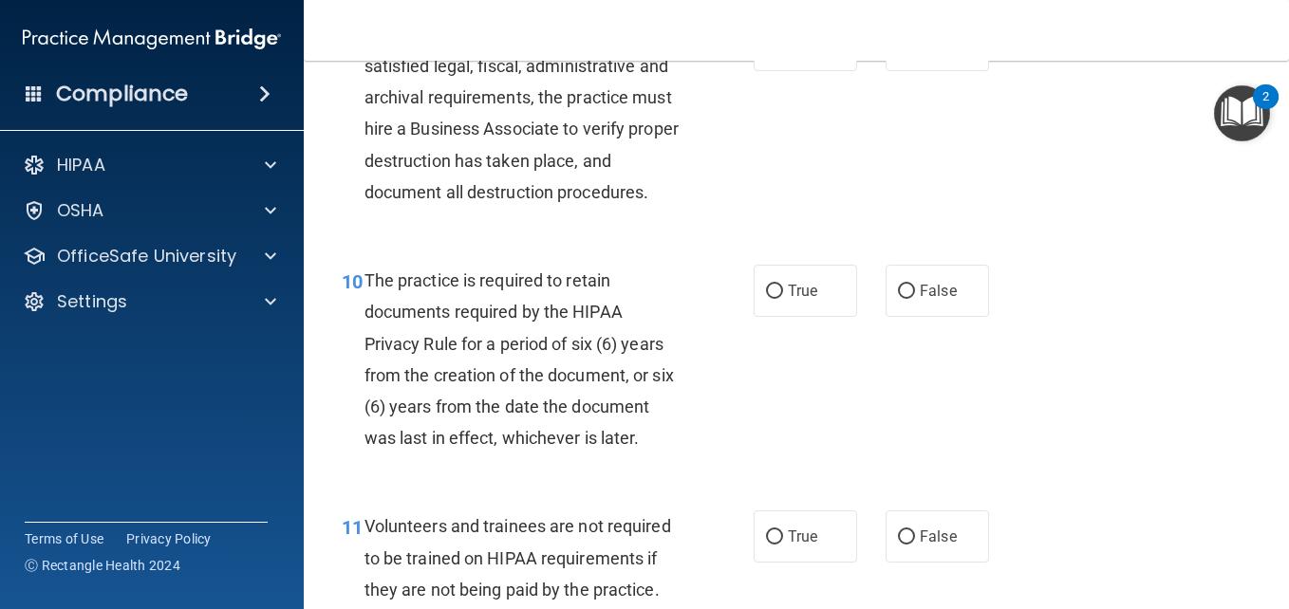
scroll to position [1944, 0]
click at [924, 52] on span "False" at bounding box center [938, 43] width 37 height 18
click at [915, 51] on input "False" at bounding box center [906, 44] width 17 height 14
radio input "true"
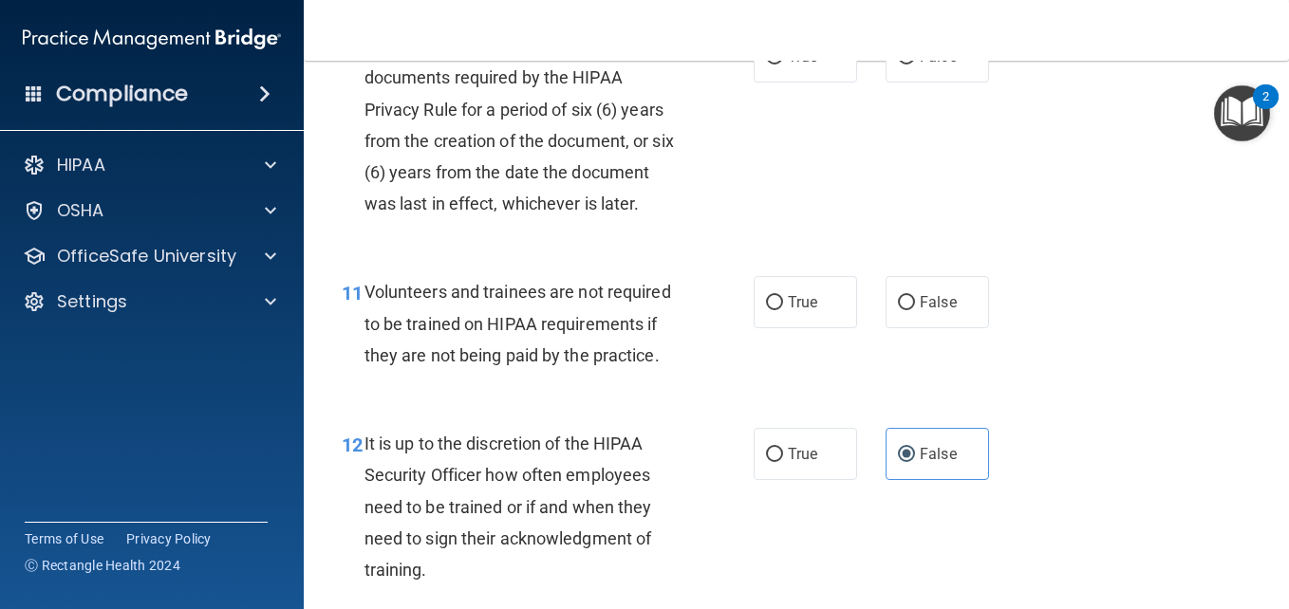
scroll to position [2178, 0]
click at [827, 82] on label "True" at bounding box center [804, 55] width 103 height 52
click at [783, 64] on input "True" at bounding box center [774, 56] width 17 height 14
radio input "true"
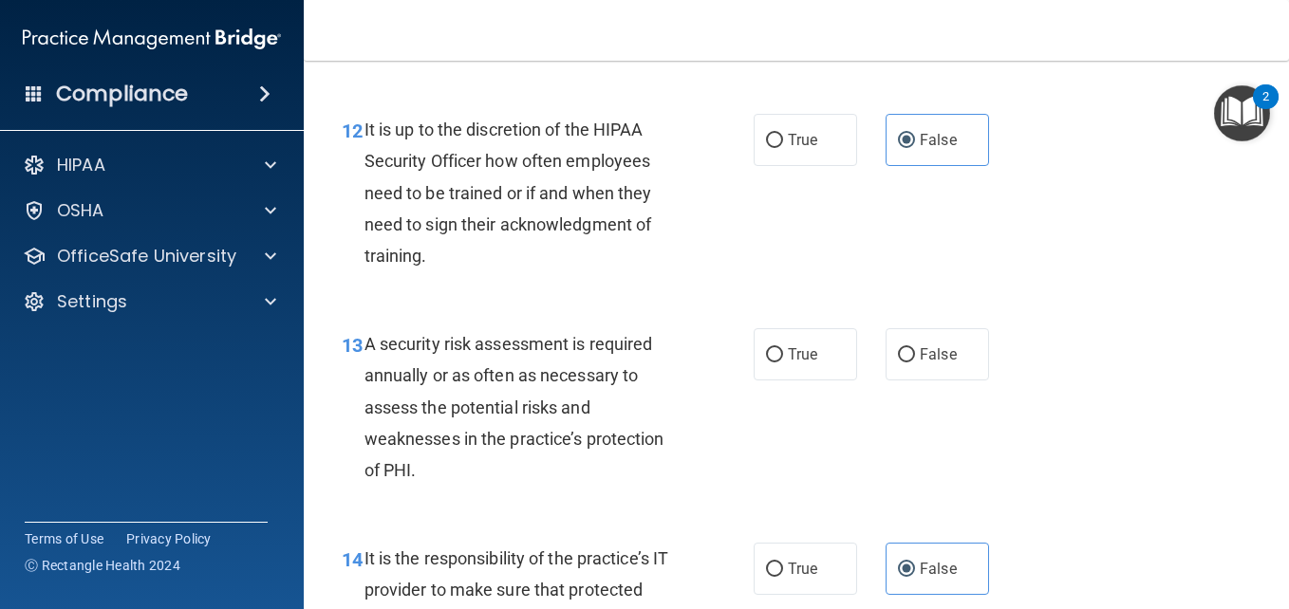
scroll to position [2496, 0]
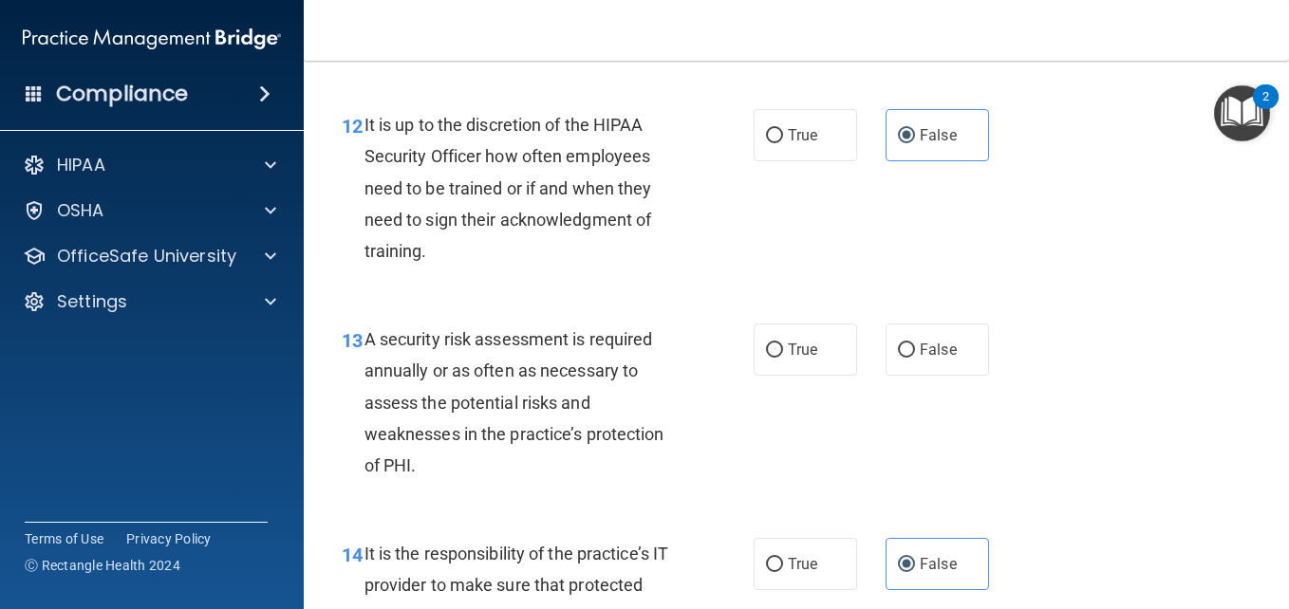
radio input "true"
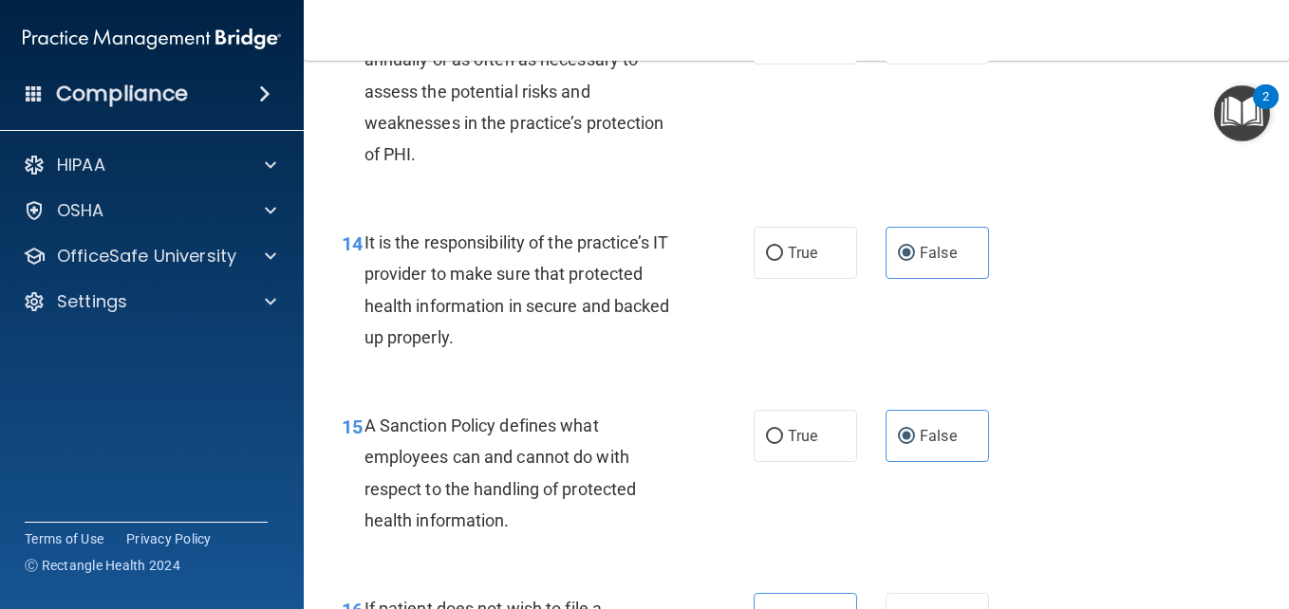
scroll to position [2810, 0]
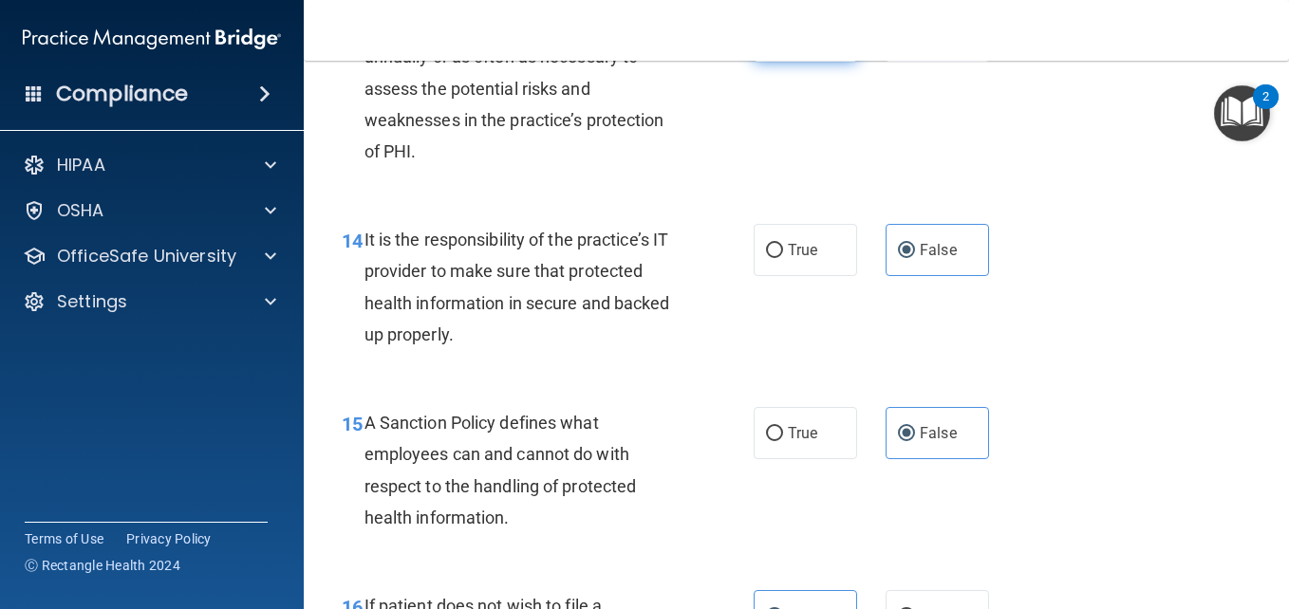
click at [788, 45] on span "True" at bounding box center [802, 36] width 29 height 18
click at [782, 44] on input "True" at bounding box center [774, 36] width 17 height 14
radio input "true"
click at [1044, 200] on div "13 A security risk assessment is required annually or as often as necessary to …" at bounding box center [796, 93] width 938 height 214
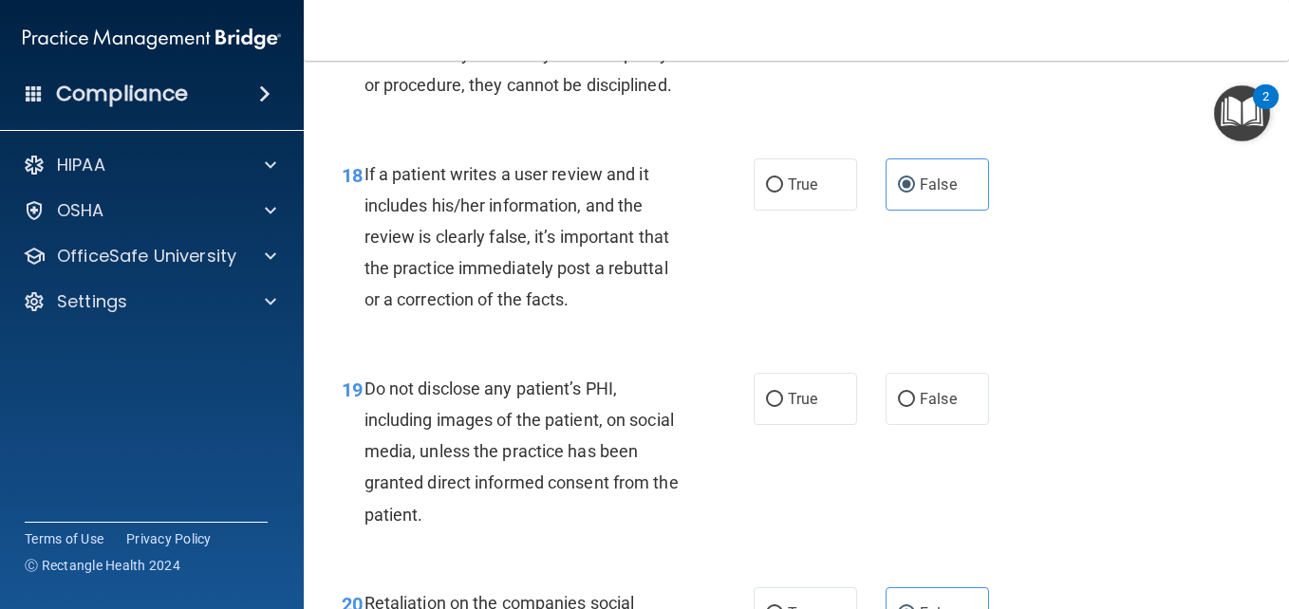
scroll to position [3580, 0]
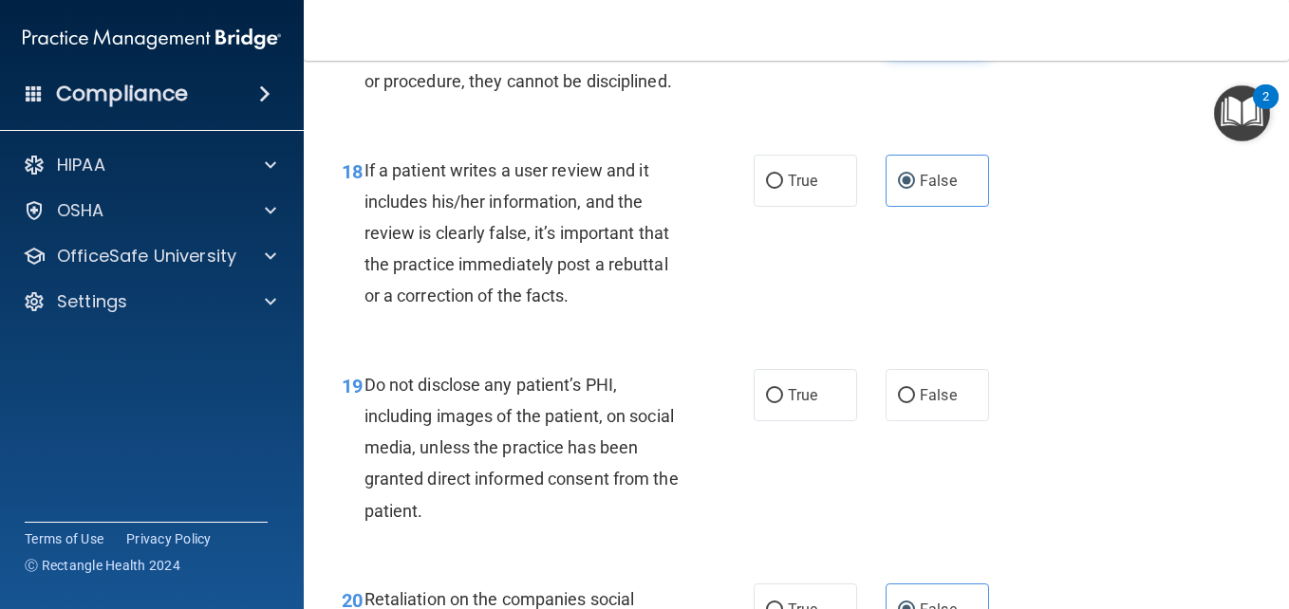
click at [937, 55] on label "False" at bounding box center [936, 29] width 103 height 52
click at [915, 37] on input "False" at bounding box center [906, 30] width 17 height 14
radio input "true"
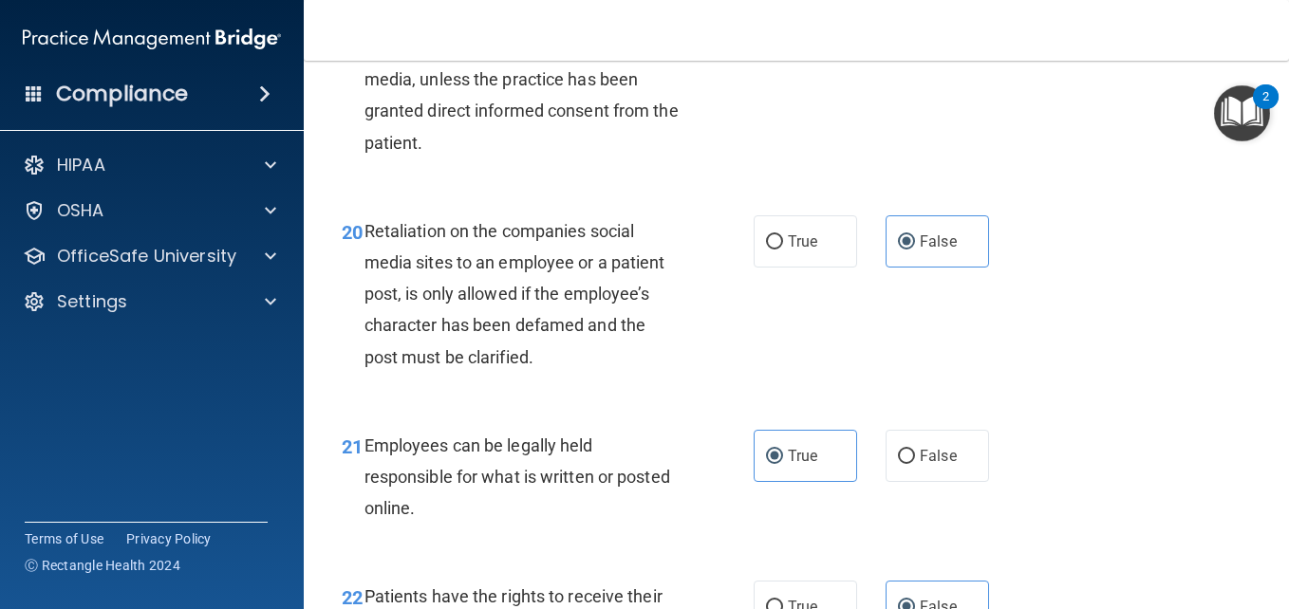
scroll to position [3951, 0]
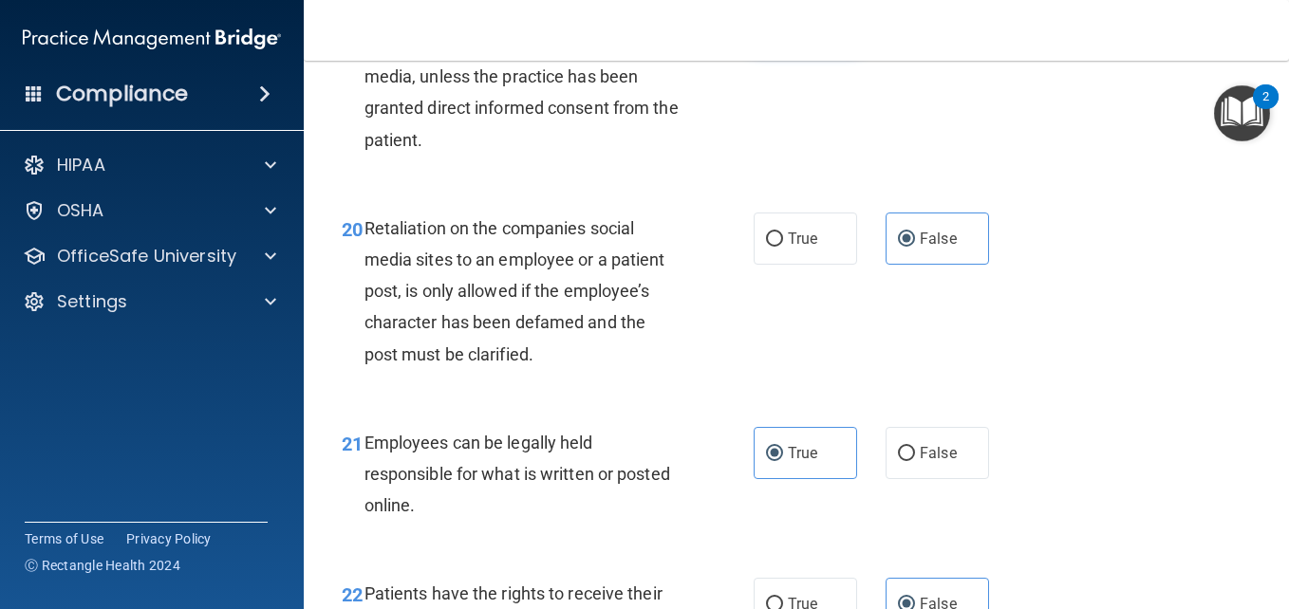
click at [792, 33] on span "True" at bounding box center [802, 24] width 29 height 18
click at [783, 32] on input "True" at bounding box center [774, 25] width 17 height 14
radio input "true"
click at [1027, 189] on div "19 Do not disclose any patient’s PHI, including images of the patient, on socia…" at bounding box center [796, 81] width 938 height 214
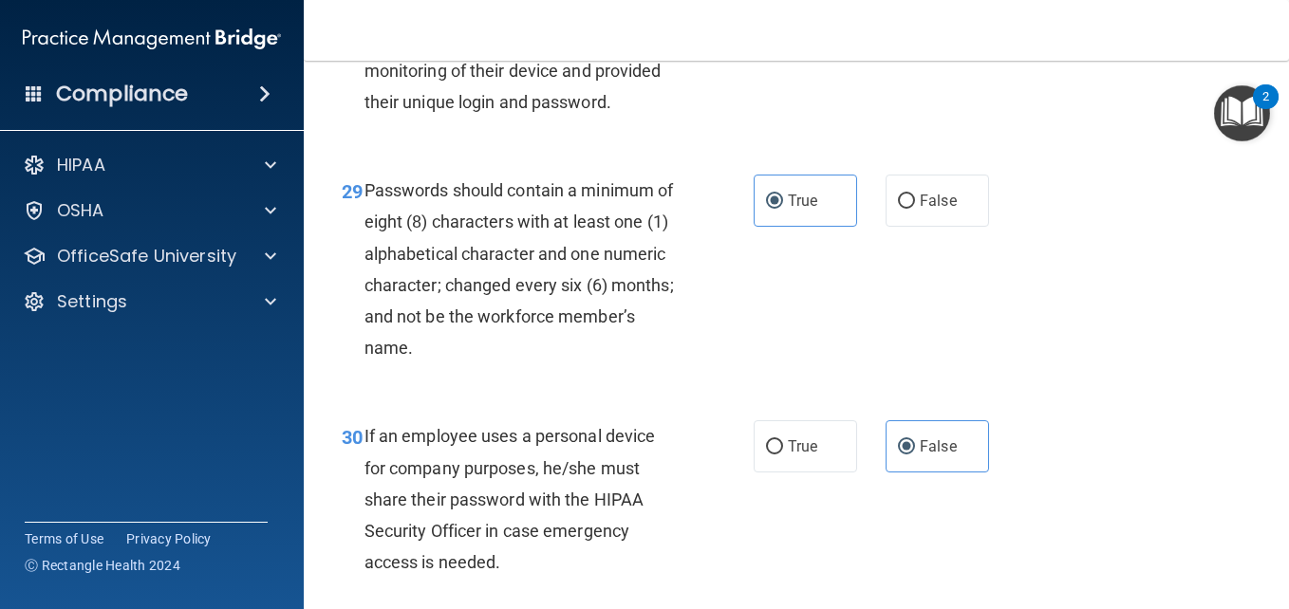
scroll to position [5857, 0]
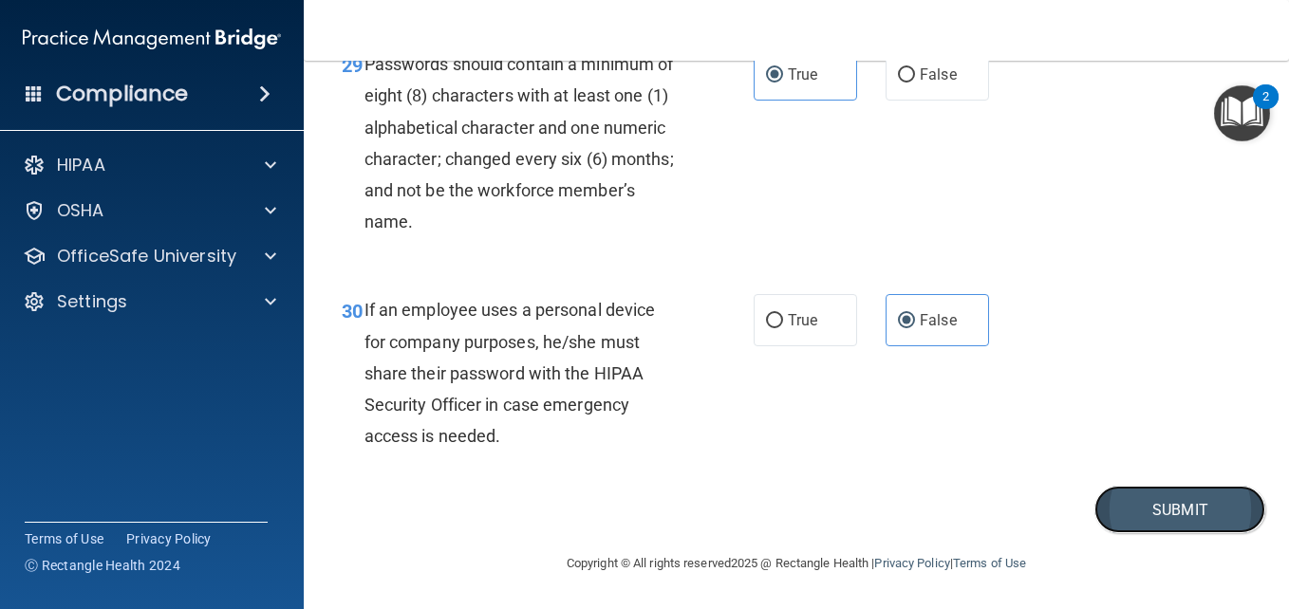
click at [1154, 521] on button "Submit" at bounding box center [1179, 510] width 171 height 48
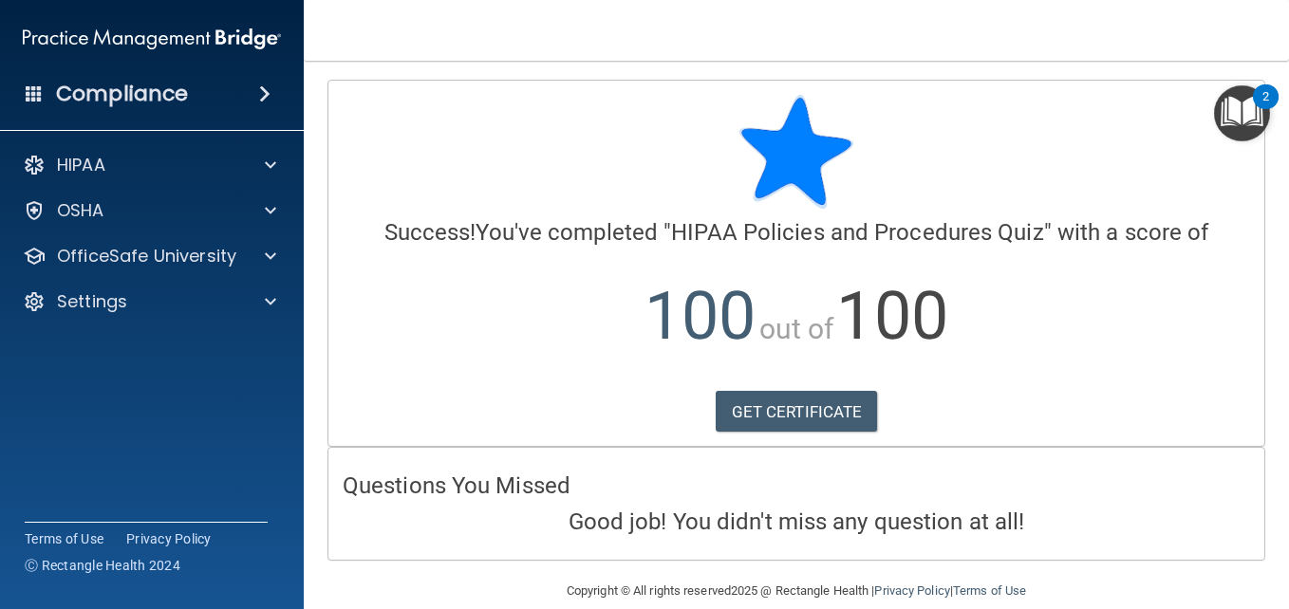
scroll to position [28, 0]
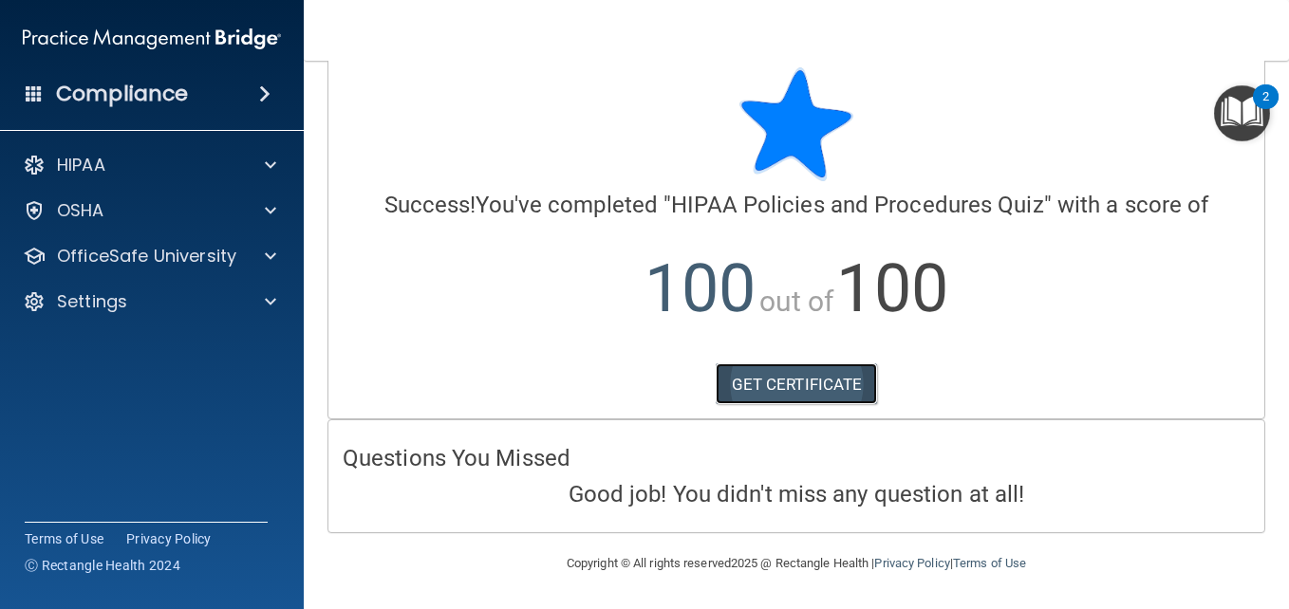
click at [800, 379] on link "GET CERTIFICATE" at bounding box center [797, 384] width 162 height 42
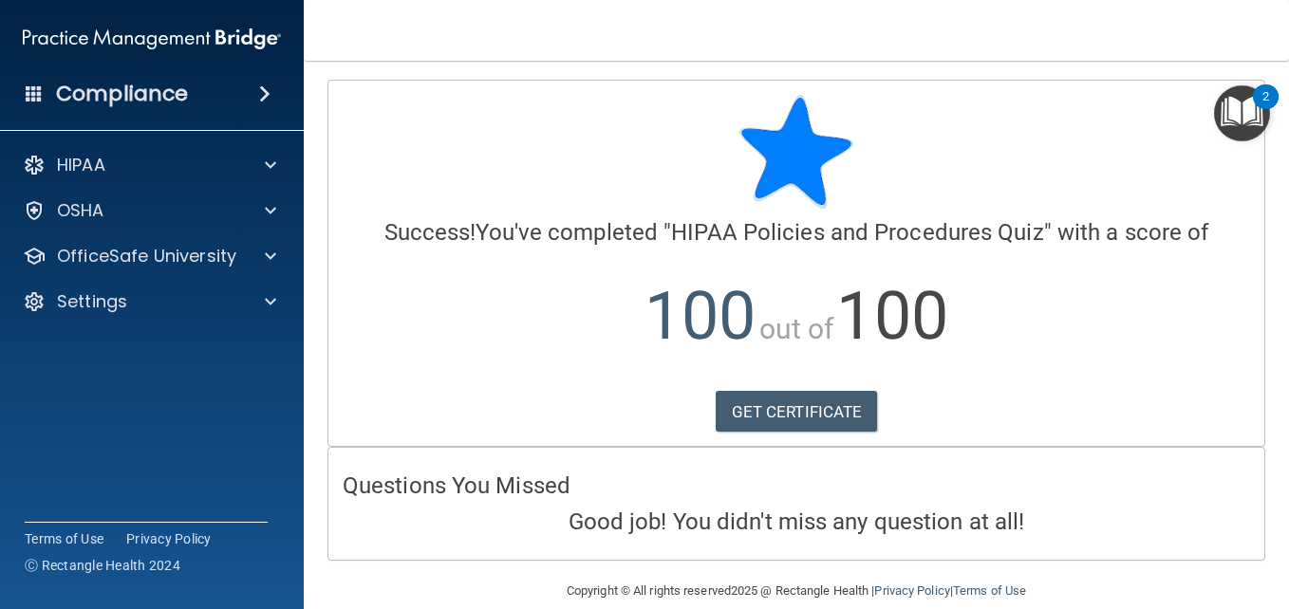
click at [130, 235] on div "HIPAA Documents and Policies Report an Incident Business Associates Emergency P…" at bounding box center [152, 237] width 305 height 197
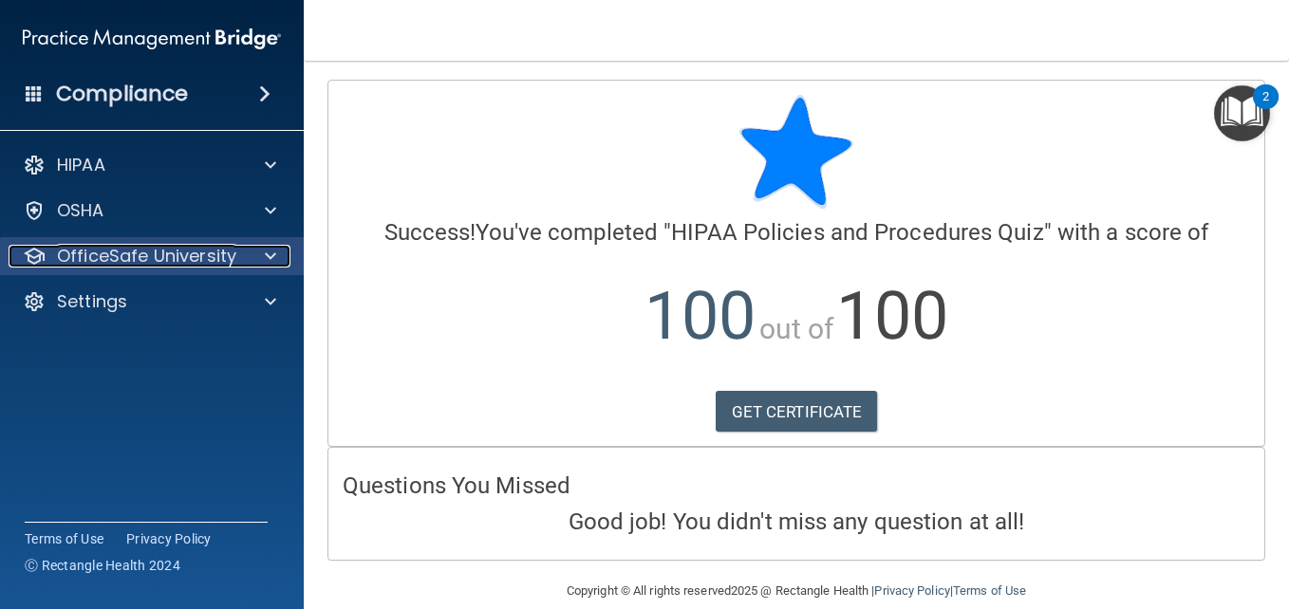
click at [151, 257] on p "OfficeSafe University" at bounding box center [146, 256] width 179 height 23
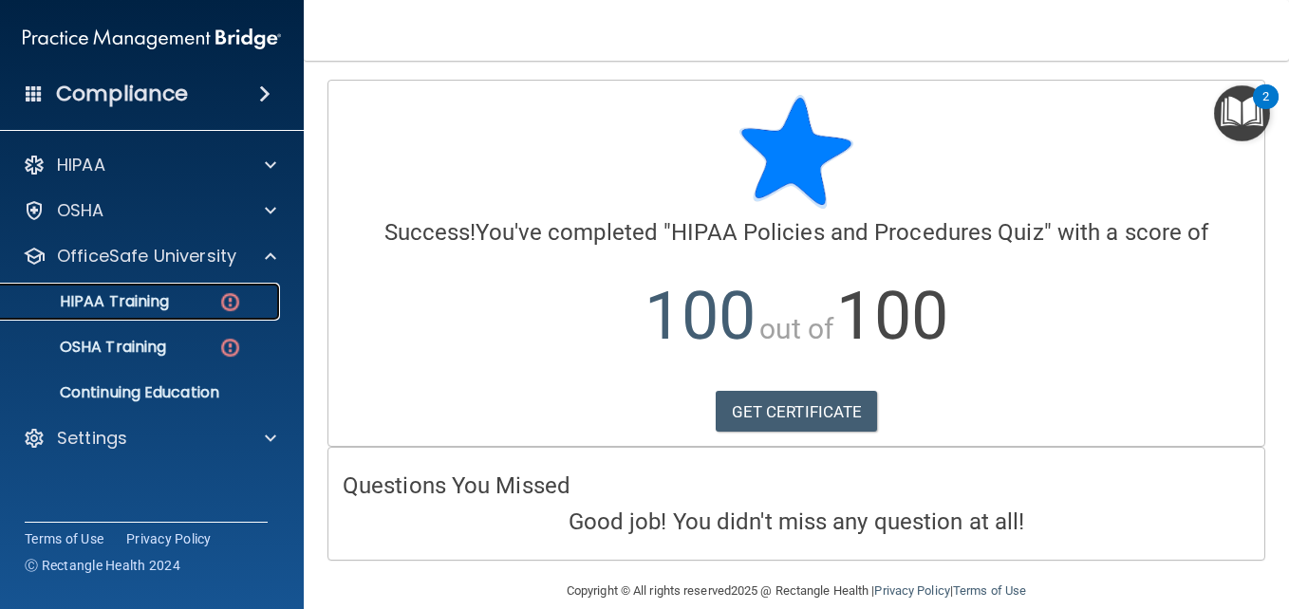
click at [165, 311] on p "HIPAA Training" at bounding box center [90, 301] width 157 height 19
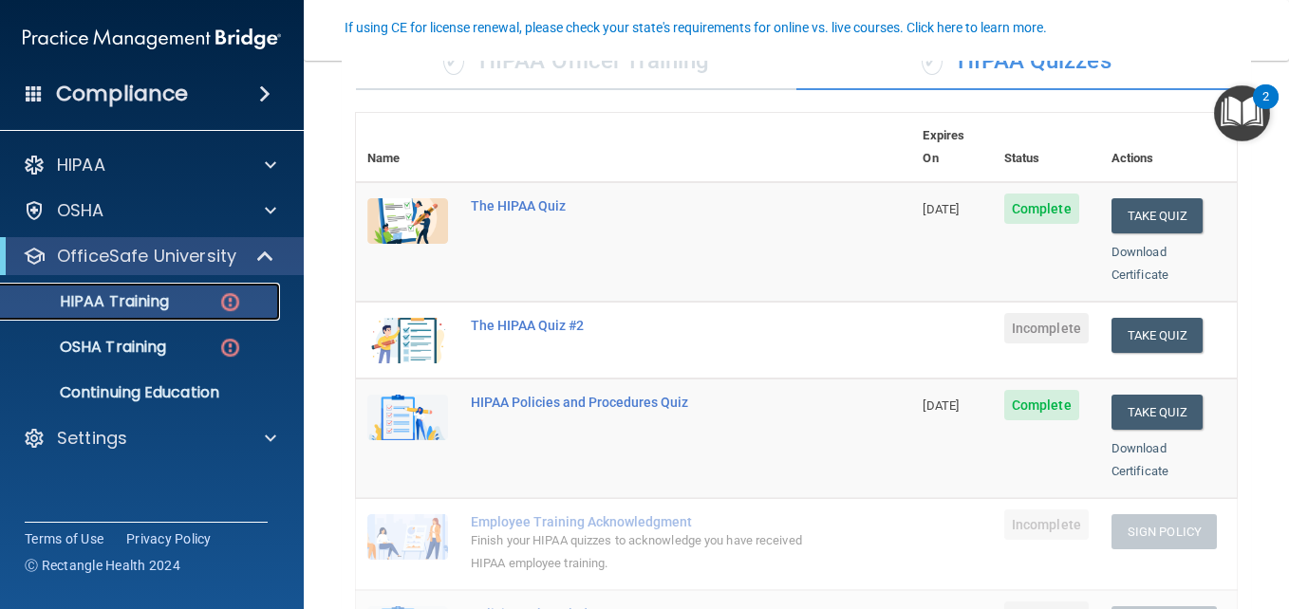
scroll to position [162, 0]
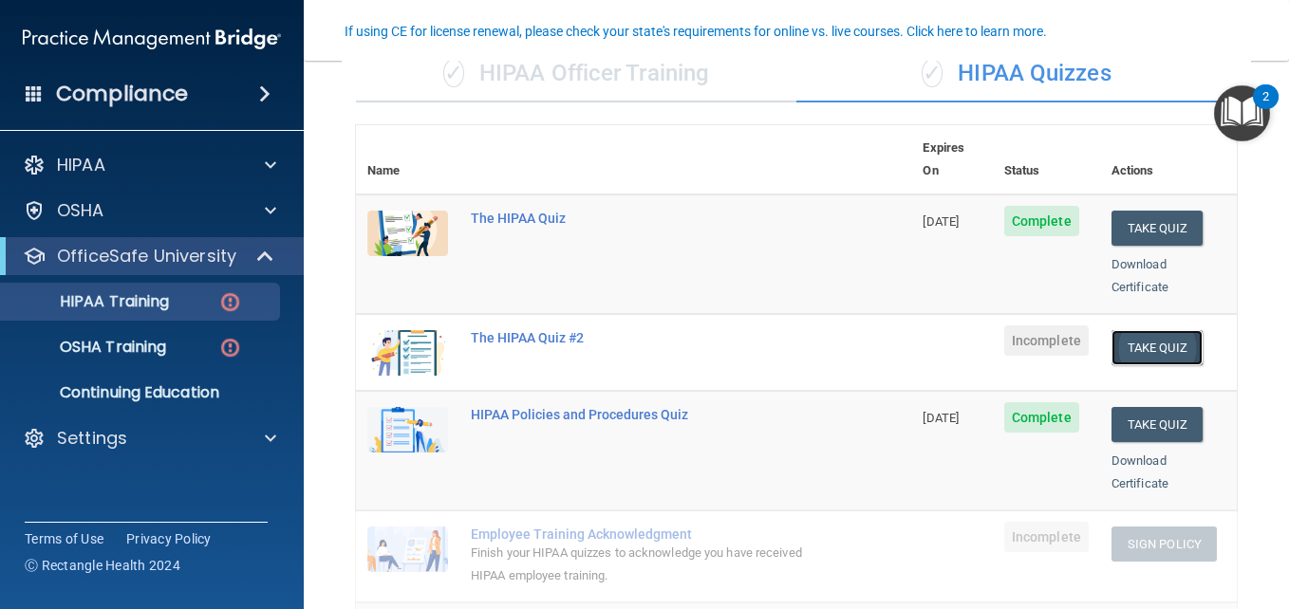
click at [1145, 331] on button "Take Quiz" at bounding box center [1156, 347] width 91 height 35
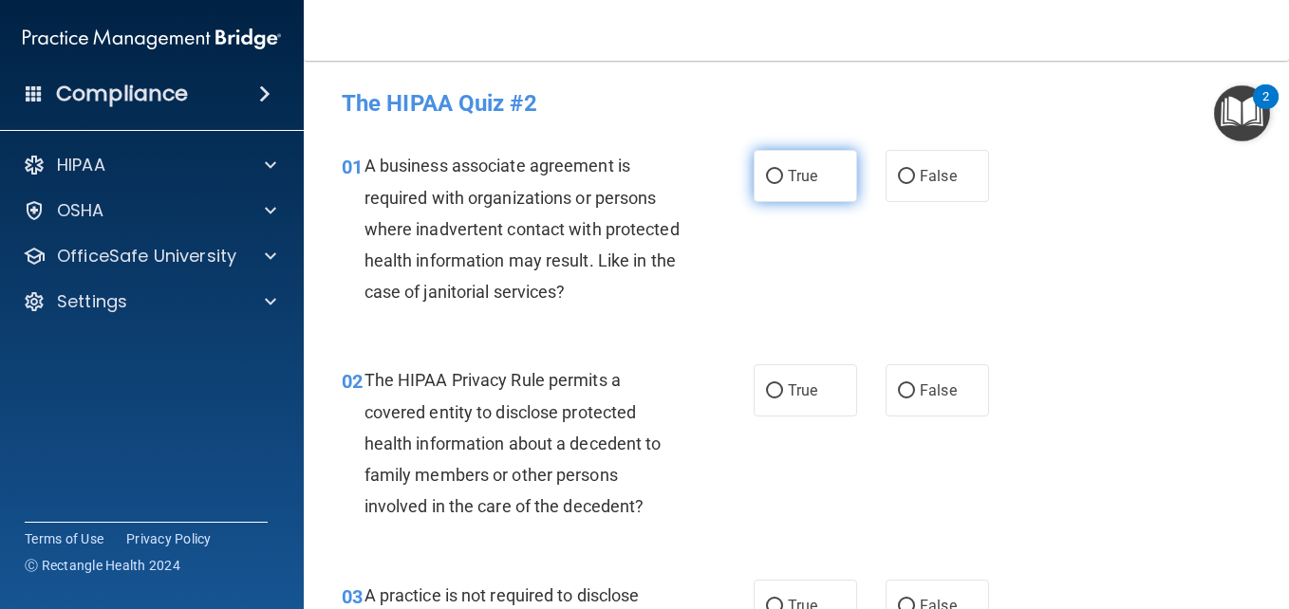
click at [806, 174] on span "True" at bounding box center [802, 176] width 29 height 18
click at [783, 174] on input "True" at bounding box center [774, 177] width 17 height 14
radio input "true"
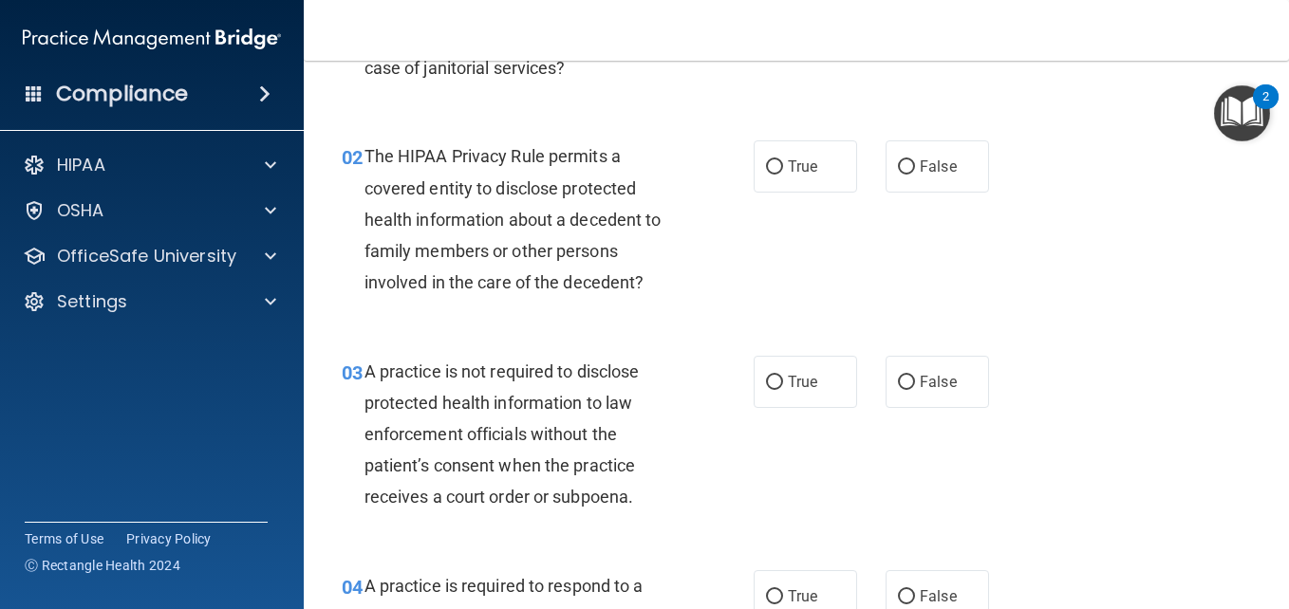
scroll to position [225, 0]
click at [795, 174] on span "True" at bounding box center [802, 166] width 29 height 18
click at [783, 174] on input "True" at bounding box center [774, 166] width 17 height 14
radio input "true"
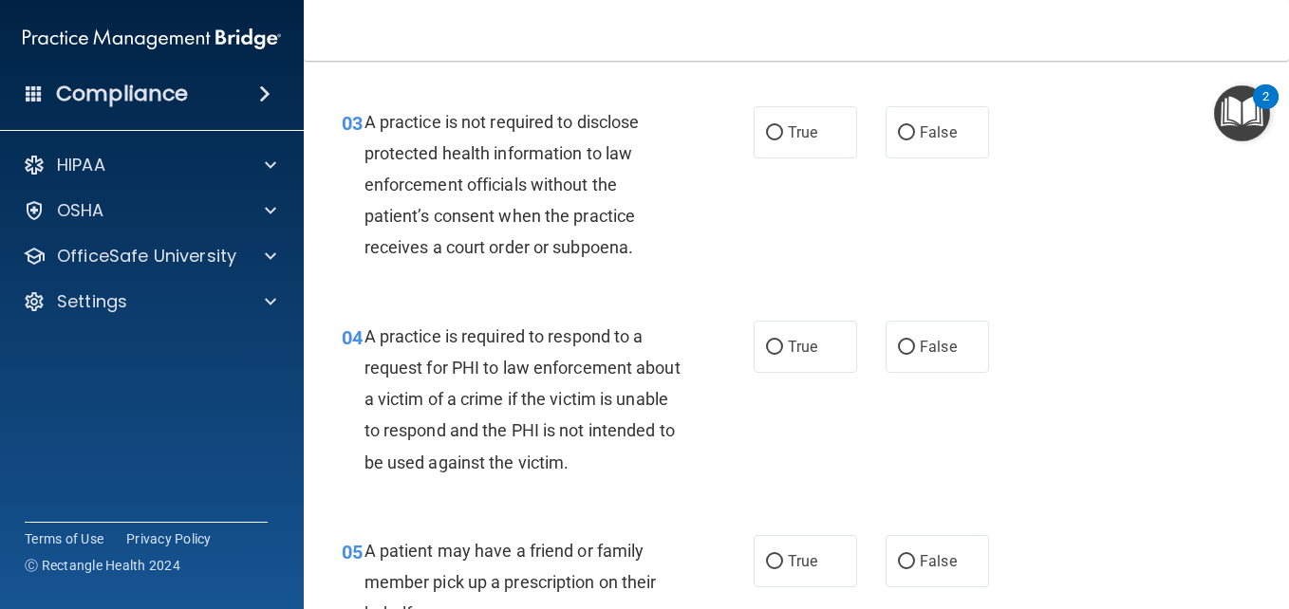
scroll to position [458, 0]
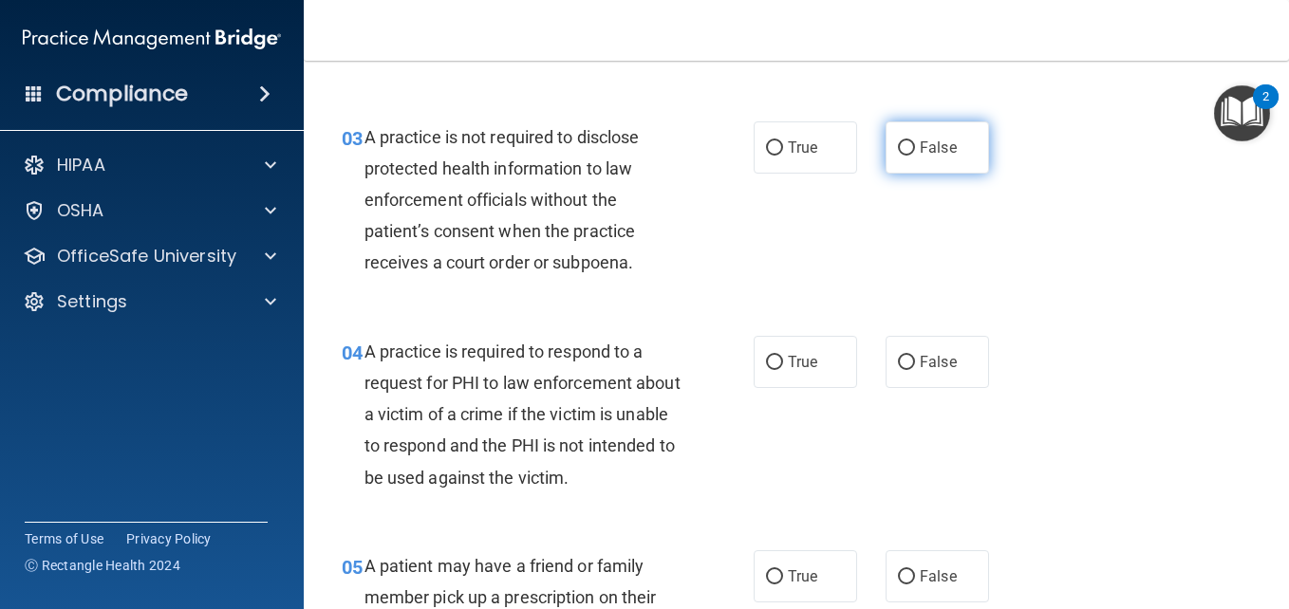
click at [943, 155] on span "False" at bounding box center [938, 148] width 37 height 18
click at [915, 155] on input "False" at bounding box center [906, 148] width 17 height 14
radio input "true"
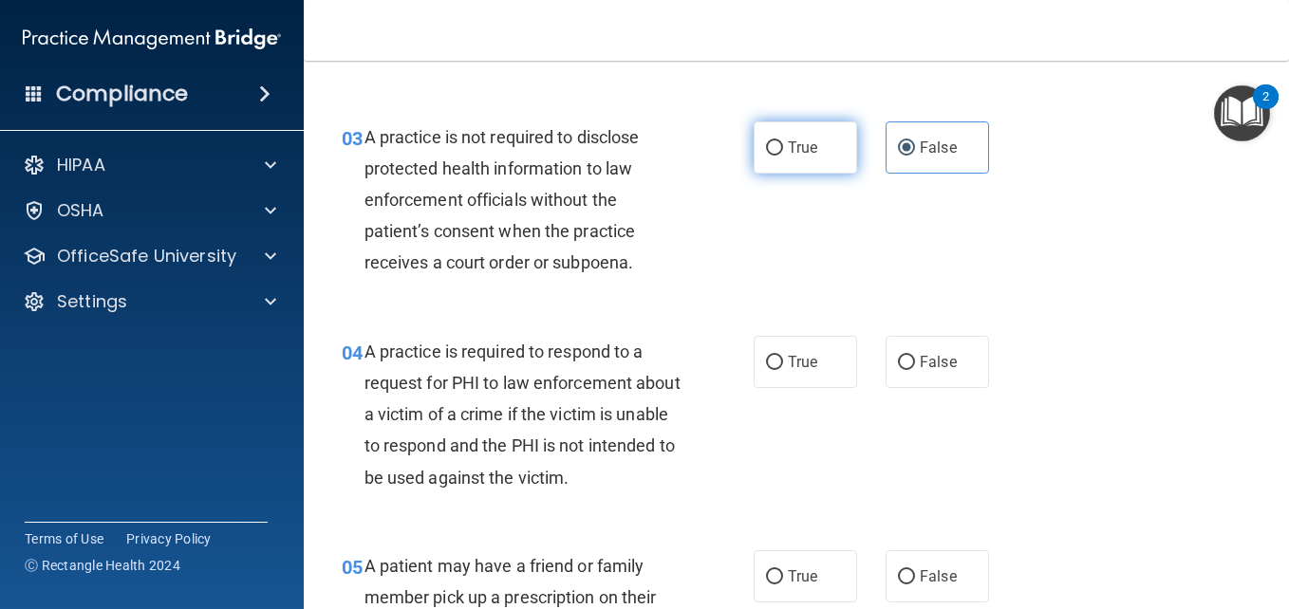
click at [811, 164] on label "True" at bounding box center [804, 147] width 103 height 52
click at [783, 156] on input "True" at bounding box center [774, 148] width 17 height 14
radio input "true"
radio input "false"
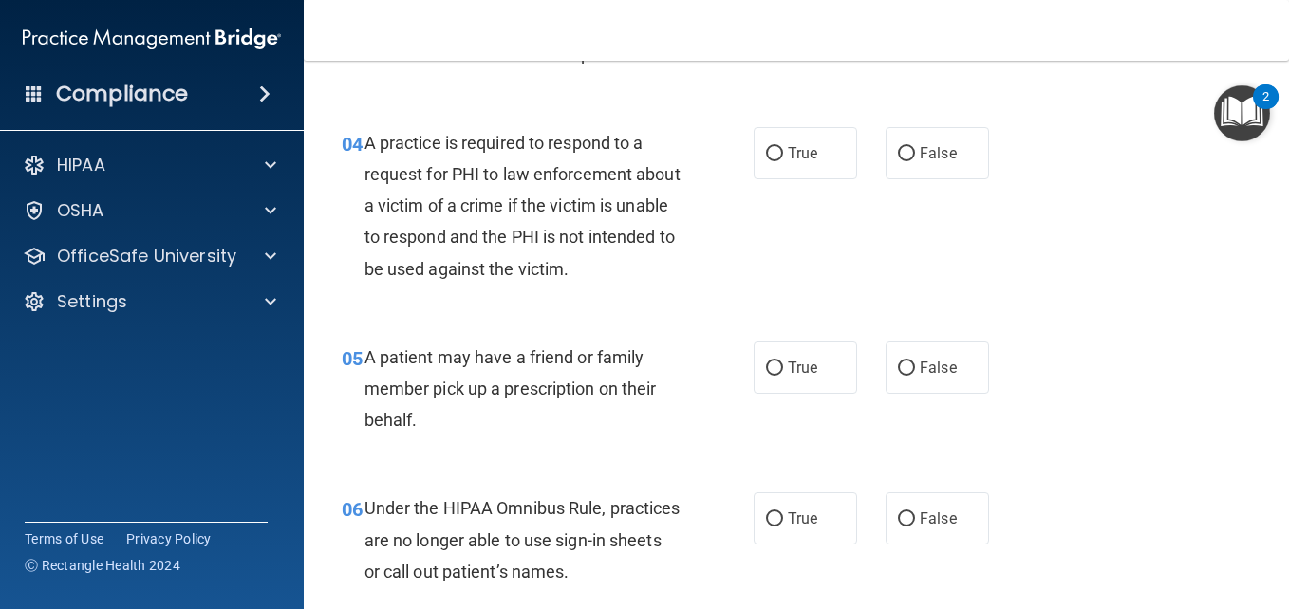
scroll to position [670, 0]
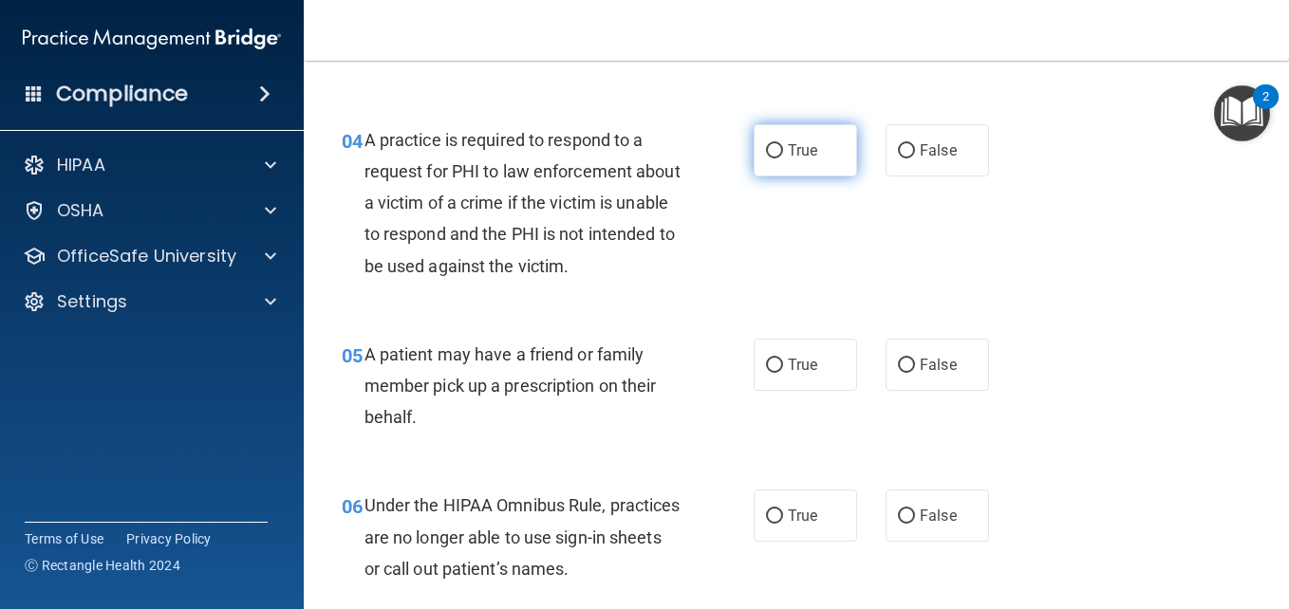
click at [794, 171] on label "True" at bounding box center [804, 150] width 103 height 52
click at [783, 158] on input "True" at bounding box center [774, 151] width 17 height 14
radio input "true"
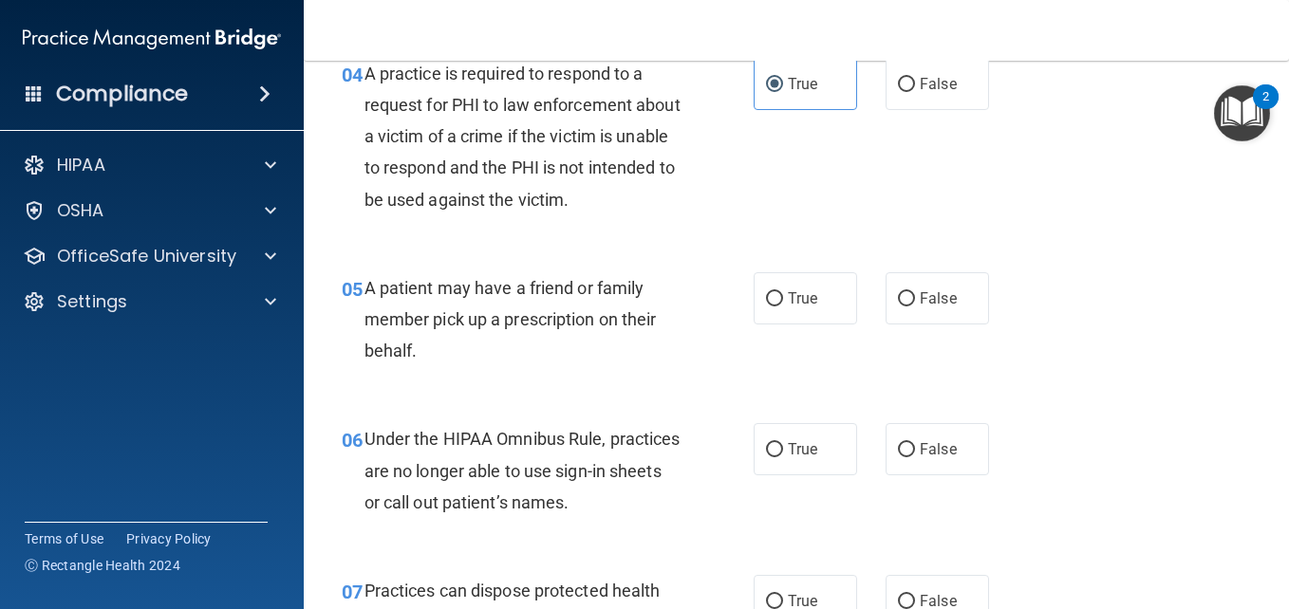
scroll to position [756, 0]
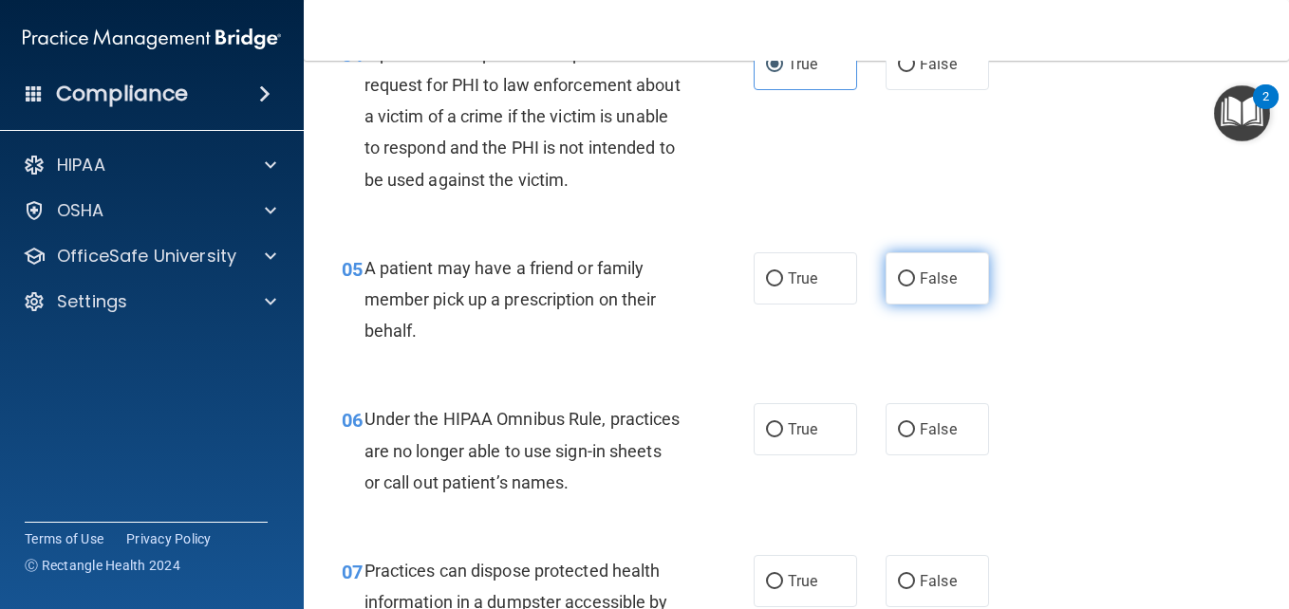
click at [949, 271] on label "False" at bounding box center [936, 278] width 103 height 52
click at [915, 272] on input "False" at bounding box center [906, 279] width 17 height 14
radio input "true"
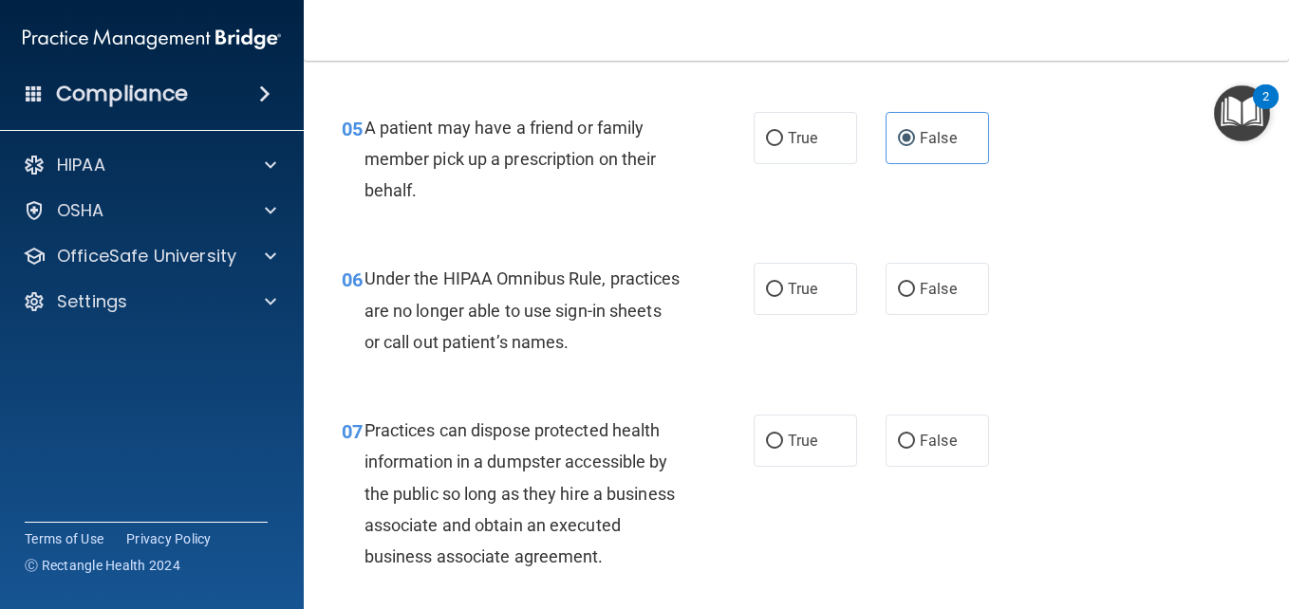
scroll to position [922, 0]
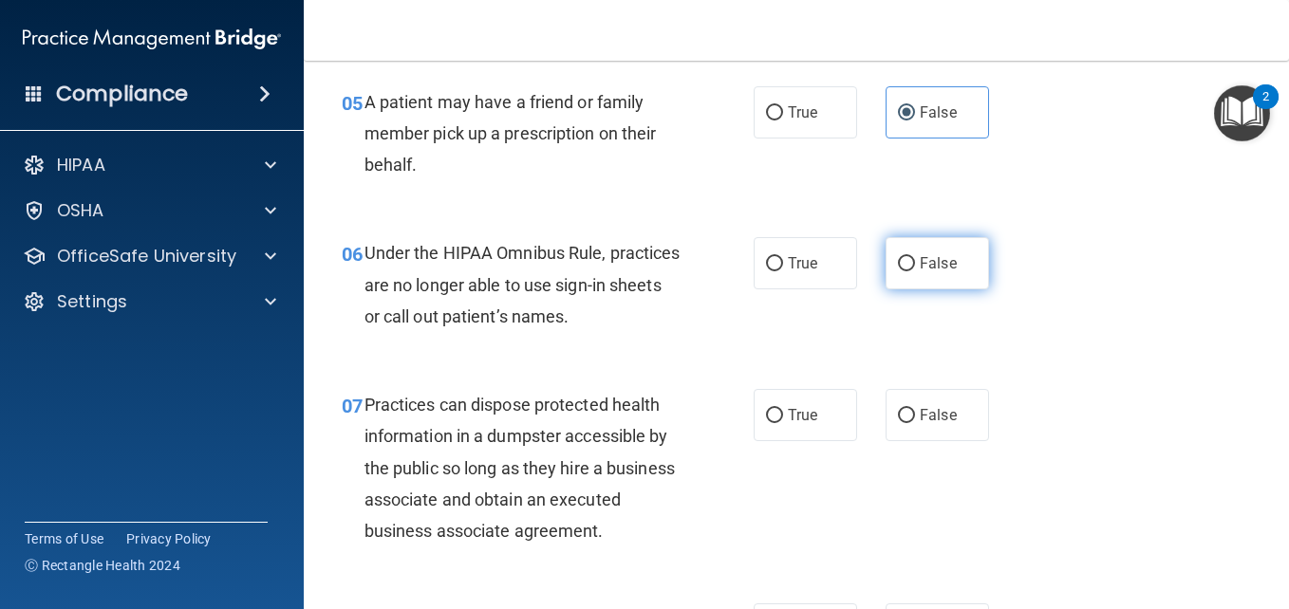
click at [931, 254] on span "False" at bounding box center [938, 263] width 37 height 18
click at [915, 257] on input "False" at bounding box center [906, 264] width 17 height 14
radio input "true"
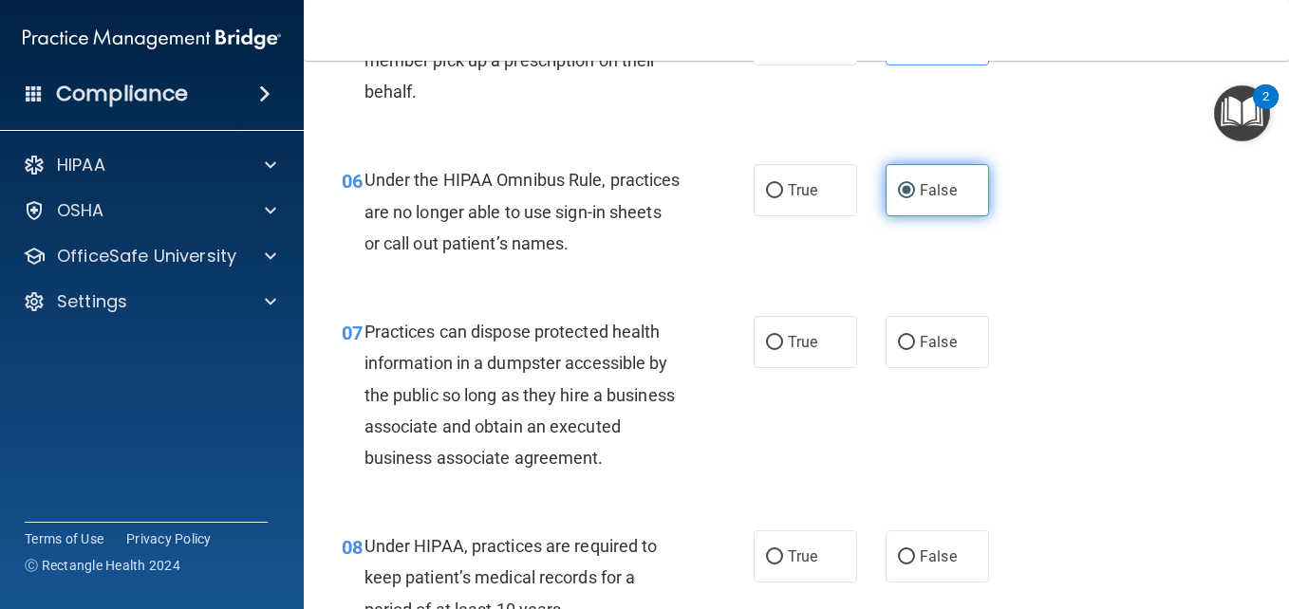
scroll to position [996, 0]
click at [1193, 305] on div "07 Practices can dispose protected health information in a dumpster accessible …" at bounding box center [796, 398] width 938 height 214
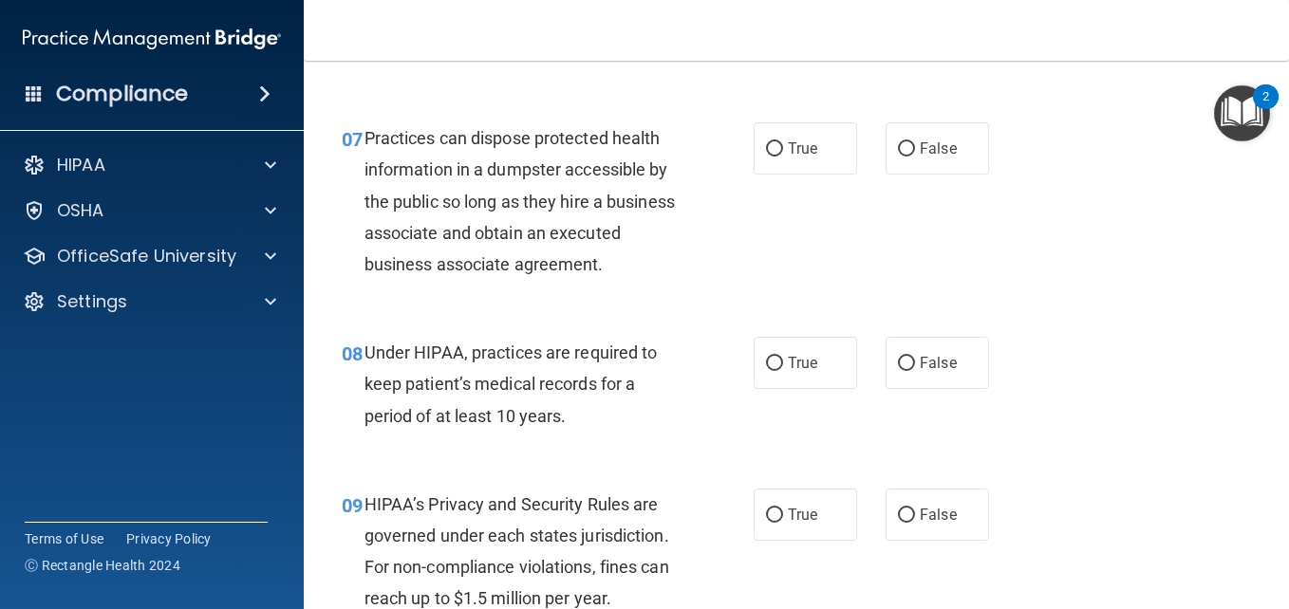
scroll to position [1190, 0]
click at [939, 168] on label "False" at bounding box center [936, 147] width 103 height 52
click at [915, 156] on input "False" at bounding box center [906, 148] width 17 height 14
radio input "true"
click at [818, 158] on label "True" at bounding box center [804, 147] width 103 height 52
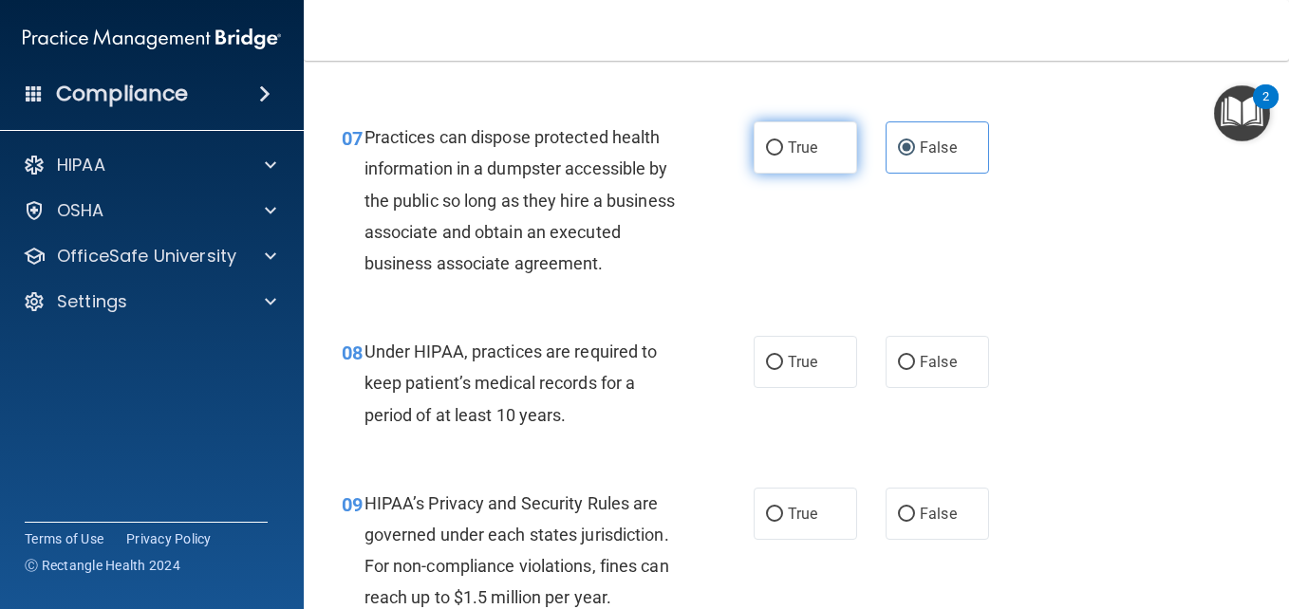
click at [783, 156] on input "True" at bounding box center [774, 148] width 17 height 14
radio input "true"
radio input "false"
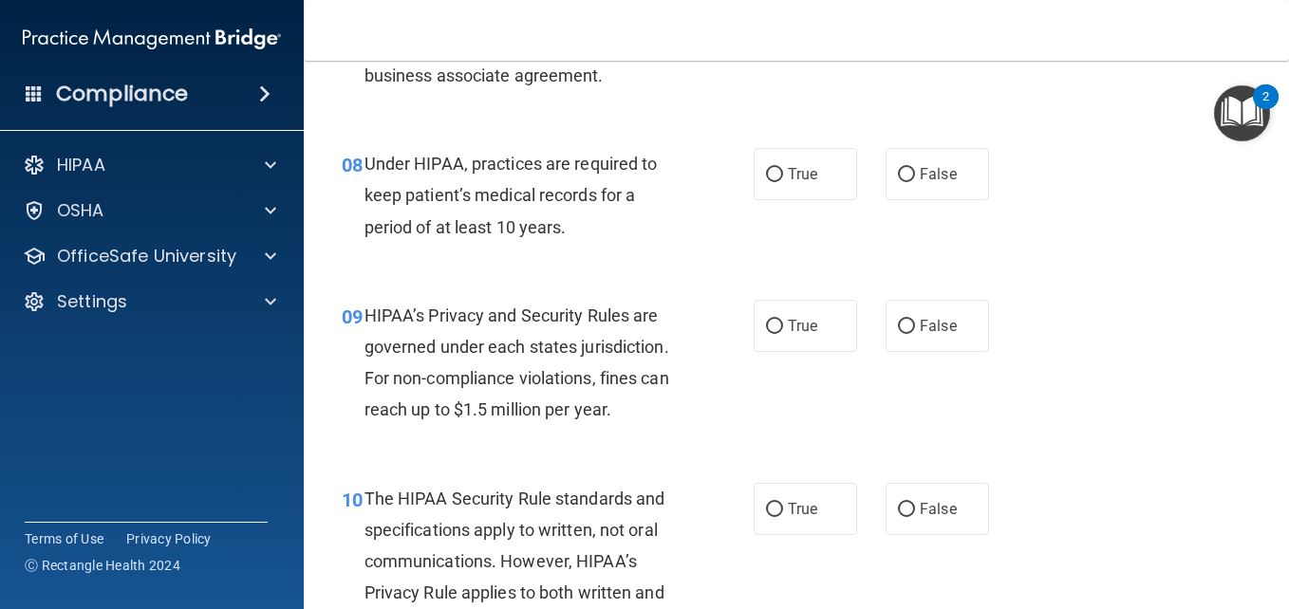
scroll to position [1382, 0]
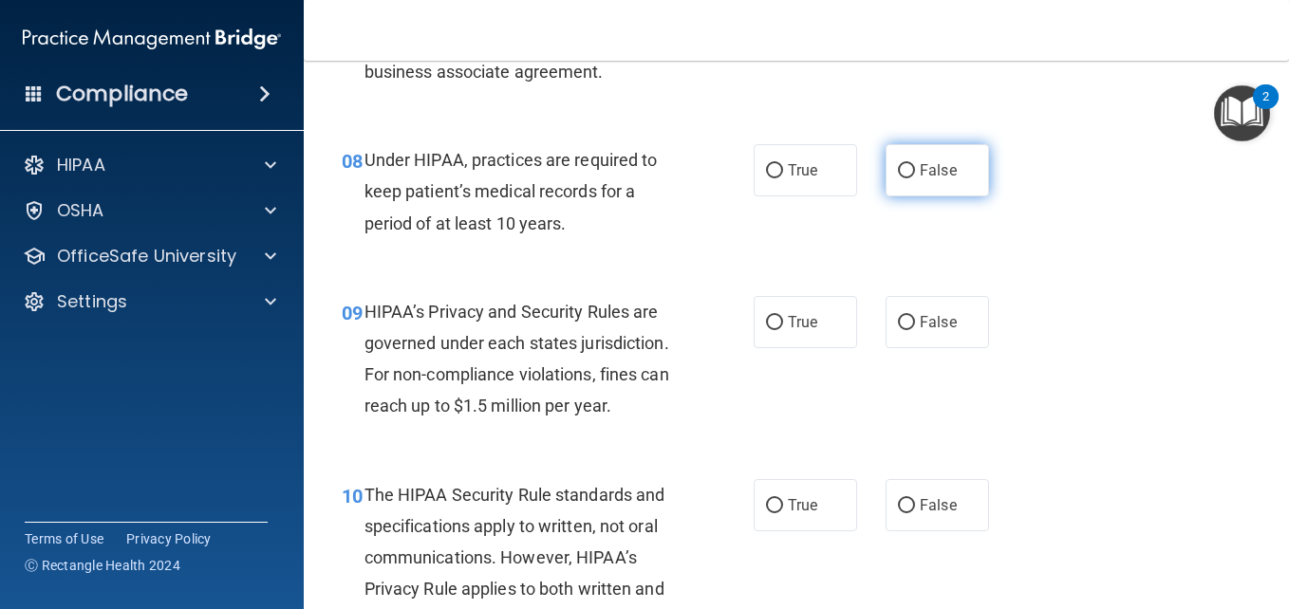
click at [922, 179] on span "False" at bounding box center [938, 170] width 37 height 18
click at [915, 178] on input "False" at bounding box center [906, 171] width 17 height 14
radio input "true"
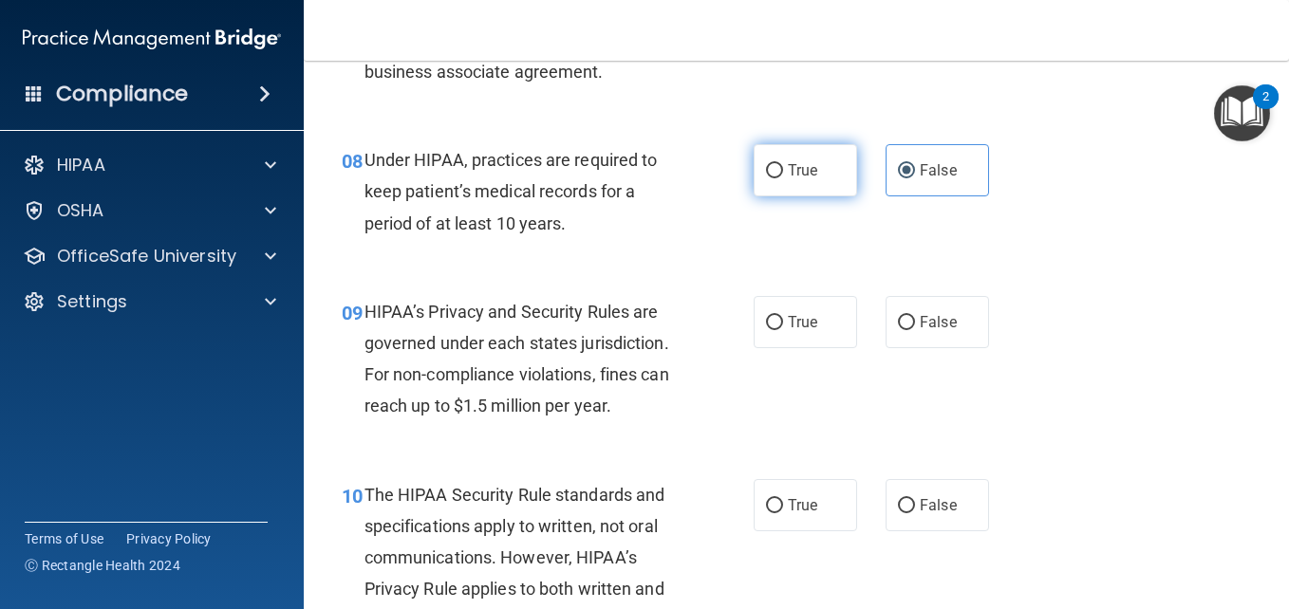
click at [802, 179] on span "True" at bounding box center [802, 170] width 29 height 18
click at [783, 178] on input "True" at bounding box center [774, 171] width 17 height 14
radio input "true"
radio input "false"
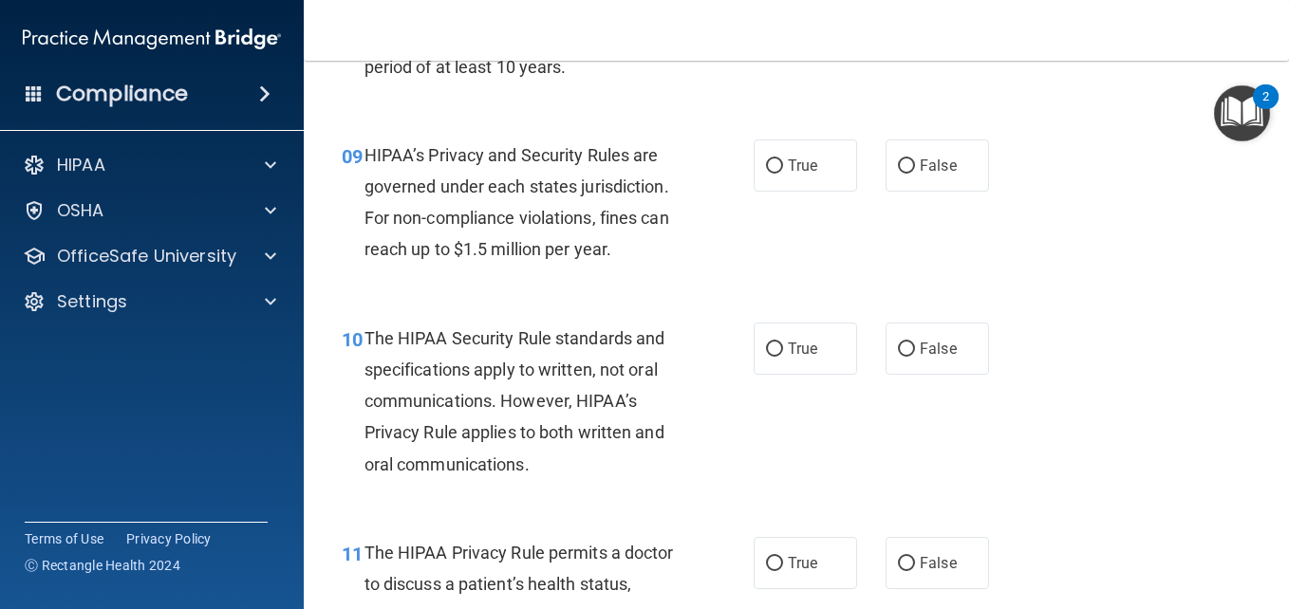
scroll to position [1539, 0]
click at [788, 174] on span "True" at bounding box center [802, 165] width 29 height 18
click at [783, 173] on input "True" at bounding box center [774, 165] width 17 height 14
radio input "true"
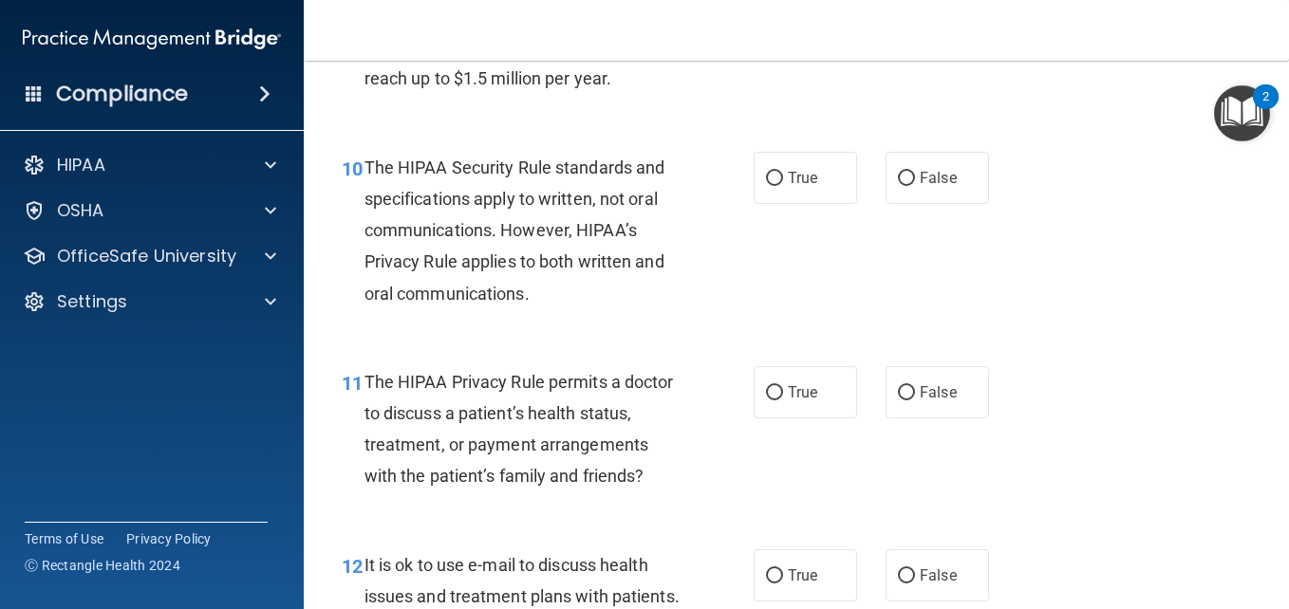
scroll to position [1719, 0]
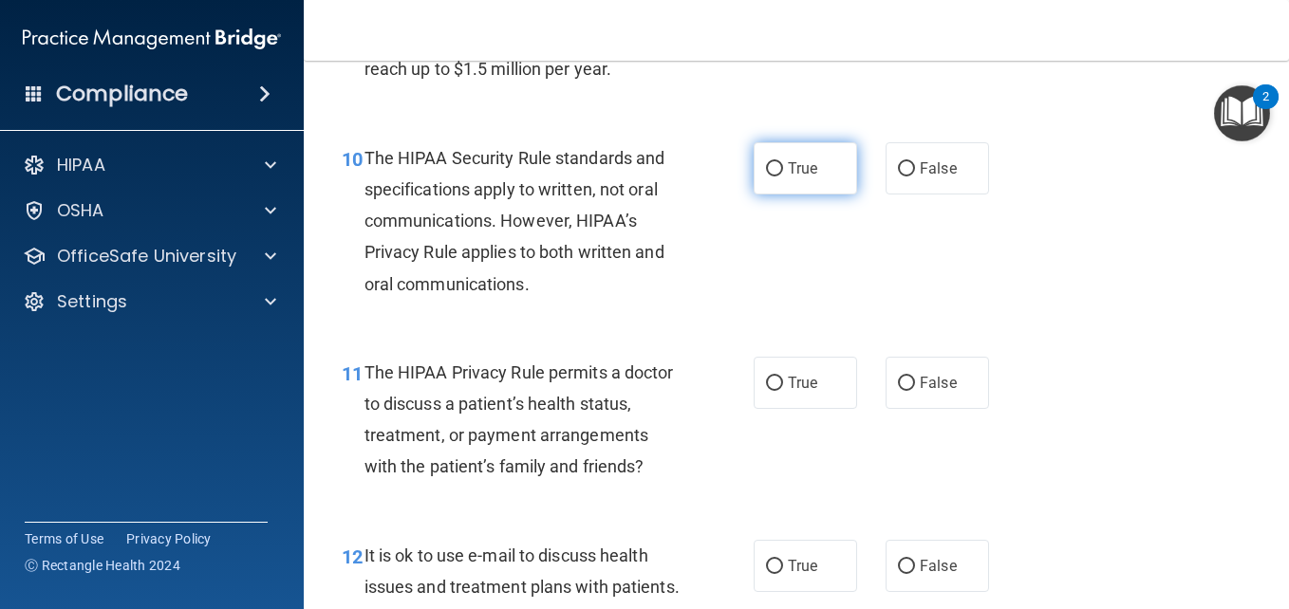
click at [831, 195] on label "True" at bounding box center [804, 168] width 103 height 52
click at [783, 177] on input "True" at bounding box center [774, 169] width 17 height 14
radio input "true"
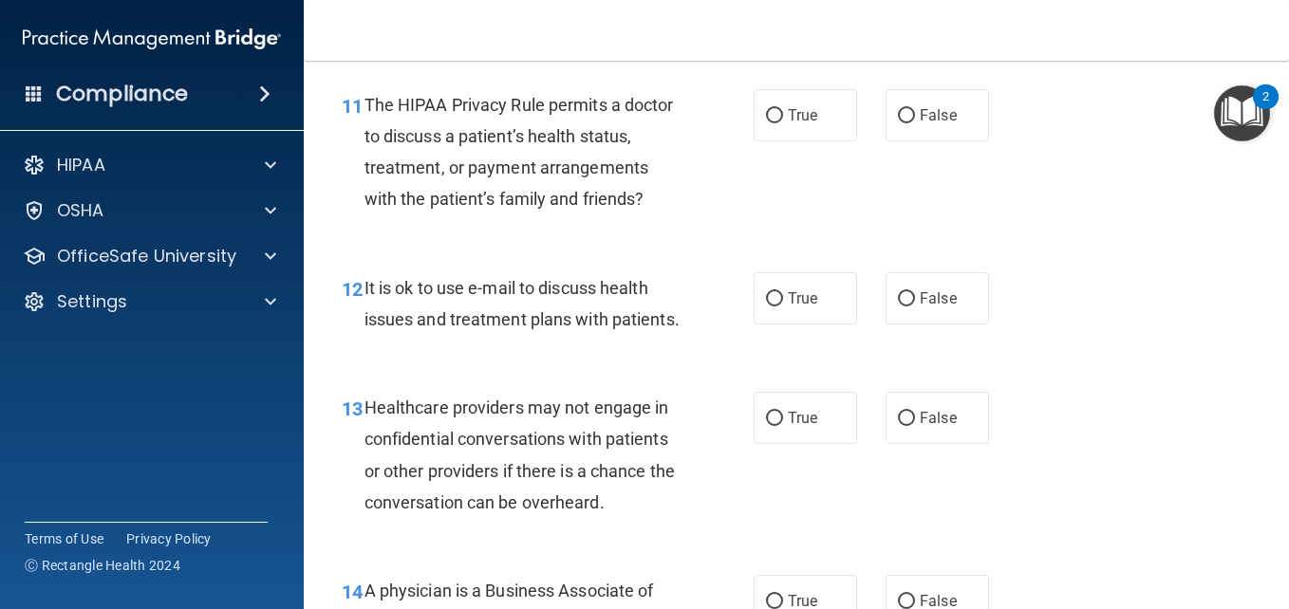
scroll to position [1987, 0]
click at [779, 140] on label "True" at bounding box center [804, 114] width 103 height 52
click at [779, 122] on input "True" at bounding box center [774, 115] width 17 height 14
radio input "true"
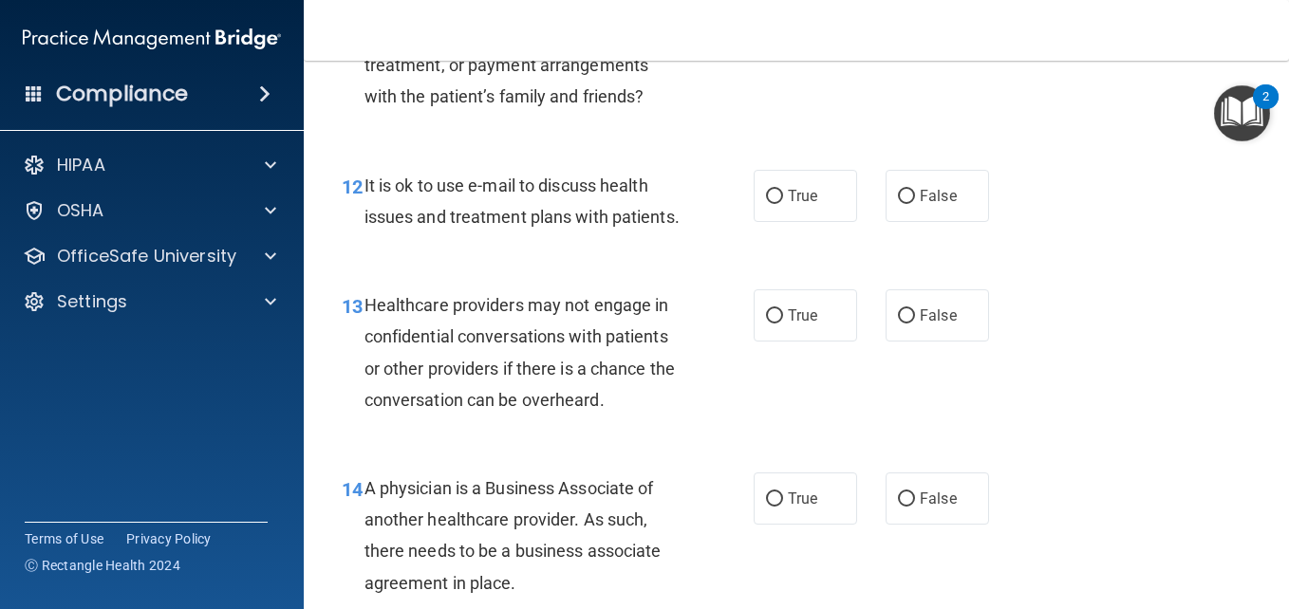
scroll to position [2091, 0]
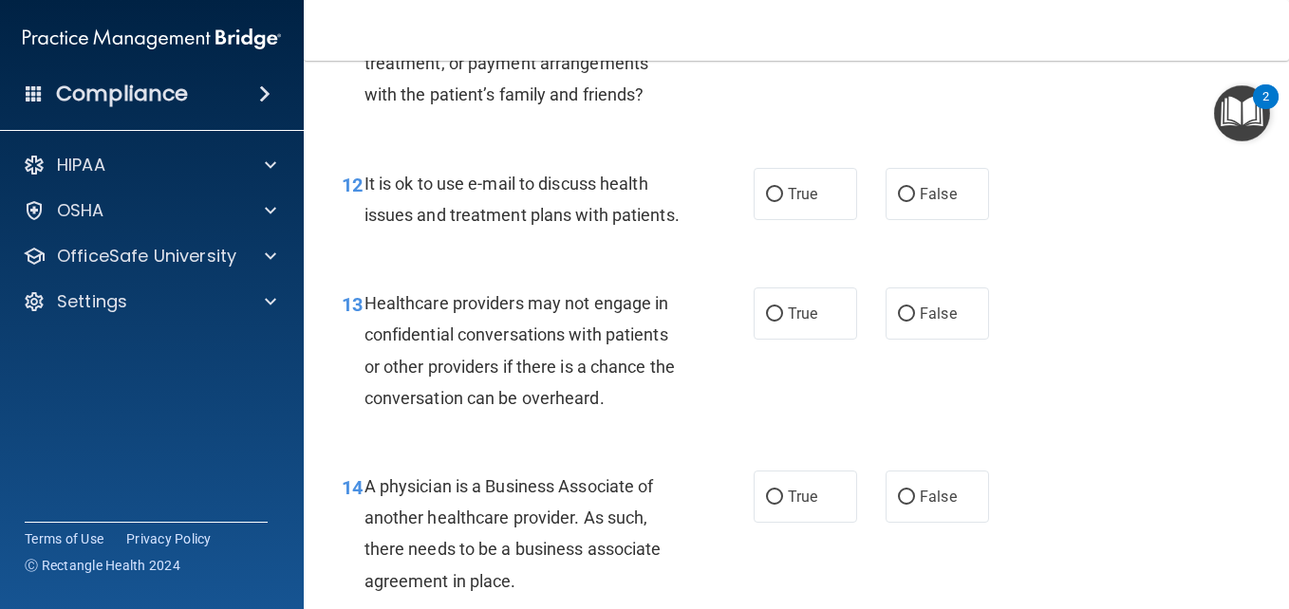
click at [922, 229] on div "12 It is ok to use e-mail to discuss health issues and treatment plans with pat…" at bounding box center [796, 204] width 938 height 120
click at [924, 203] on span "False" at bounding box center [938, 194] width 37 height 18
click at [915, 202] on input "False" at bounding box center [906, 195] width 17 height 14
radio input "true"
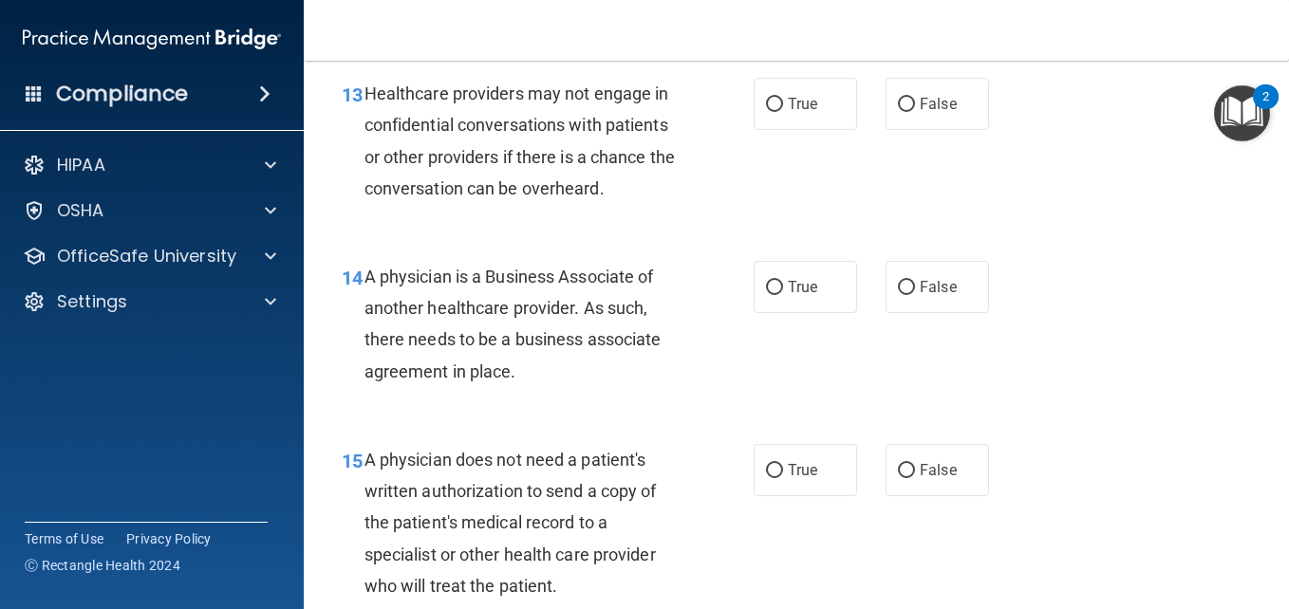
scroll to position [2320, 0]
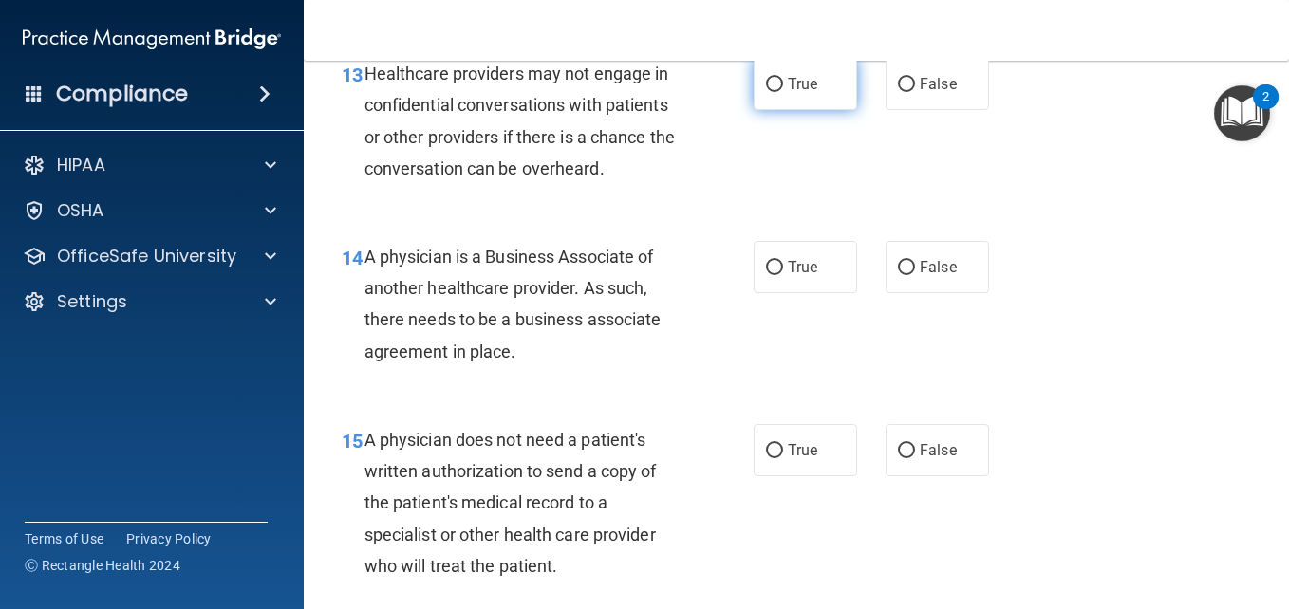
click at [811, 110] on label "True" at bounding box center [804, 84] width 103 height 52
click at [783, 92] on input "True" at bounding box center [774, 85] width 17 height 14
radio input "true"
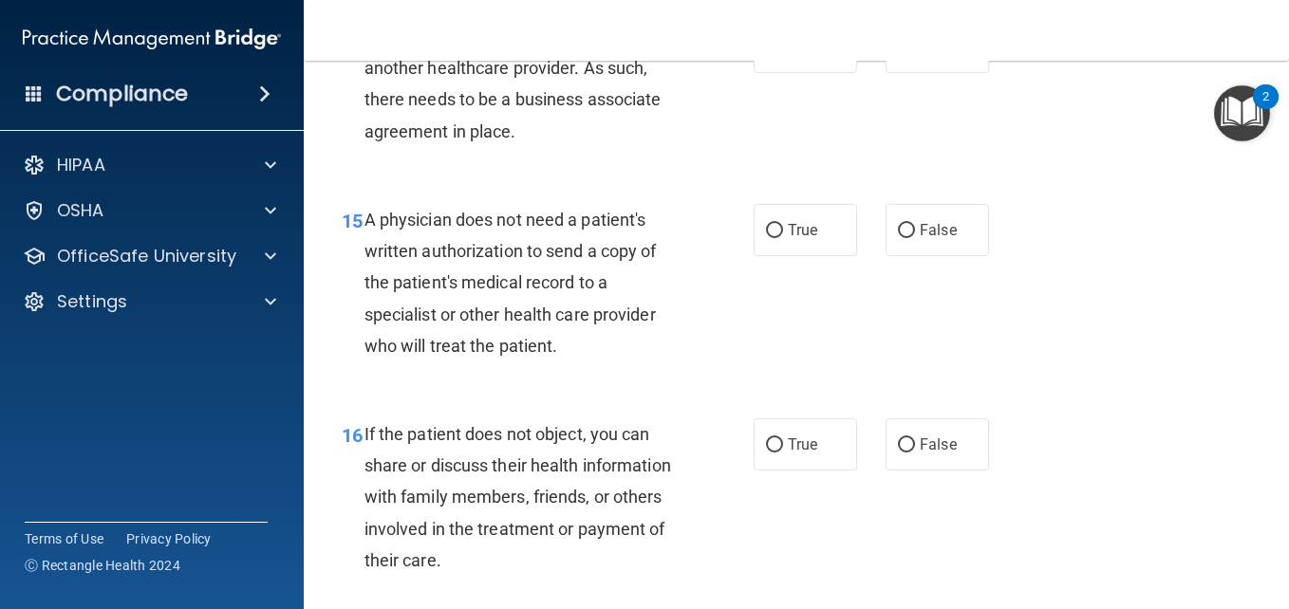
scroll to position [2541, 0]
click at [805, 55] on span "True" at bounding box center [802, 46] width 29 height 18
click at [783, 54] on input "True" at bounding box center [774, 47] width 17 height 14
radio input "true"
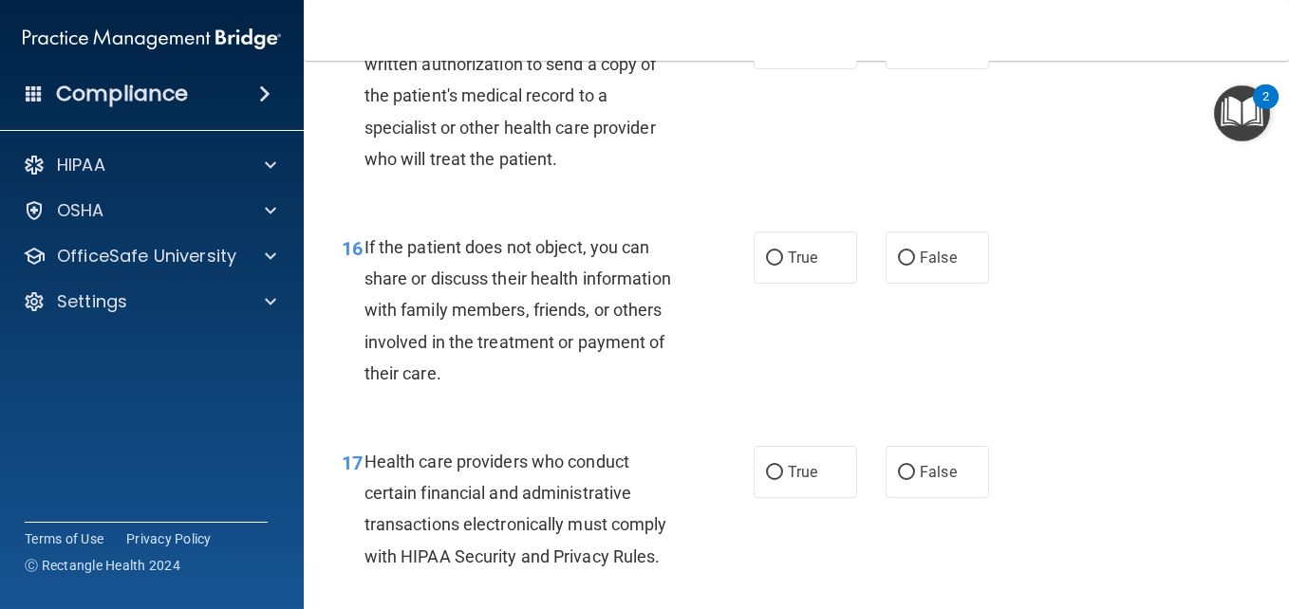
scroll to position [2731, 0]
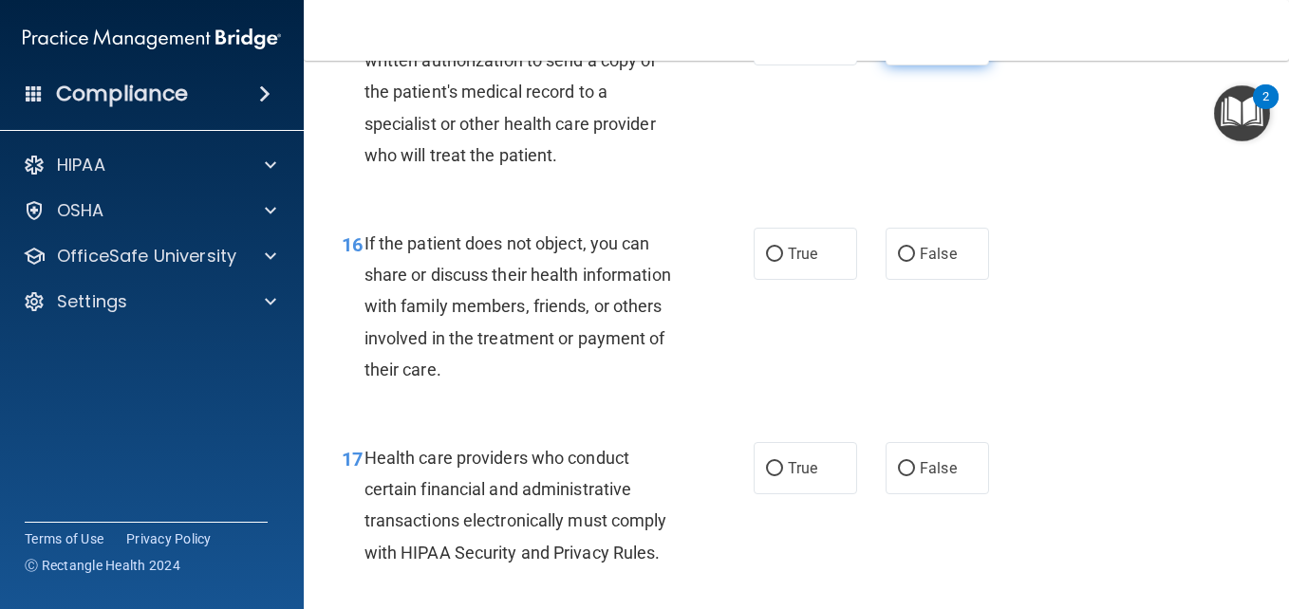
click at [906, 47] on input "False" at bounding box center [906, 40] width 17 height 14
radio input "true"
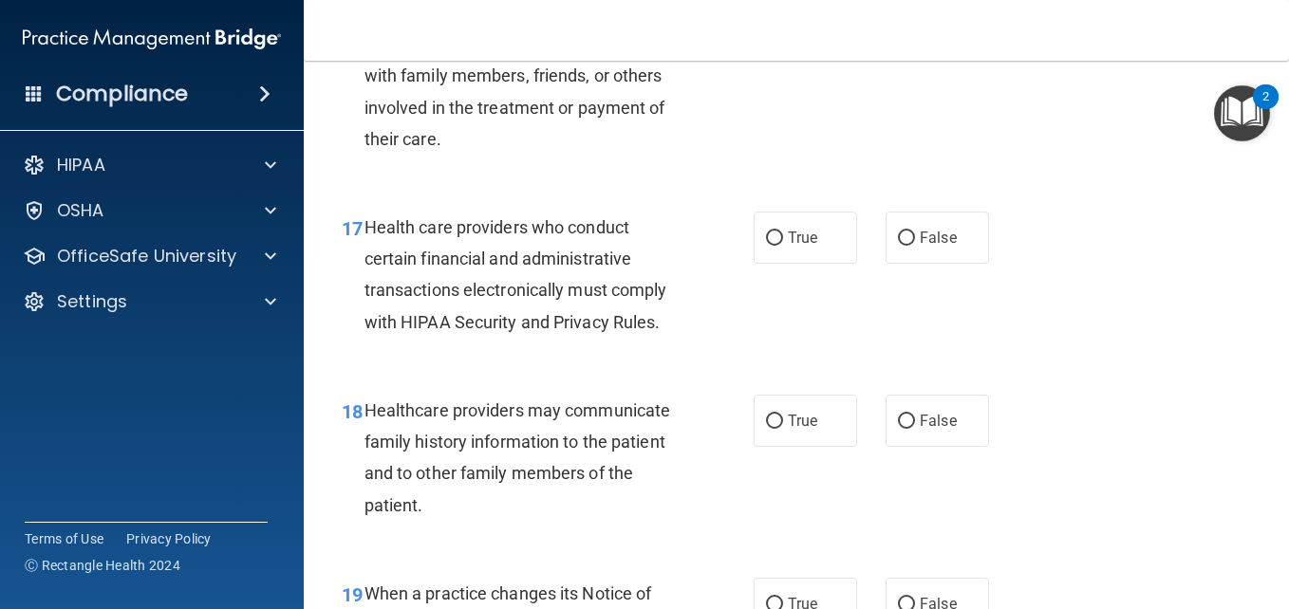
scroll to position [2963, 0]
click at [943, 31] on span "False" at bounding box center [938, 22] width 37 height 18
click at [915, 30] on input "False" at bounding box center [906, 23] width 17 height 14
radio input "true"
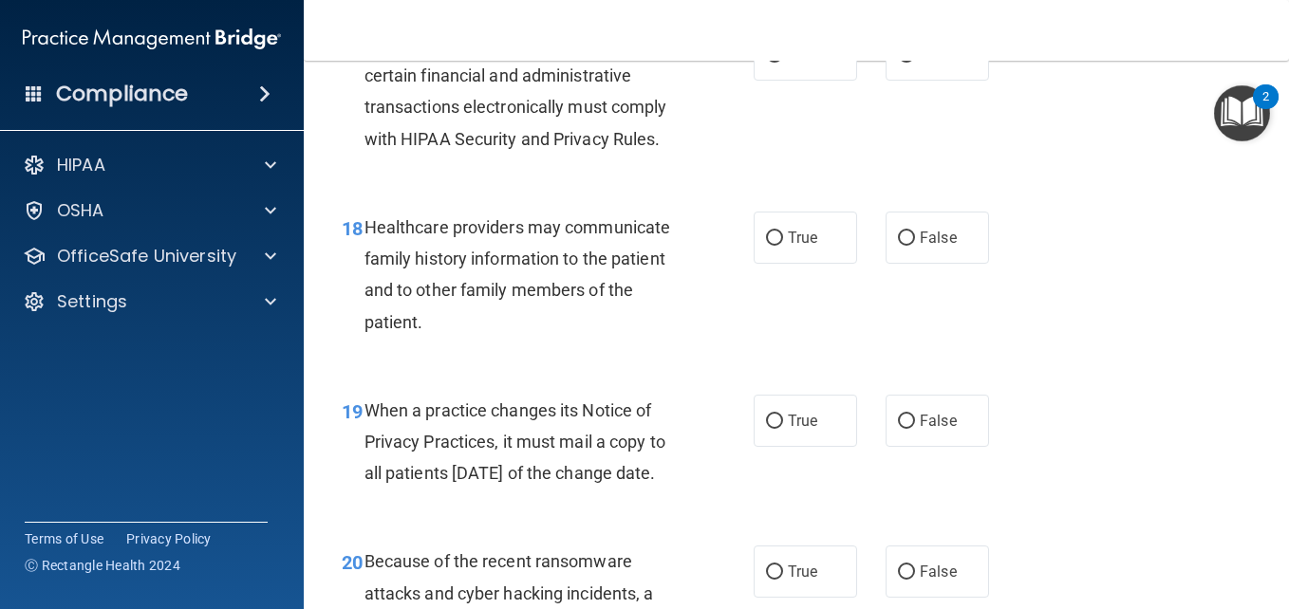
scroll to position [3146, 0]
click at [789, 63] on span "True" at bounding box center [802, 54] width 29 height 18
click at [783, 62] on input "True" at bounding box center [774, 54] width 17 height 14
radio input "true"
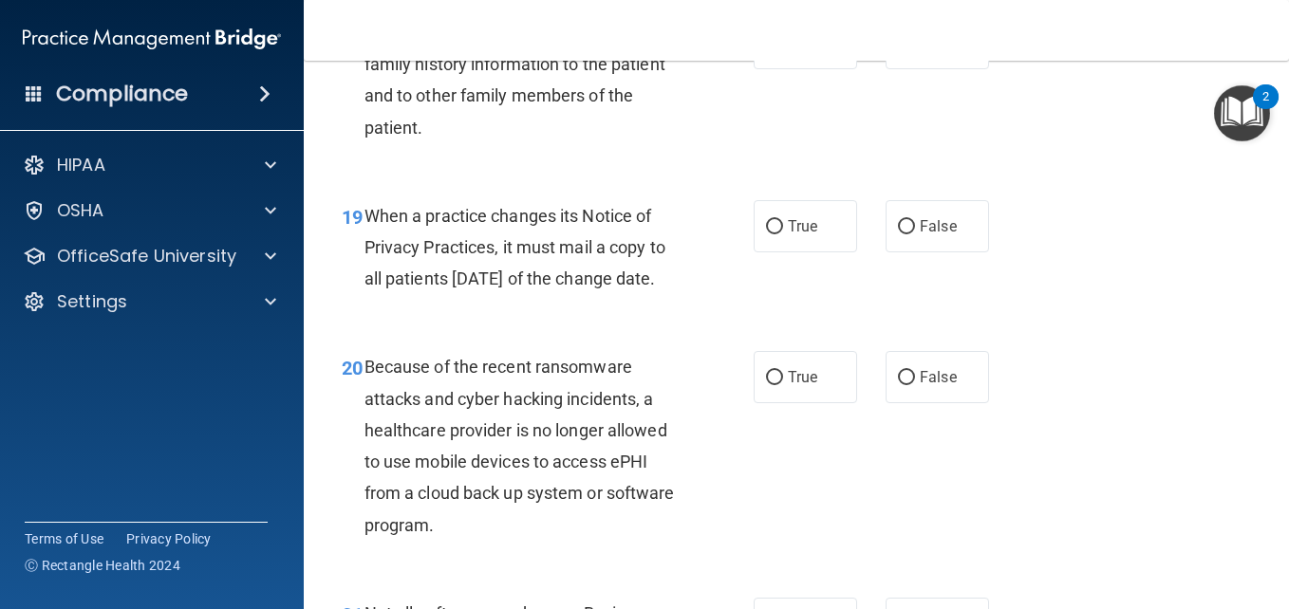
scroll to position [3349, 0]
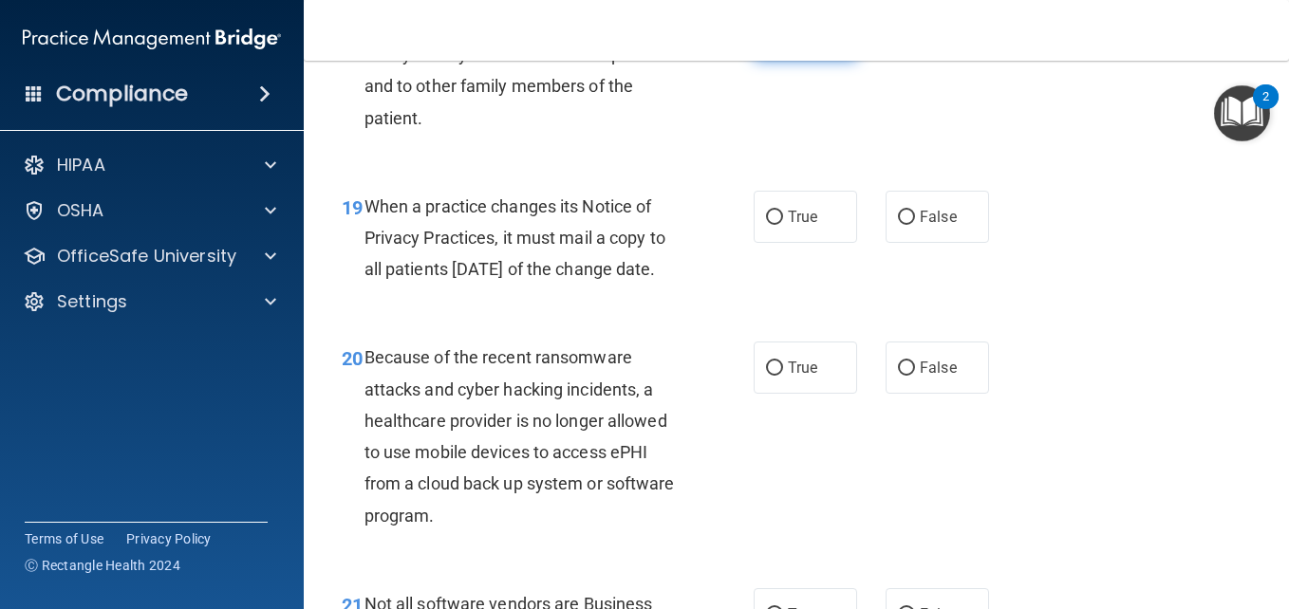
click at [790, 60] on label "True" at bounding box center [804, 34] width 103 height 52
click at [783, 42] on input "True" at bounding box center [774, 35] width 17 height 14
radio input "true"
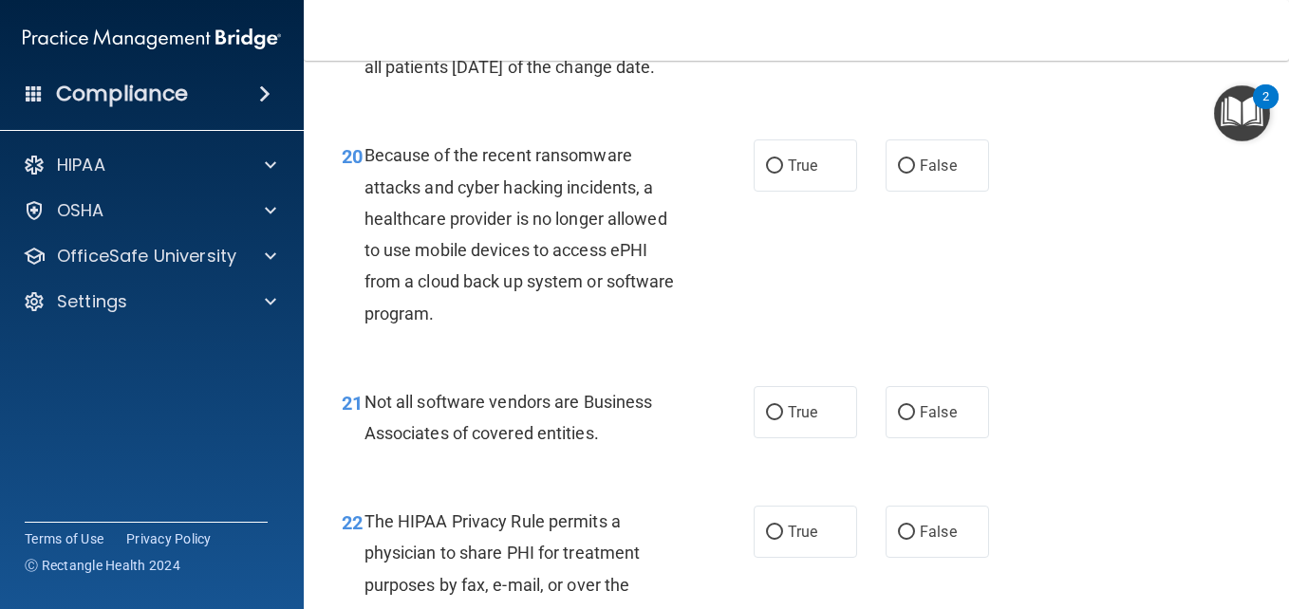
scroll to position [3552, 0]
click at [820, 40] on label "True" at bounding box center [804, 14] width 103 height 52
click at [783, 22] on input "True" at bounding box center [774, 15] width 17 height 14
radio input "true"
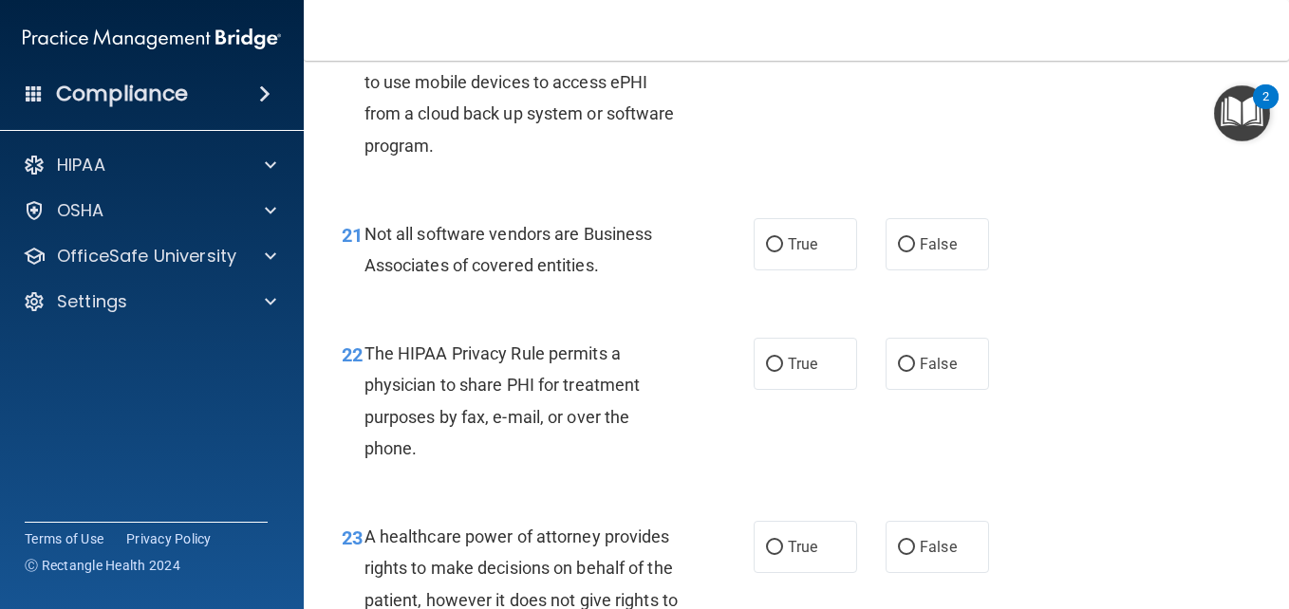
scroll to position [3724, 0]
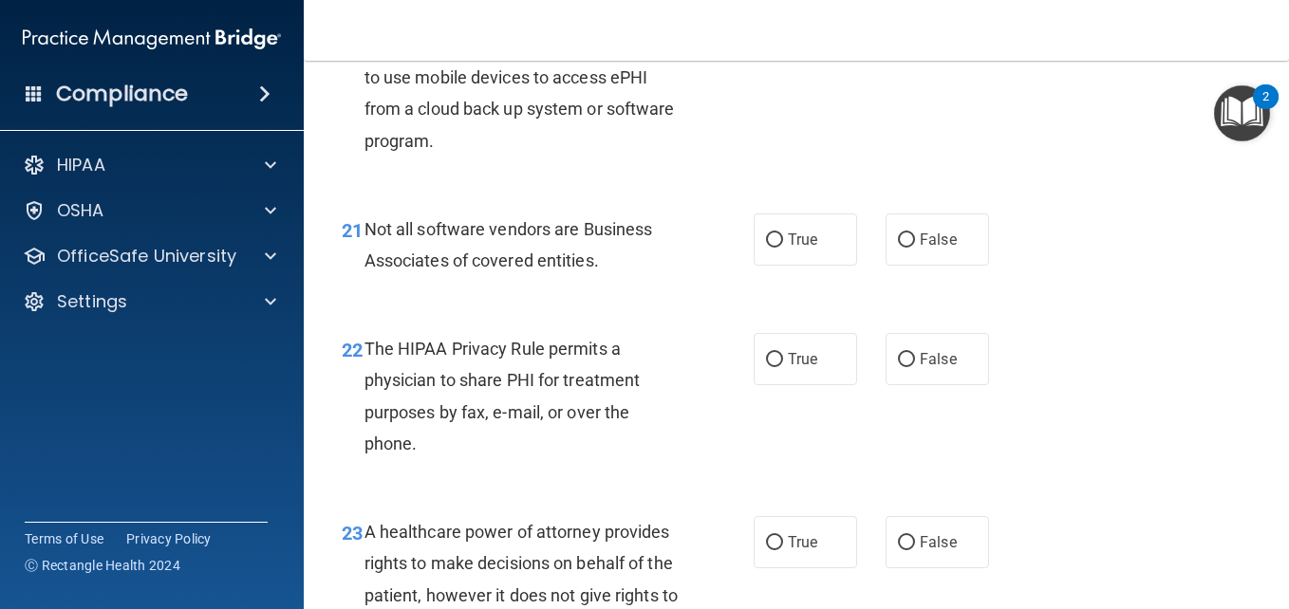
radio input "true"
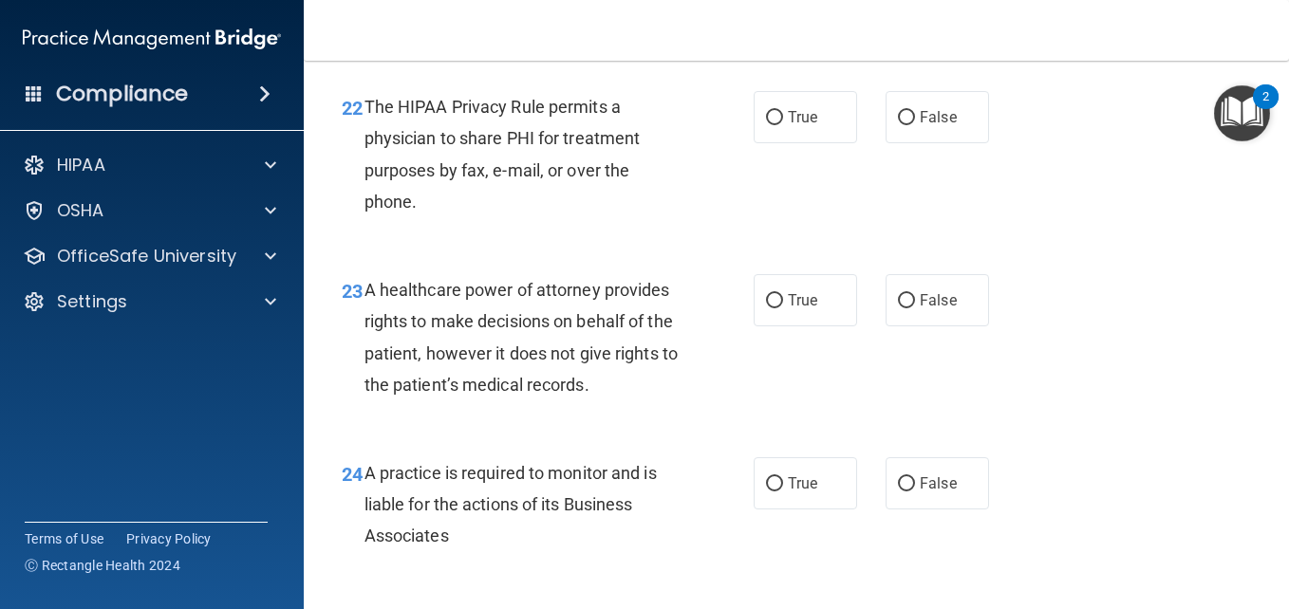
scroll to position [3967, 0]
radio input "true"
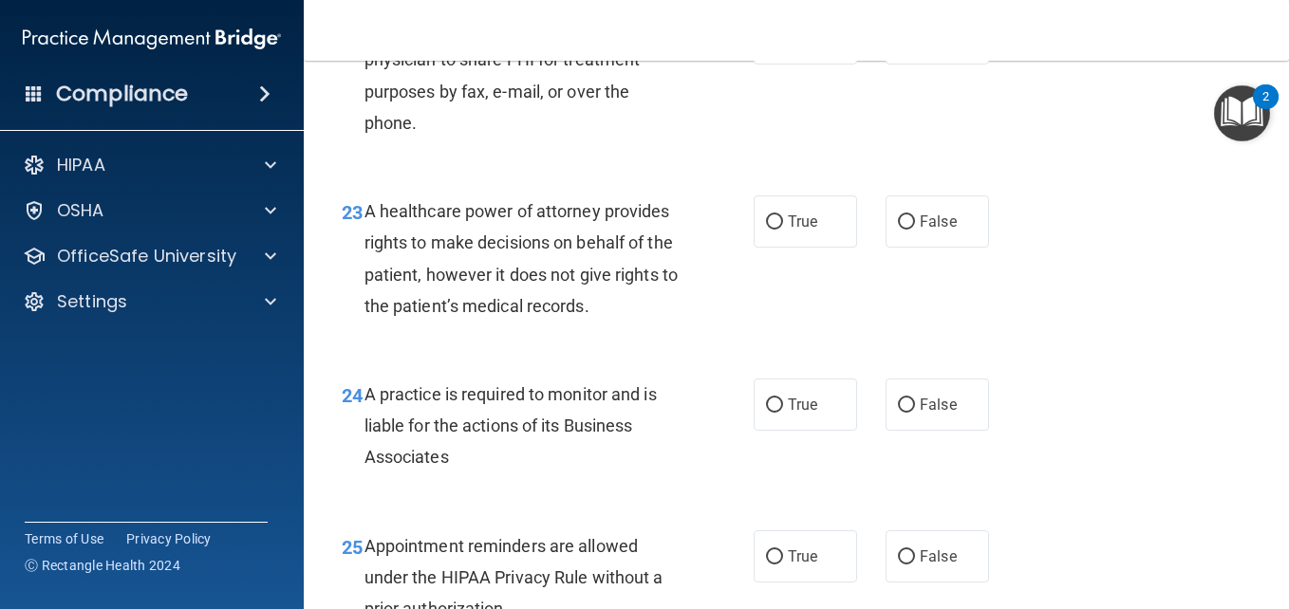
scroll to position [4083, 0]
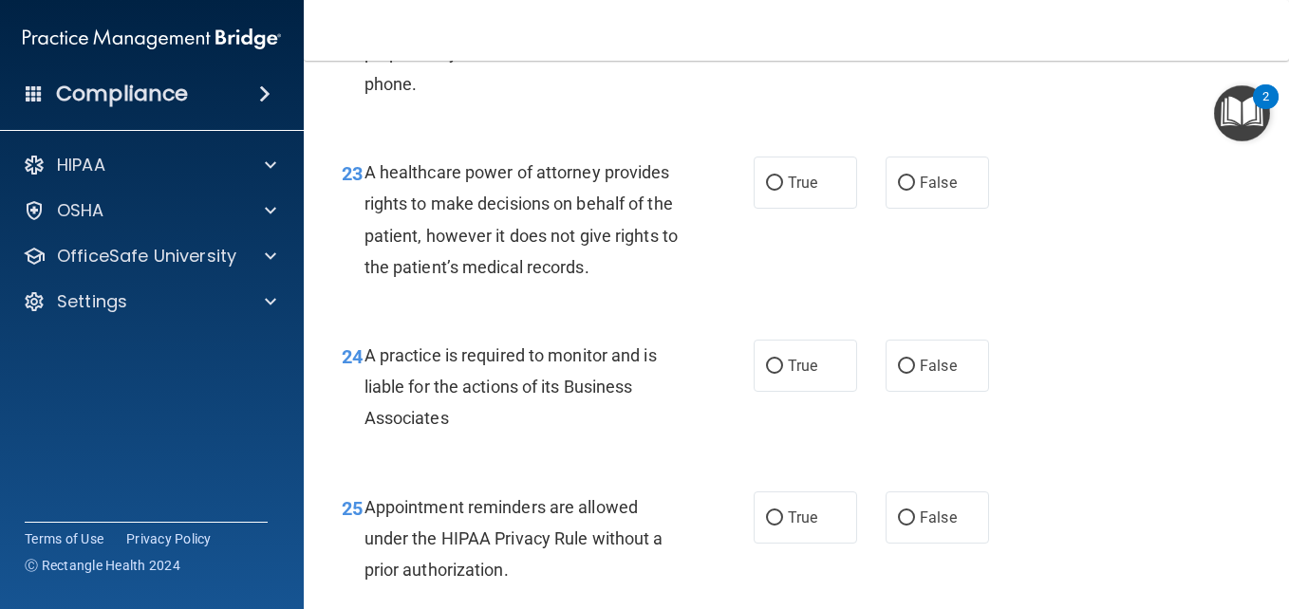
click at [798, 26] on label "True" at bounding box center [804, -1] width 103 height 52
click at [783, 8] on input "True" at bounding box center [774, 0] width 17 height 14
radio input "true"
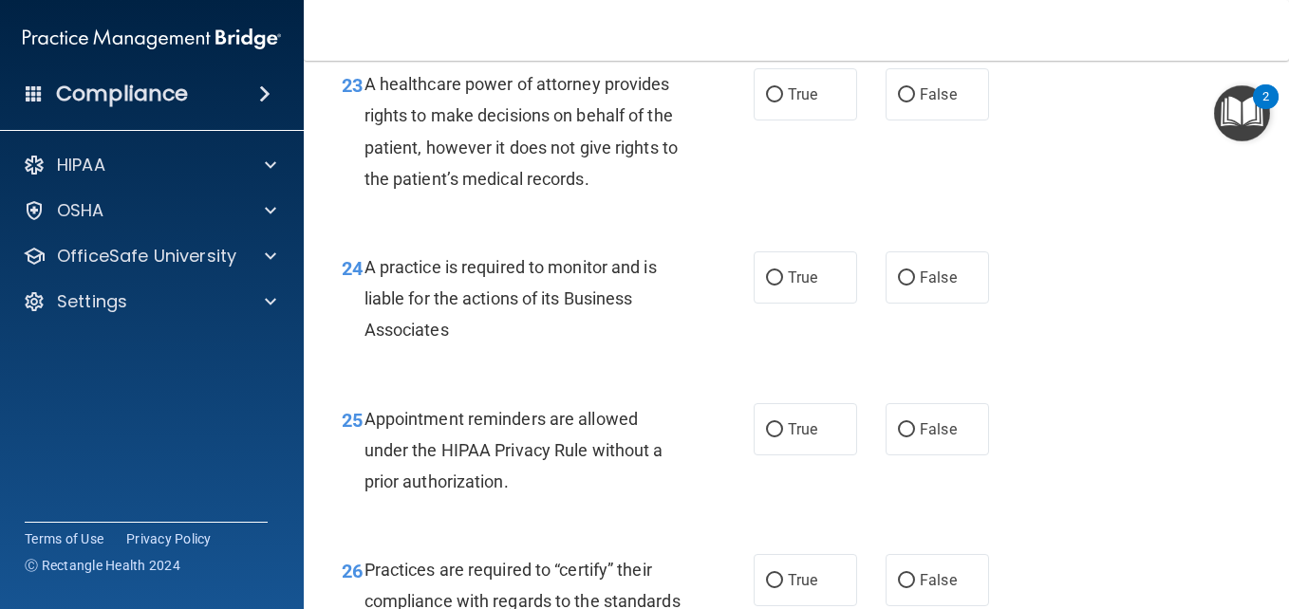
scroll to position [4242, 0]
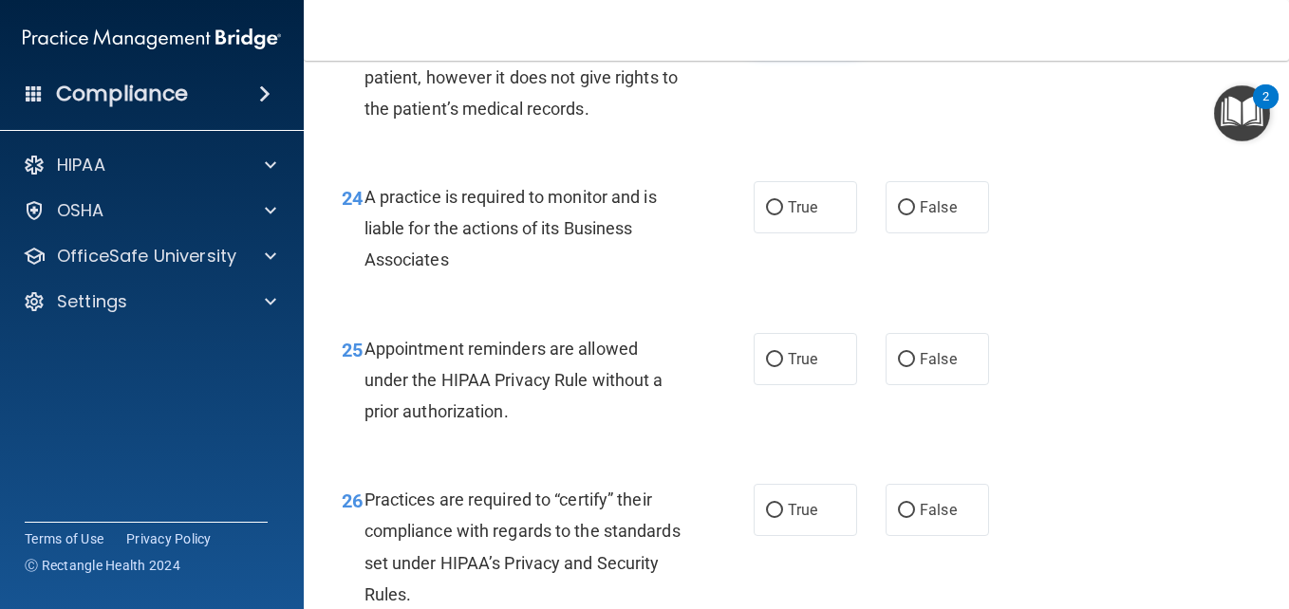
click at [834, 50] on label "True" at bounding box center [804, 24] width 103 height 52
click at [783, 32] on input "True" at bounding box center [774, 25] width 17 height 14
radio input "true"
click at [898, 32] on input "False" at bounding box center [906, 25] width 17 height 14
radio input "true"
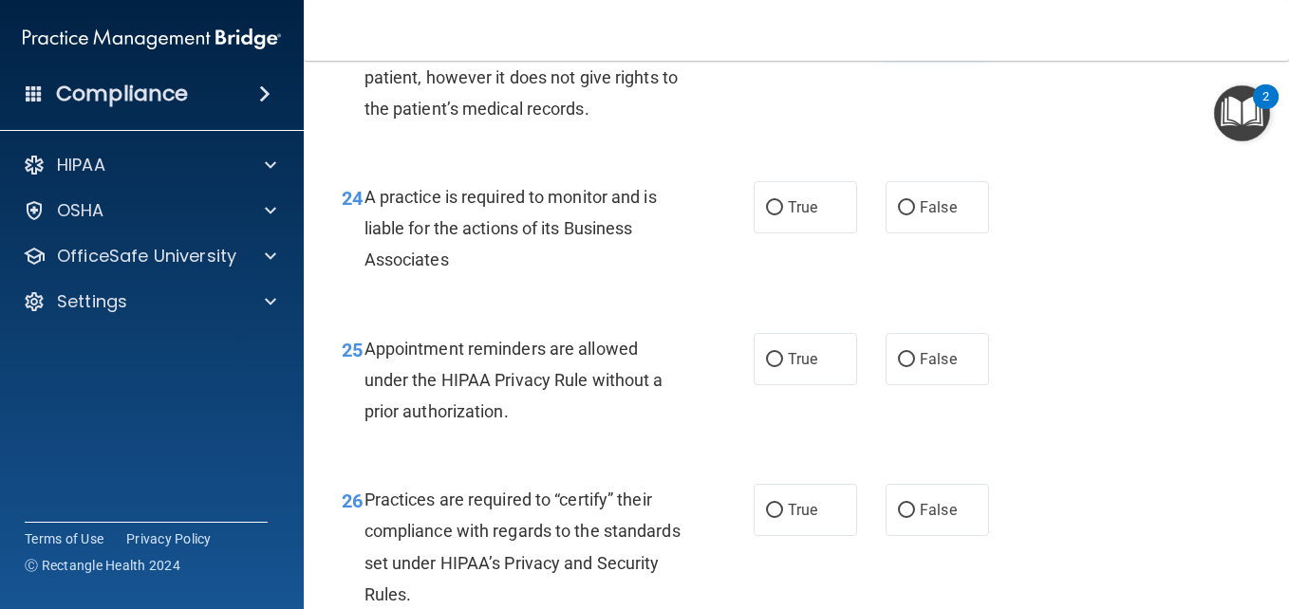
radio input "false"
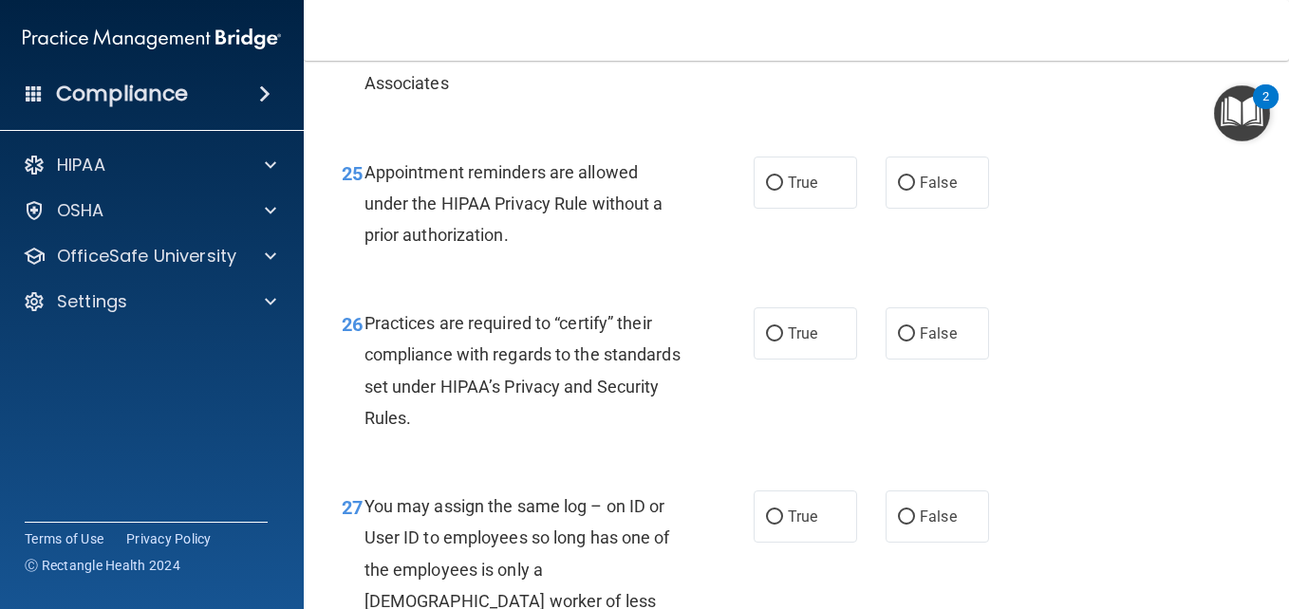
scroll to position [4419, 0]
click at [789, 56] on label "True" at bounding box center [804, 30] width 103 height 52
click at [783, 38] on input "True" at bounding box center [774, 31] width 17 height 14
radio input "true"
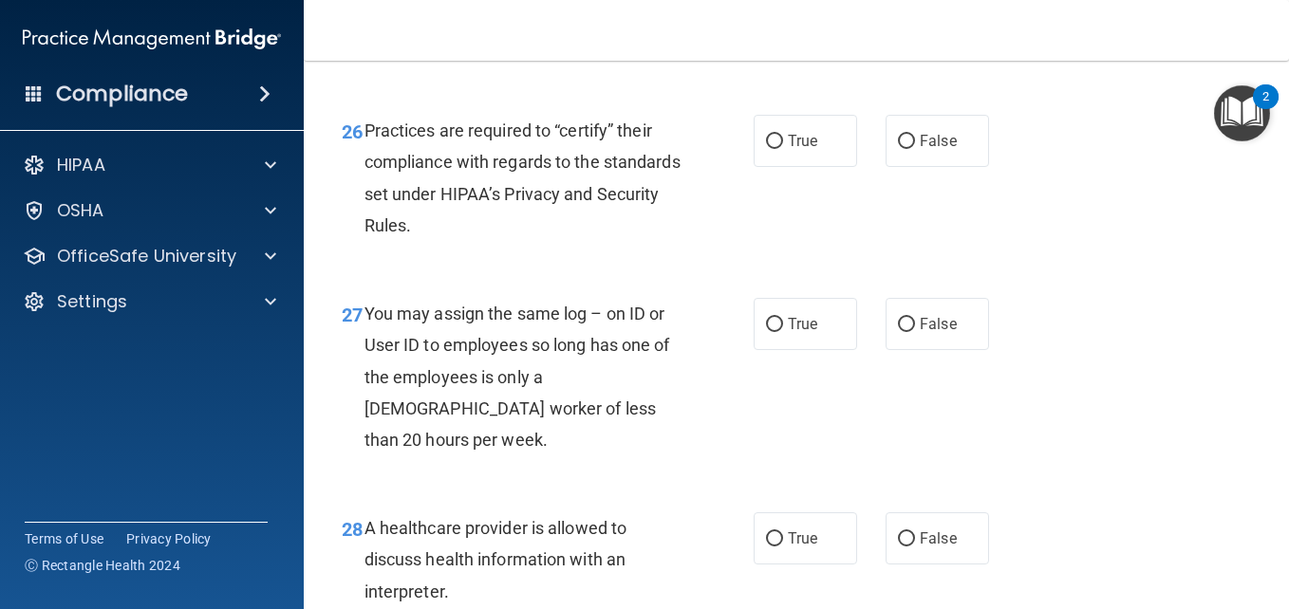
scroll to position [4611, 0]
radio input "true"
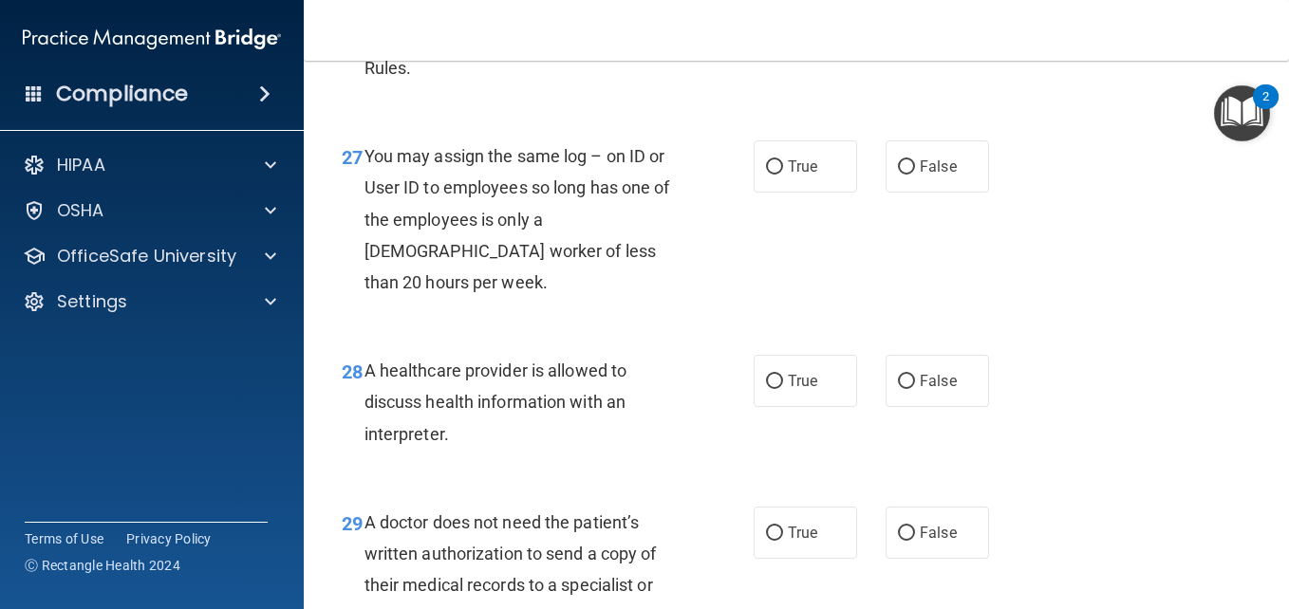
scroll to position [4769, 0]
radio input "true"
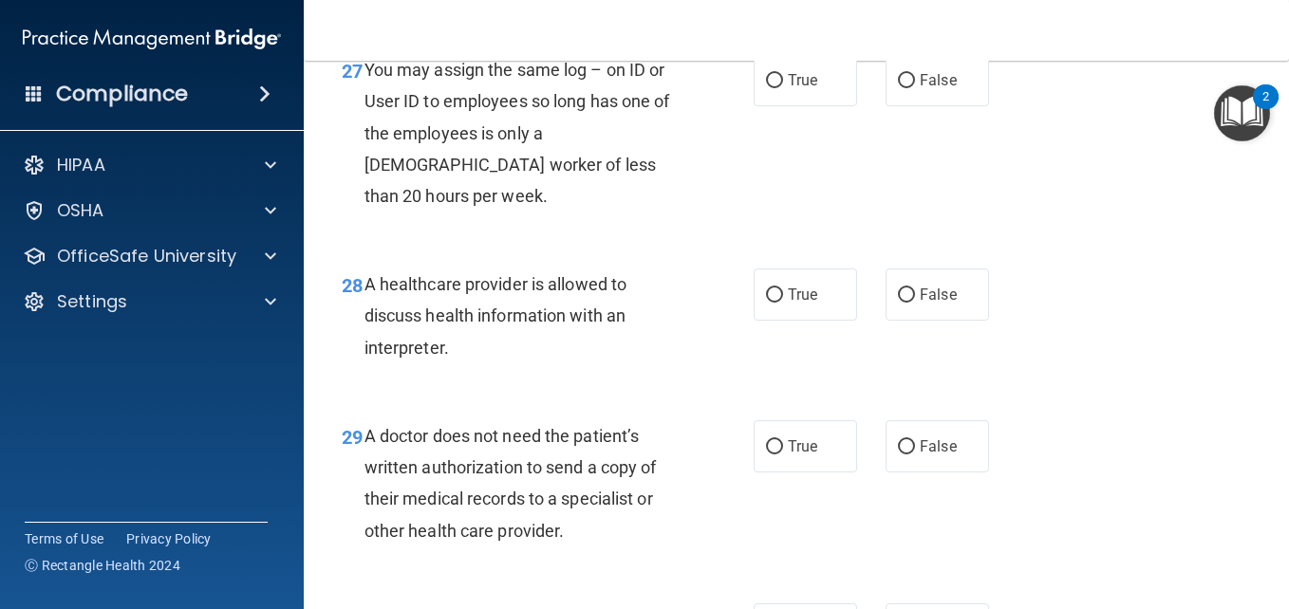
scroll to position [4874, 0]
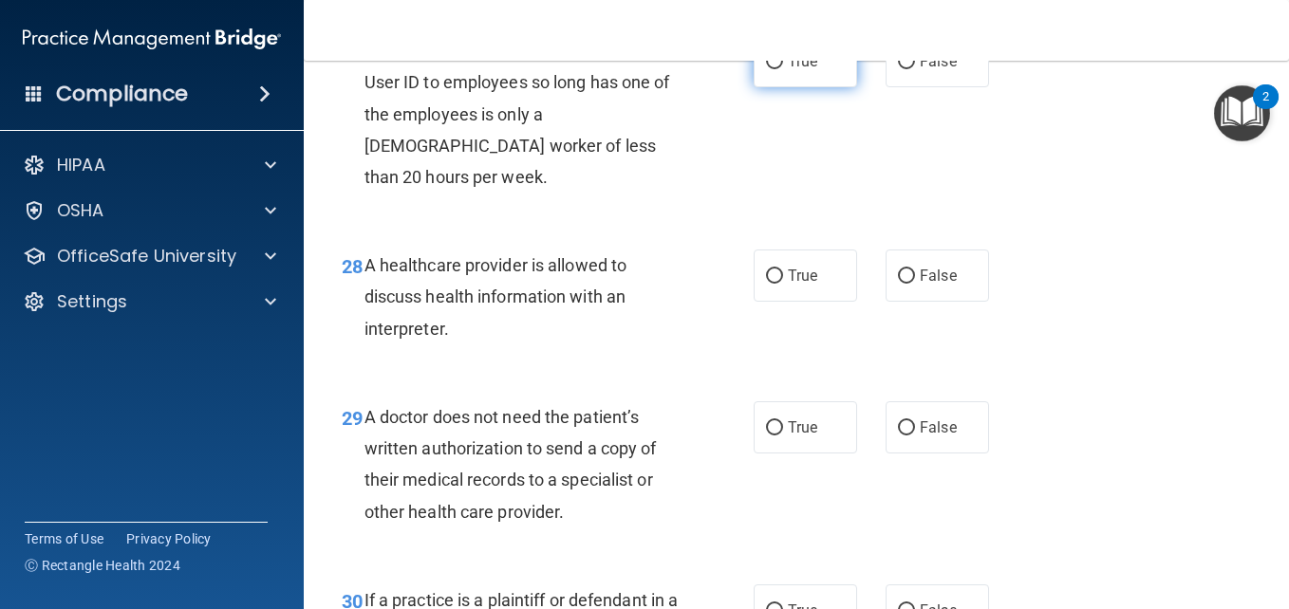
click at [790, 87] on label "True" at bounding box center [804, 61] width 103 height 52
click at [783, 69] on input "True" at bounding box center [774, 62] width 17 height 14
radio input "true"
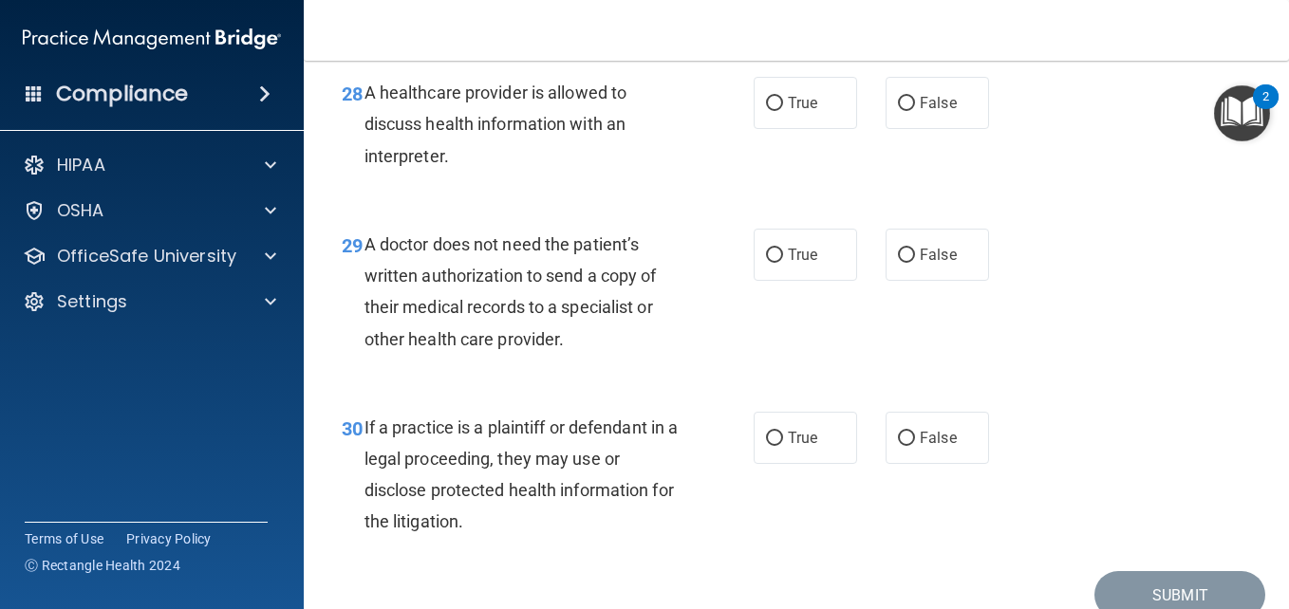
scroll to position [5047, 0]
click at [799, 111] on span "True" at bounding box center [802, 102] width 29 height 18
click at [783, 110] on input "True" at bounding box center [774, 103] width 17 height 14
radio input "true"
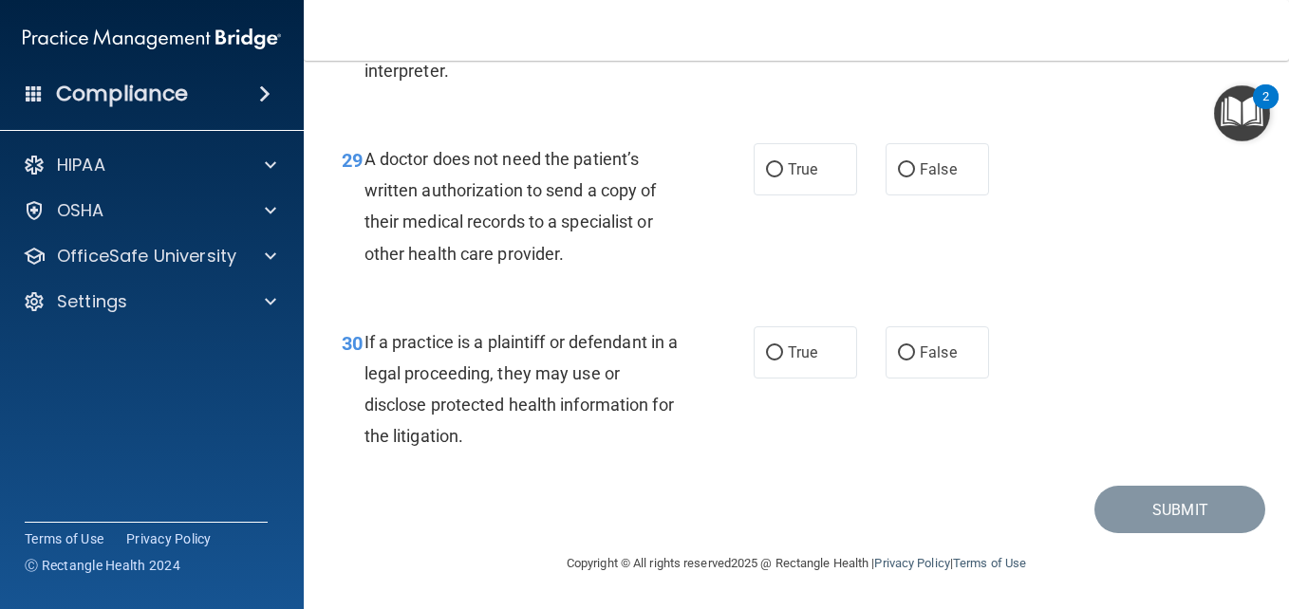
scroll to position [5215, 0]
click at [892, 189] on label "False" at bounding box center [936, 169] width 103 height 52
click at [898, 177] on input "False" at bounding box center [906, 170] width 17 height 14
radio input "true"
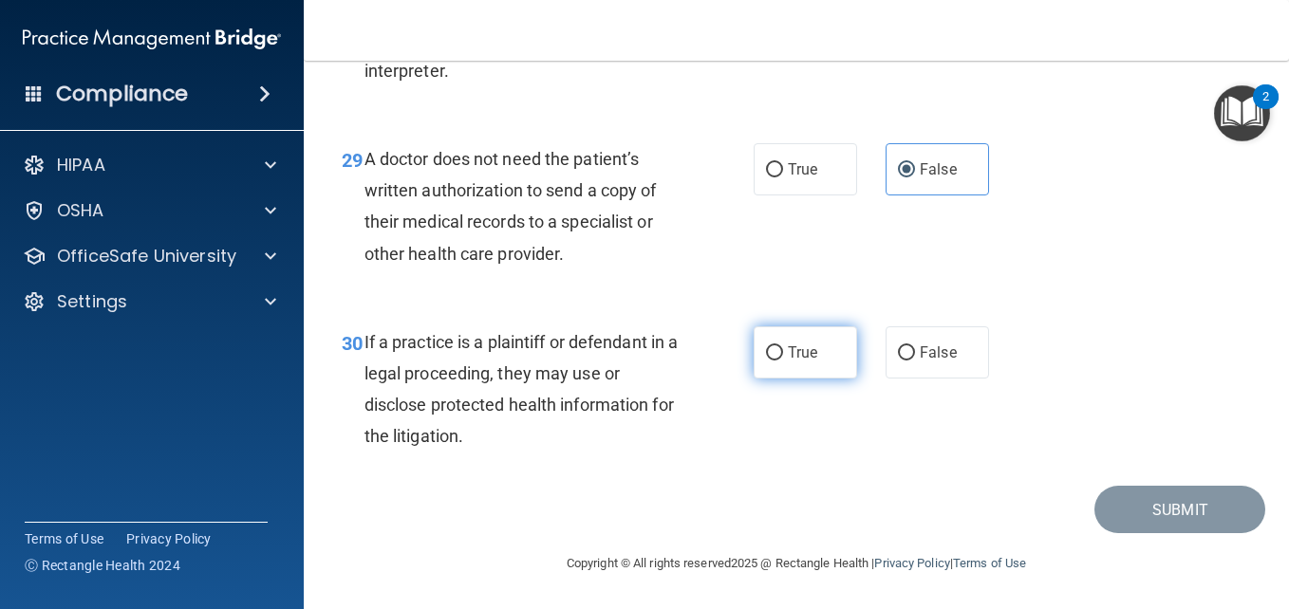
click at [766, 347] on input "True" at bounding box center [774, 353] width 17 height 14
radio input "true"
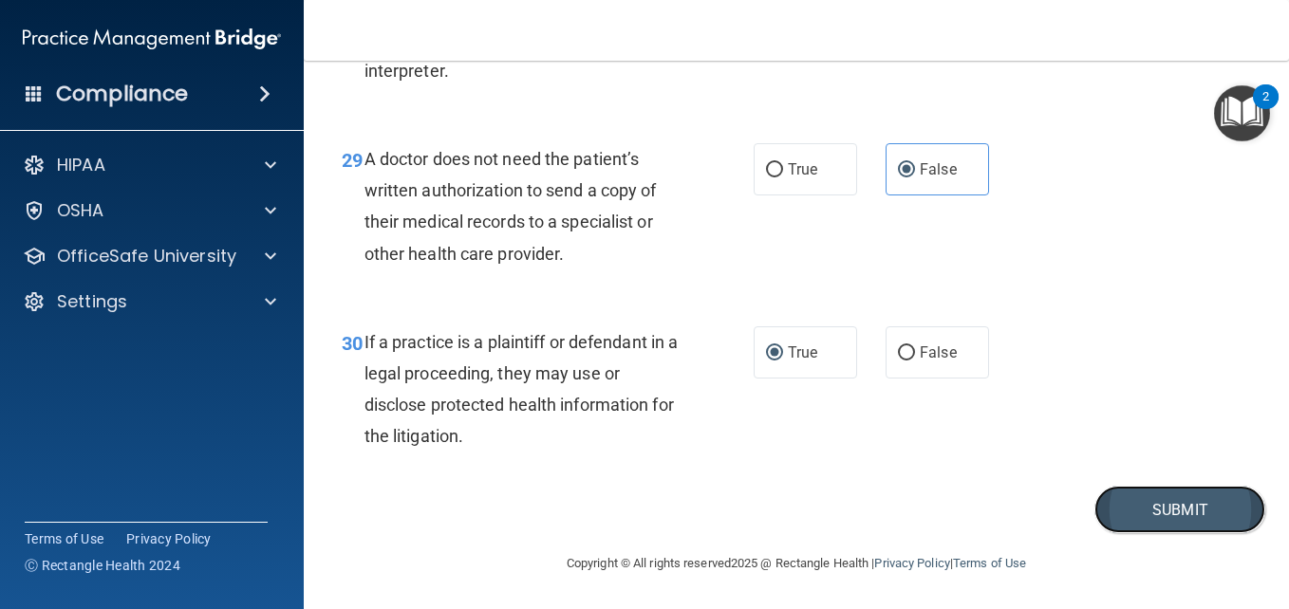
click at [1130, 509] on button "Submit" at bounding box center [1179, 510] width 171 height 48
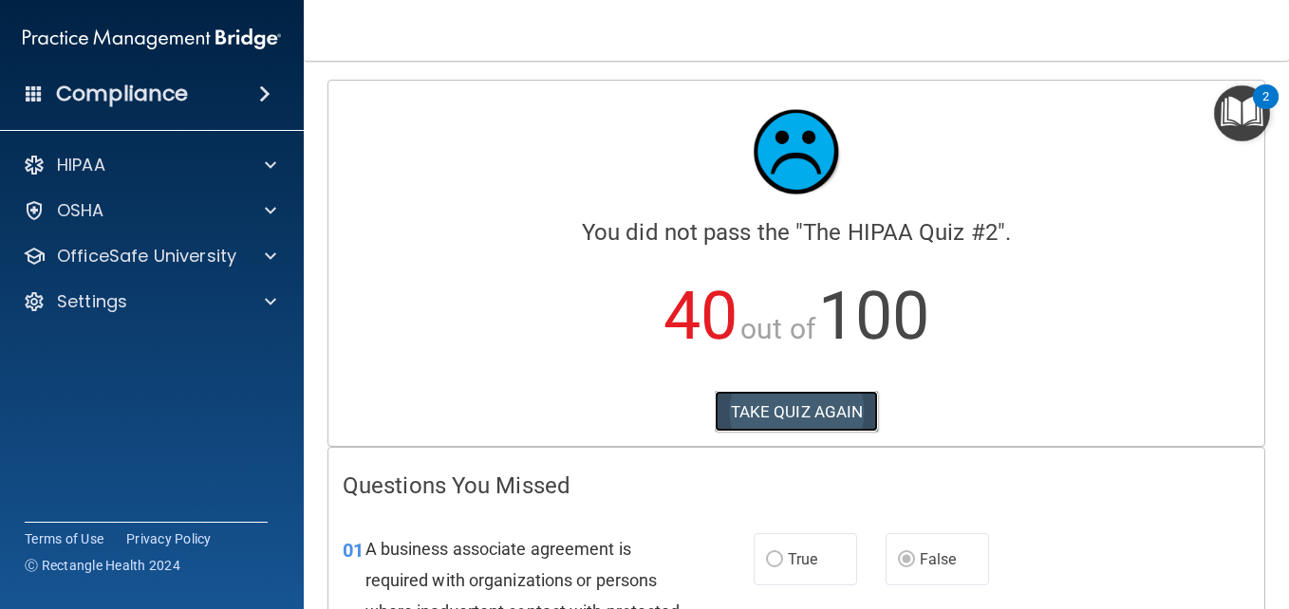
click at [771, 404] on button "TAKE QUIZ AGAIN" at bounding box center [797, 412] width 164 height 42
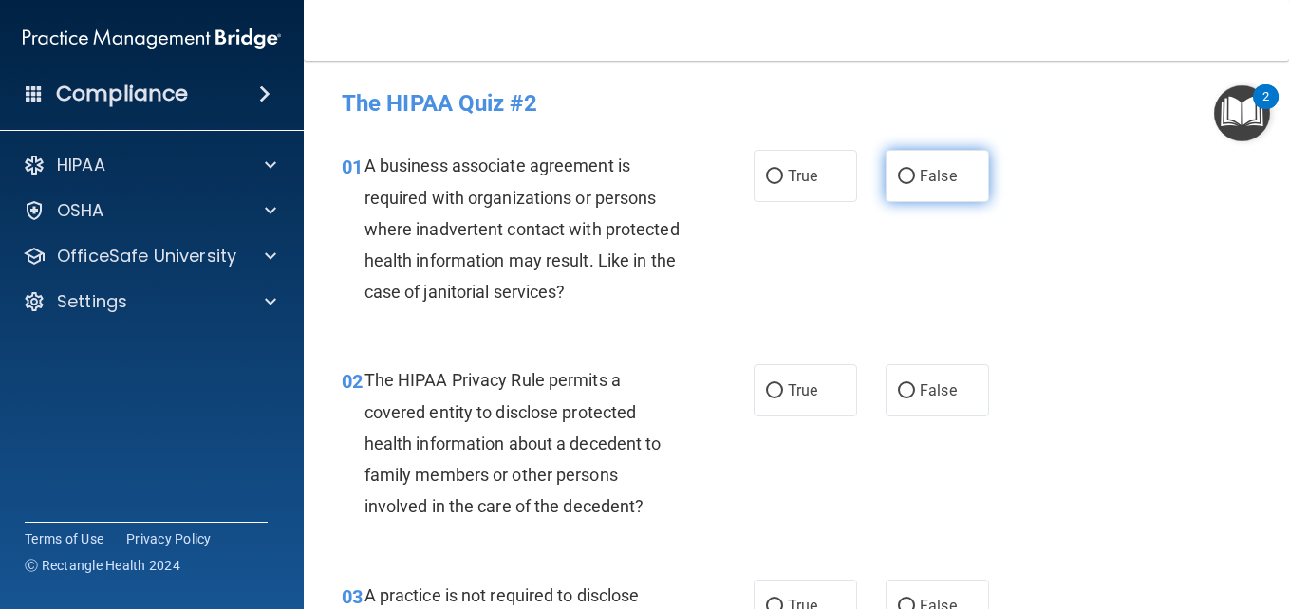
click at [927, 173] on span "False" at bounding box center [938, 176] width 37 height 18
click at [915, 173] on input "False" at bounding box center [906, 177] width 17 height 14
radio input "true"
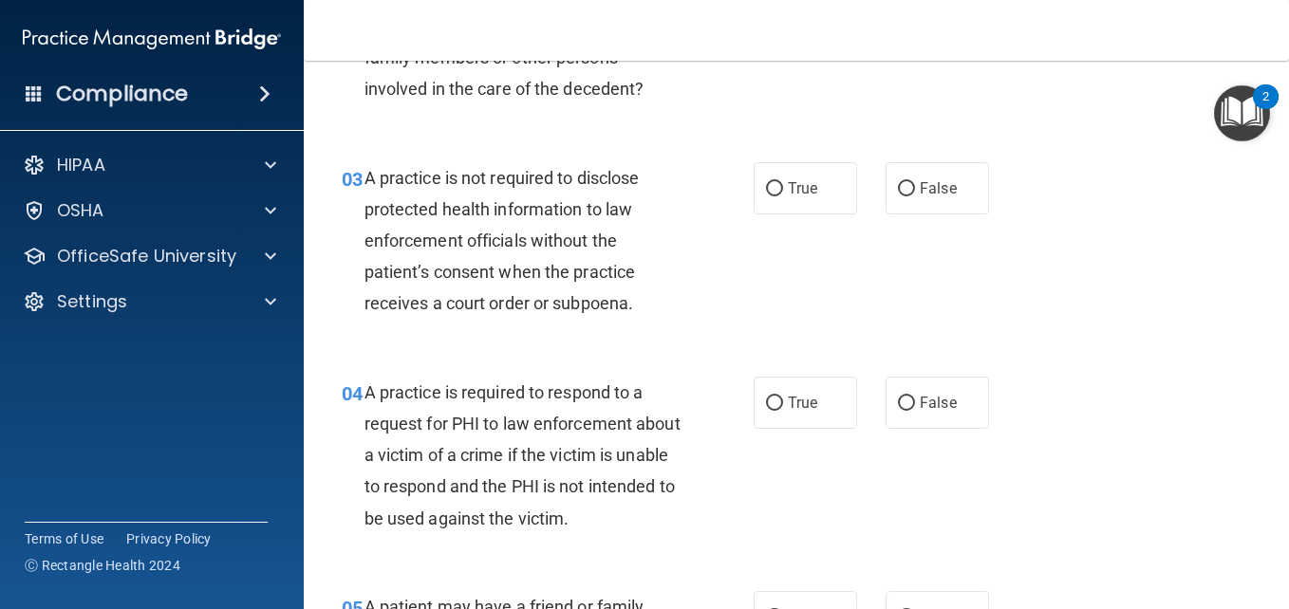
scroll to position [433, 0]
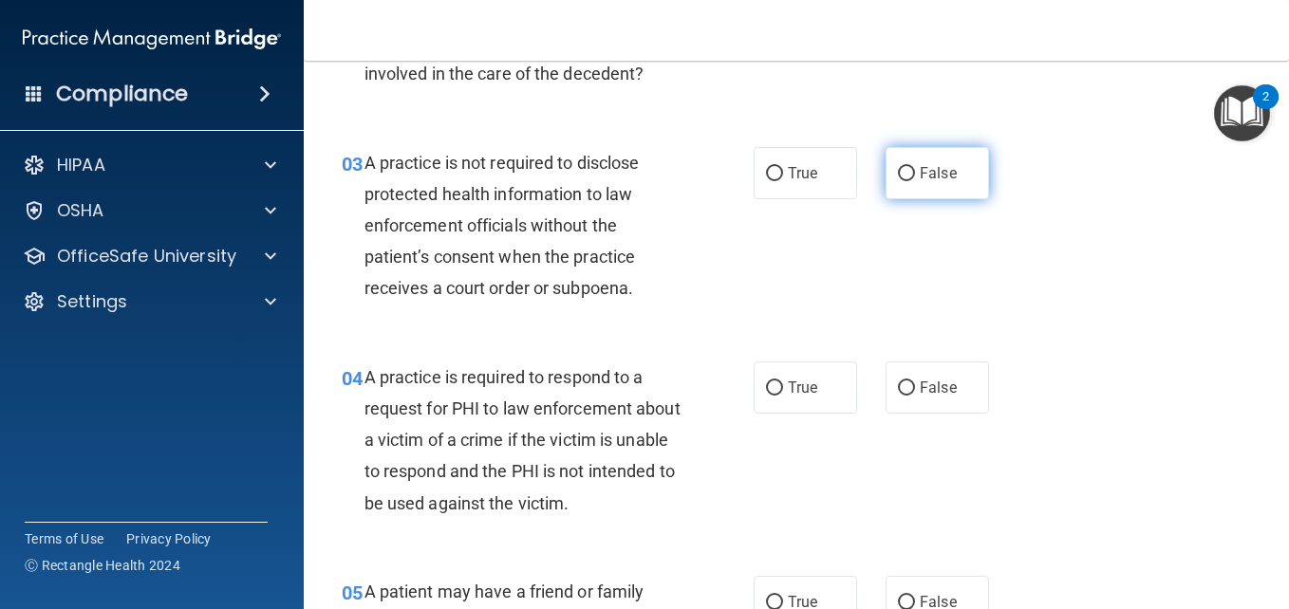
click at [947, 176] on span "False" at bounding box center [938, 173] width 37 height 18
click at [915, 176] on input "False" at bounding box center [906, 174] width 17 height 14
radio input "true"
click at [777, 602] on label "True" at bounding box center [804, 602] width 103 height 52
click at [777, 602] on input "True" at bounding box center [774, 603] width 17 height 14
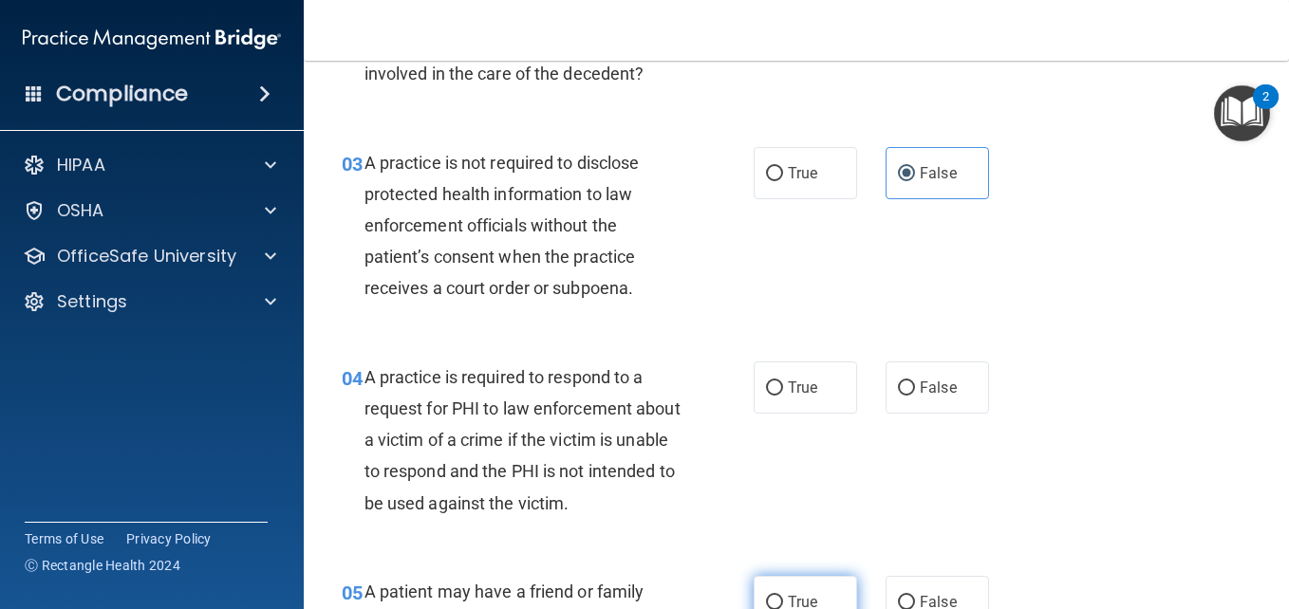
radio input "true"
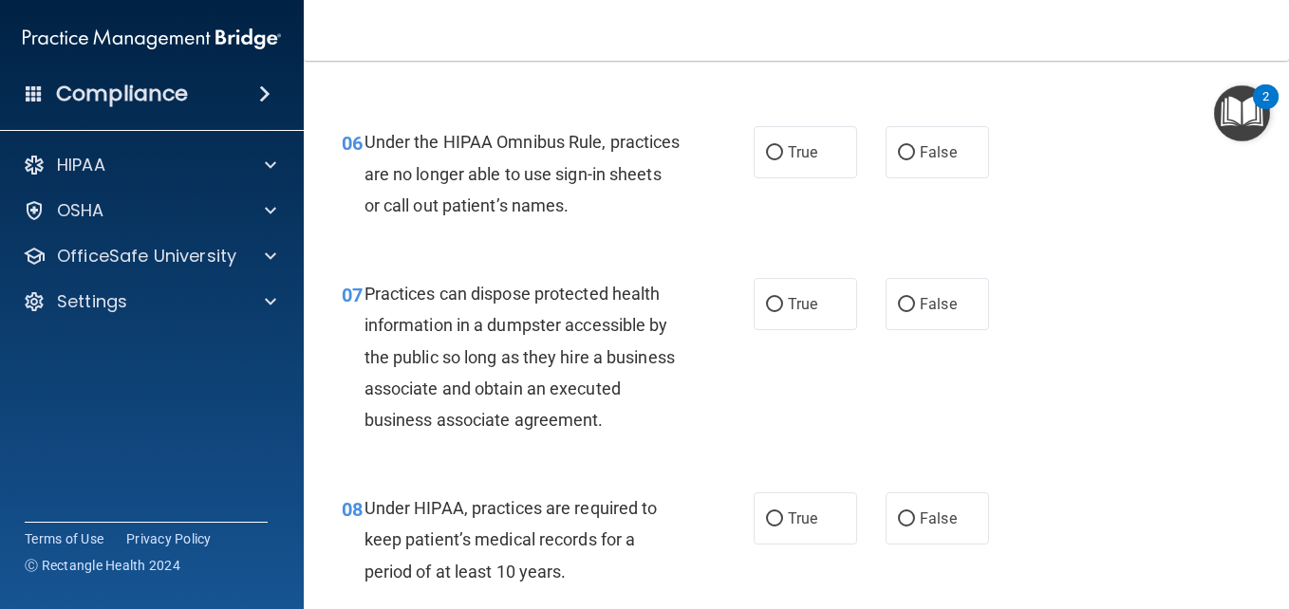
scroll to position [1034, 0]
click at [942, 308] on span "False" at bounding box center [938, 303] width 37 height 18
click at [915, 308] on input "False" at bounding box center [906, 304] width 17 height 14
radio input "true"
click at [923, 532] on label "False" at bounding box center [936, 518] width 103 height 52
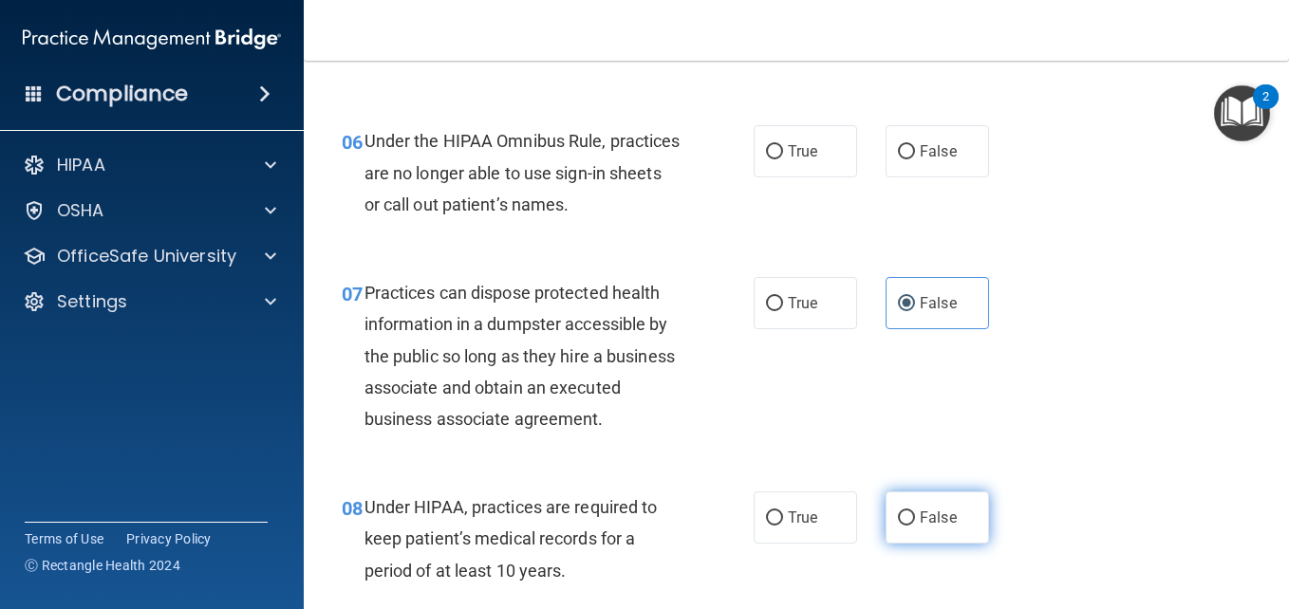
click at [915, 526] on input "False" at bounding box center [906, 518] width 17 height 14
radio input "true"
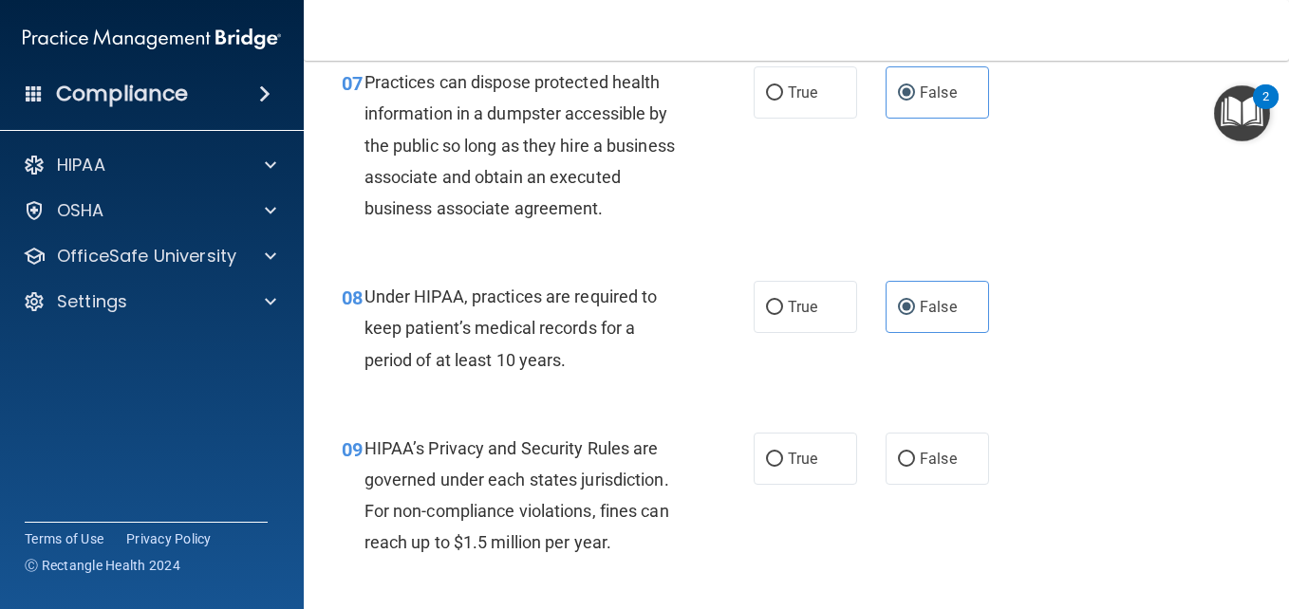
scroll to position [1246, 0]
click at [930, 484] on label "False" at bounding box center [936, 458] width 103 height 52
click at [915, 466] on input "False" at bounding box center [906, 459] width 17 height 14
radio input "true"
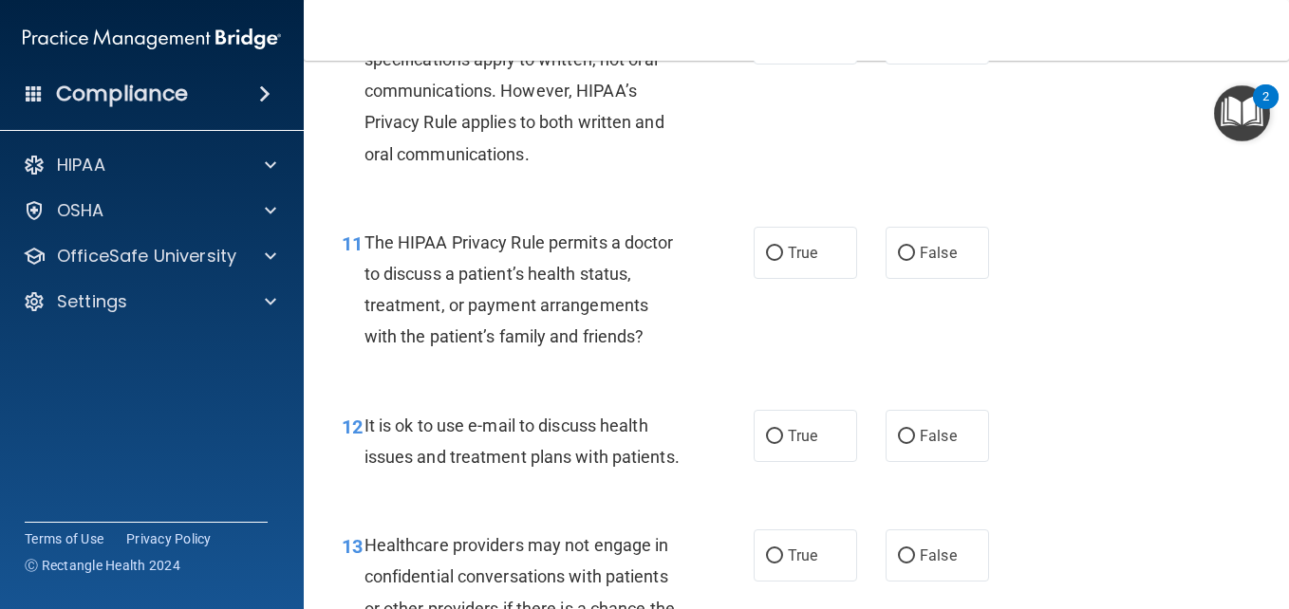
scroll to position [1927, 0]
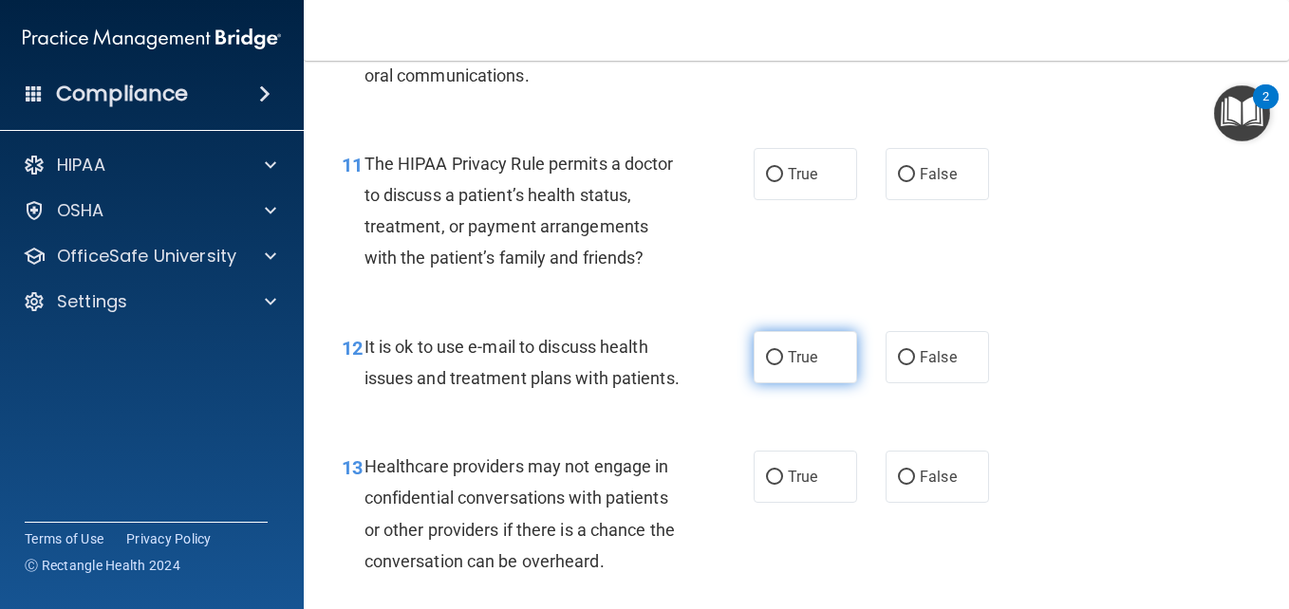
click at [833, 383] on label "True" at bounding box center [804, 357] width 103 height 52
click at [783, 365] on input "True" at bounding box center [774, 358] width 17 height 14
radio input "true"
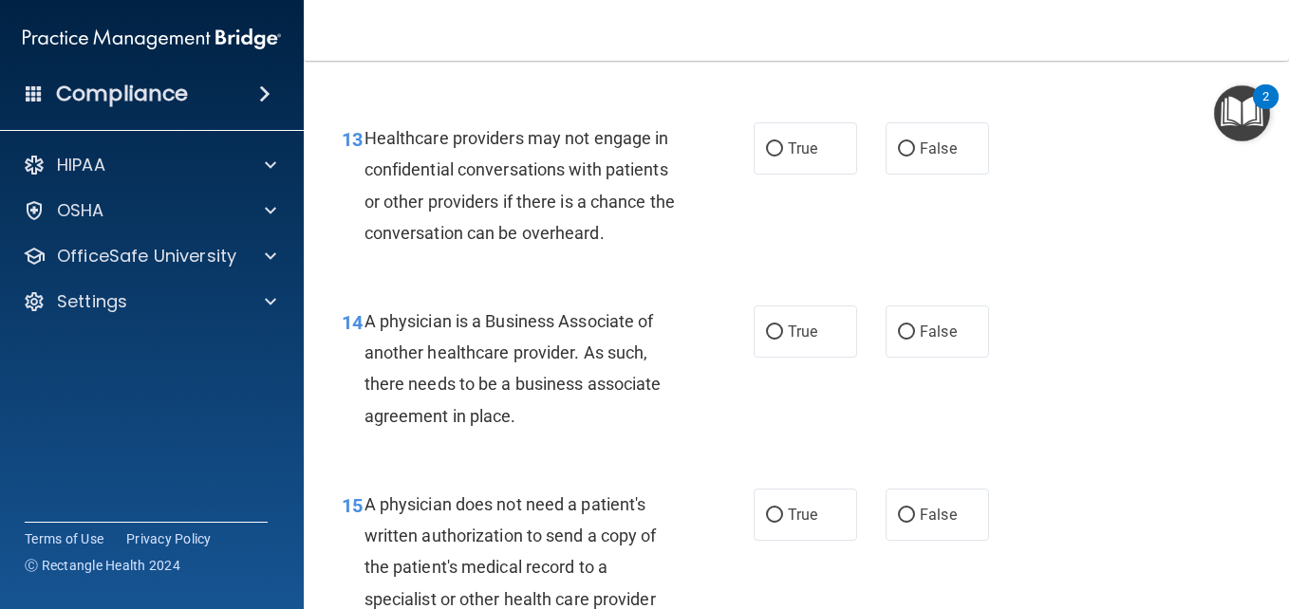
scroll to position [2258, 0]
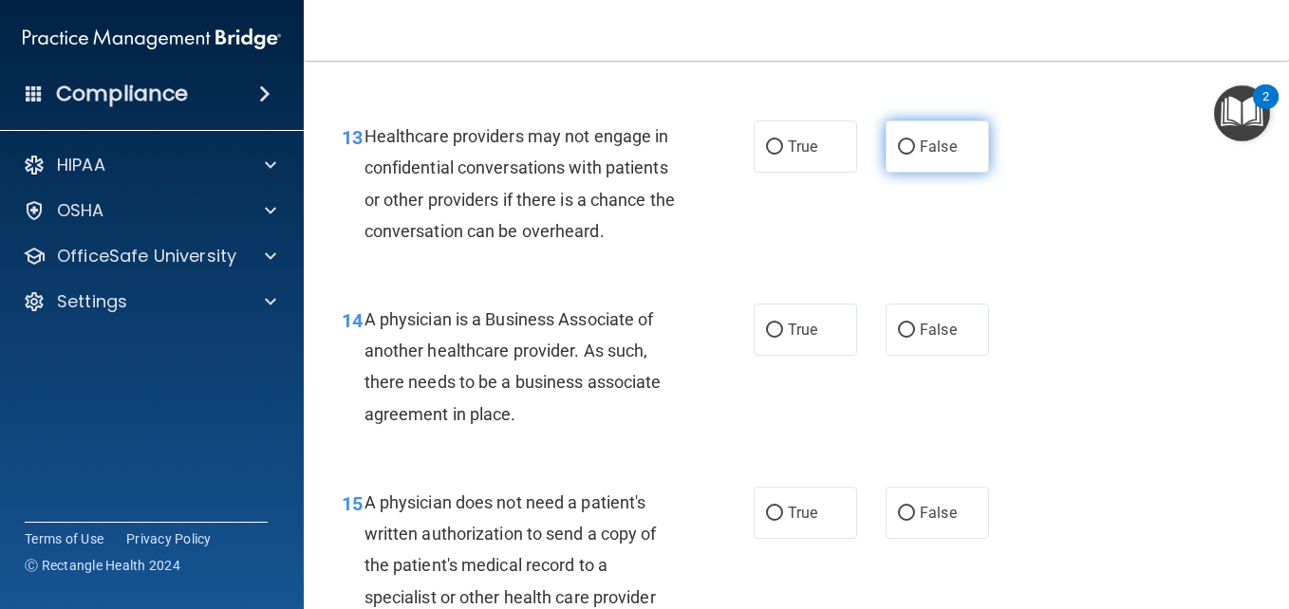
click at [918, 173] on label "False" at bounding box center [936, 147] width 103 height 52
click at [915, 155] on input "False" at bounding box center [906, 147] width 17 height 14
radio input "true"
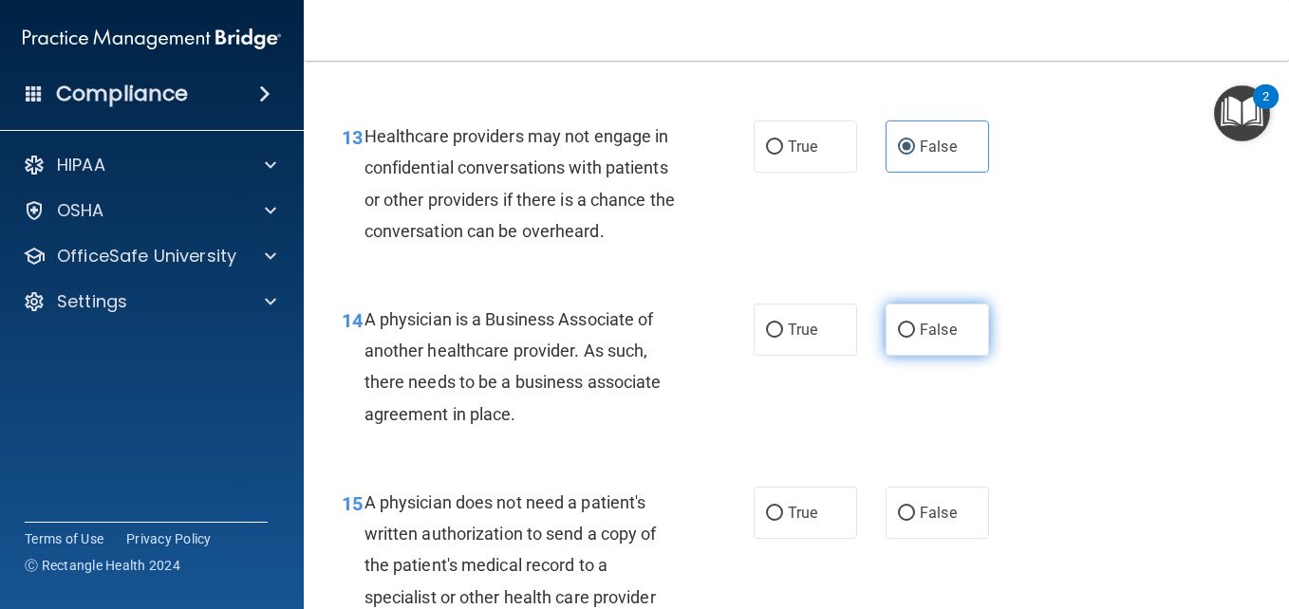
click at [921, 339] on span "False" at bounding box center [938, 330] width 37 height 18
click at [915, 338] on input "False" at bounding box center [906, 331] width 17 height 14
radio input "true"
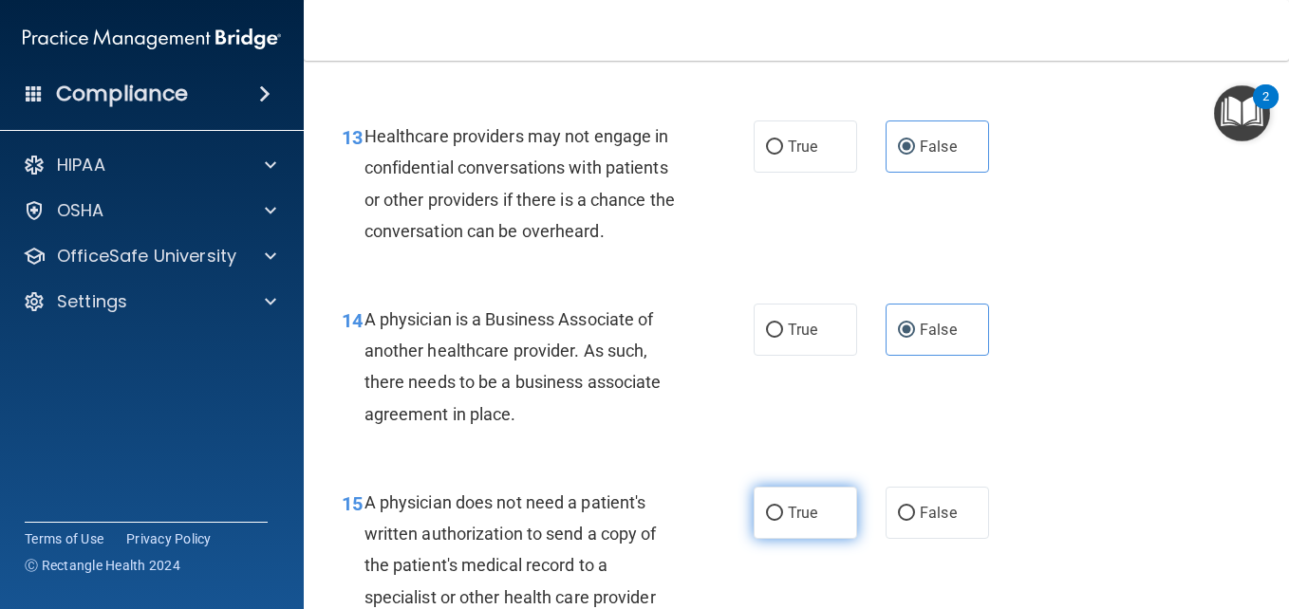
click at [780, 539] on label "True" at bounding box center [804, 513] width 103 height 52
click at [780, 521] on input "True" at bounding box center [774, 514] width 17 height 14
radio input "true"
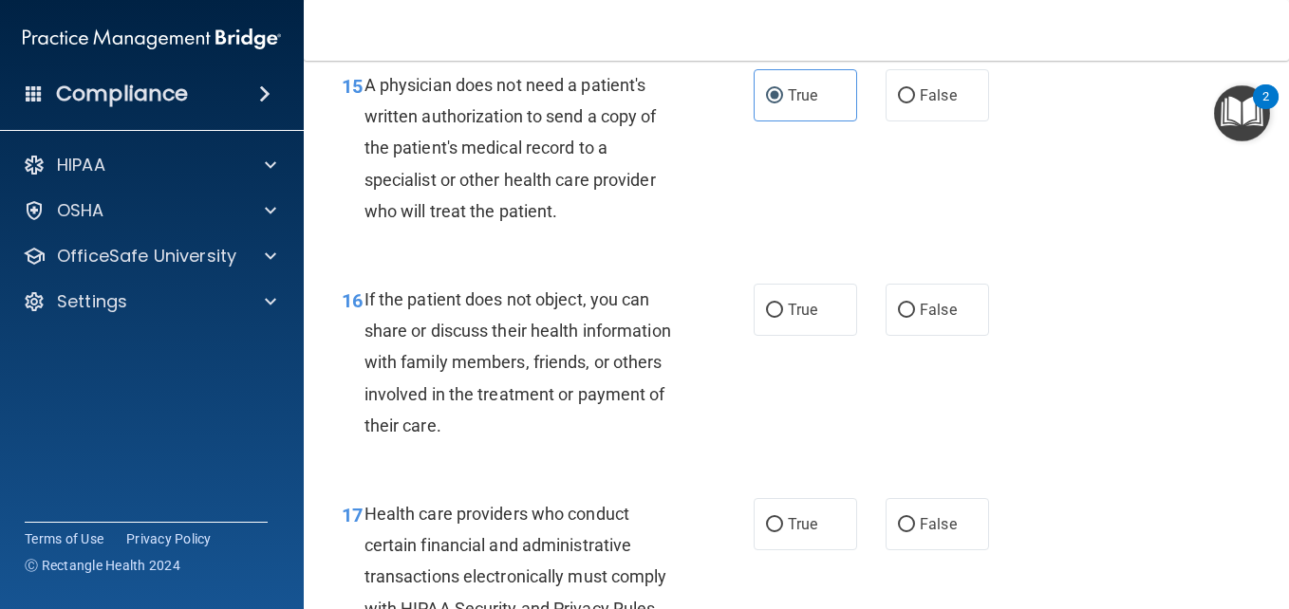
scroll to position [2677, 0]
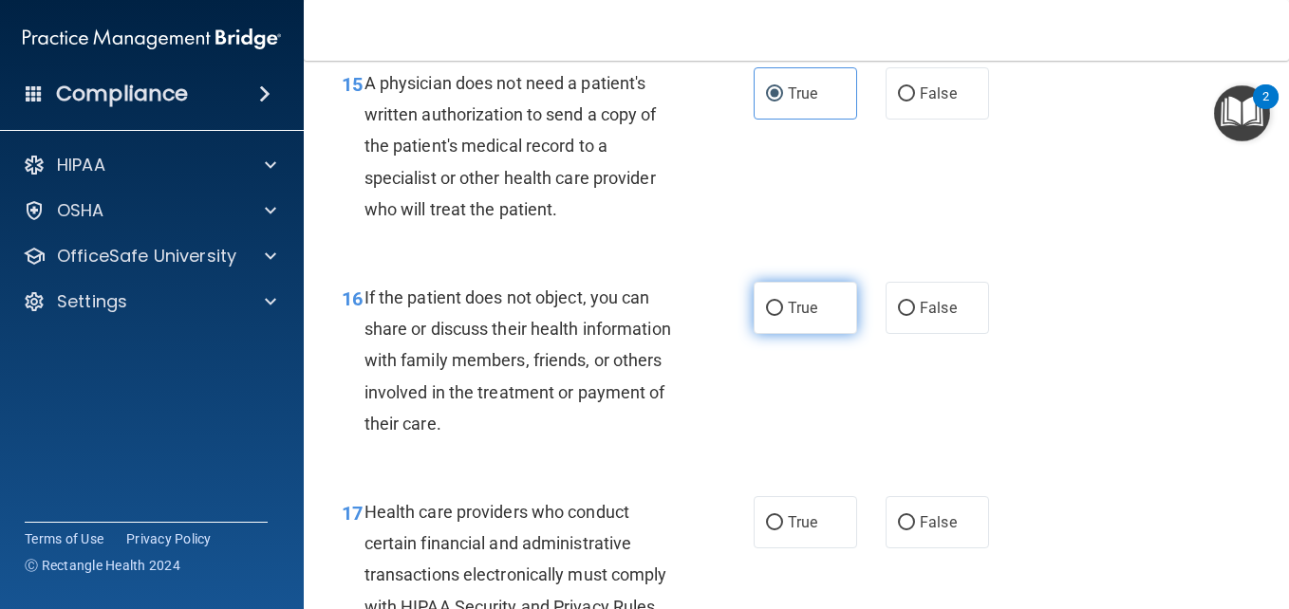
click at [754, 334] on label "True" at bounding box center [804, 308] width 103 height 52
click at [766, 316] on input "True" at bounding box center [774, 309] width 17 height 14
radio input "true"
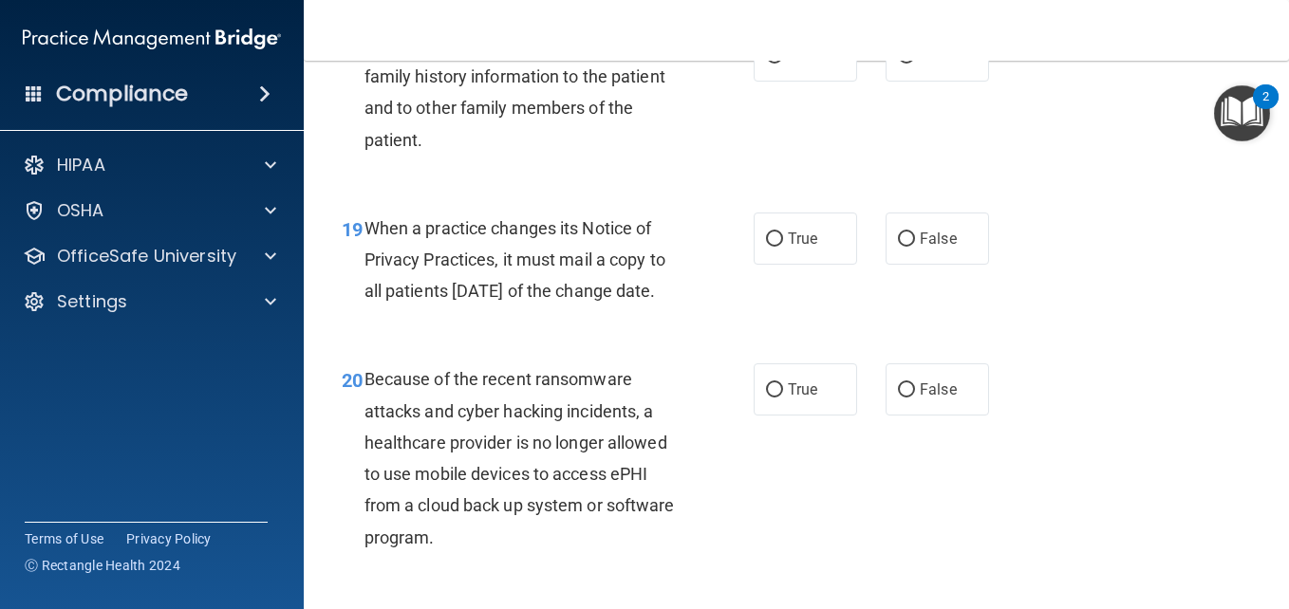
scroll to position [3328, 0]
click at [941, 64] on span "False" at bounding box center [938, 55] width 37 height 18
click at [915, 63] on input "False" at bounding box center [906, 55] width 17 height 14
radio input "true"
click at [928, 247] on span "False" at bounding box center [938, 238] width 37 height 18
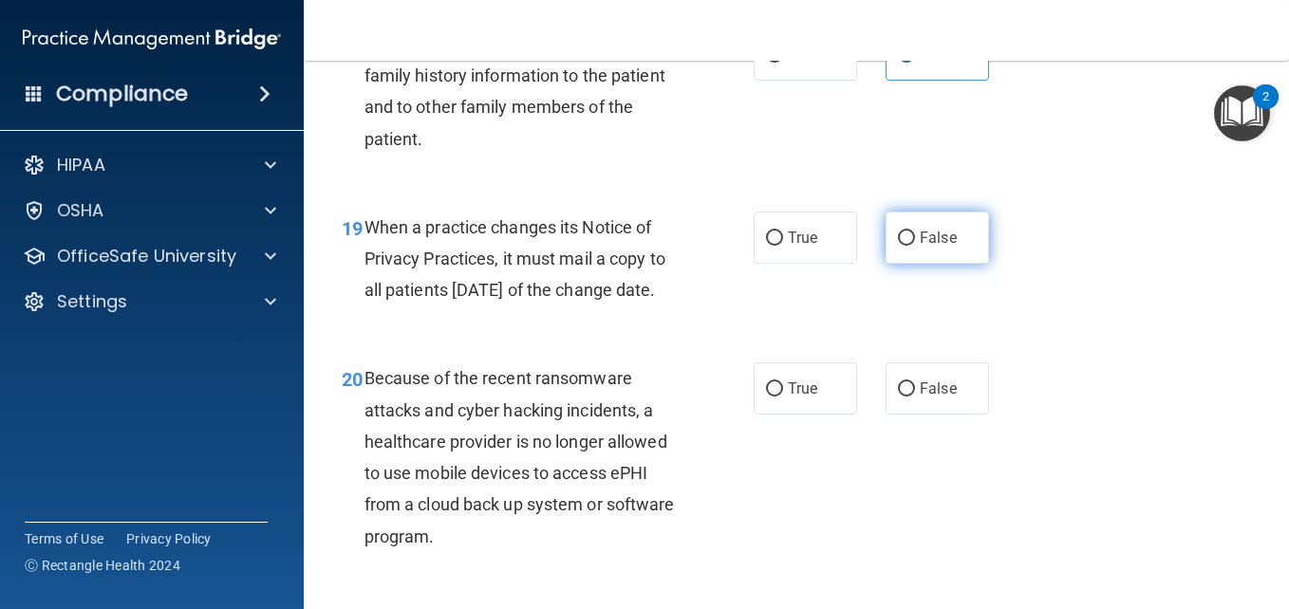
click at [915, 246] on input "False" at bounding box center [906, 239] width 17 height 14
radio input "true"
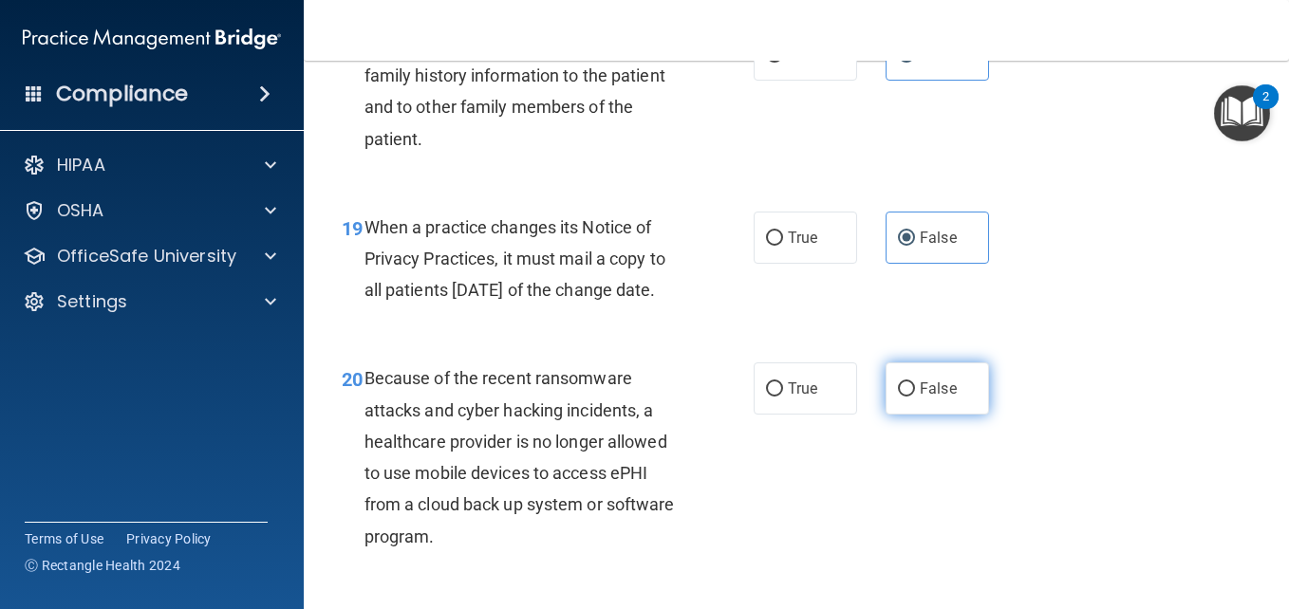
click at [891, 415] on label "False" at bounding box center [936, 389] width 103 height 52
click at [898, 397] on input "False" at bounding box center [906, 389] width 17 height 14
radio input "true"
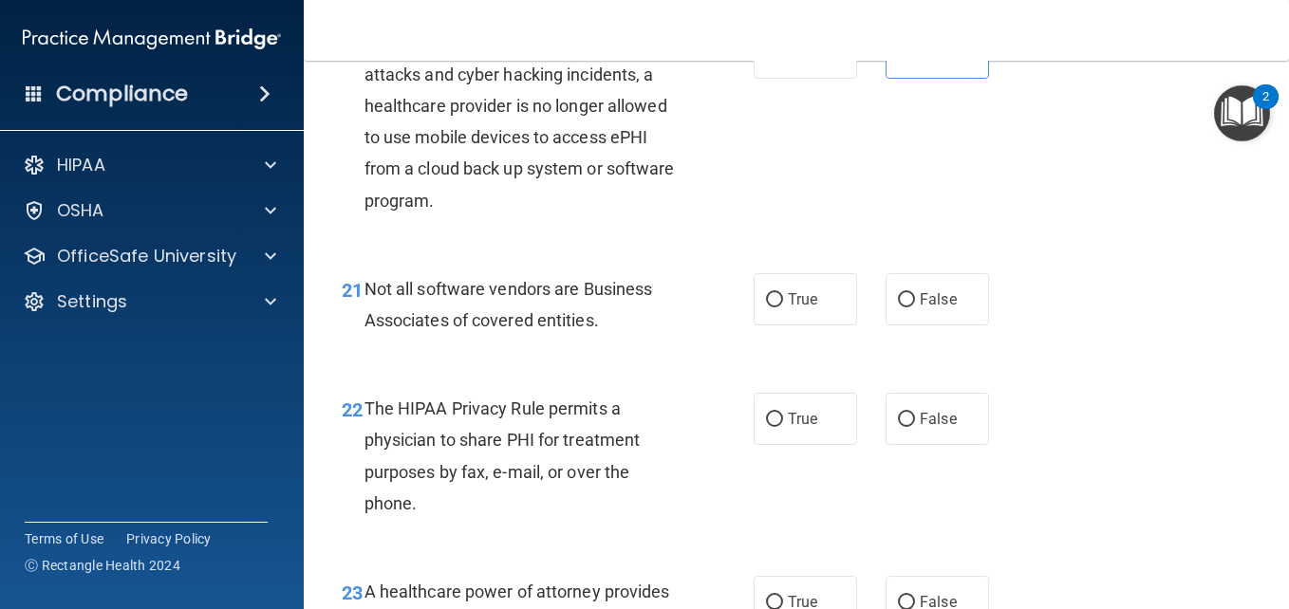
scroll to position [3665, 0]
click at [933, 307] on span "False" at bounding box center [938, 298] width 37 height 18
click at [915, 307] on input "False" at bounding box center [906, 299] width 17 height 14
radio input "true"
click at [841, 325] on label "True" at bounding box center [804, 298] width 103 height 52
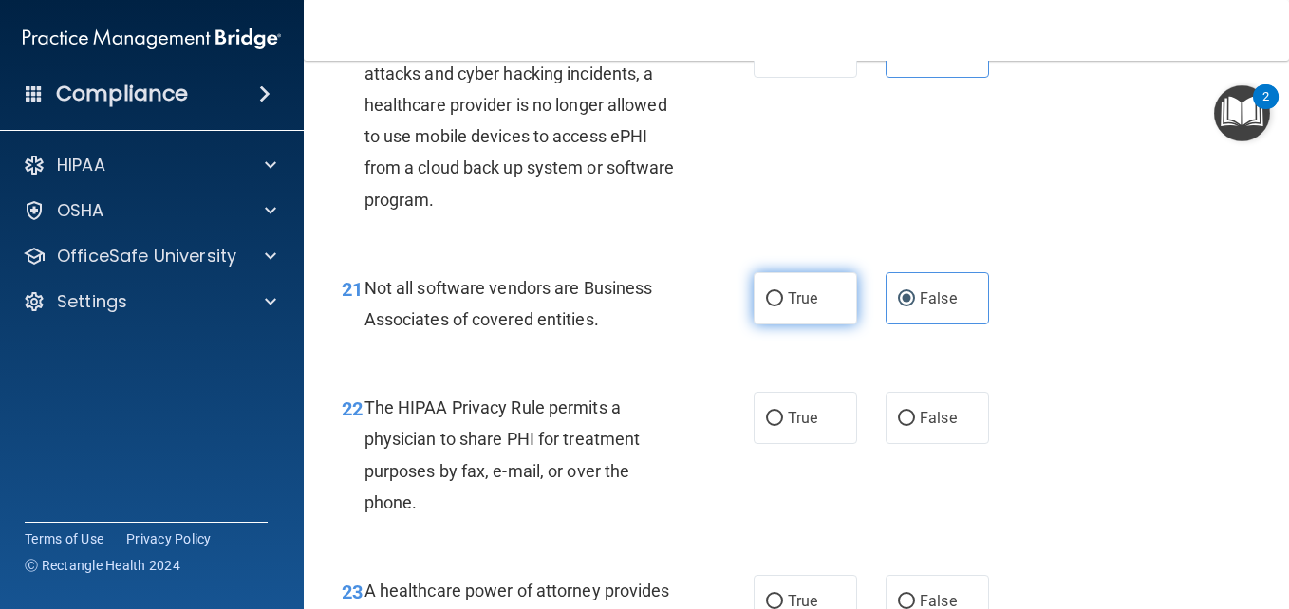
click at [783, 307] on input "True" at bounding box center [774, 299] width 17 height 14
radio input "true"
radio input "false"
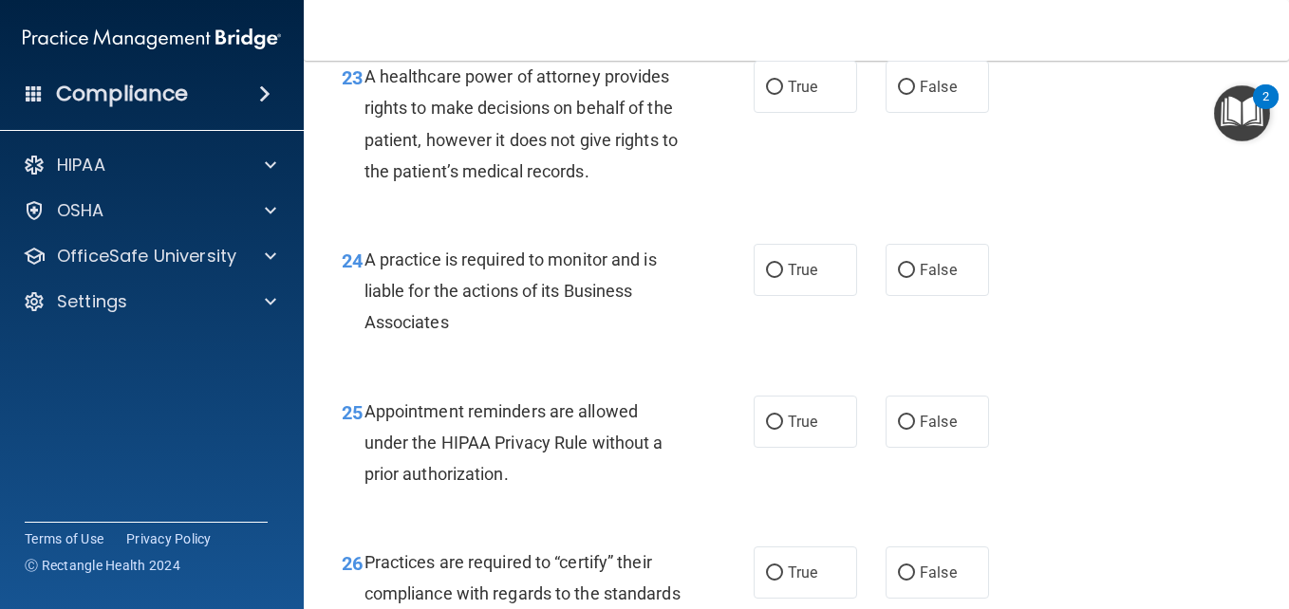
scroll to position [4180, 0]
click at [949, 295] on label "False" at bounding box center [936, 269] width 103 height 52
click at [915, 277] on input "False" at bounding box center [906, 270] width 17 height 14
radio input "true"
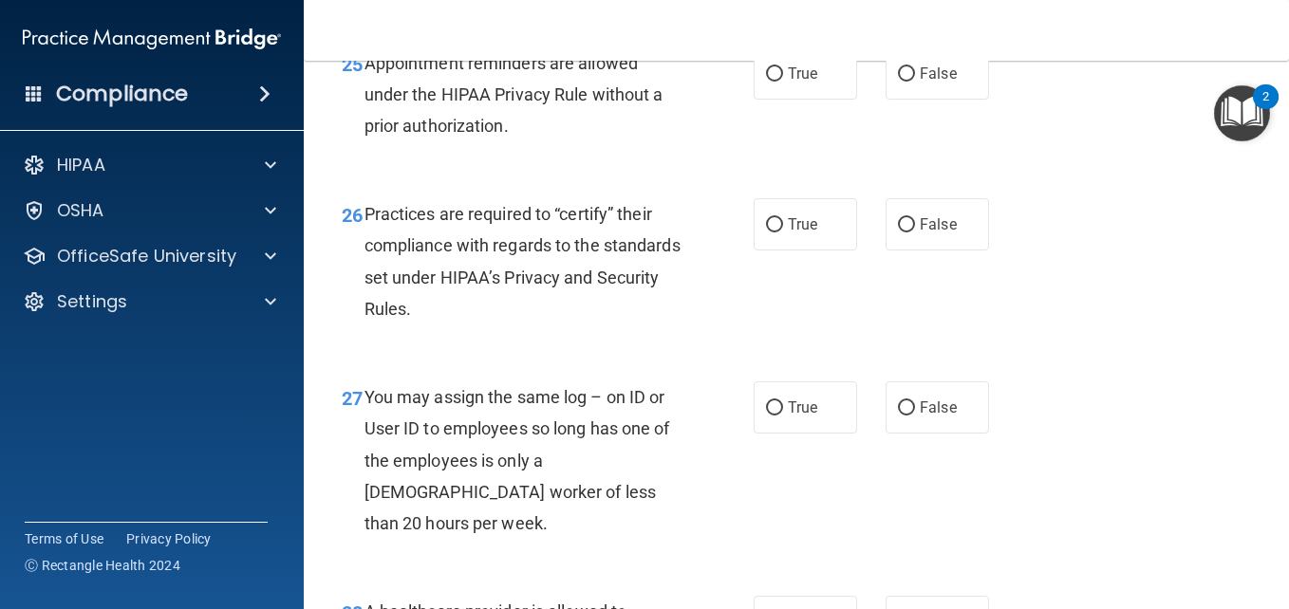
scroll to position [4528, 0]
click at [920, 232] on span "False" at bounding box center [938, 223] width 37 height 18
click at [912, 232] on input "False" at bounding box center [906, 224] width 17 height 14
radio input "true"
click at [936, 416] on span "False" at bounding box center [938, 407] width 37 height 18
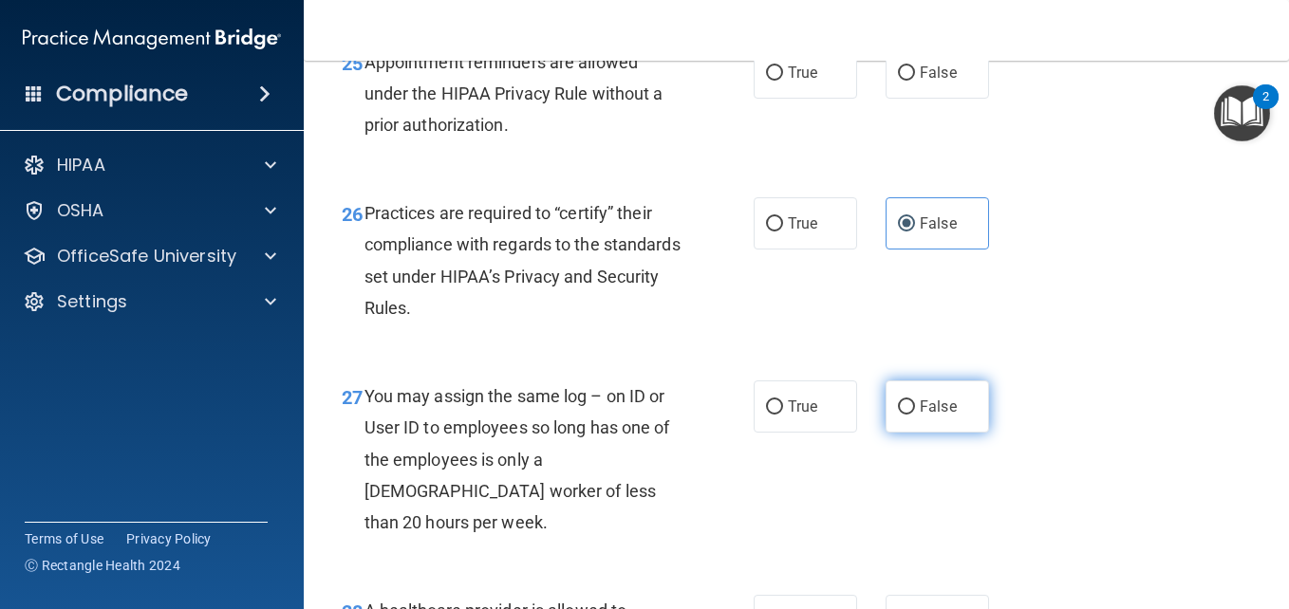
click at [915, 415] on input "False" at bounding box center [906, 407] width 17 height 14
radio input "true"
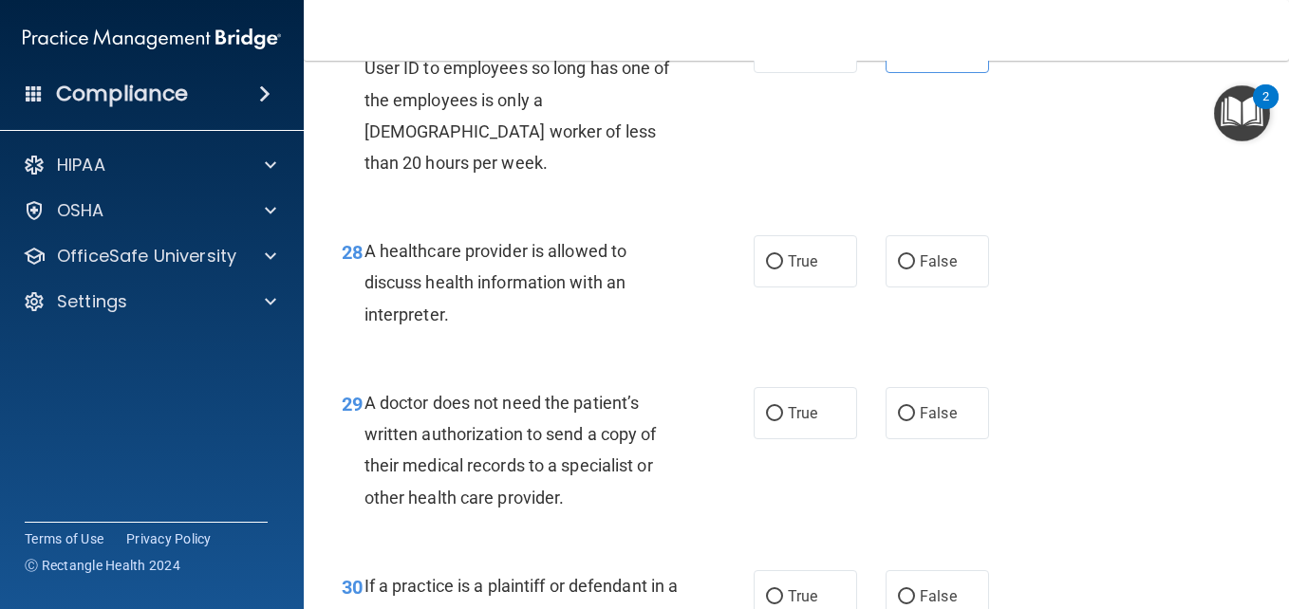
scroll to position [4889, 0]
click at [797, 421] on span "True" at bounding box center [802, 412] width 29 height 18
click at [783, 420] on input "True" at bounding box center [774, 413] width 17 height 14
radio input "true"
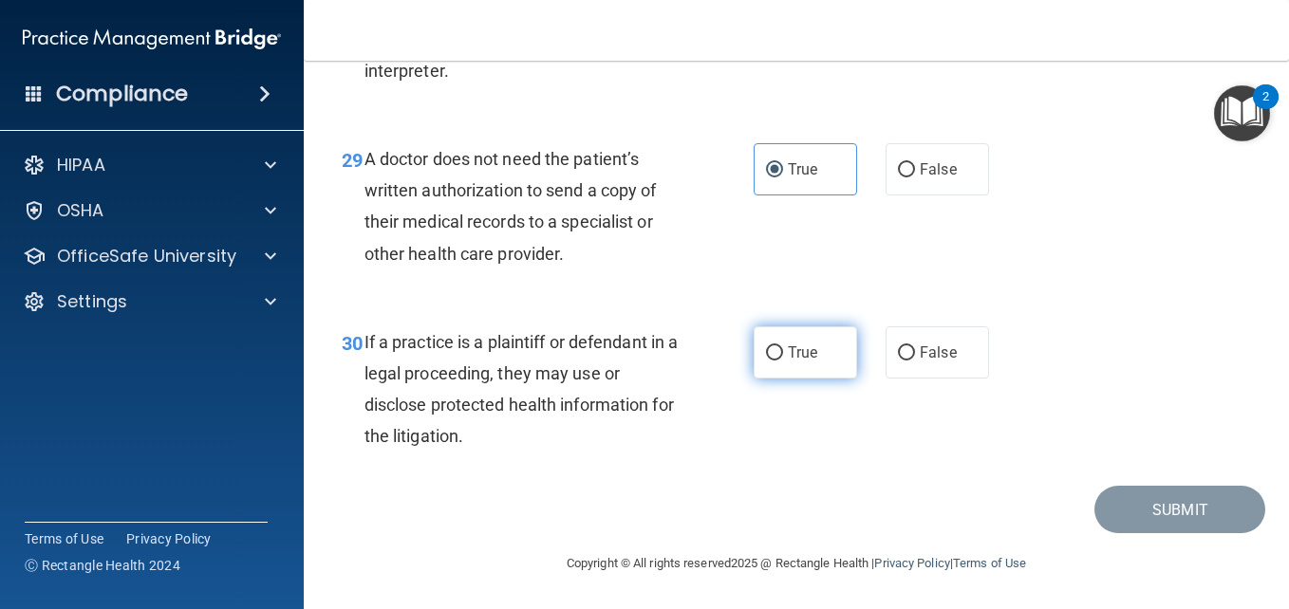
click at [833, 362] on label "True" at bounding box center [804, 352] width 103 height 52
click at [783, 361] on input "True" at bounding box center [774, 353] width 17 height 14
radio input "true"
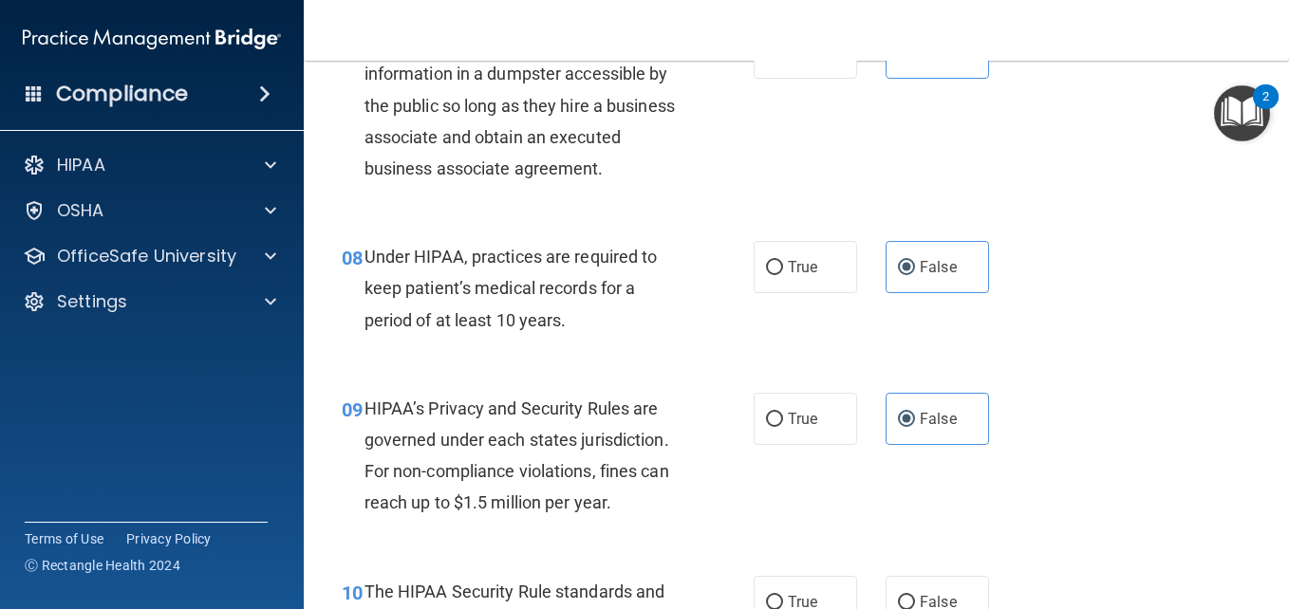
scroll to position [0, 0]
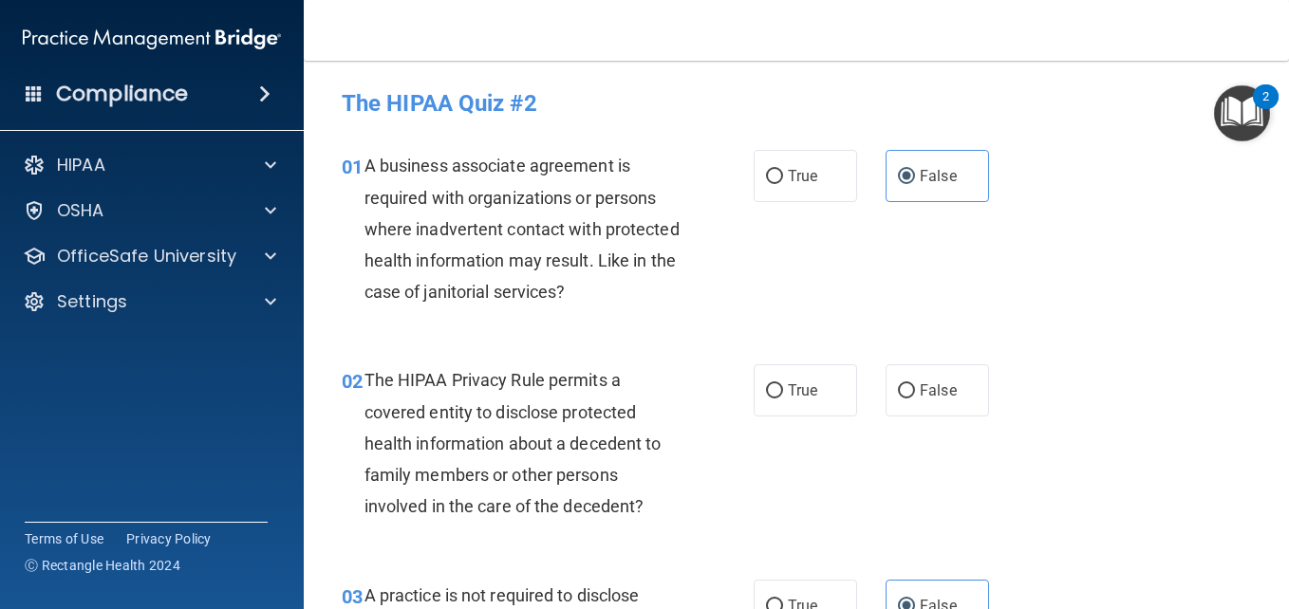
click at [1065, 348] on div "02 The HIPAA Privacy Rule permits a covered entity to disclose protected health…" at bounding box center [796, 448] width 938 height 214
click at [795, 402] on label "True" at bounding box center [804, 390] width 103 height 52
click at [783, 399] on input "True" at bounding box center [774, 391] width 17 height 14
radio input "true"
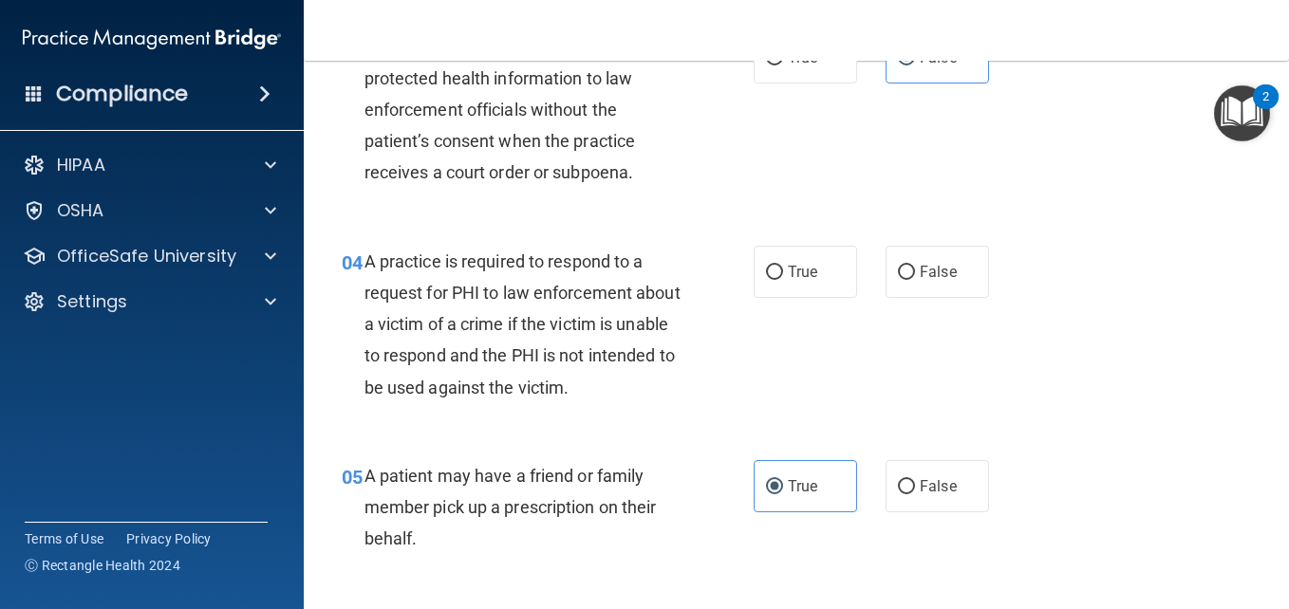
scroll to position [567, 0]
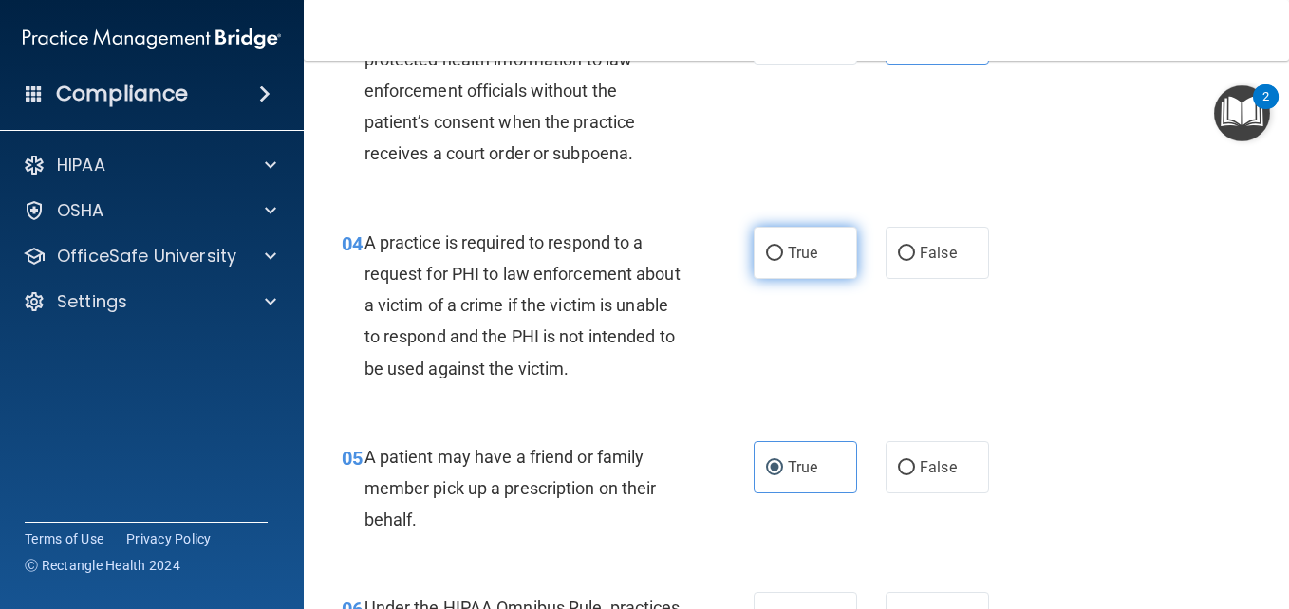
click at [774, 253] on input "True" at bounding box center [774, 254] width 17 height 14
radio input "true"
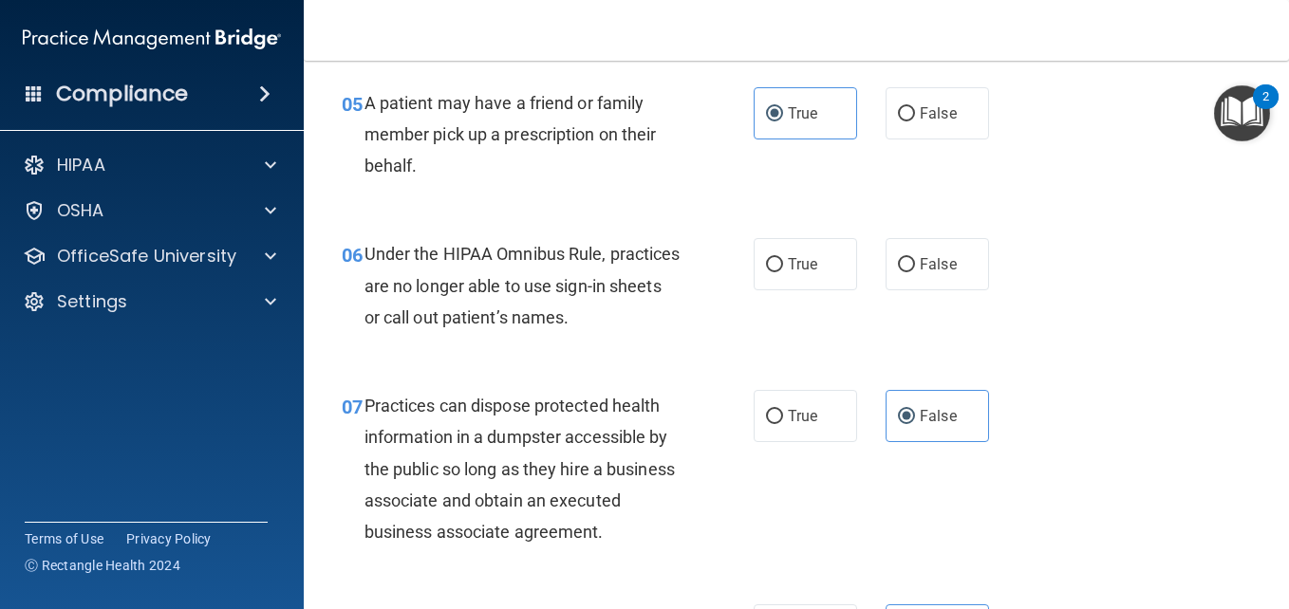
scroll to position [944, 0]
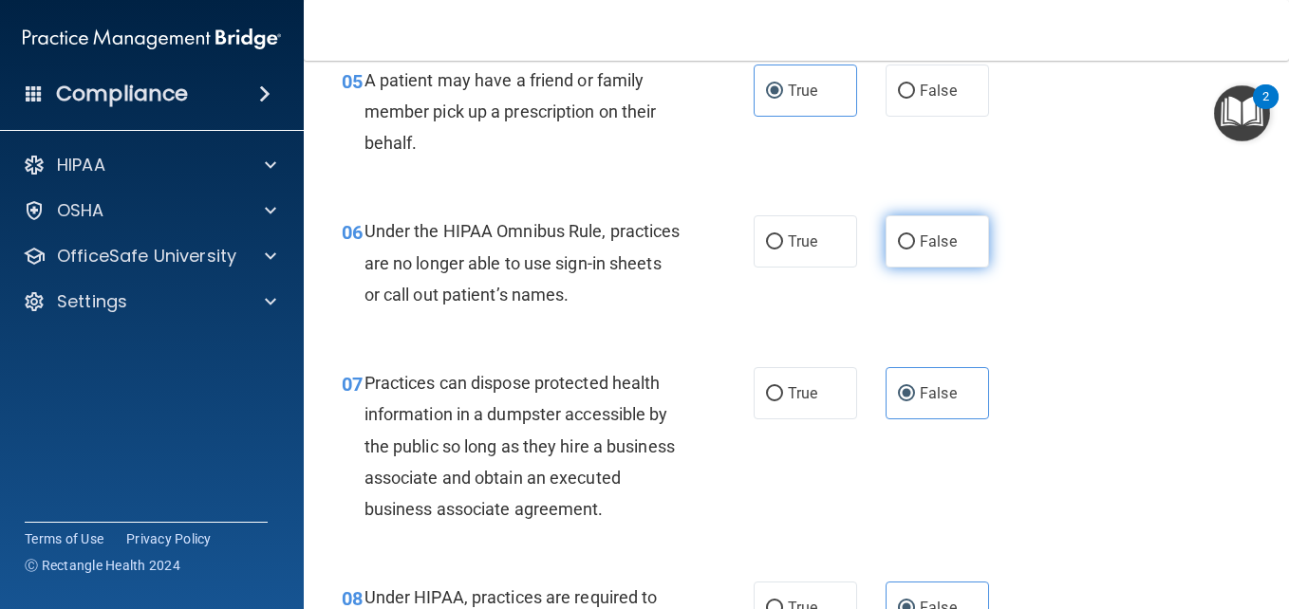
click at [947, 253] on label "False" at bounding box center [936, 241] width 103 height 52
click at [915, 250] on input "False" at bounding box center [906, 242] width 17 height 14
radio input "true"
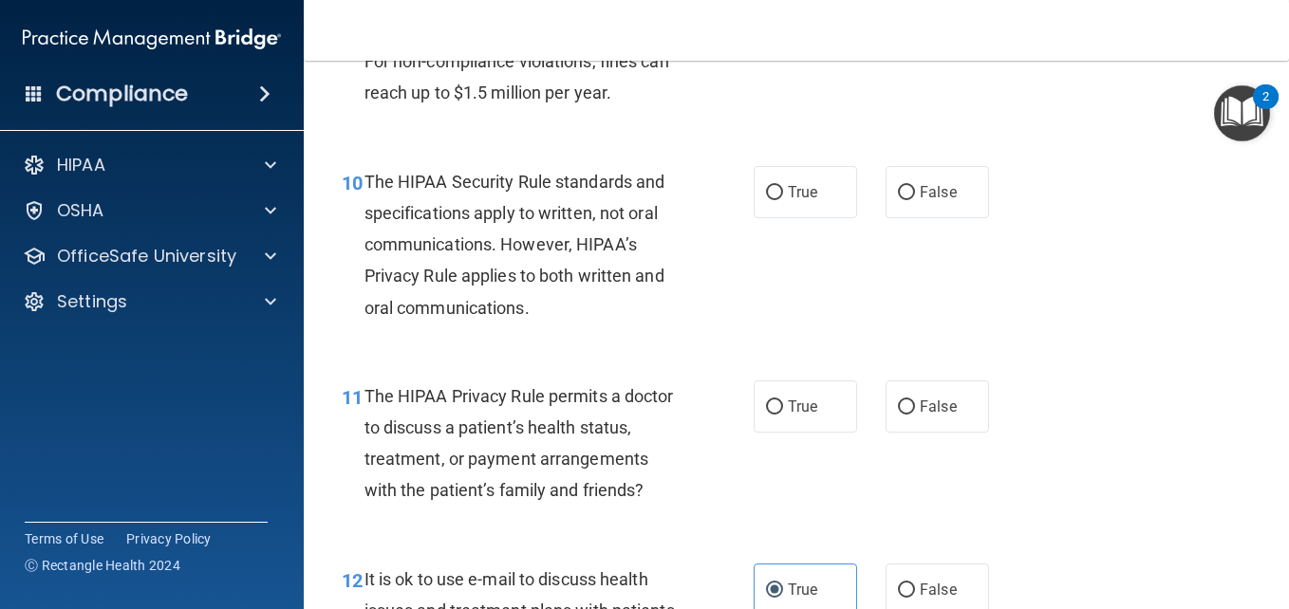
scroll to position [1697, 0]
click at [1098, 355] on div "10 The HIPAA Security Rule standards and specifications apply to written, not o…" at bounding box center [796, 247] width 938 height 214
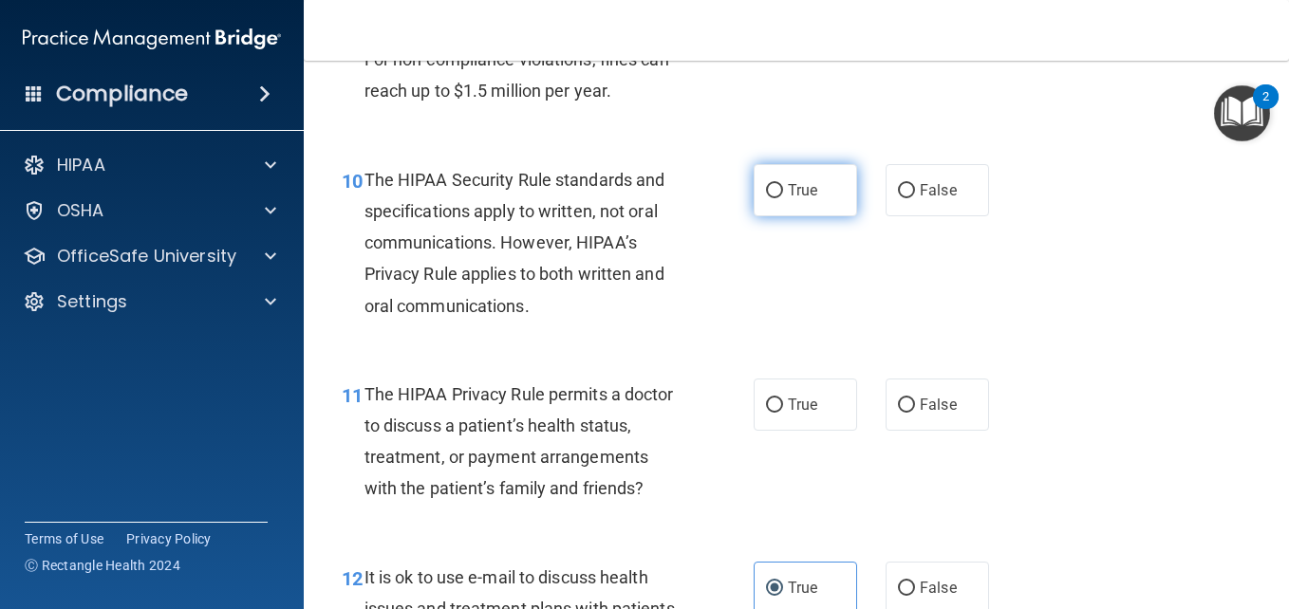
click at [796, 199] on span "True" at bounding box center [802, 190] width 29 height 18
click at [783, 198] on input "True" at bounding box center [774, 191] width 17 height 14
radio input "true"
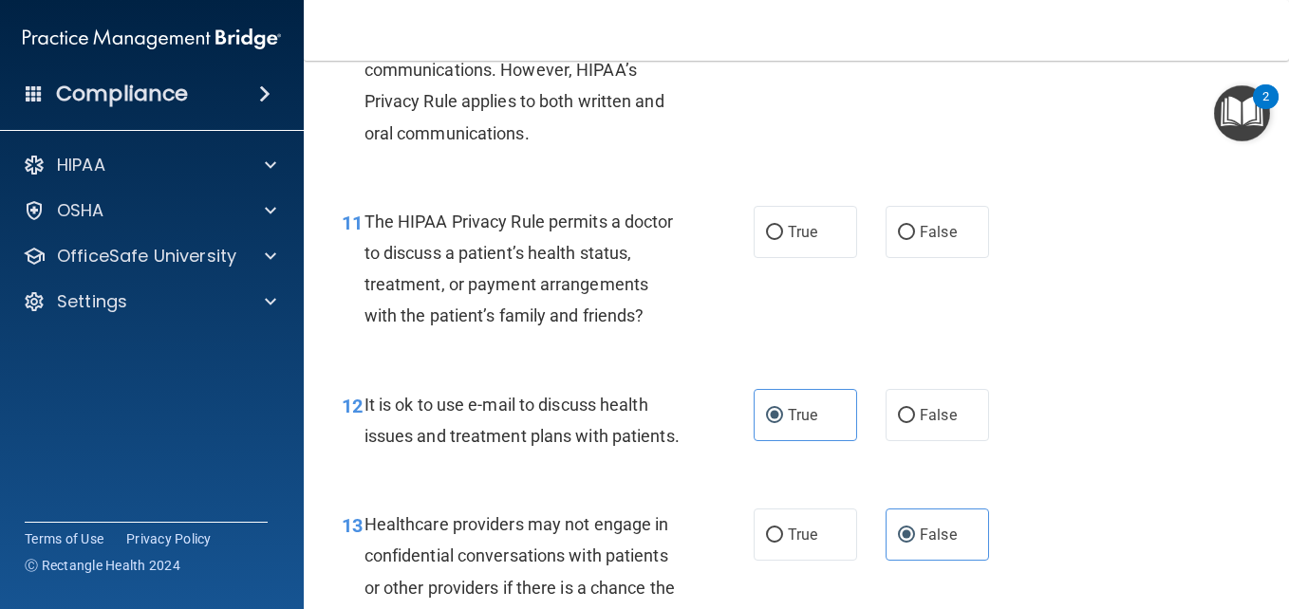
scroll to position [1875, 0]
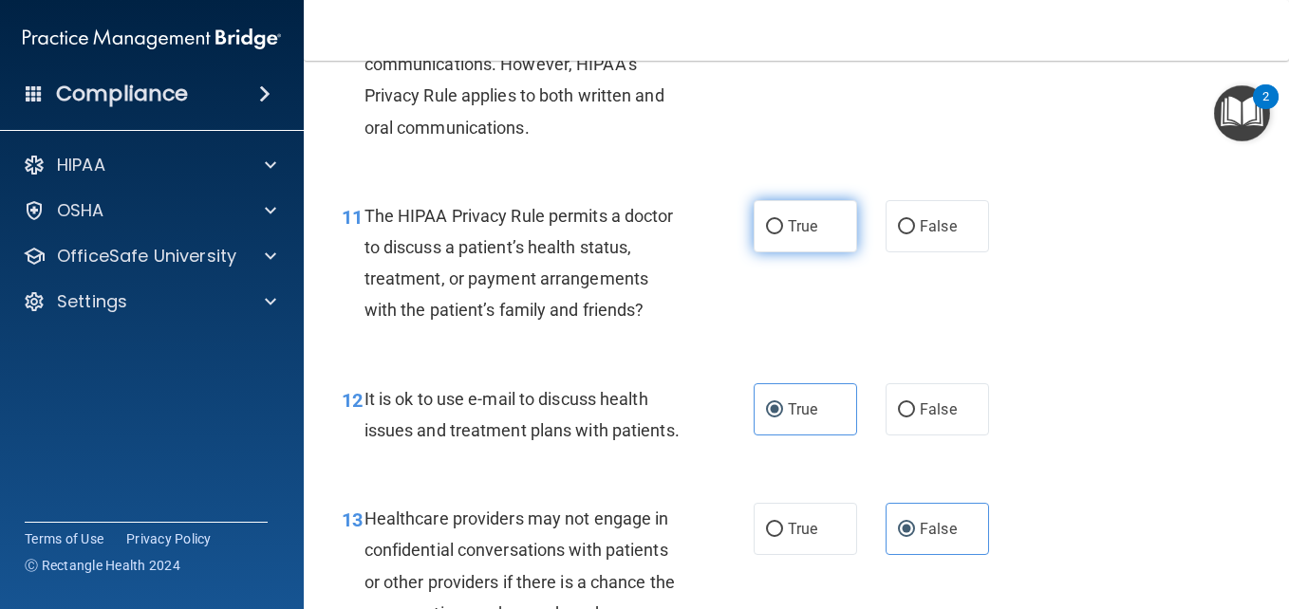
click at [789, 248] on label "True" at bounding box center [804, 226] width 103 height 52
click at [783, 234] on input "True" at bounding box center [774, 227] width 17 height 14
radio input "true"
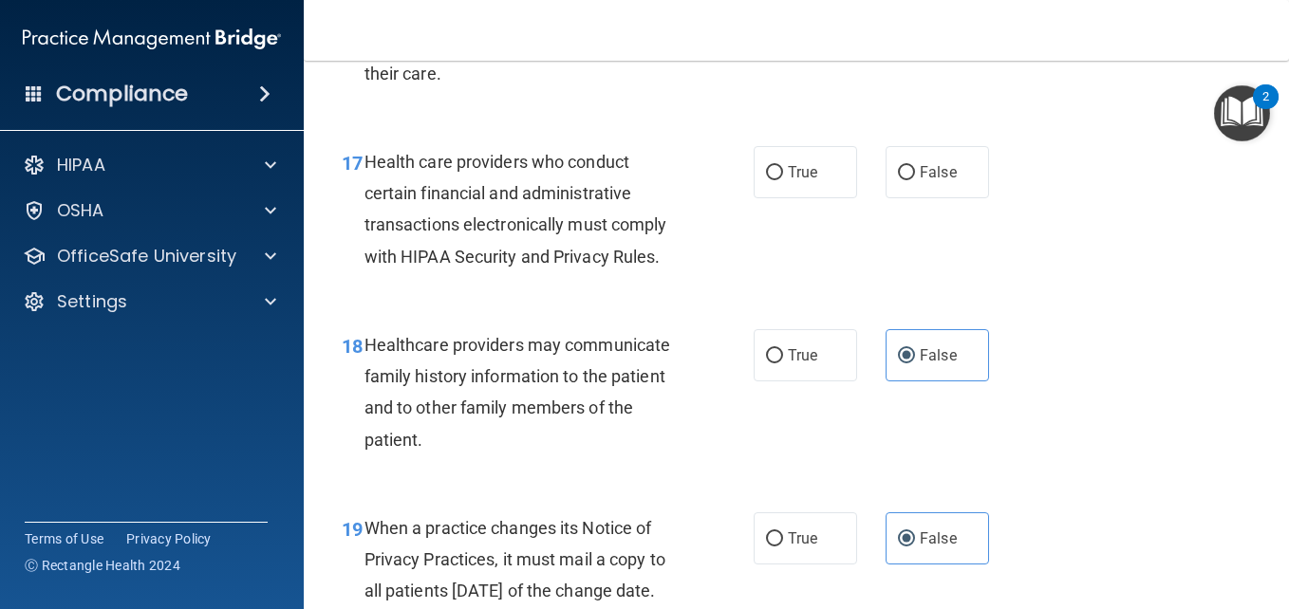
scroll to position [3032, 0]
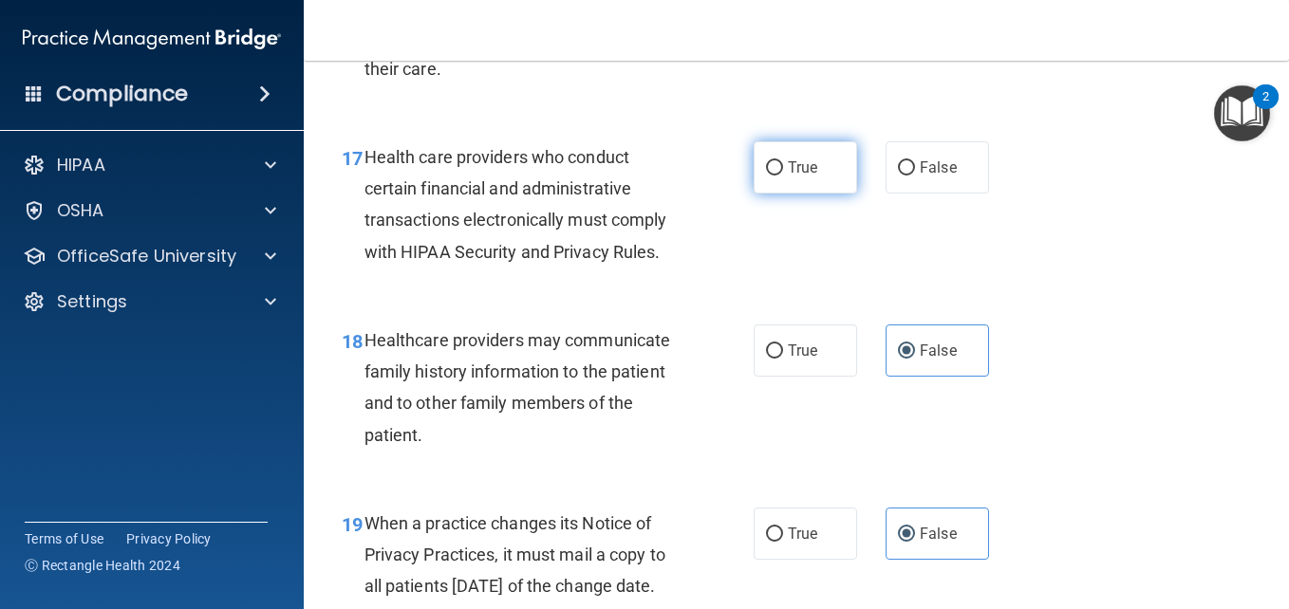
click at [779, 194] on label "True" at bounding box center [804, 167] width 103 height 52
click at [779, 176] on input "True" at bounding box center [774, 168] width 17 height 14
radio input "true"
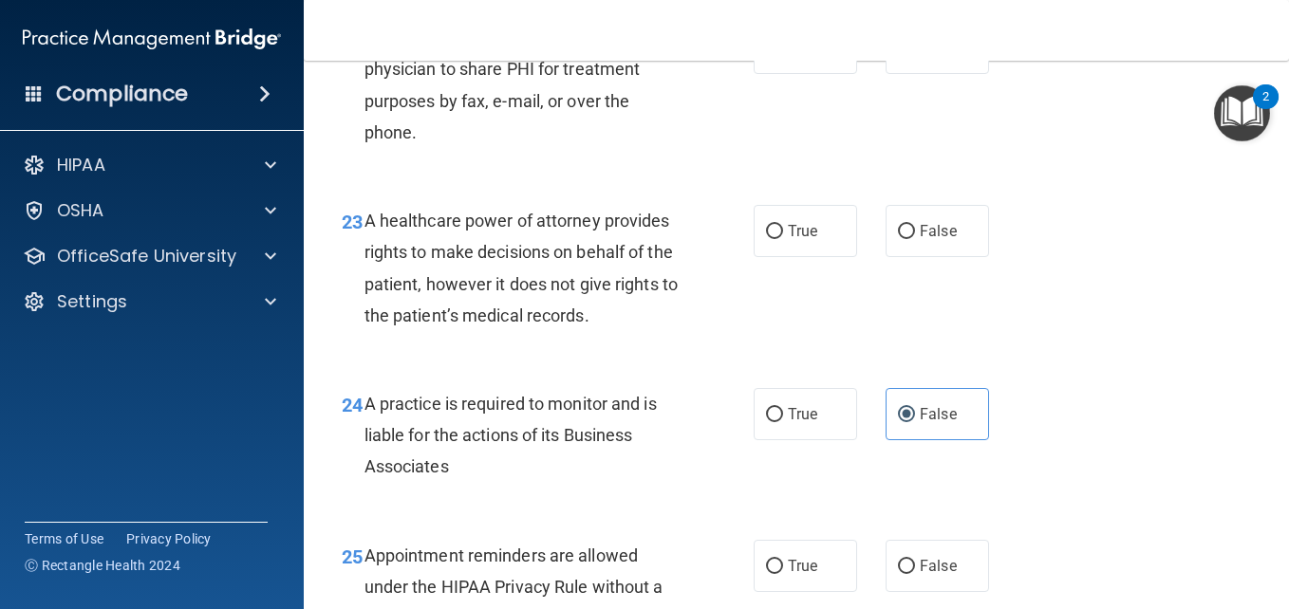
scroll to position [4036, 0]
click at [974, 73] on label "False" at bounding box center [936, 47] width 103 height 52
click at [915, 55] on input "False" at bounding box center [906, 48] width 17 height 14
radio input "true"
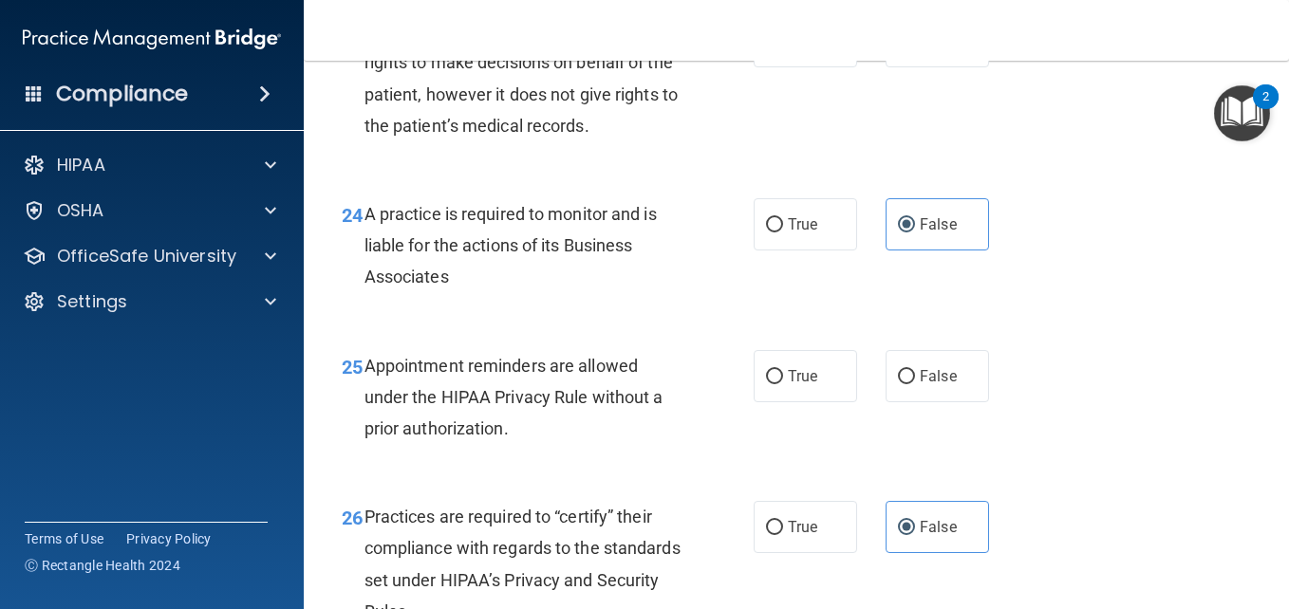
scroll to position [4226, 0]
click at [790, 49] on span "True" at bounding box center [802, 40] width 29 height 18
click at [783, 48] on input "True" at bounding box center [774, 41] width 17 height 14
radio input "true"
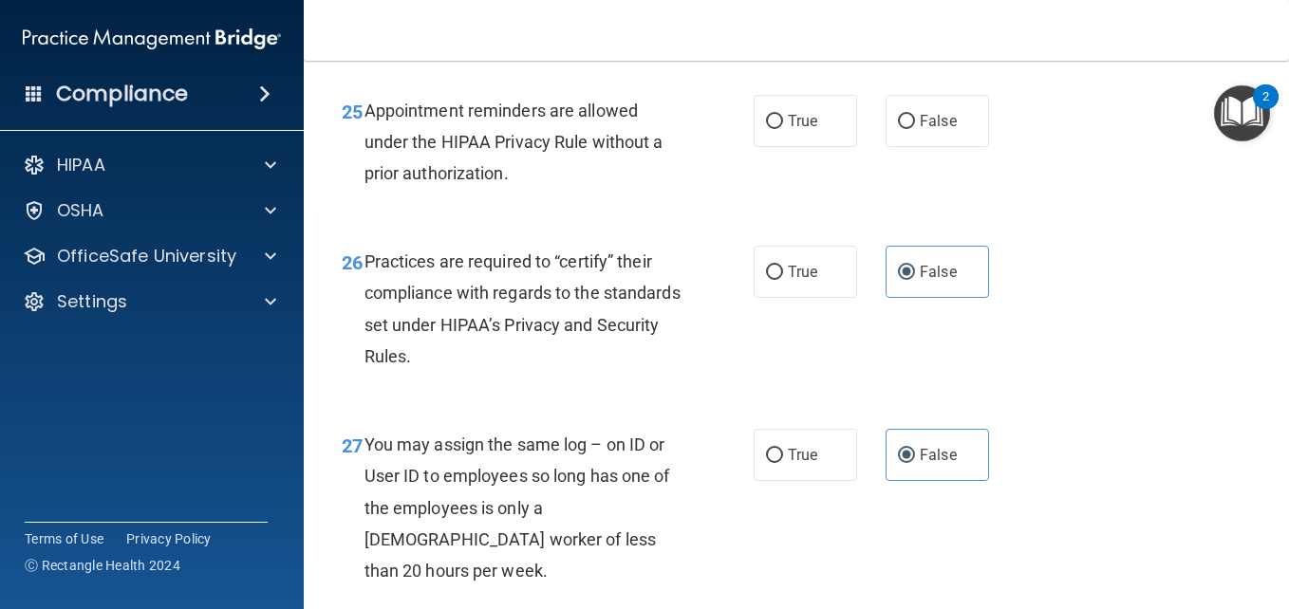
scroll to position [4481, 0]
click at [799, 222] on div "25 Appointment reminders are allowed under the HIPAA Privacy Rule without a pri…" at bounding box center [796, 146] width 938 height 152
click at [803, 146] on label "True" at bounding box center [804, 120] width 103 height 52
click at [783, 128] on input "True" at bounding box center [774, 121] width 17 height 14
radio input "true"
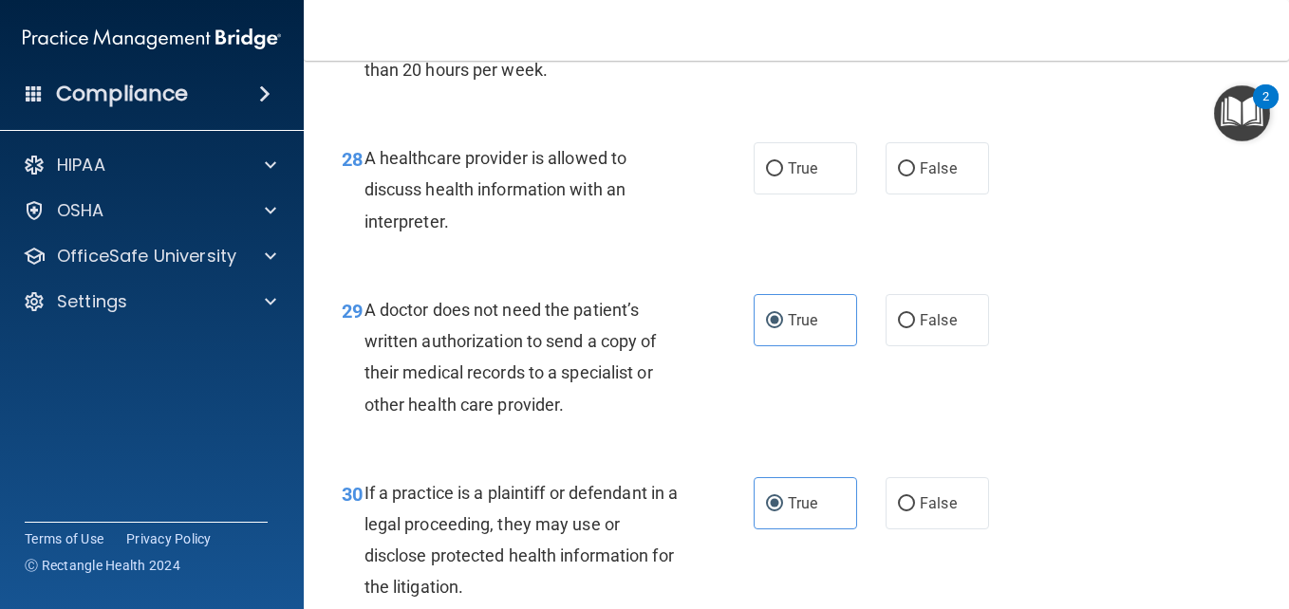
scroll to position [4982, 0]
click at [820, 194] on label "True" at bounding box center [804, 167] width 103 height 52
click at [783, 176] on input "True" at bounding box center [774, 168] width 17 height 14
radio input "true"
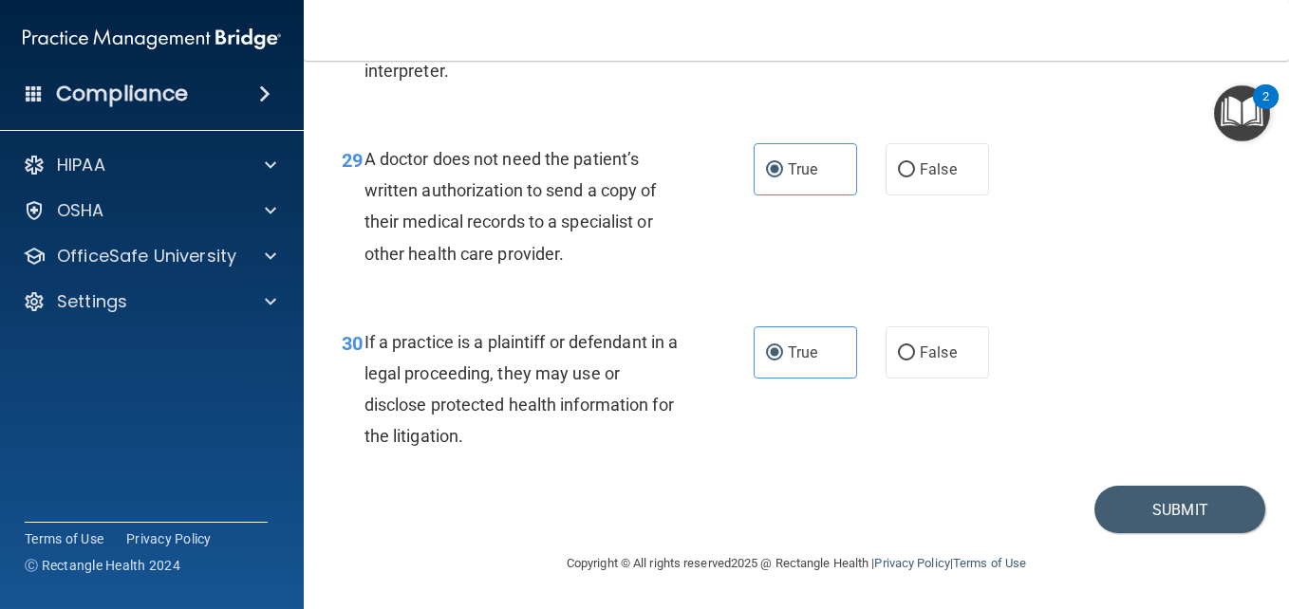
scroll to position [5227, 0]
click at [1125, 490] on button "Submit" at bounding box center [1179, 510] width 171 height 48
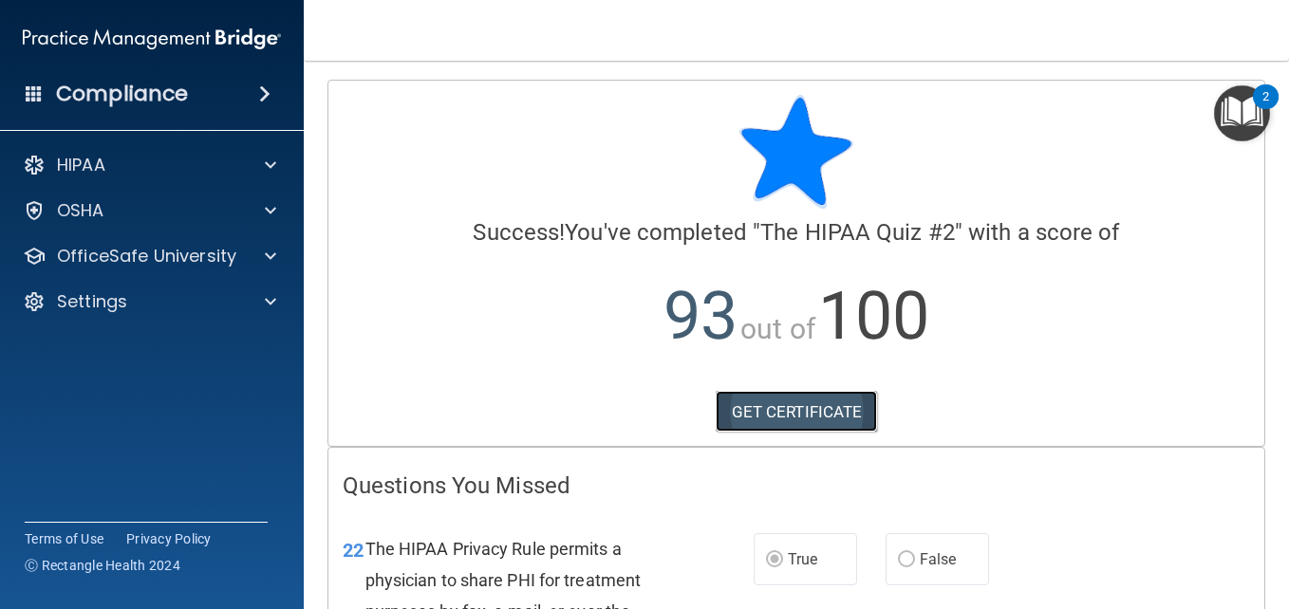
click at [809, 411] on link "GET CERTIFICATE" at bounding box center [797, 412] width 162 height 42
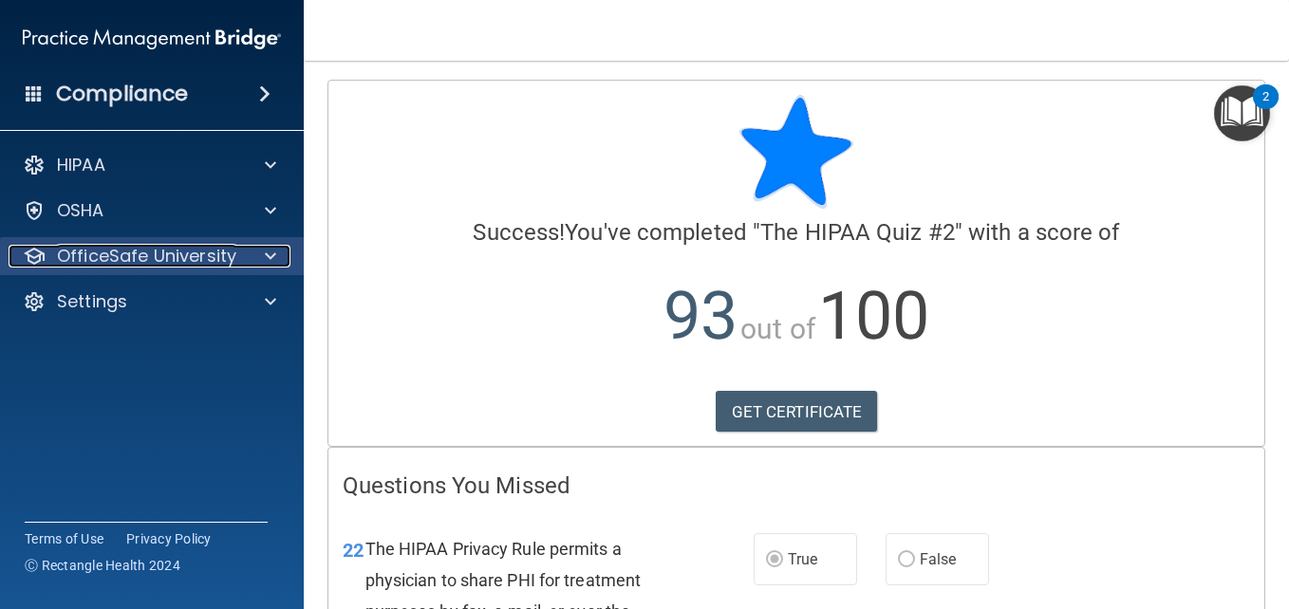
click at [263, 262] on div at bounding box center [267, 256] width 47 height 23
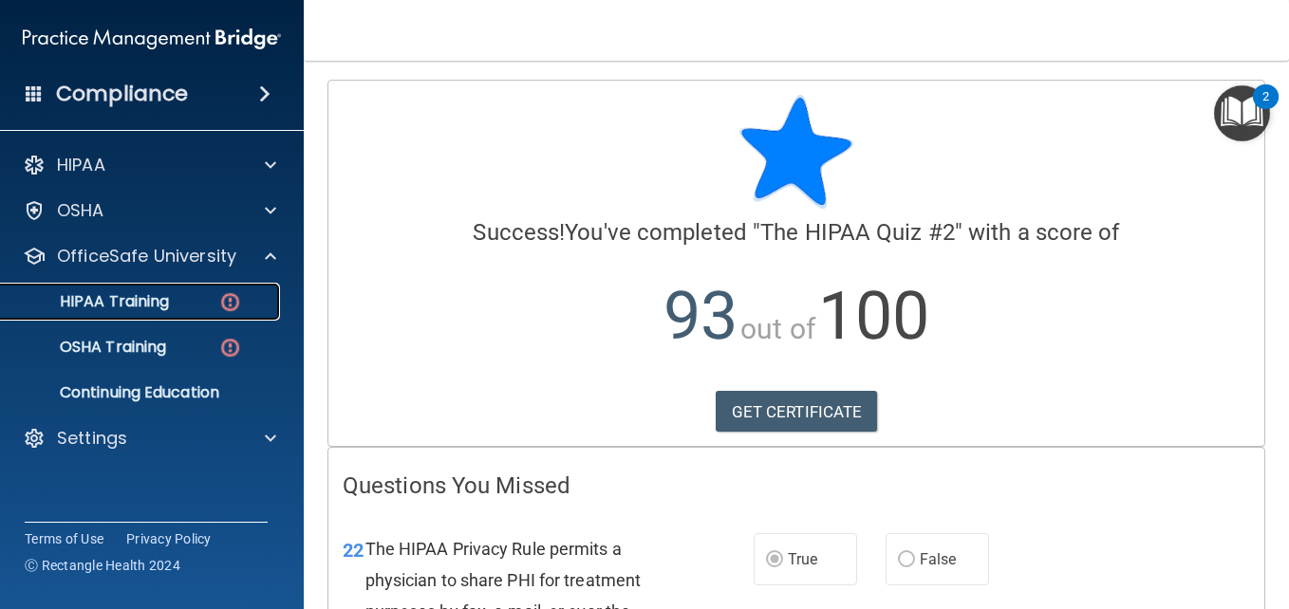
click at [194, 294] on div "HIPAA Training" at bounding box center [141, 301] width 259 height 19
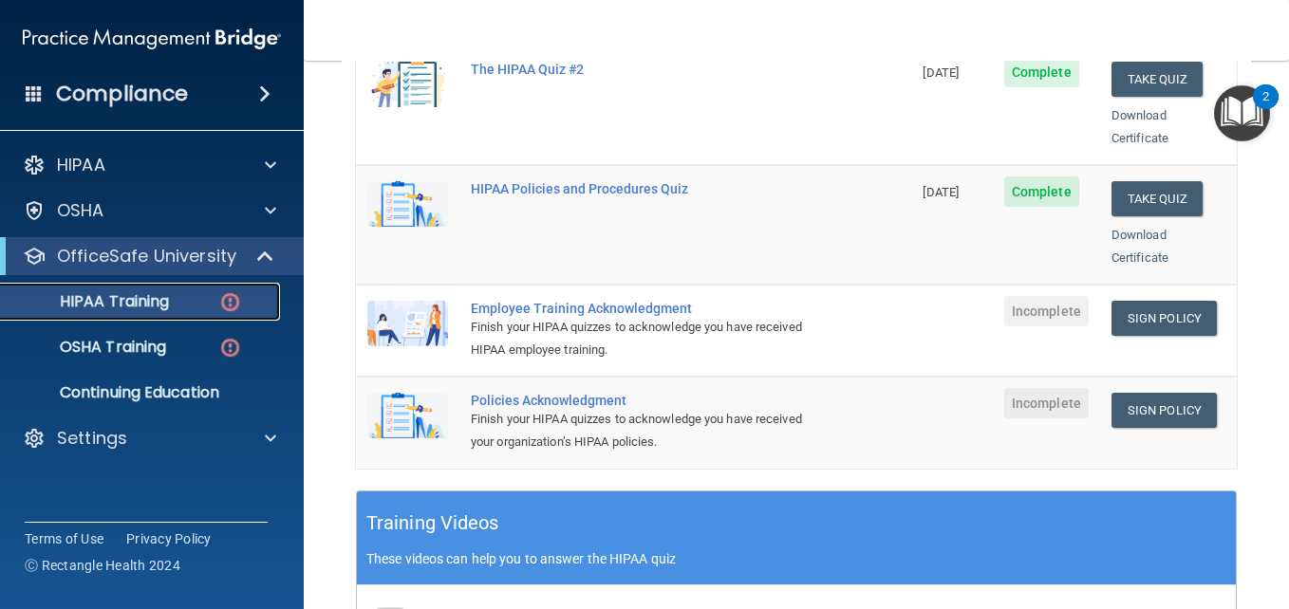
scroll to position [444, 0]
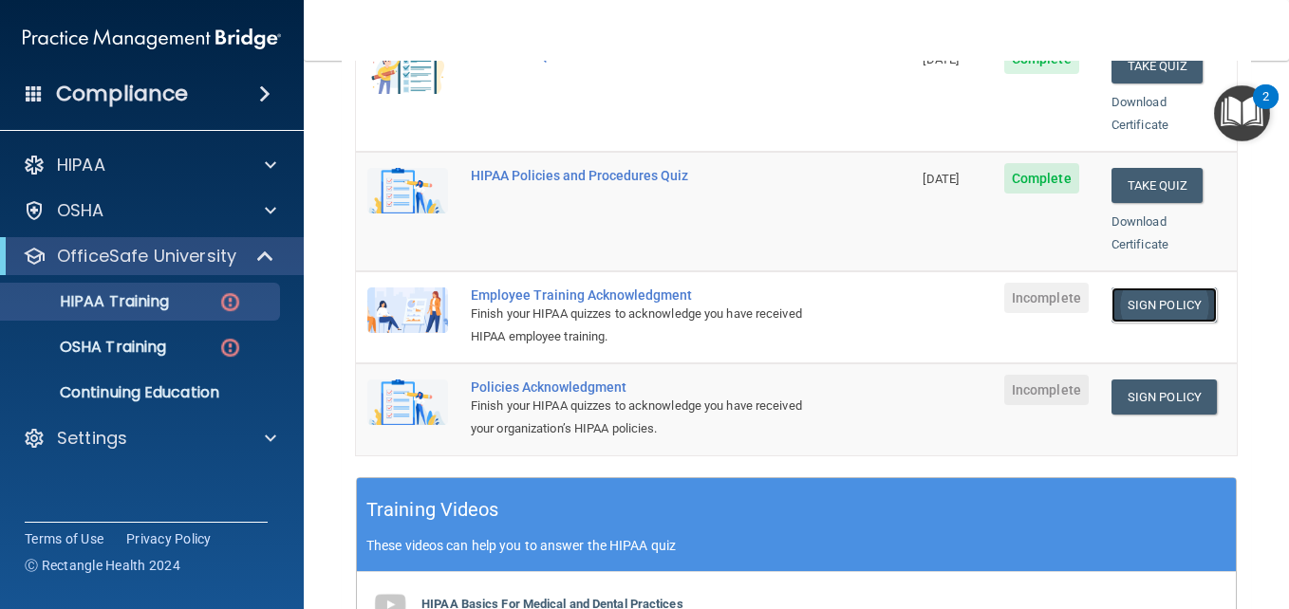
click at [1162, 291] on link "Sign Policy" at bounding box center [1163, 305] width 105 height 35
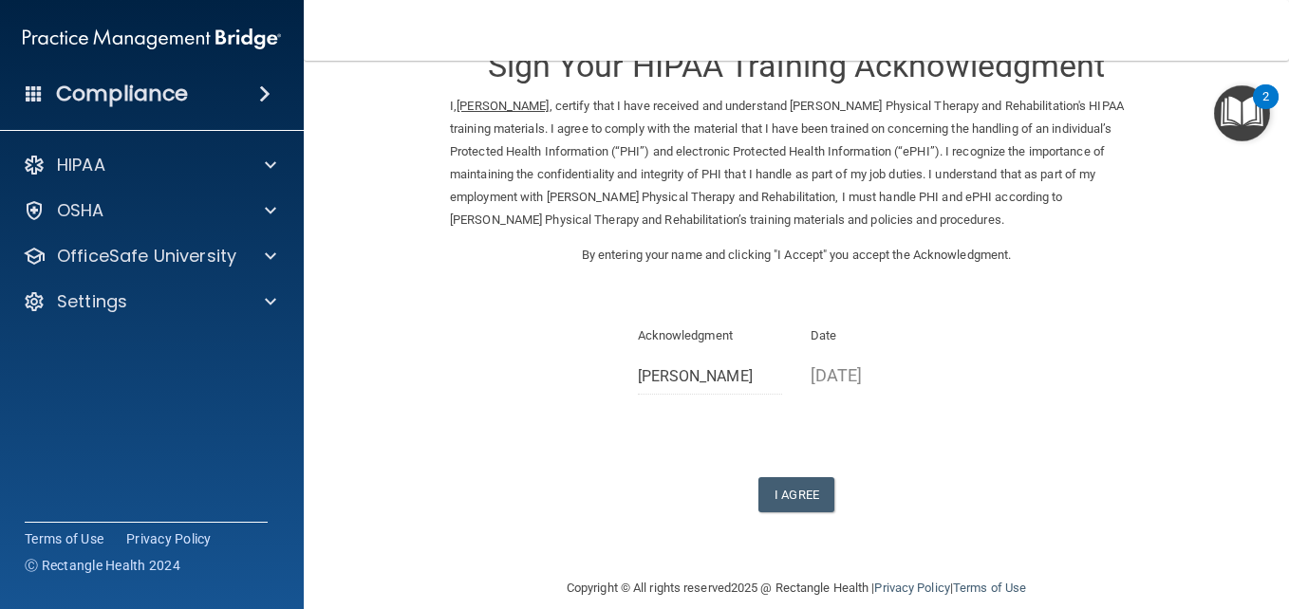
scroll to position [58, 0]
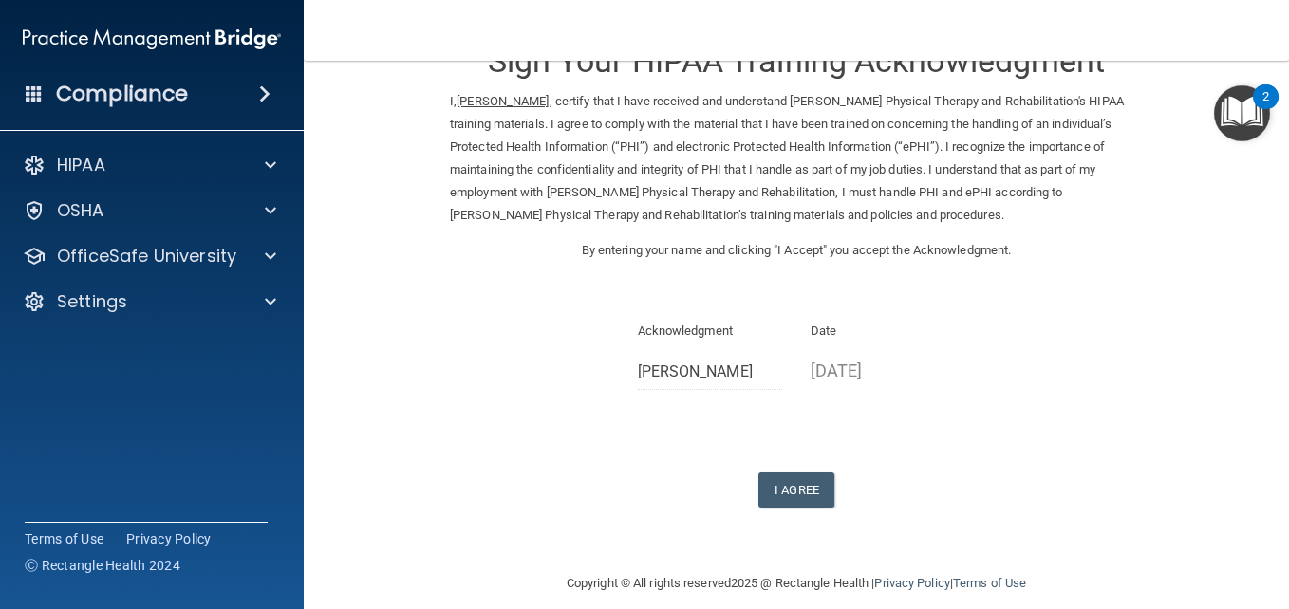
click at [731, 478] on div "I Agree" at bounding box center [796, 490] width 693 height 35
click at [782, 497] on button "I Agree" at bounding box center [796, 490] width 76 height 35
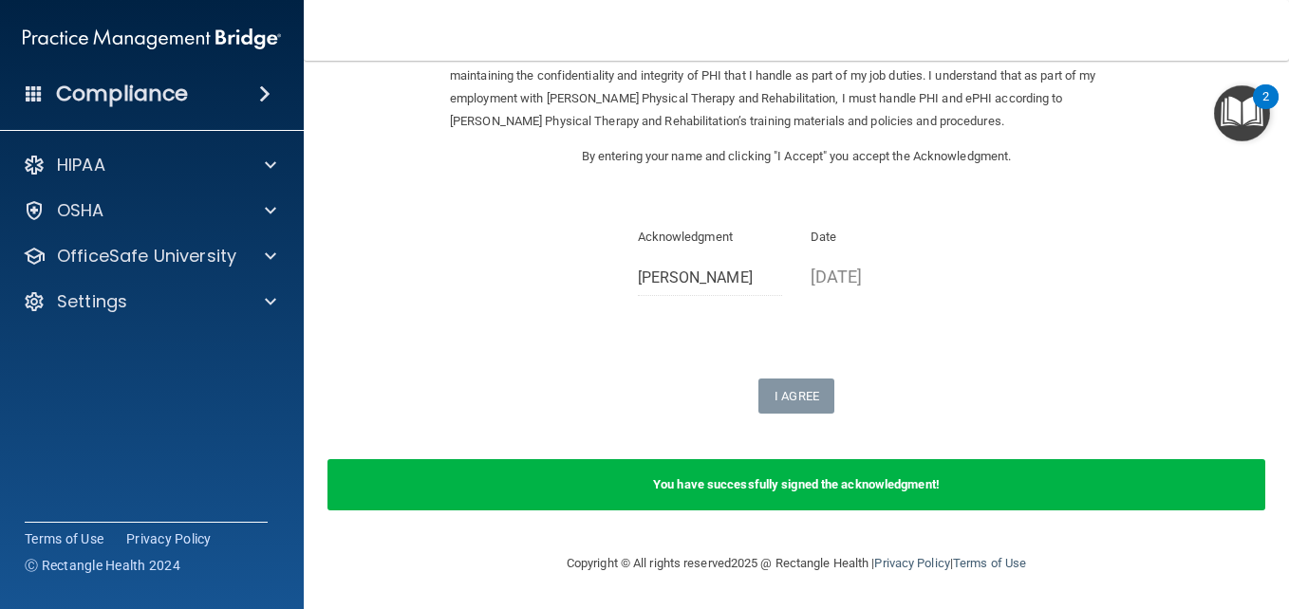
scroll to position [0, 0]
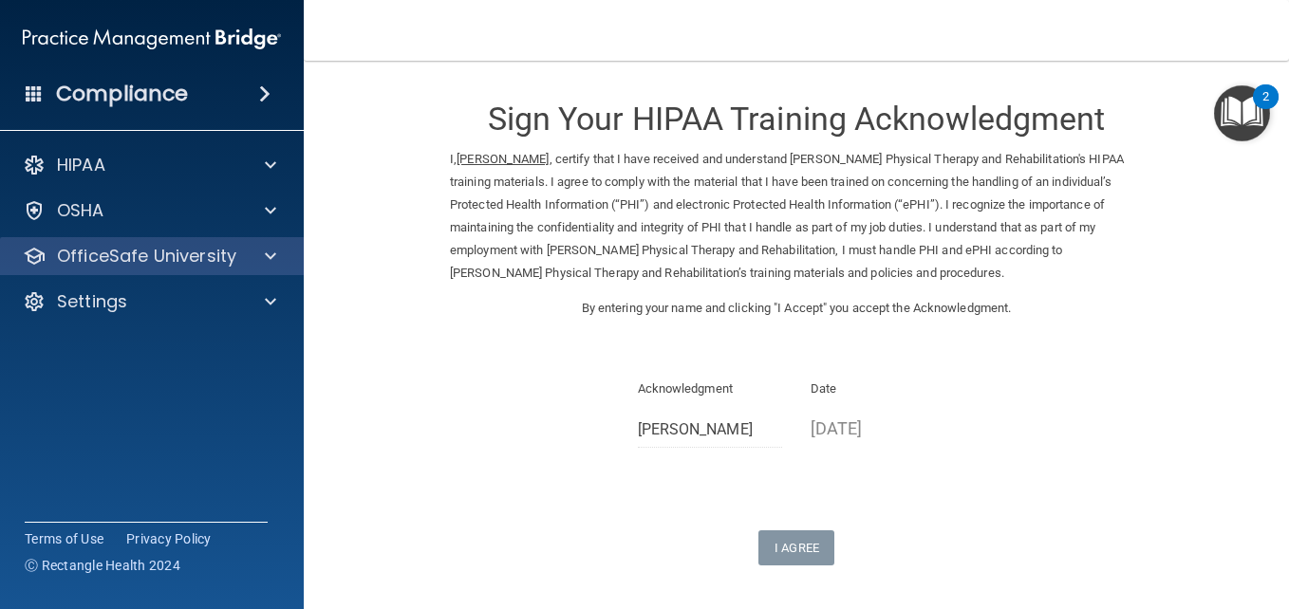
click at [209, 269] on div "OfficeSafe University" at bounding box center [152, 256] width 305 height 38
click at [274, 252] on span at bounding box center [270, 256] width 11 height 23
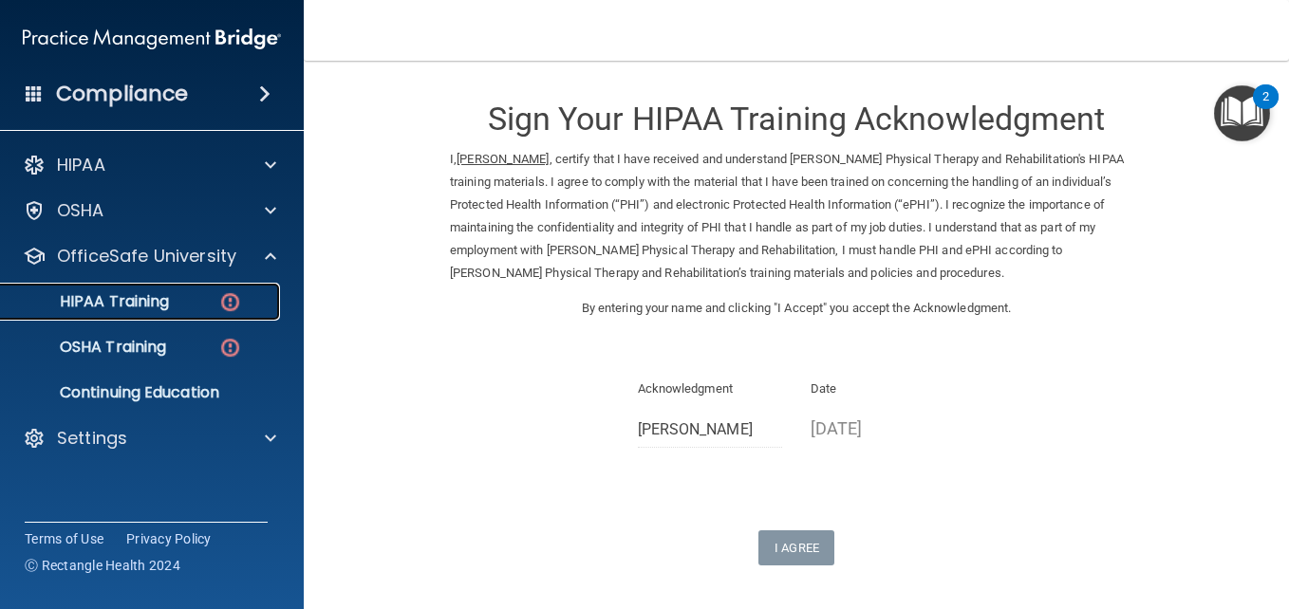
click at [193, 304] on div "HIPAA Training" at bounding box center [141, 301] width 259 height 19
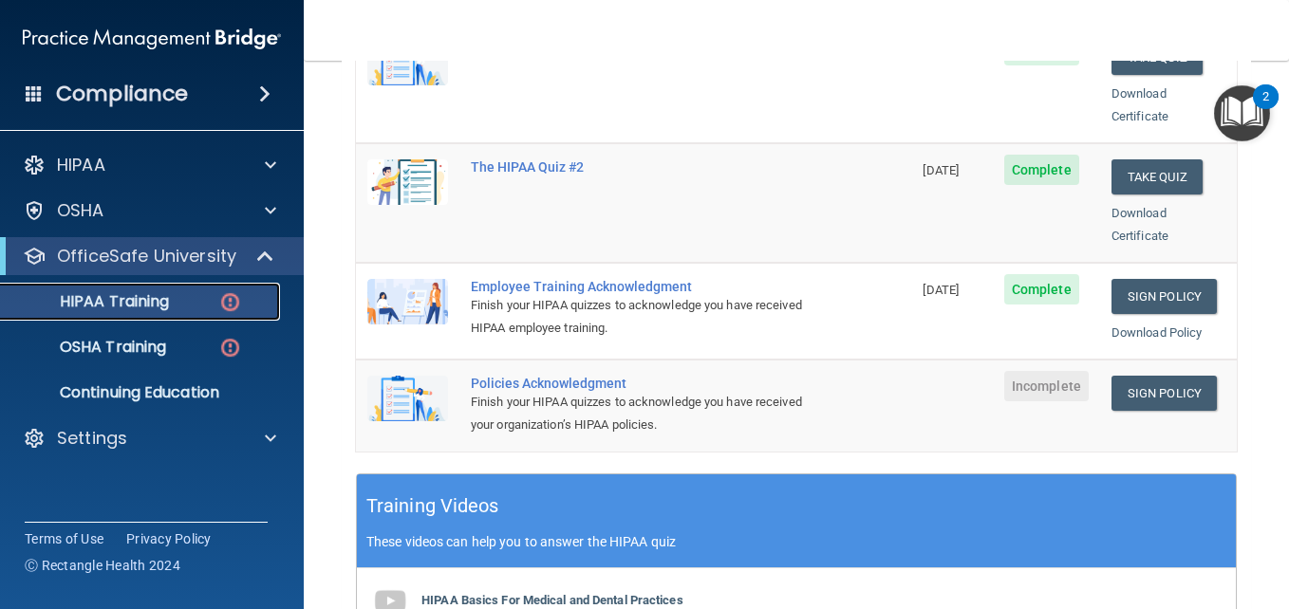
scroll to position [454, 0]
click at [1139, 375] on link "Sign Policy" at bounding box center [1163, 392] width 105 height 35
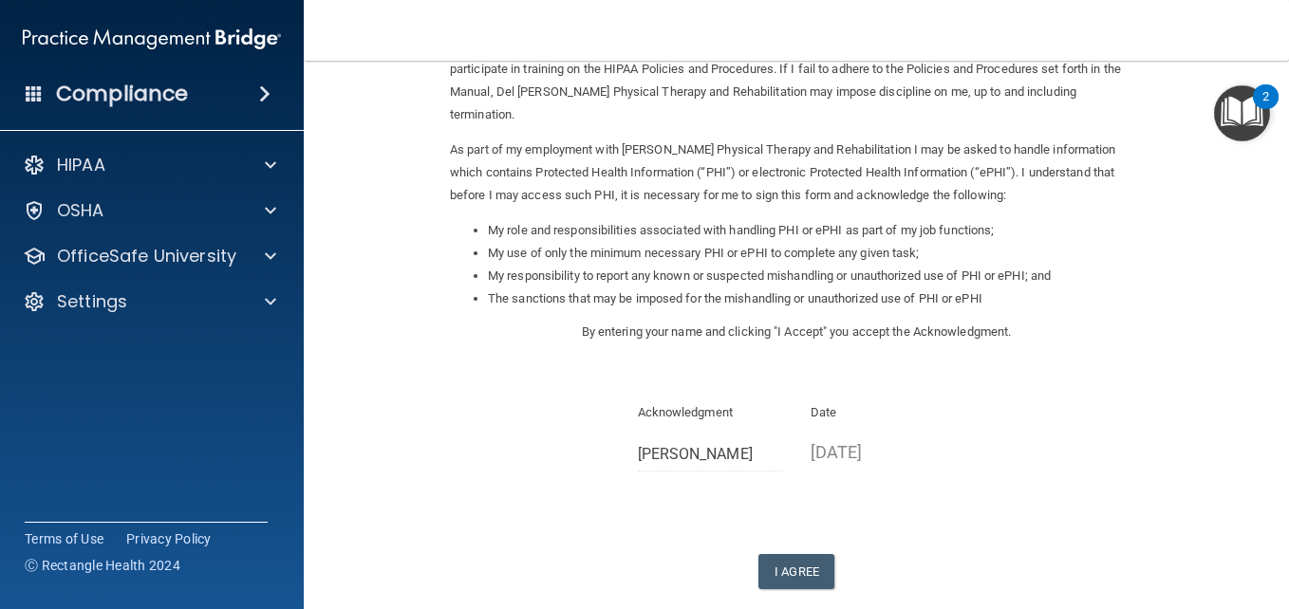
scroll to position [182, 0]
click at [762, 553] on button "I Agree" at bounding box center [796, 570] width 76 height 35
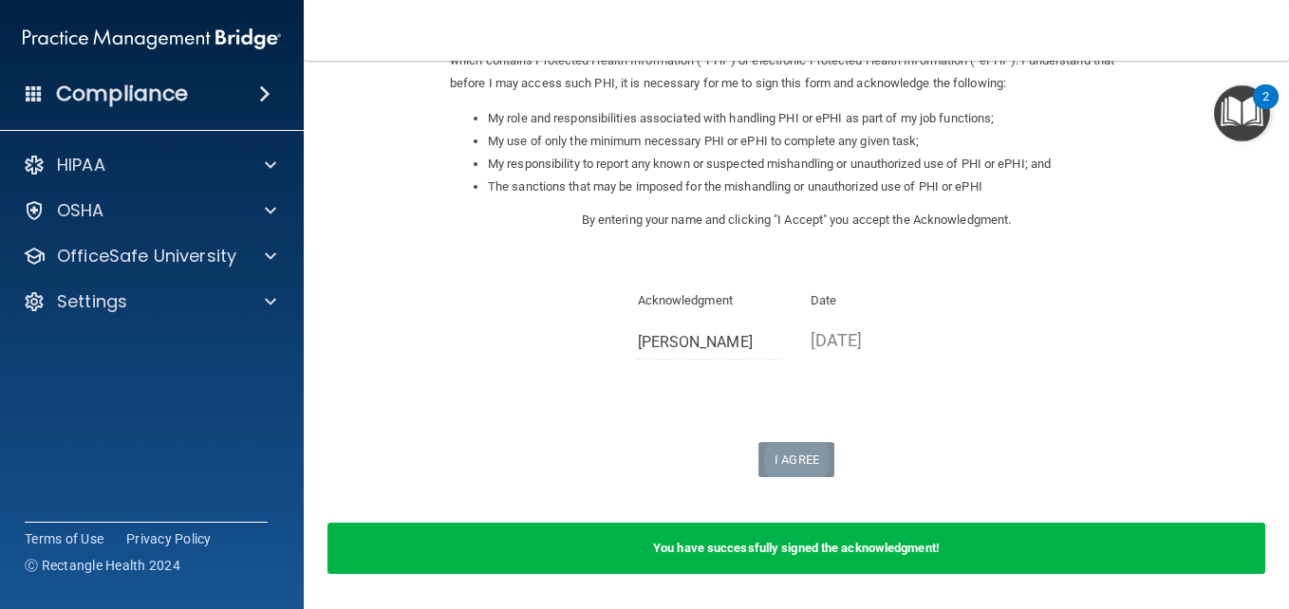
scroll to position [334, 0]
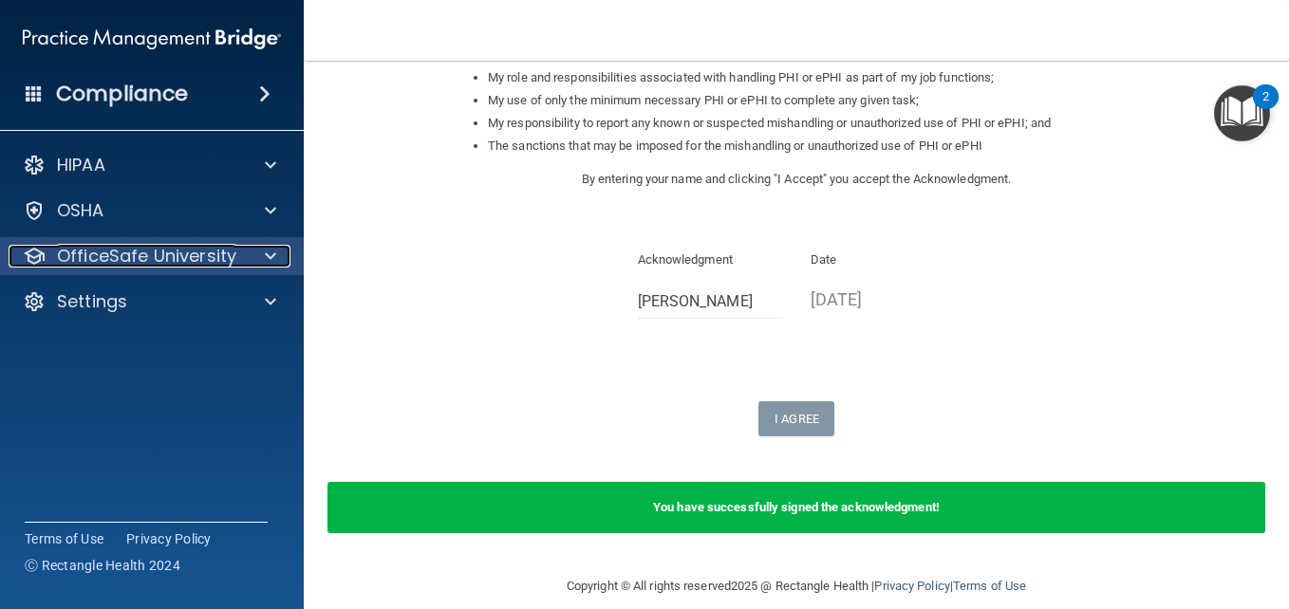
click at [261, 246] on div at bounding box center [267, 256] width 47 height 23
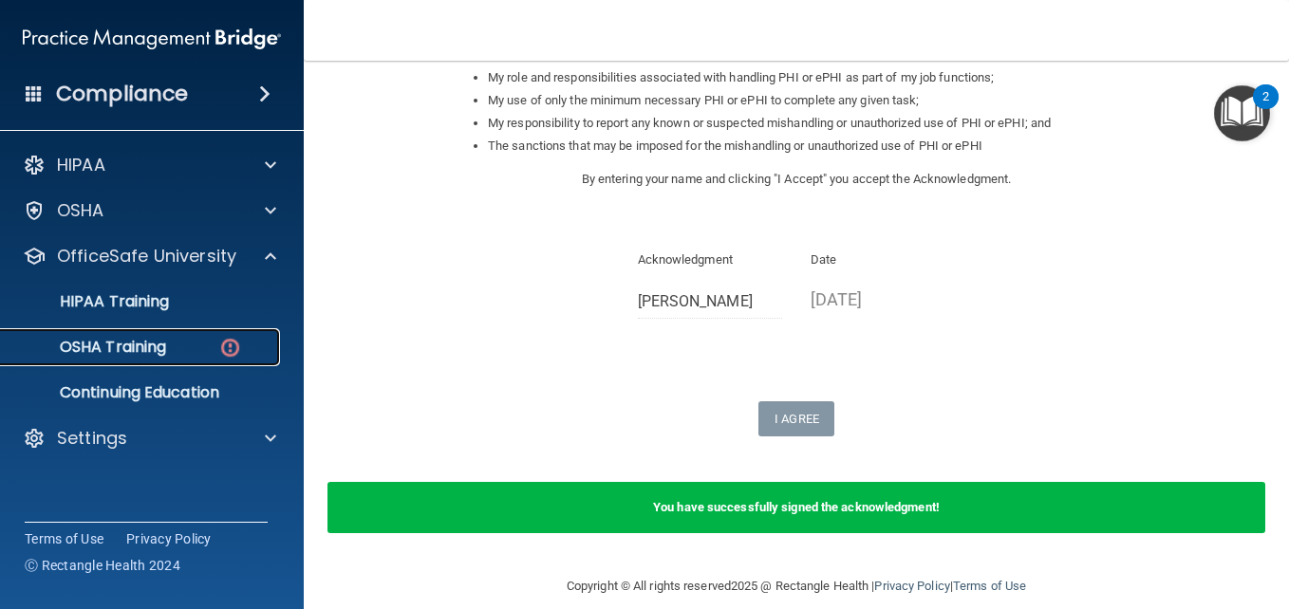
click at [166, 338] on p "OSHA Training" at bounding box center [89, 347] width 154 height 19
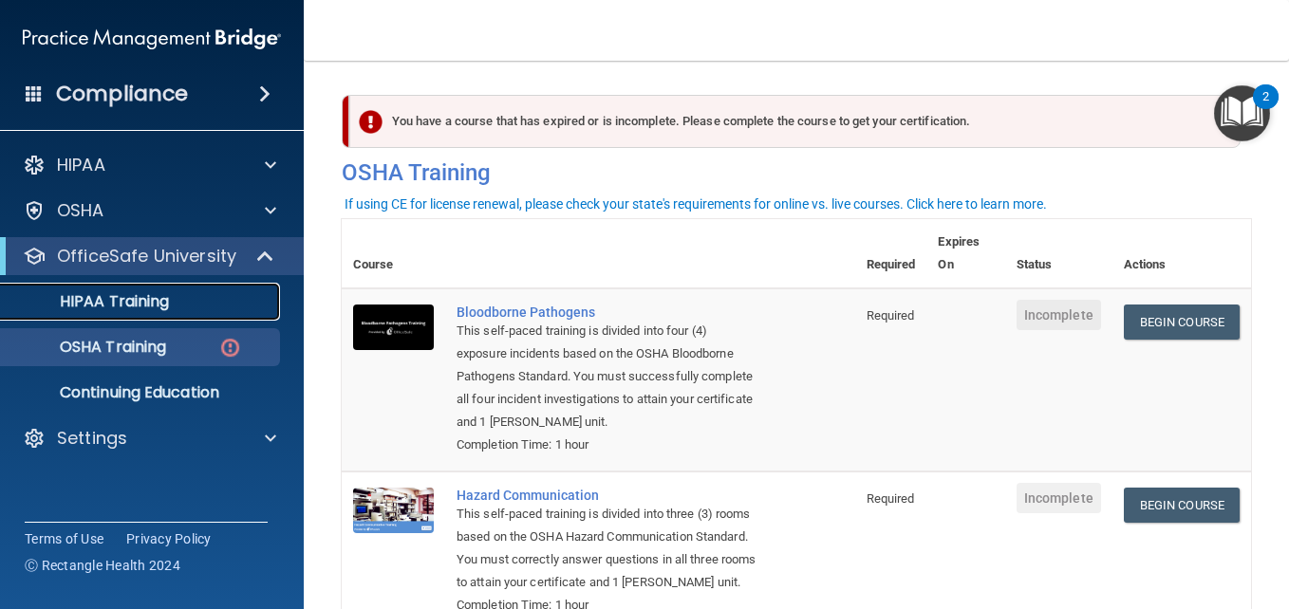
click at [158, 294] on p "HIPAA Training" at bounding box center [90, 301] width 157 height 19
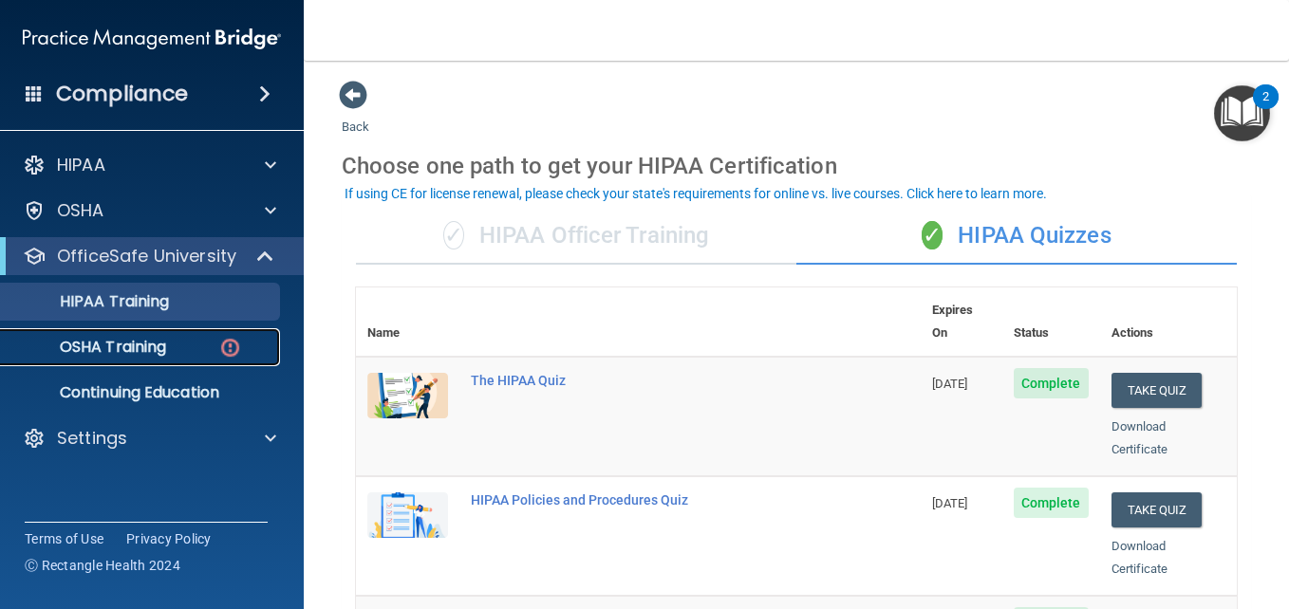
click at [158, 339] on p "OSHA Training" at bounding box center [89, 347] width 154 height 19
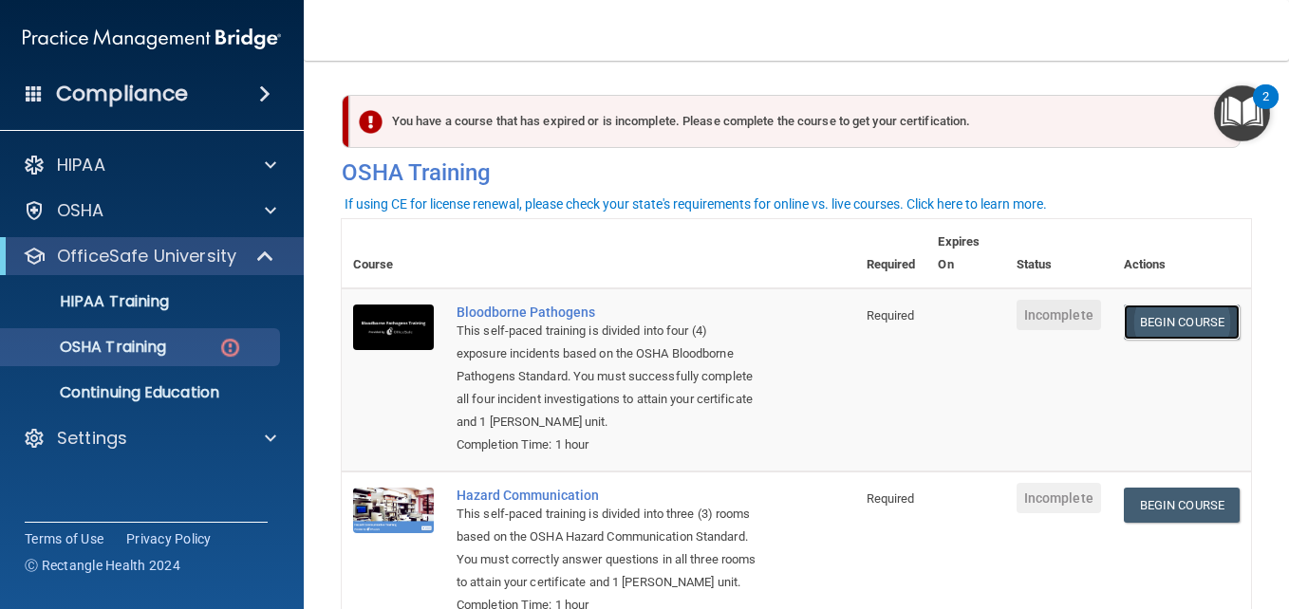
click at [1169, 326] on link "Begin Course" at bounding box center [1182, 322] width 116 height 35
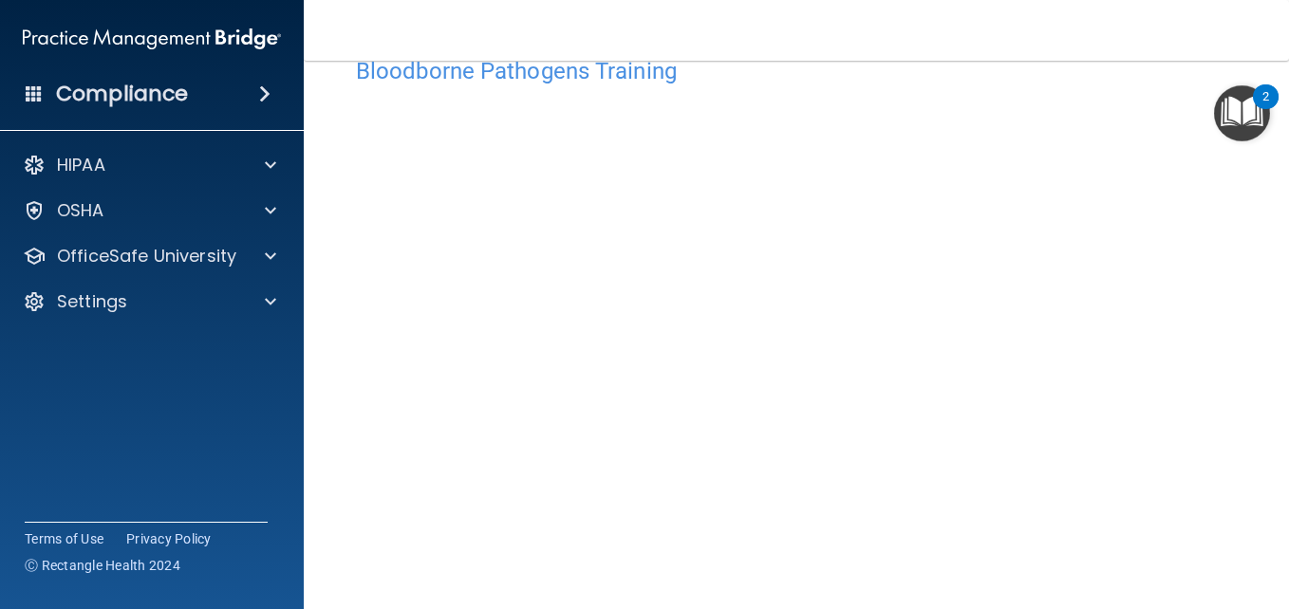
scroll to position [53, 0]
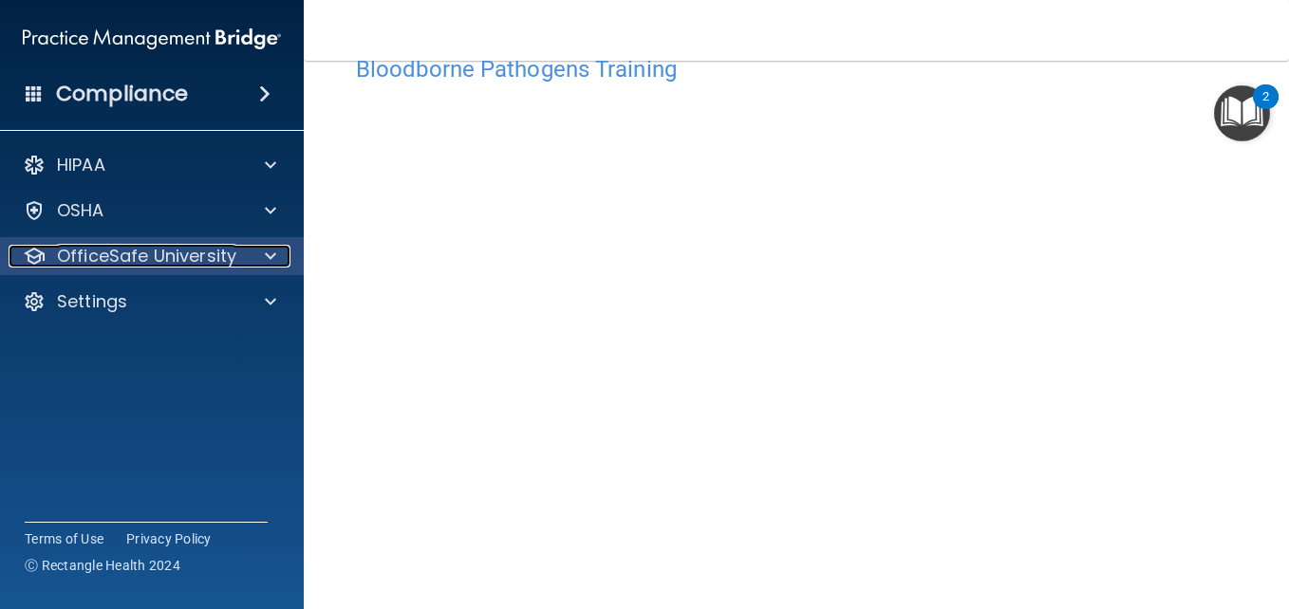
click at [265, 261] on span at bounding box center [270, 256] width 11 height 23
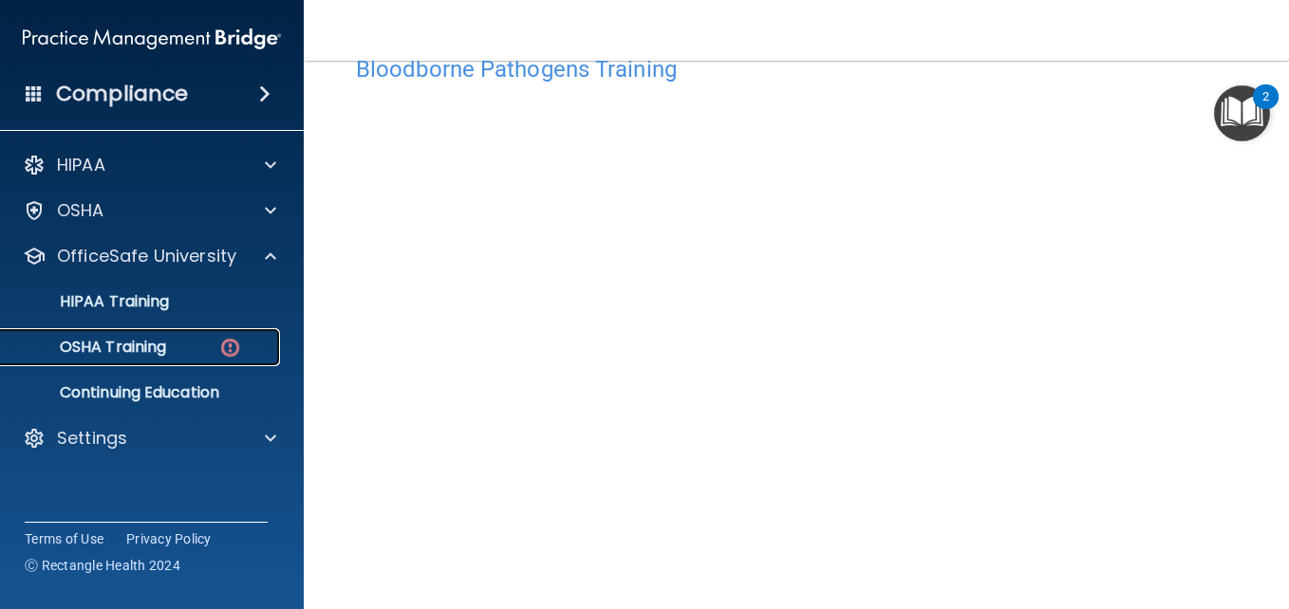
click at [196, 344] on div "OSHA Training" at bounding box center [141, 347] width 259 height 19
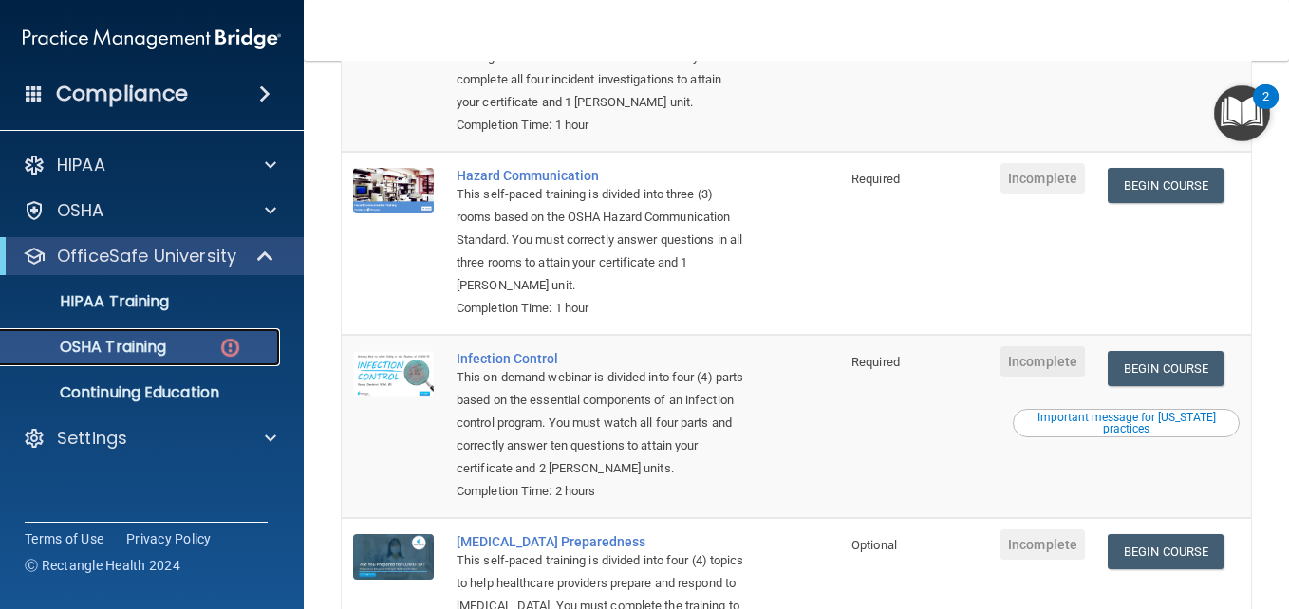
scroll to position [315, 0]
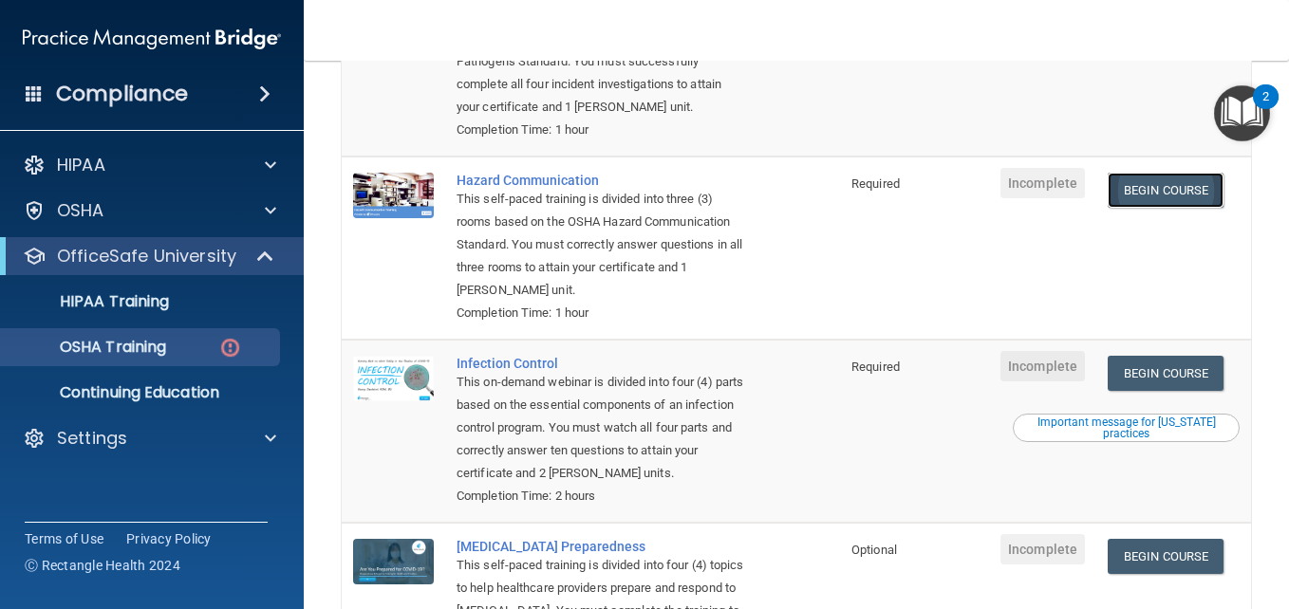
click at [1173, 179] on link "Begin Course" at bounding box center [1165, 190] width 116 height 35
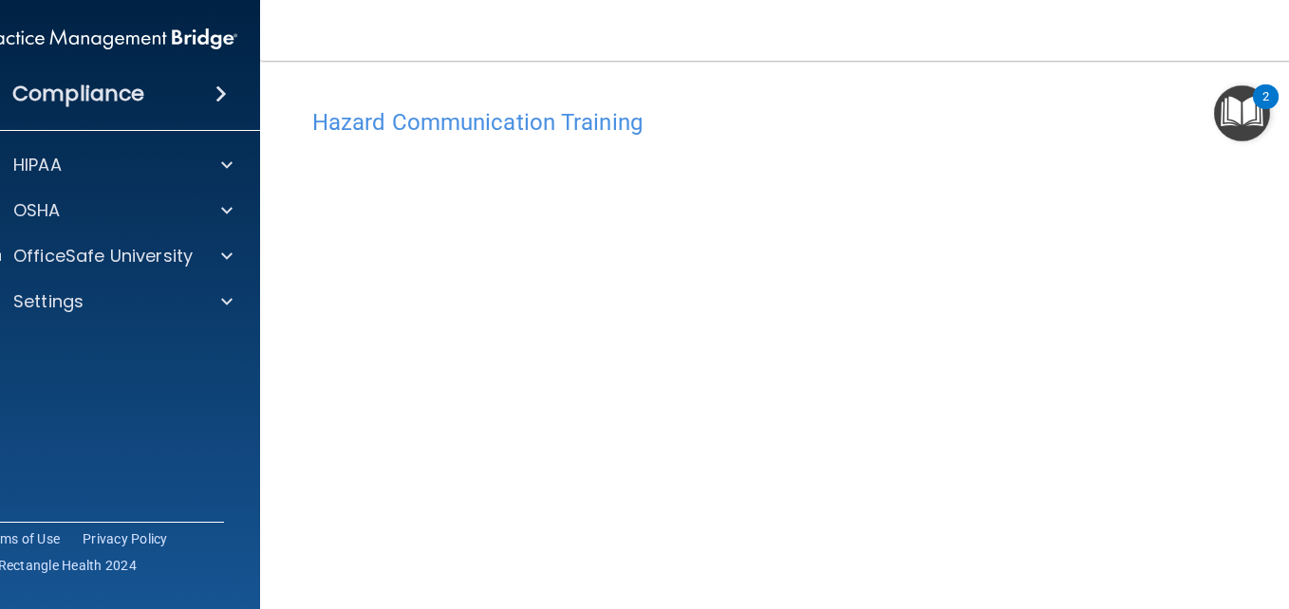
click at [1248, 123] on img "Open Resource Center, 2 new notifications" at bounding box center [1242, 113] width 56 height 56
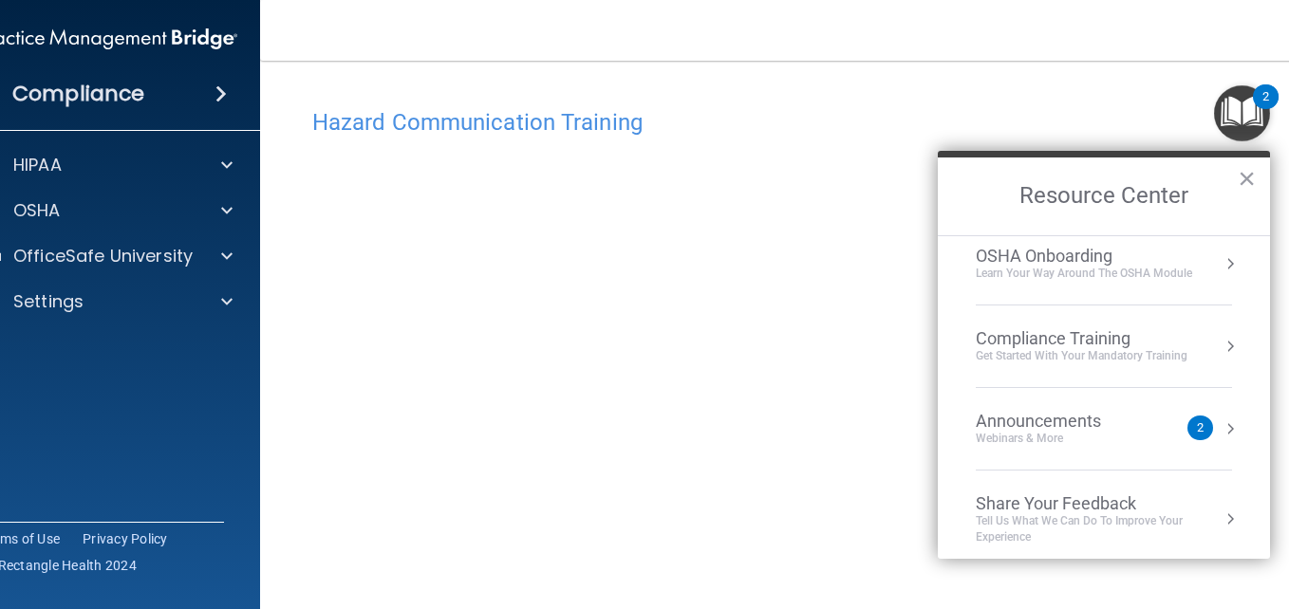
scroll to position [106, 0]
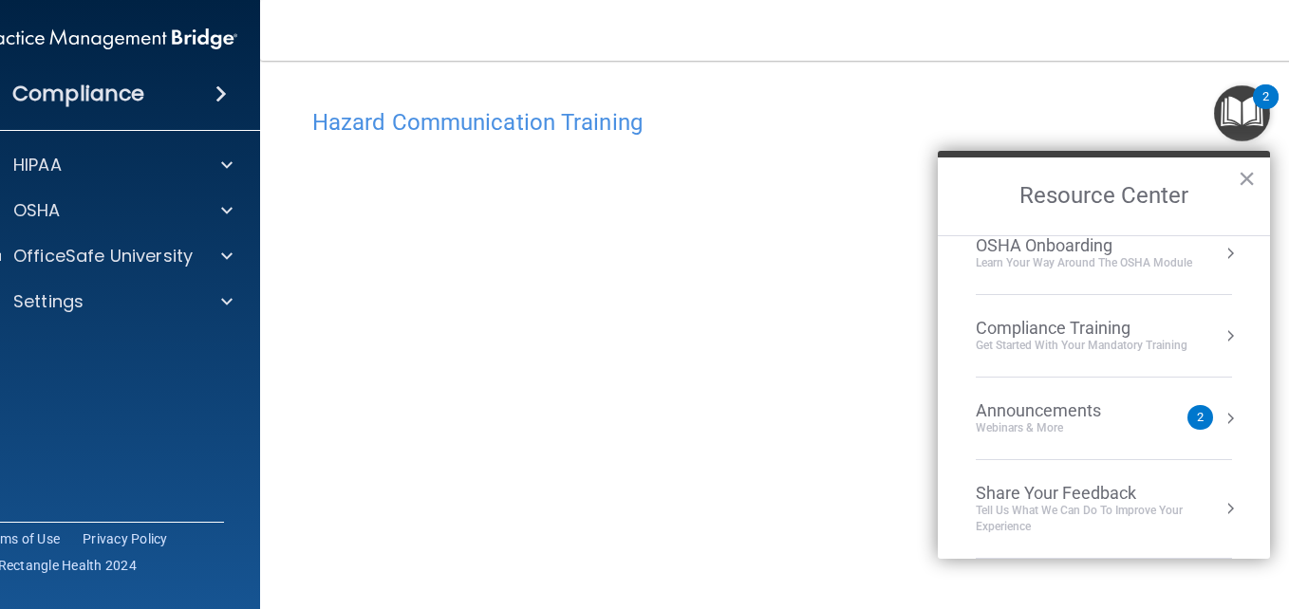
click at [1220, 412] on button "Resource Center" at bounding box center [1229, 418] width 19 height 19
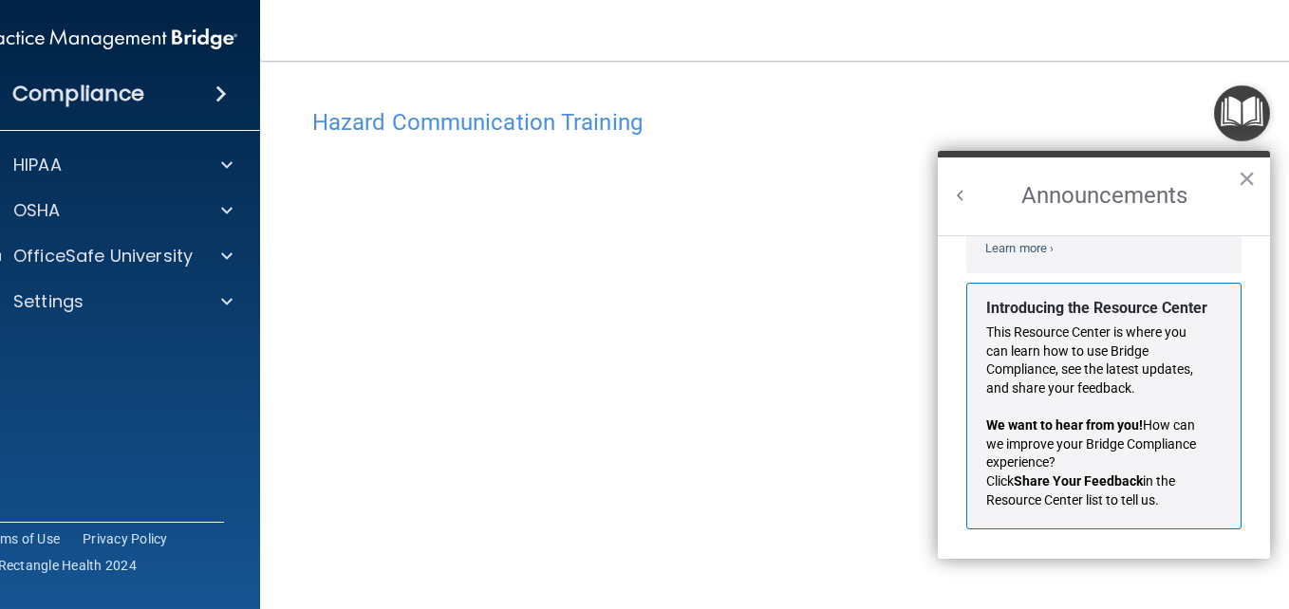
scroll to position [0, 0]
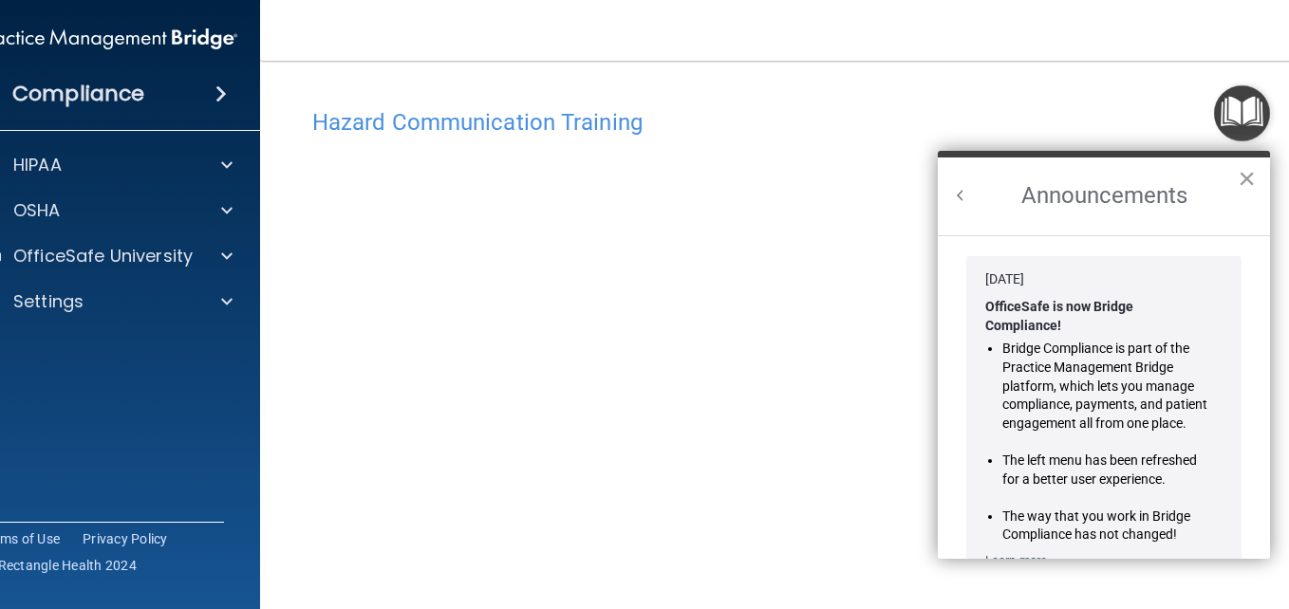
click at [1254, 171] on button "×" at bounding box center [1246, 178] width 18 height 30
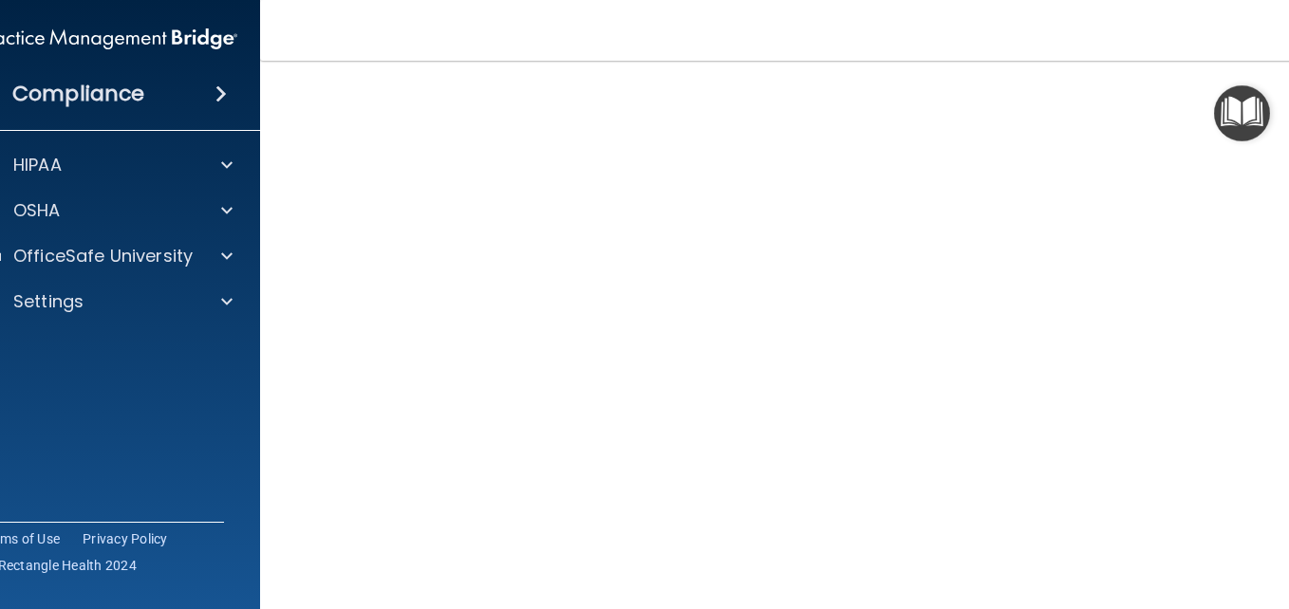
scroll to position [104, 0]
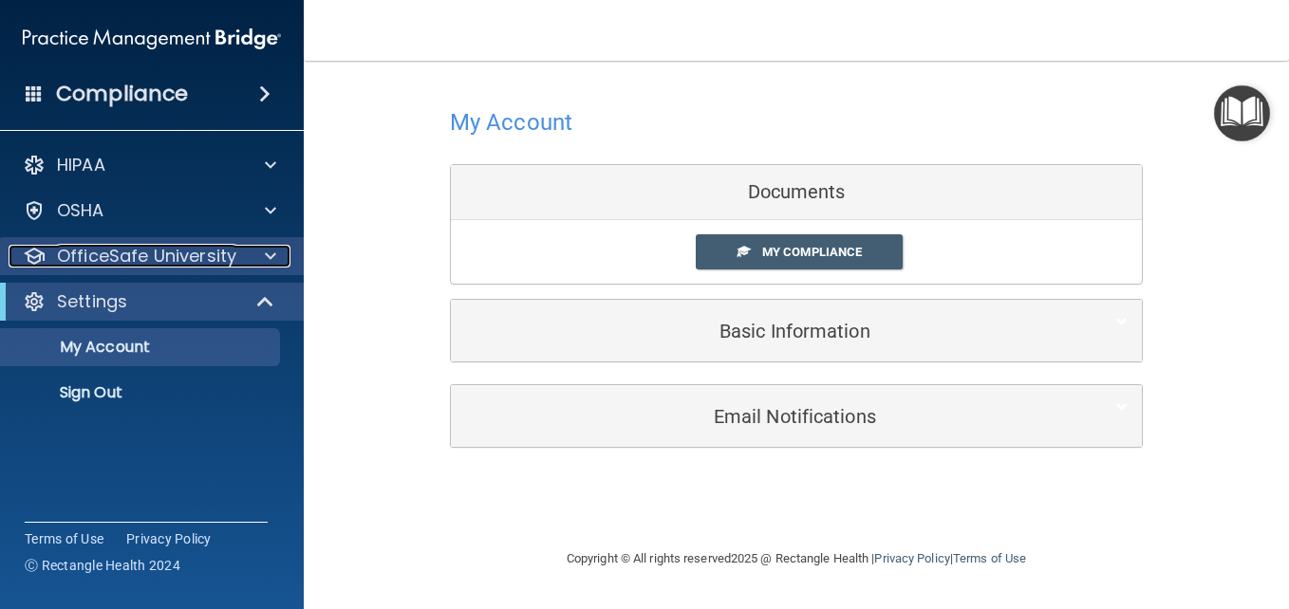
click at [148, 257] on p "OfficeSafe University" at bounding box center [146, 256] width 179 height 23
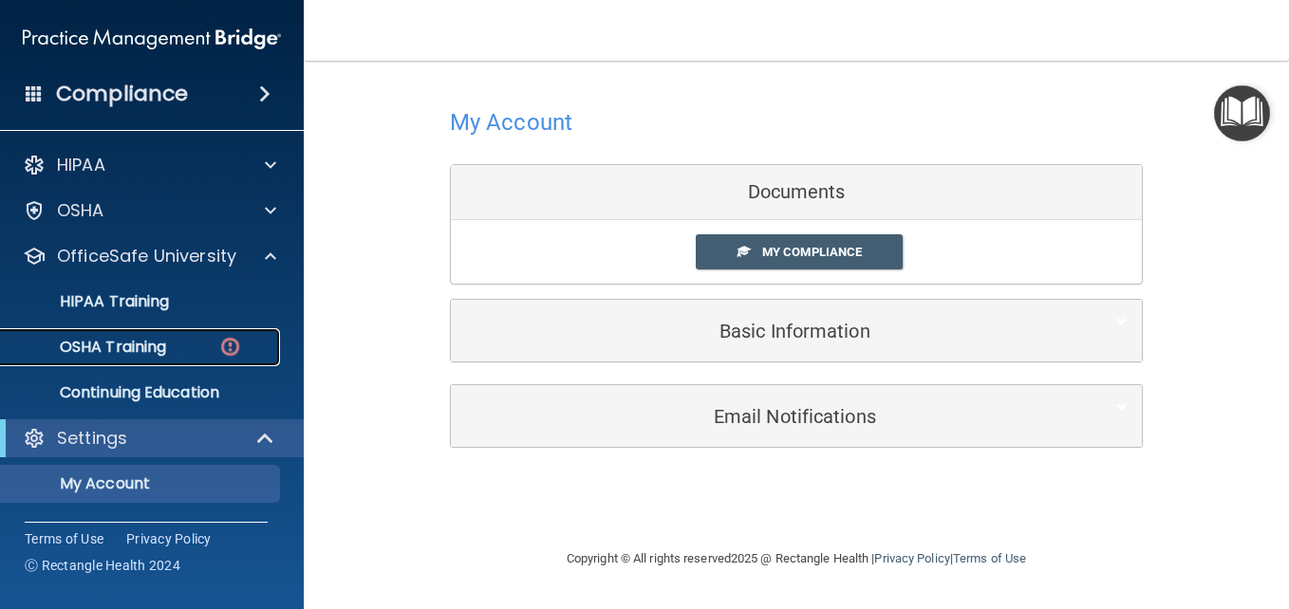
click at [201, 354] on div "OSHA Training" at bounding box center [141, 347] width 259 height 19
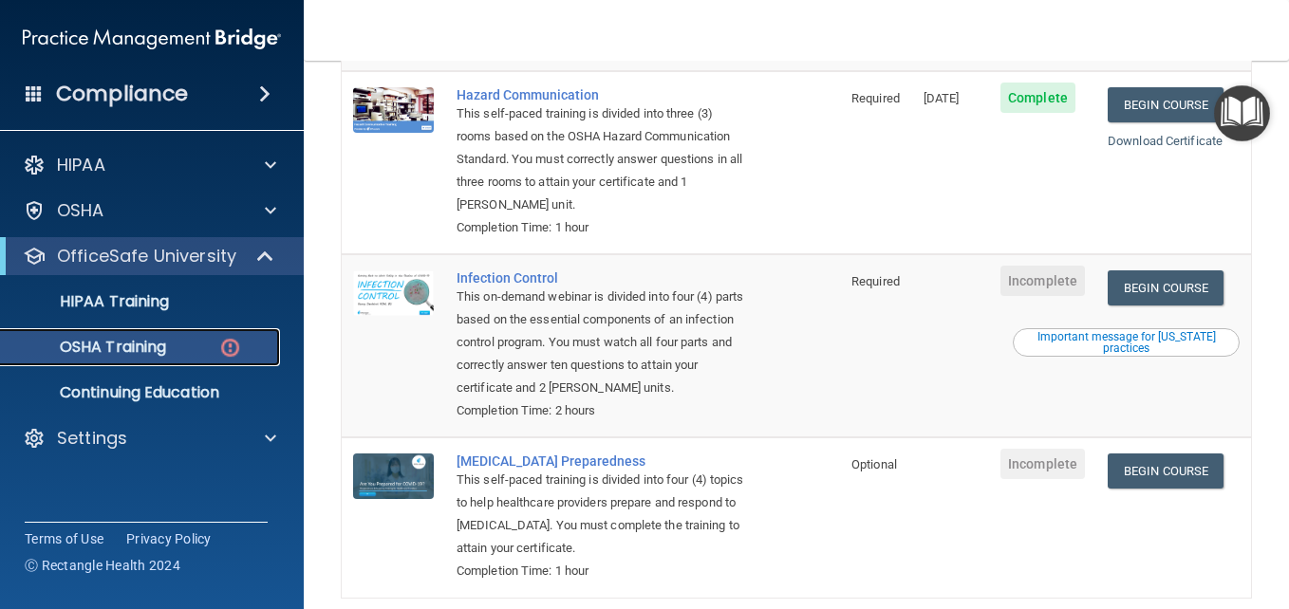
scroll to position [492, 0]
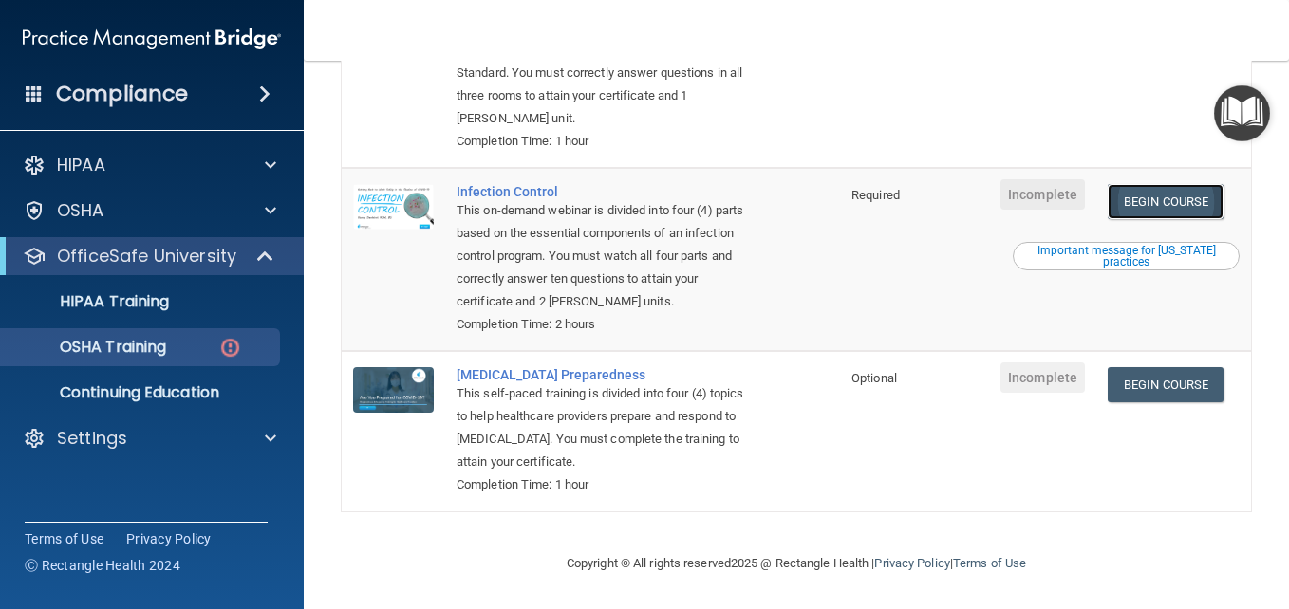
click at [1189, 196] on link "Begin Course" at bounding box center [1165, 201] width 116 height 35
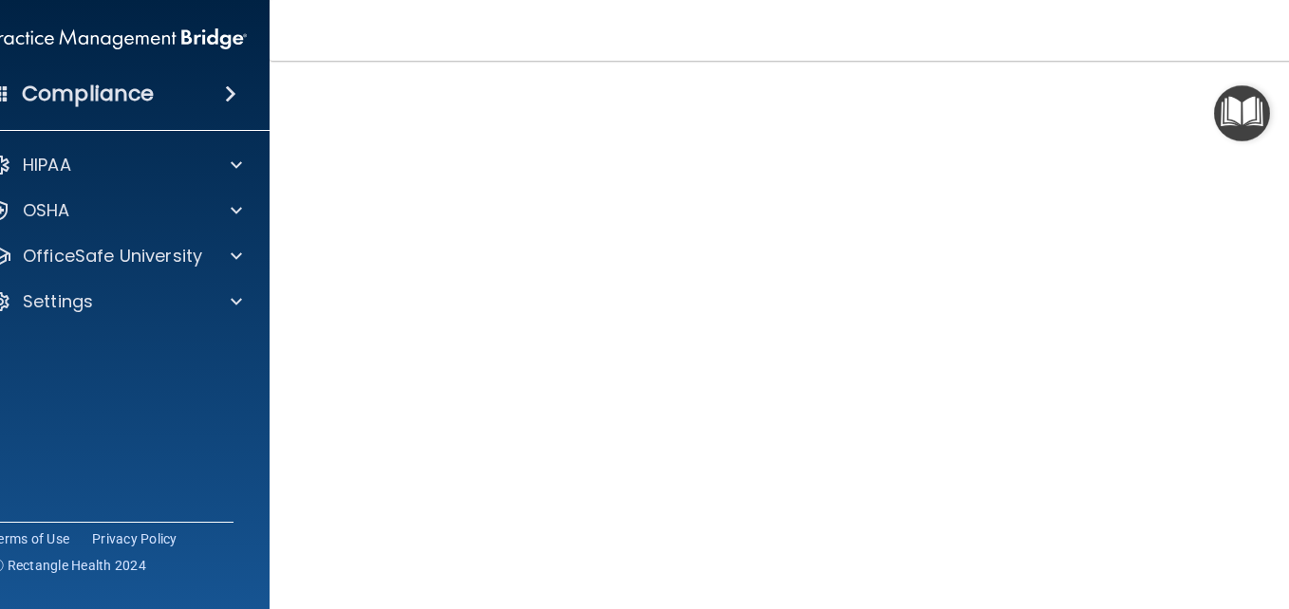
scroll to position [105, 0]
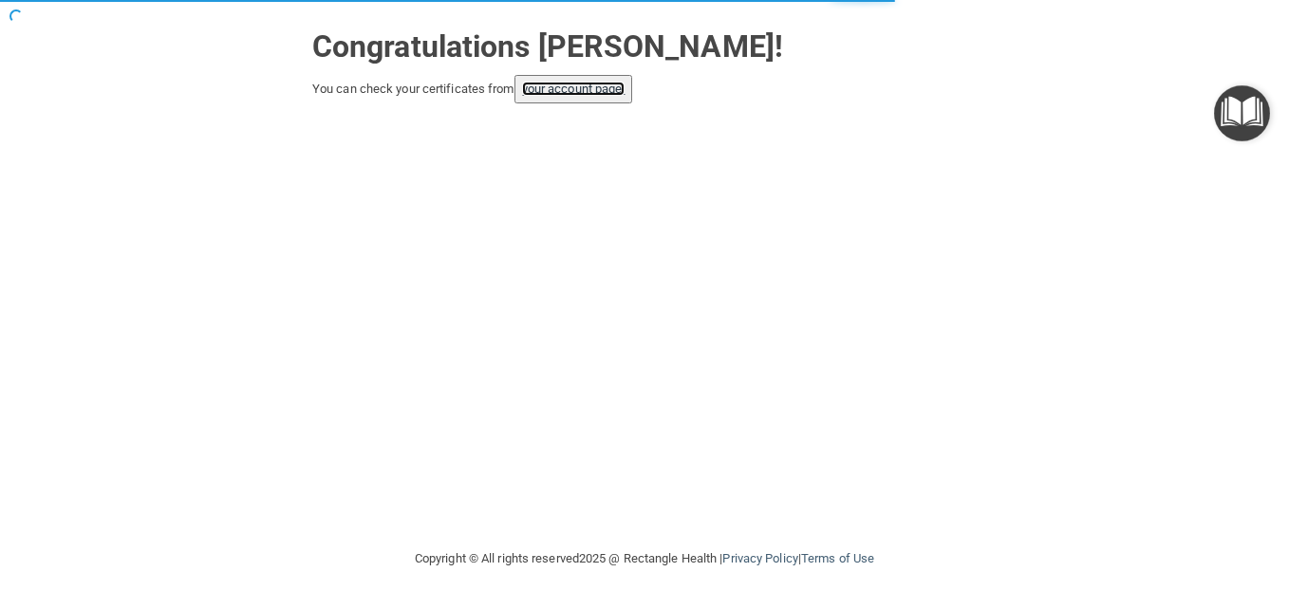
click at [594, 95] on link "your account page!" at bounding box center [573, 89] width 103 height 14
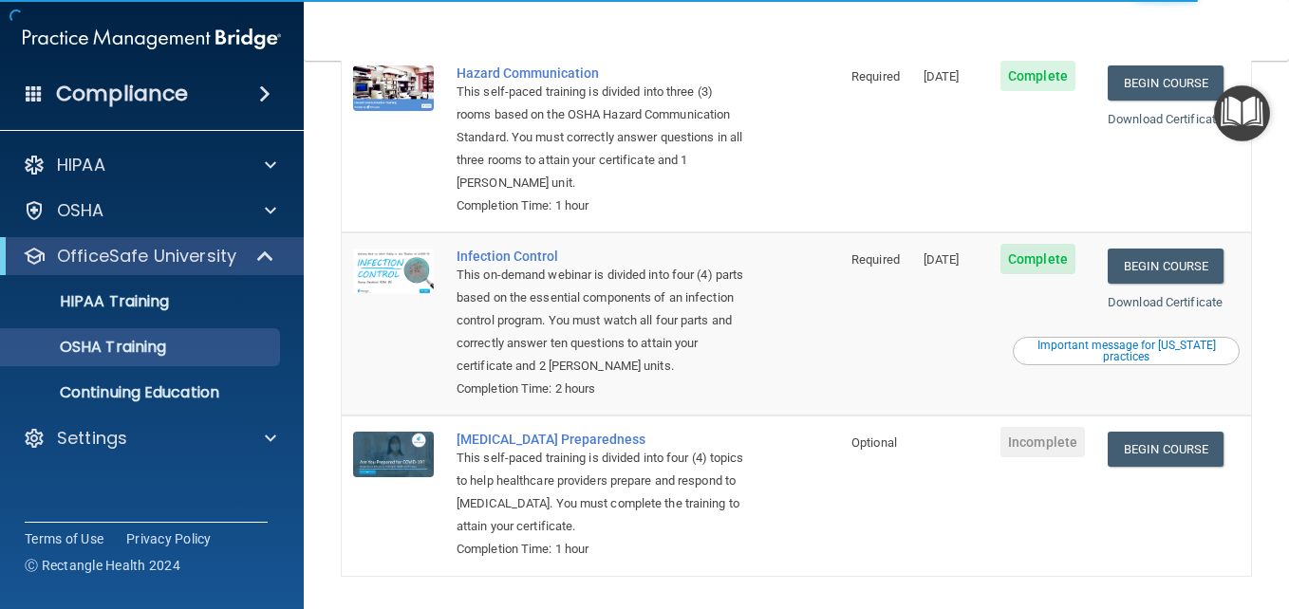
scroll to position [438, 0]
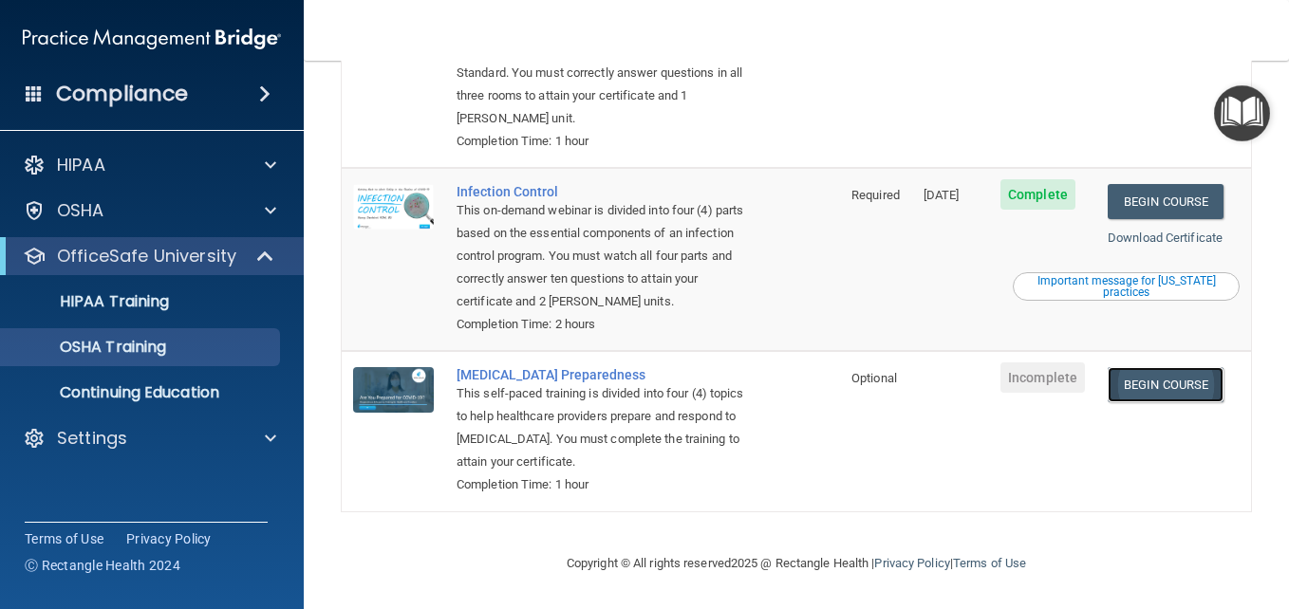
click at [1141, 371] on link "Begin Course" at bounding box center [1165, 384] width 116 height 35
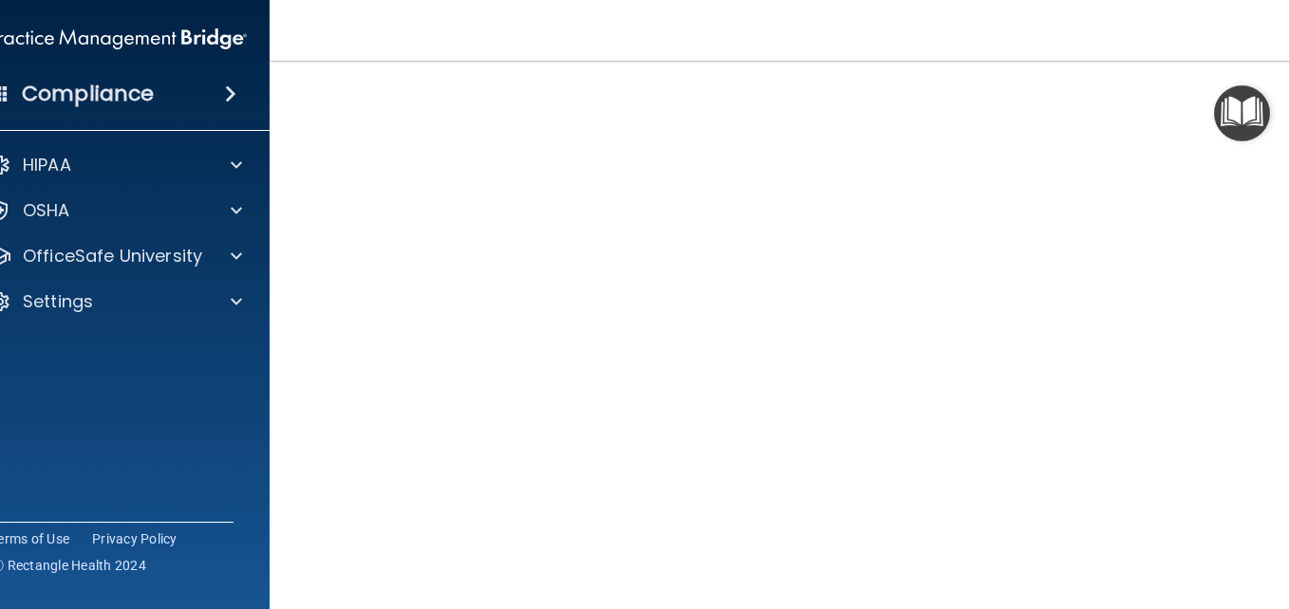
scroll to position [61, 0]
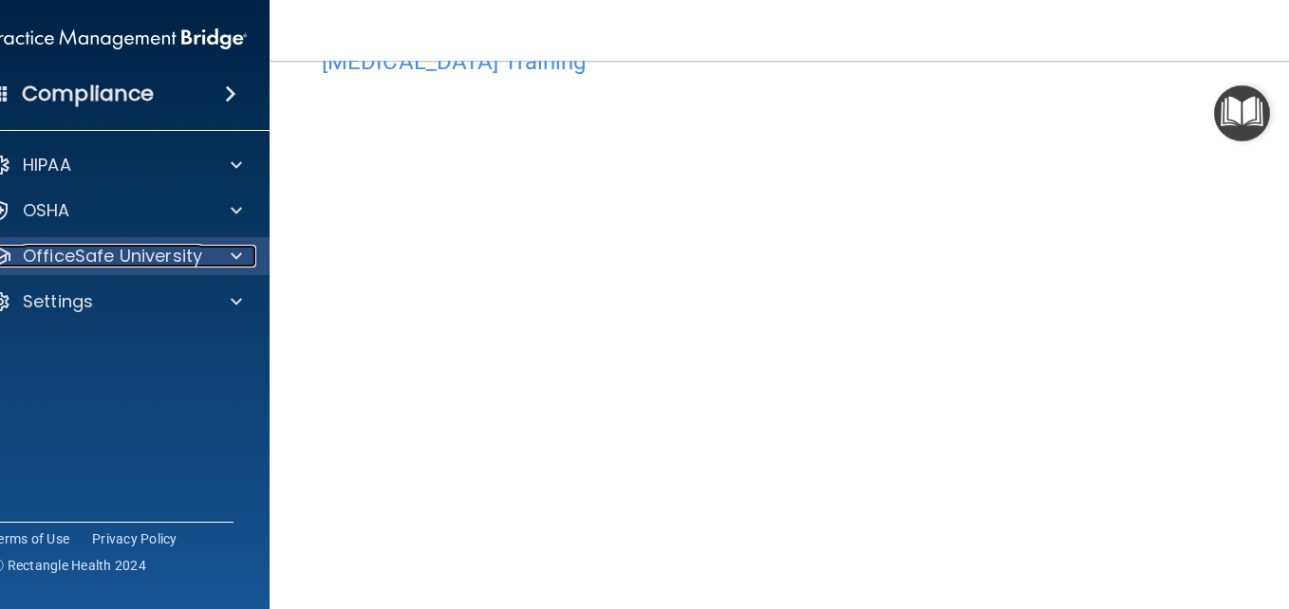
click at [214, 258] on div at bounding box center [233, 256] width 47 height 23
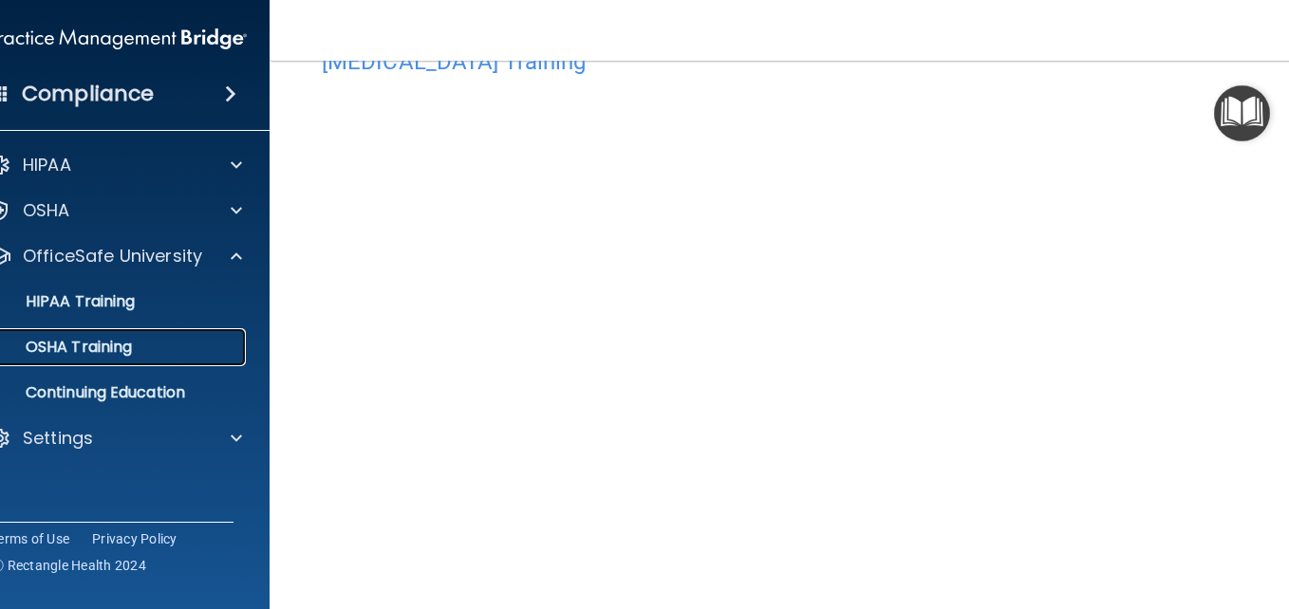
click at [169, 355] on div "OSHA Training" at bounding box center [107, 347] width 259 height 19
